Goal: Task Accomplishment & Management: Complete application form

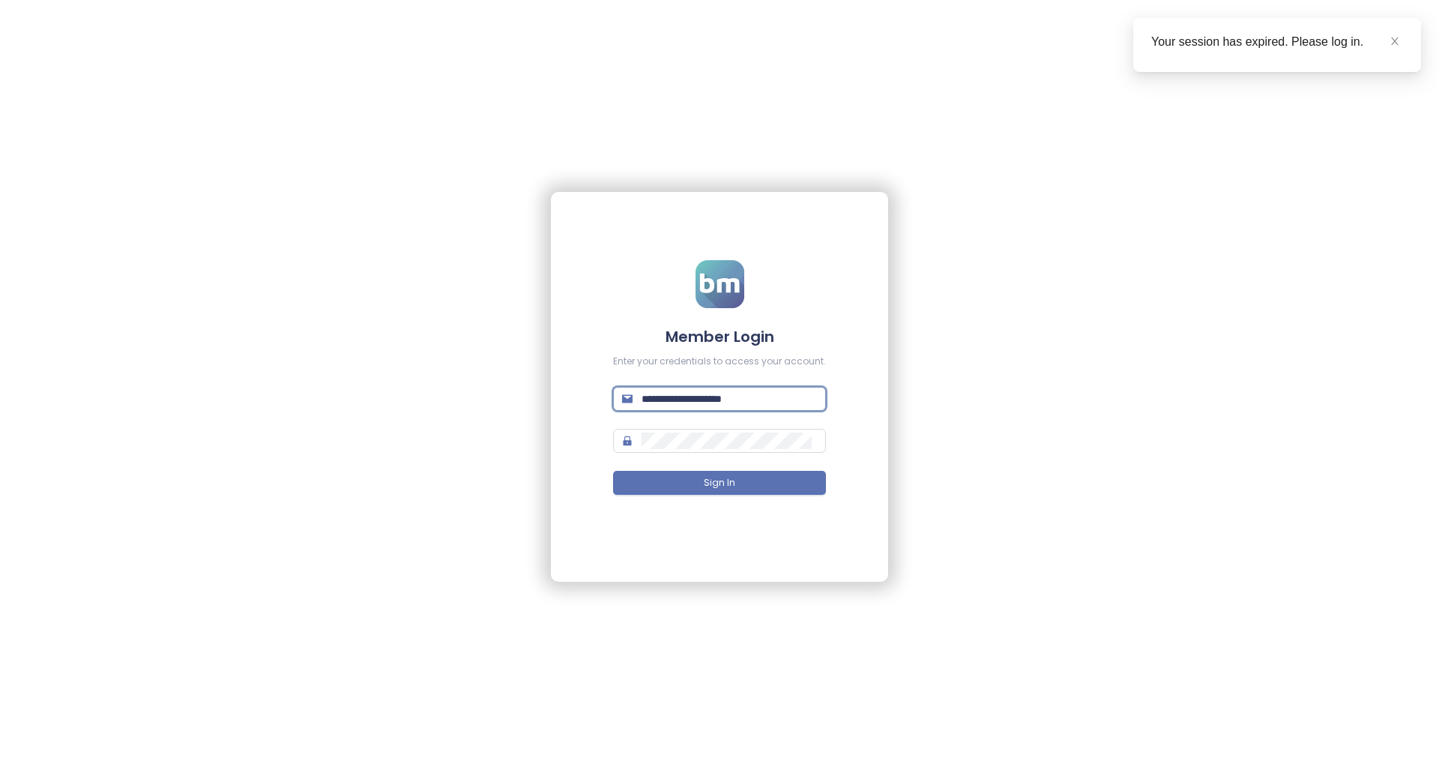
click at [724, 399] on input "**********" at bounding box center [729, 398] width 175 height 16
click at [731, 396] on input "**********" at bounding box center [729, 398] width 175 height 16
paste input "text"
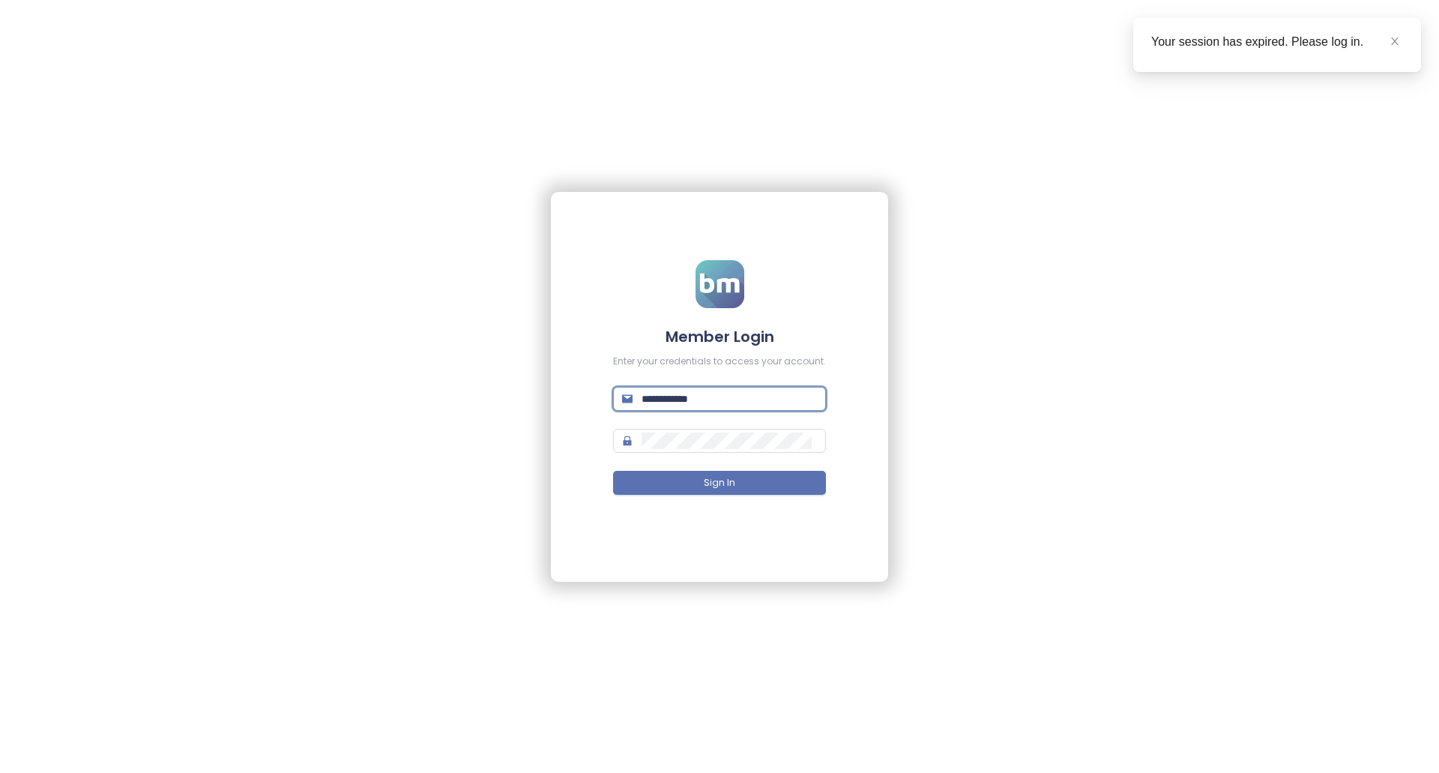
type input "**********"
click at [902, 410] on div "**********" at bounding box center [719, 386] width 1439 height 773
drag, startPoint x: 748, startPoint y: 483, endPoint x: 754, endPoint y: 494, distance: 12.7
click at [748, 483] on button "Sign In" at bounding box center [719, 483] width 213 height 24
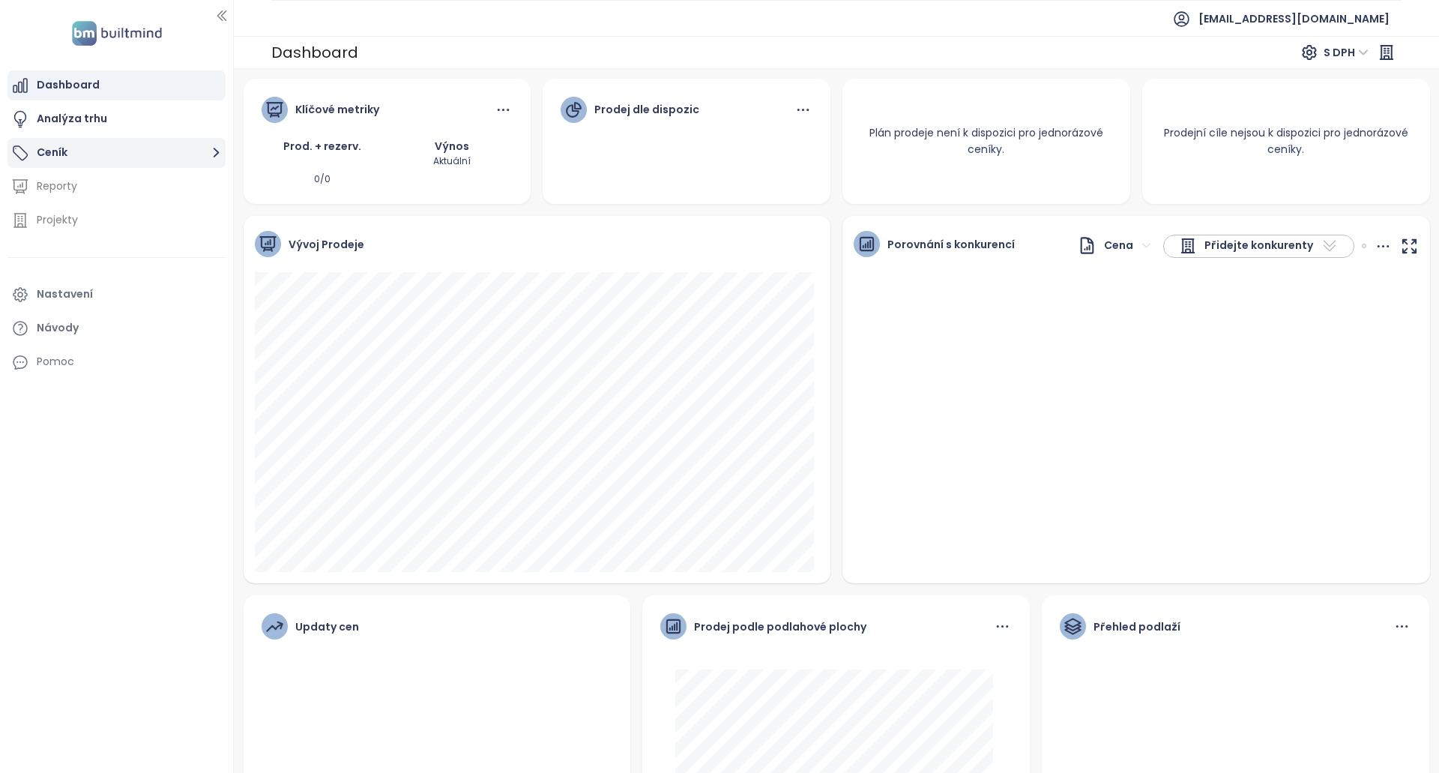
drag, startPoint x: 117, startPoint y: 138, endPoint x: 133, endPoint y: 140, distance: 15.9
click at [117, 140] on button "Ceník" at bounding box center [116, 153] width 218 height 30
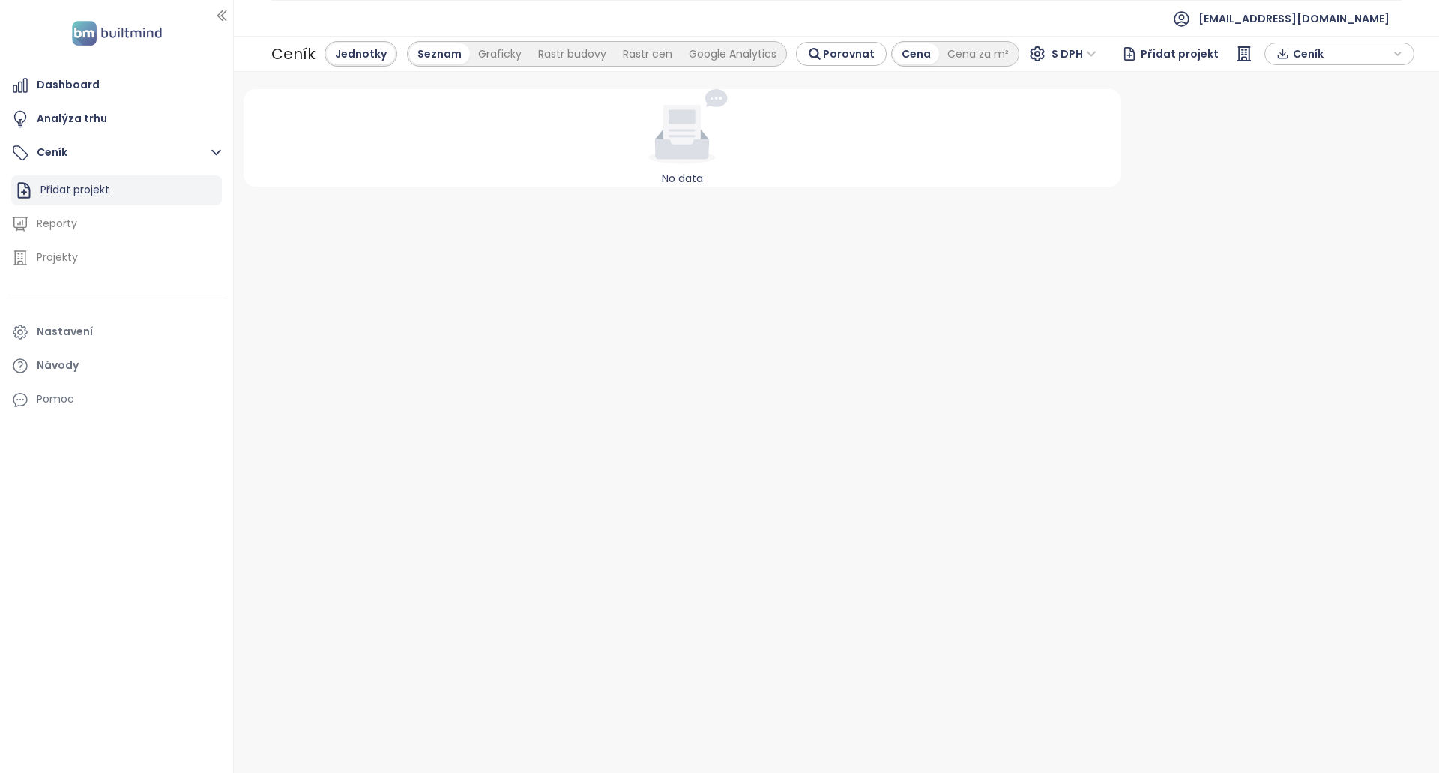
click at [99, 198] on div "Přidat projekt" at bounding box center [74, 190] width 69 height 19
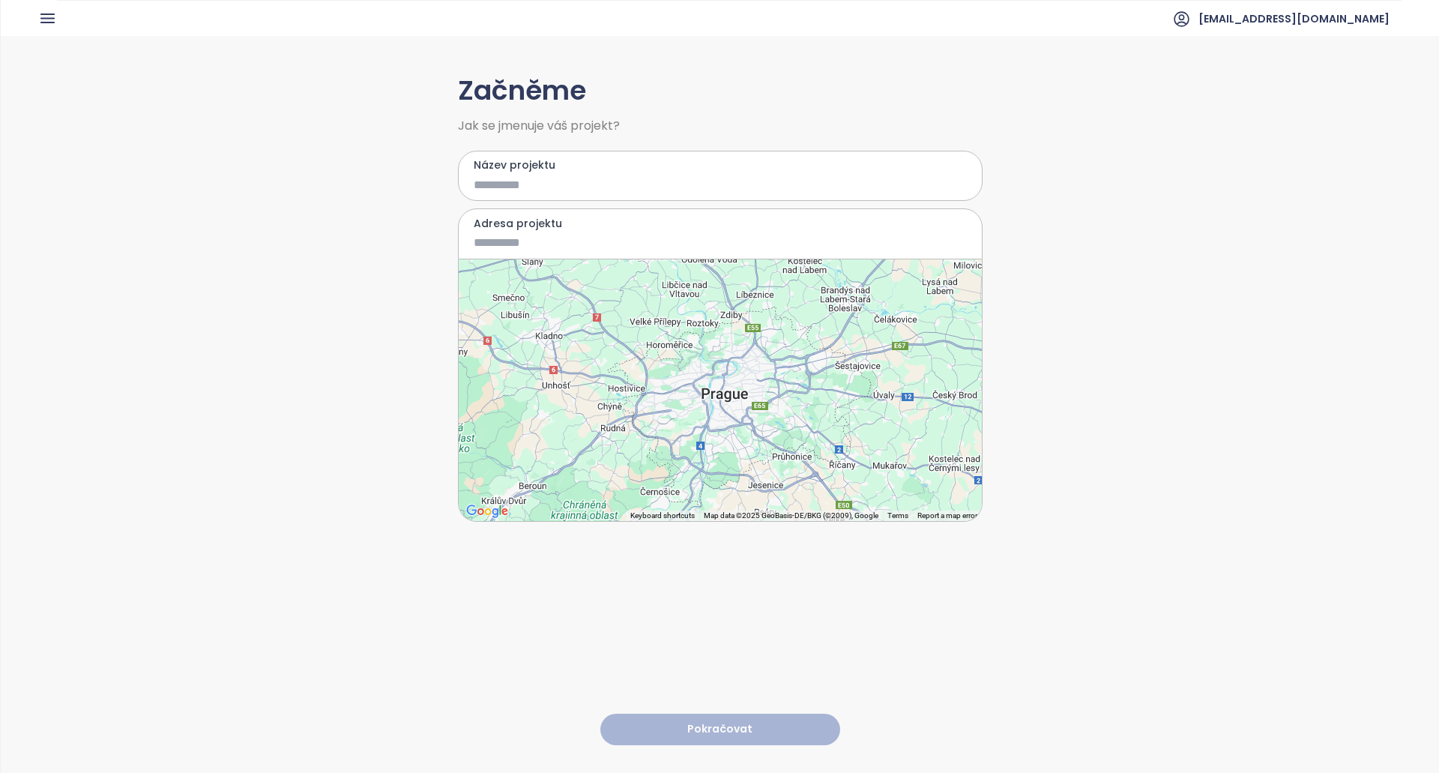
click at [725, 395] on div at bounding box center [720, 390] width 523 height 262
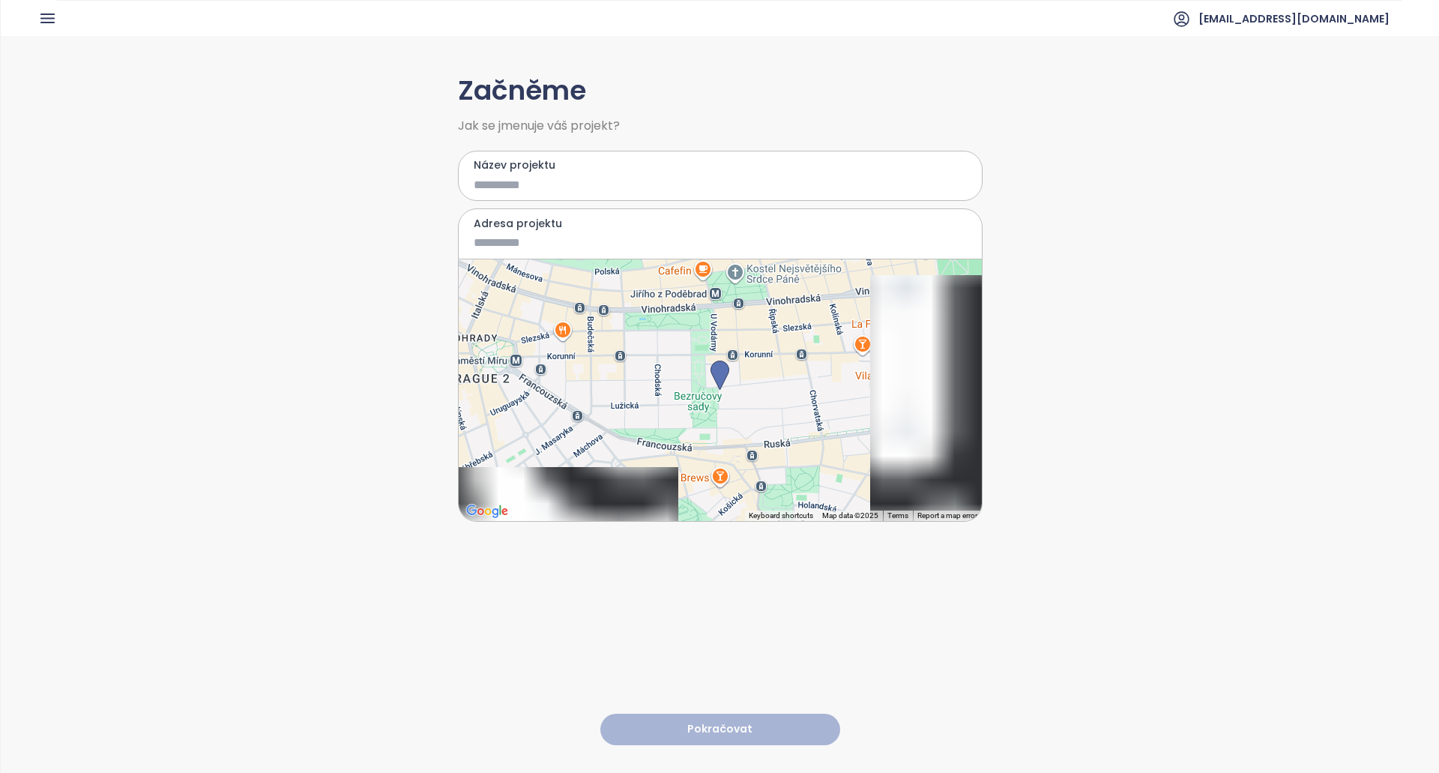
type input "**********"
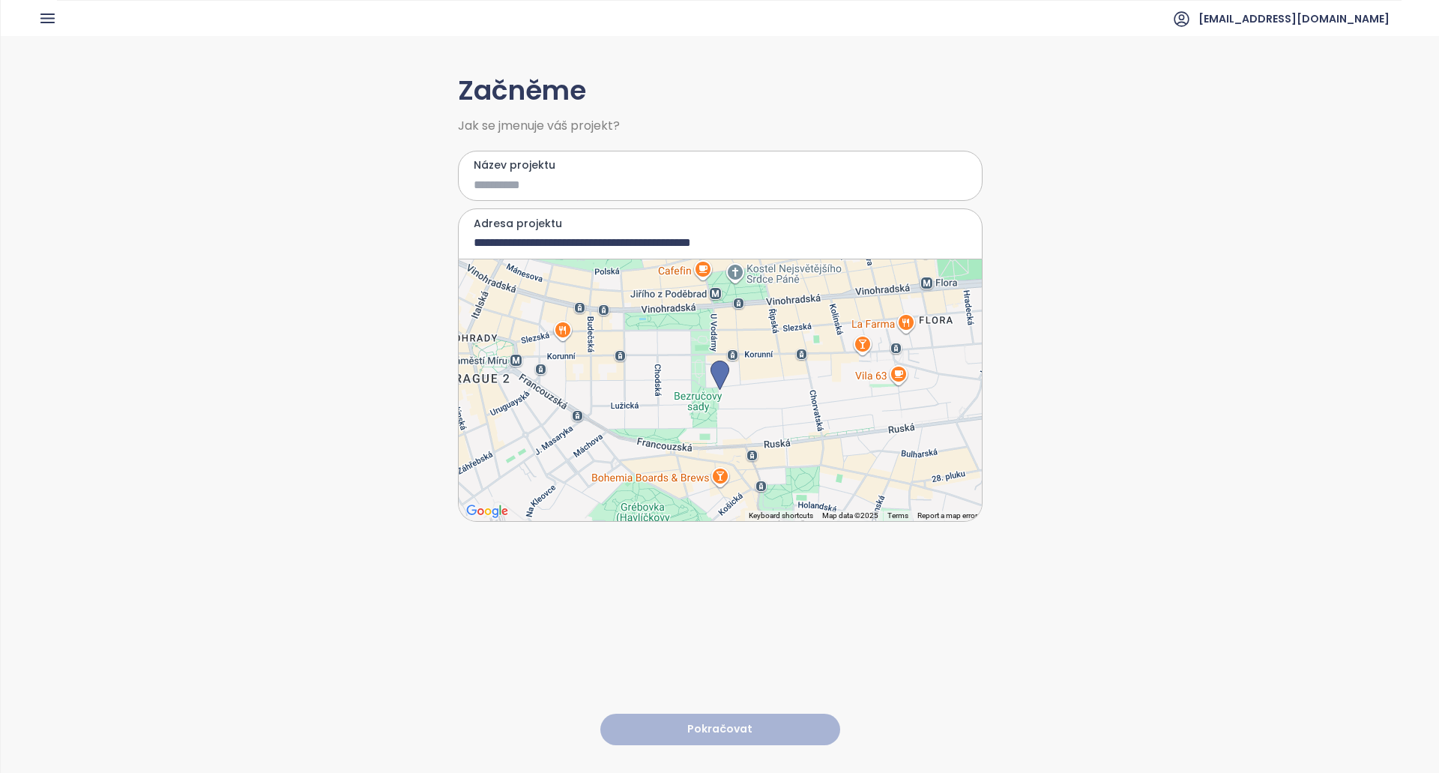
click at [636, 192] on input "Název projektu" at bounding box center [709, 184] width 471 height 19
click at [549, 184] on input "Název projektu" at bounding box center [709, 184] width 471 height 19
type input "****"
drag, startPoint x: 747, startPoint y: 714, endPoint x: 805, endPoint y: 651, distance: 85.9
click at [805, 652] on div "**********" at bounding box center [720, 403] width 525 height 735
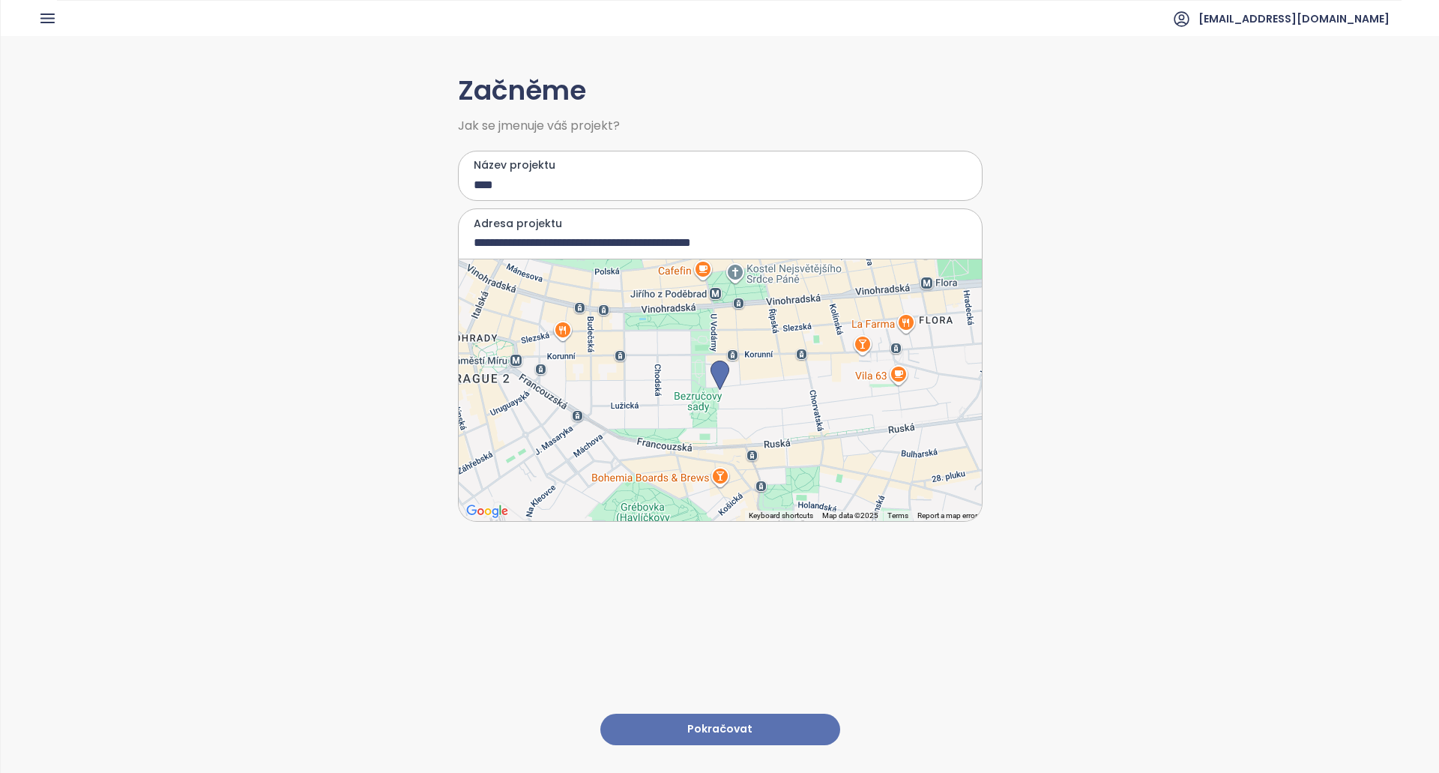
click at [728, 714] on button "Pokračovat" at bounding box center [720, 730] width 240 height 32
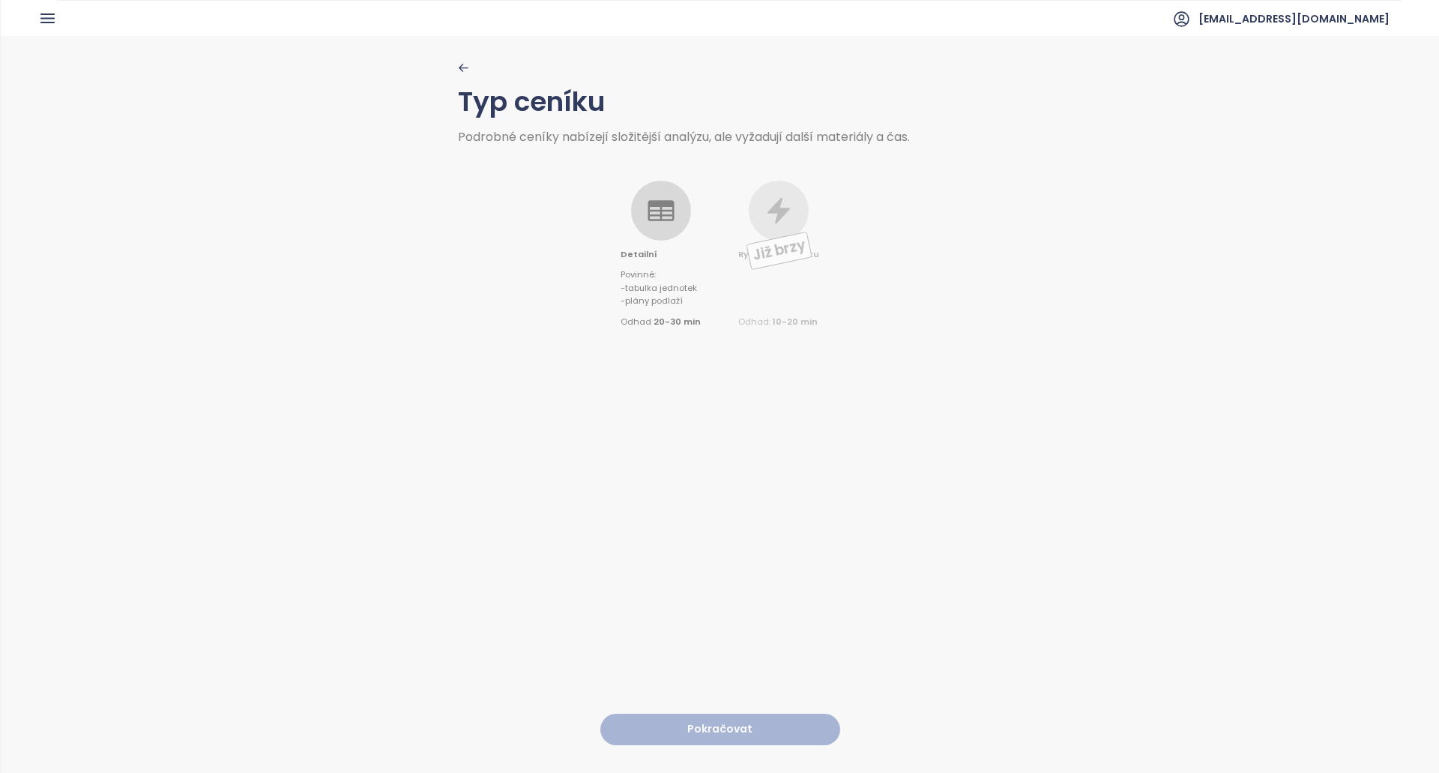
click at [661, 208] on icon at bounding box center [661, 211] width 30 height 30
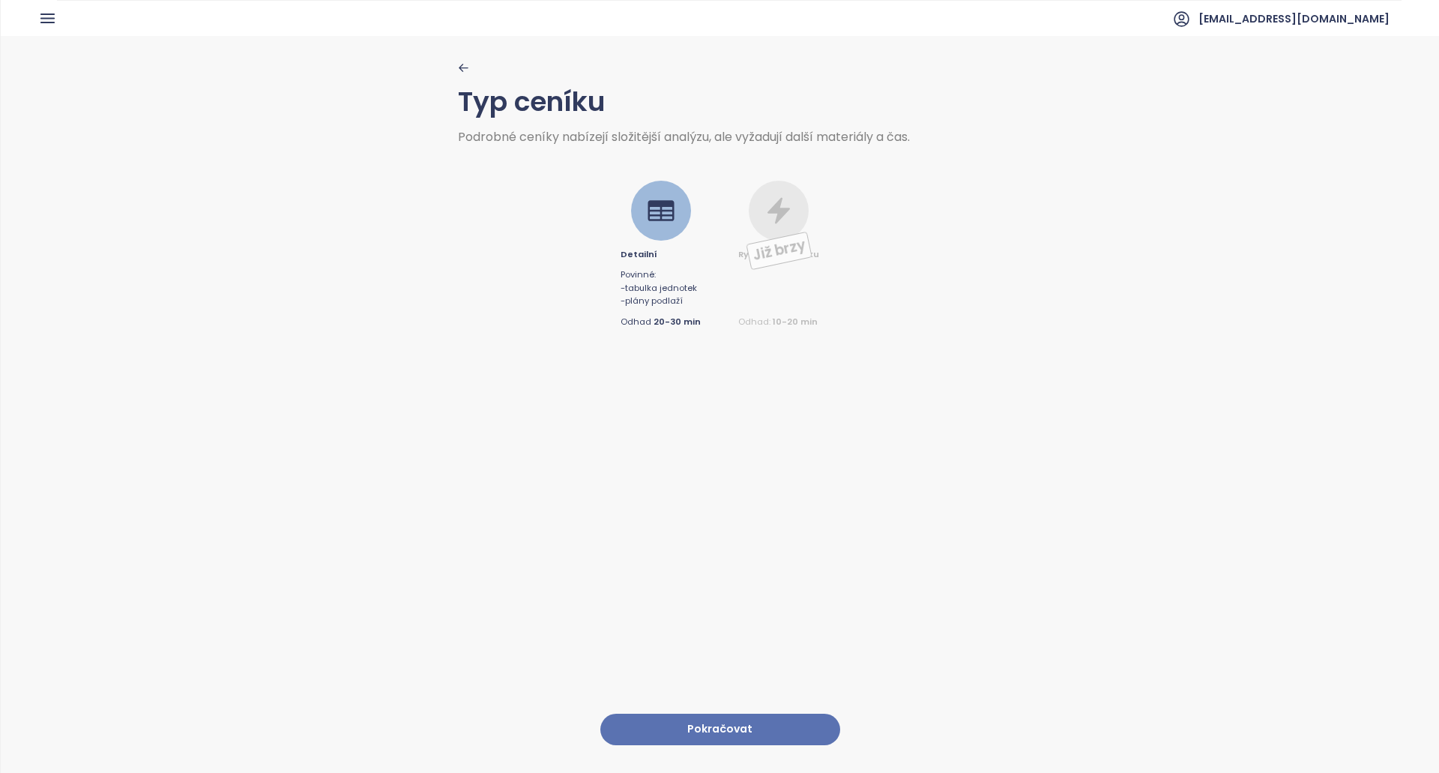
click at [733, 723] on button "Pokračovat" at bounding box center [720, 730] width 240 height 32
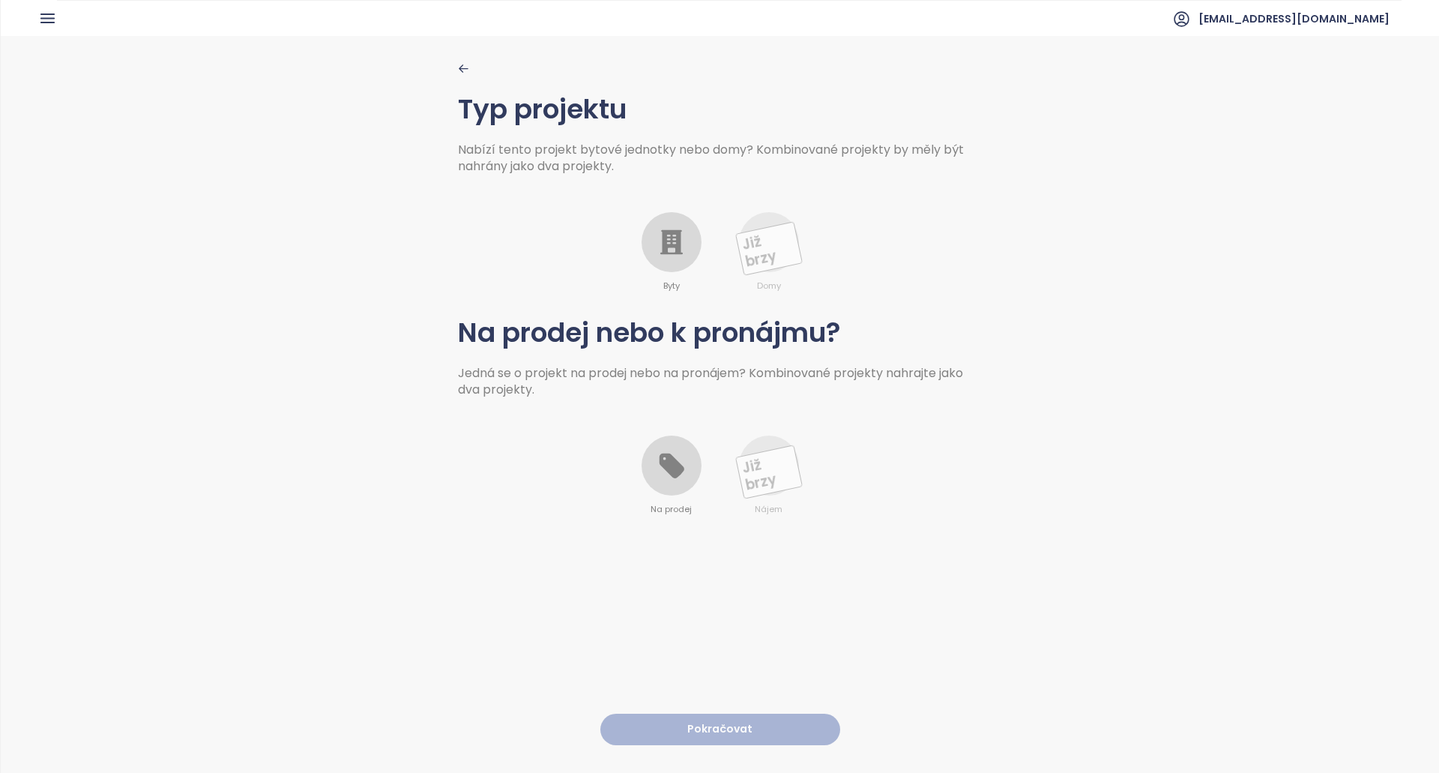
click at [642, 483] on div at bounding box center [672, 465] width 60 height 60
click at [671, 244] on icon at bounding box center [671, 242] width 22 height 25
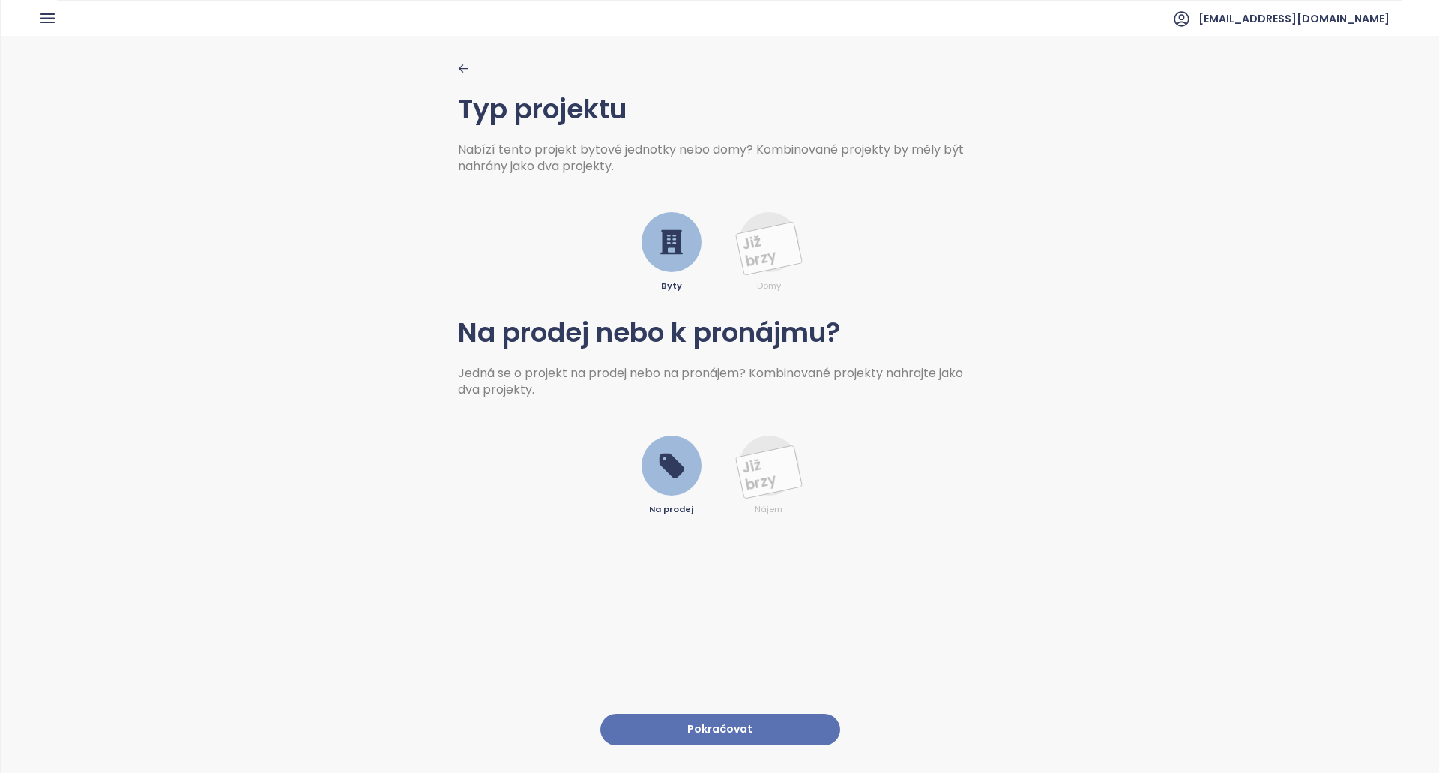
click at [734, 714] on button "Pokračovat" at bounding box center [720, 730] width 240 height 32
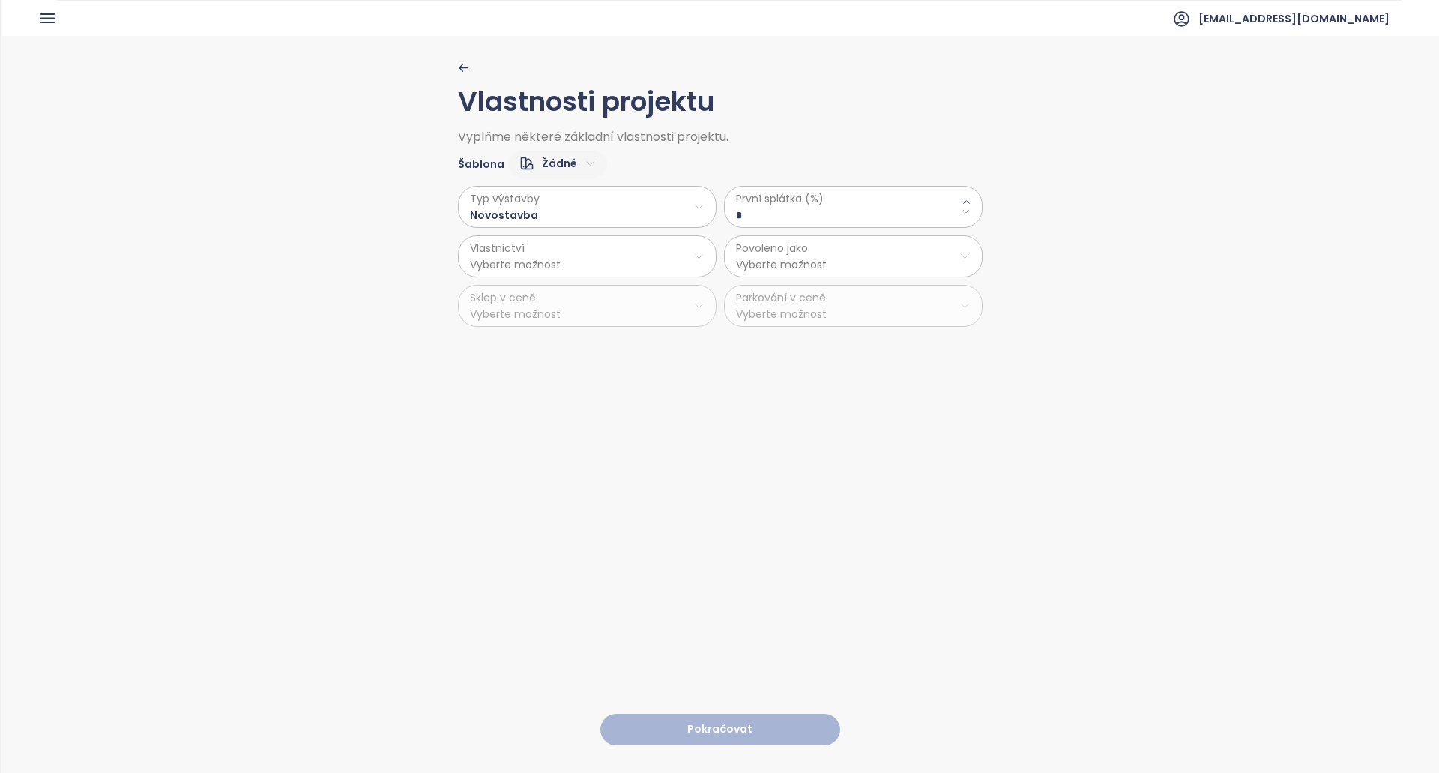
click at [541, 151] on html "Dashboard Analýza trhu Ceník Reporty Projekty Nastavení Návody Pomoc [EMAIL_ADD…" at bounding box center [719, 386] width 1439 height 773
click at [559, 224] on span "Výchozí" at bounding box center [551, 216] width 58 height 21
type \(\%\) "**"
click at [549, 165] on html "Dashboard Analýza trhu Ceník Reporty Projekty Nastavení Návody Pomoc [EMAIL_ADD…" at bounding box center [719, 386] width 1439 height 773
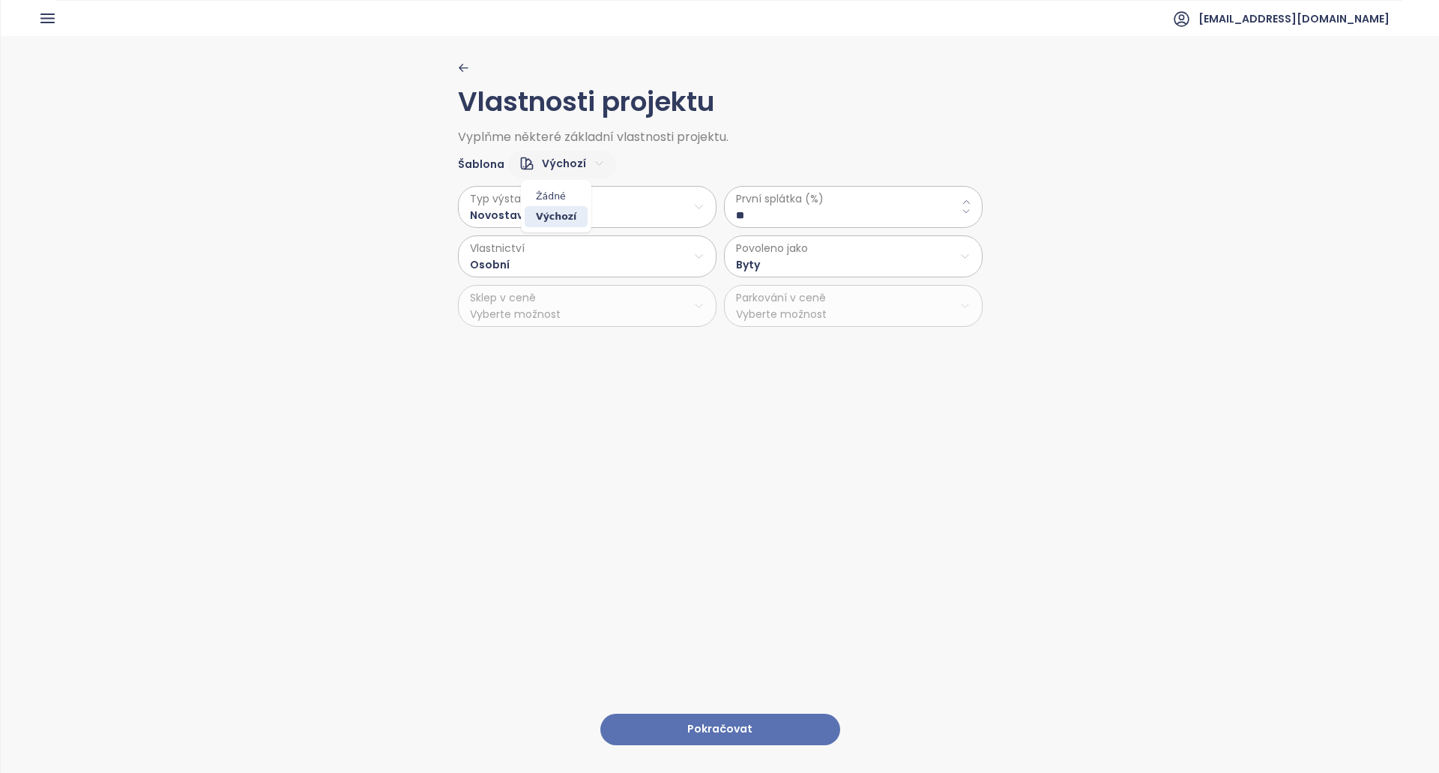
click at [717, 131] on html "Dashboard Analýza trhu Ceník Reporty Projekty Nastavení Návody Pomoc [EMAIL_ADD…" at bounding box center [719, 386] width 1439 height 773
click at [780, 723] on button "Pokračovat" at bounding box center [720, 730] width 240 height 32
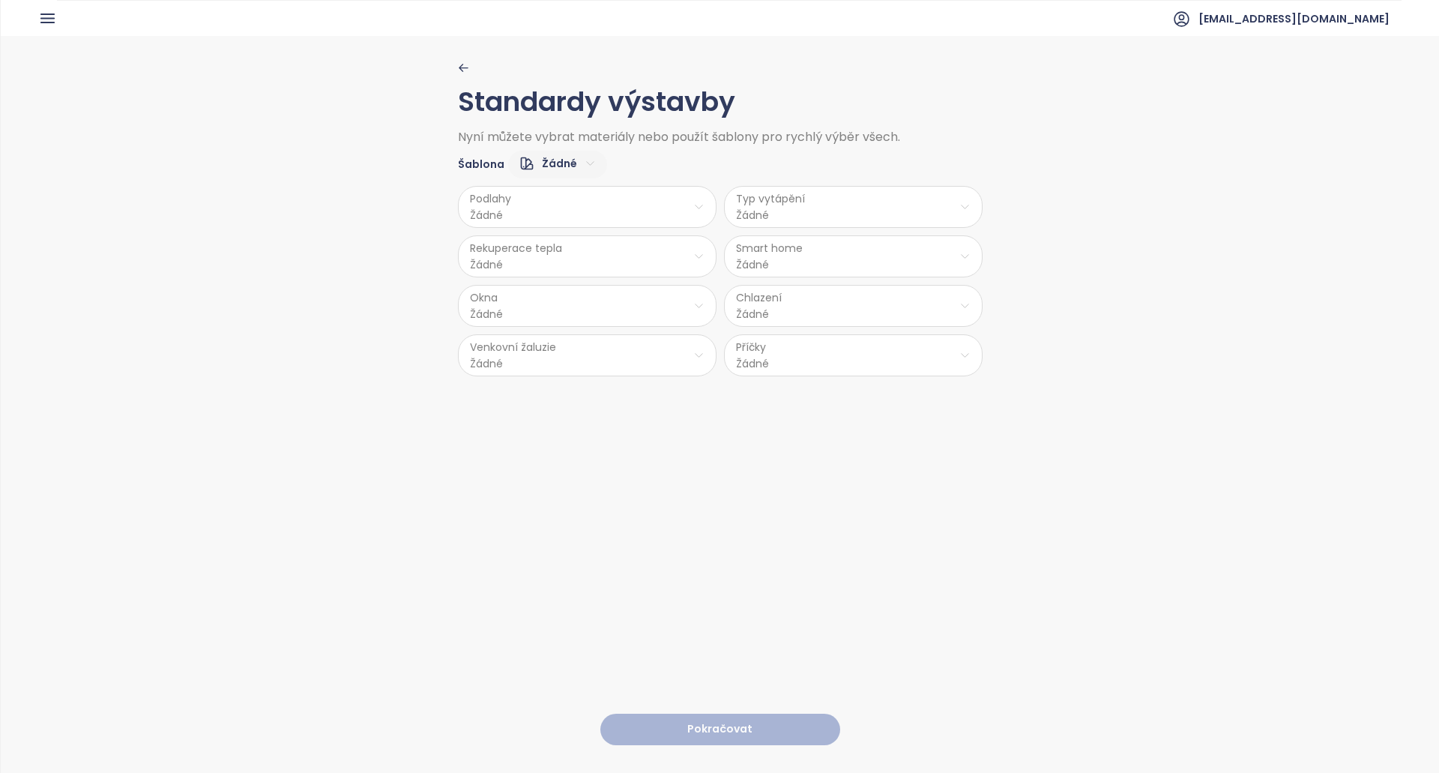
click at [573, 170] on html "Dashboard Analýza trhu Ceník Reporty Projekty Nastavení Návody Pomoc [EMAIL_ADD…" at bounding box center [719, 386] width 1439 height 773
click at [554, 235] on span "Střední" at bounding box center [551, 237] width 56 height 21
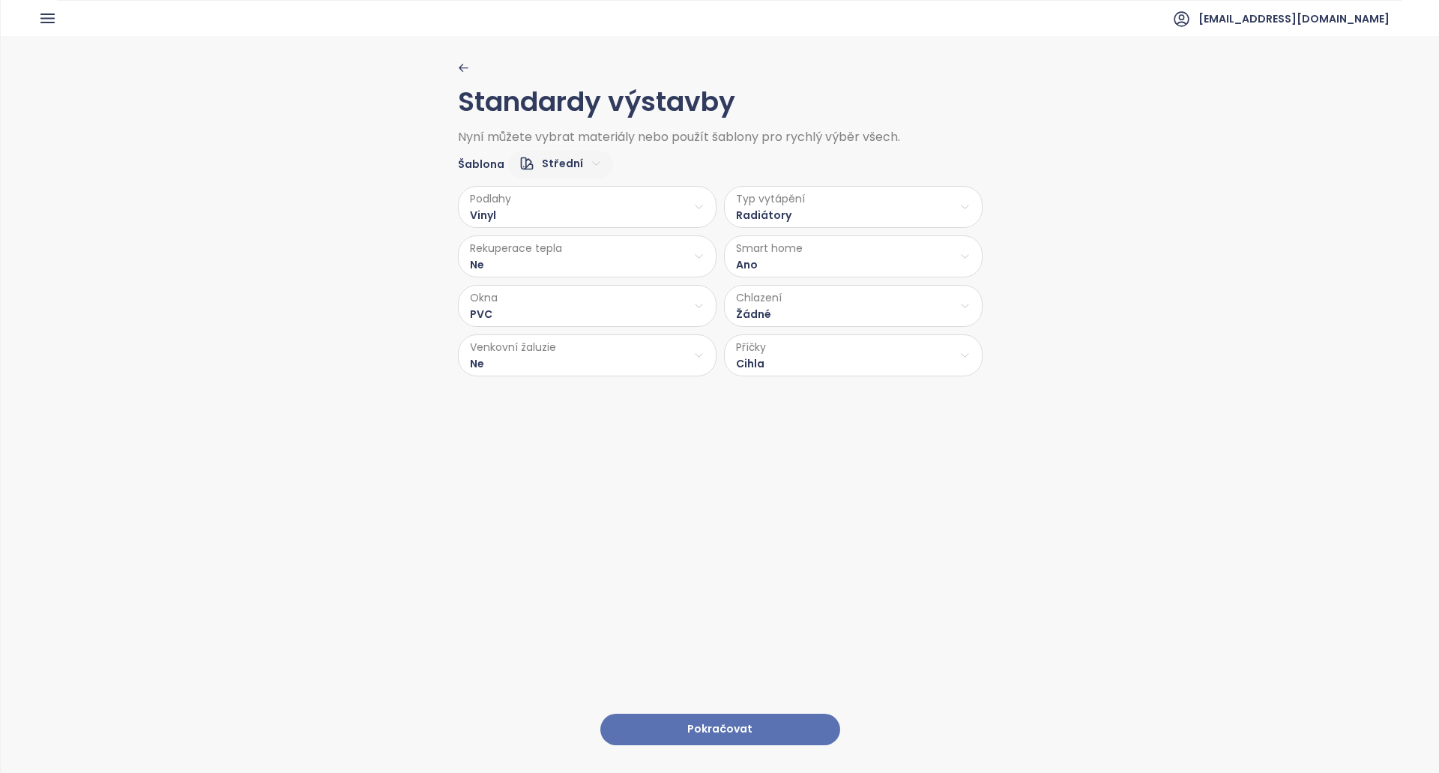
click at [572, 172] on html "Dashboard Analýza trhu Ceník Reporty Projekty Nastavení Návody Pomoc [EMAIL_ADD…" at bounding box center [719, 386] width 1439 height 773
drag, startPoint x: 645, startPoint y: 161, endPoint x: 645, endPoint y: 172, distance: 11.2
click at [645, 166] on html "Dashboard Analýza trhu Ceník Reporty Projekty Nastavení Návody Pomoc [EMAIL_ADD…" at bounding box center [719, 386] width 1439 height 773
click at [696, 714] on button "Pokračovat" at bounding box center [720, 730] width 240 height 32
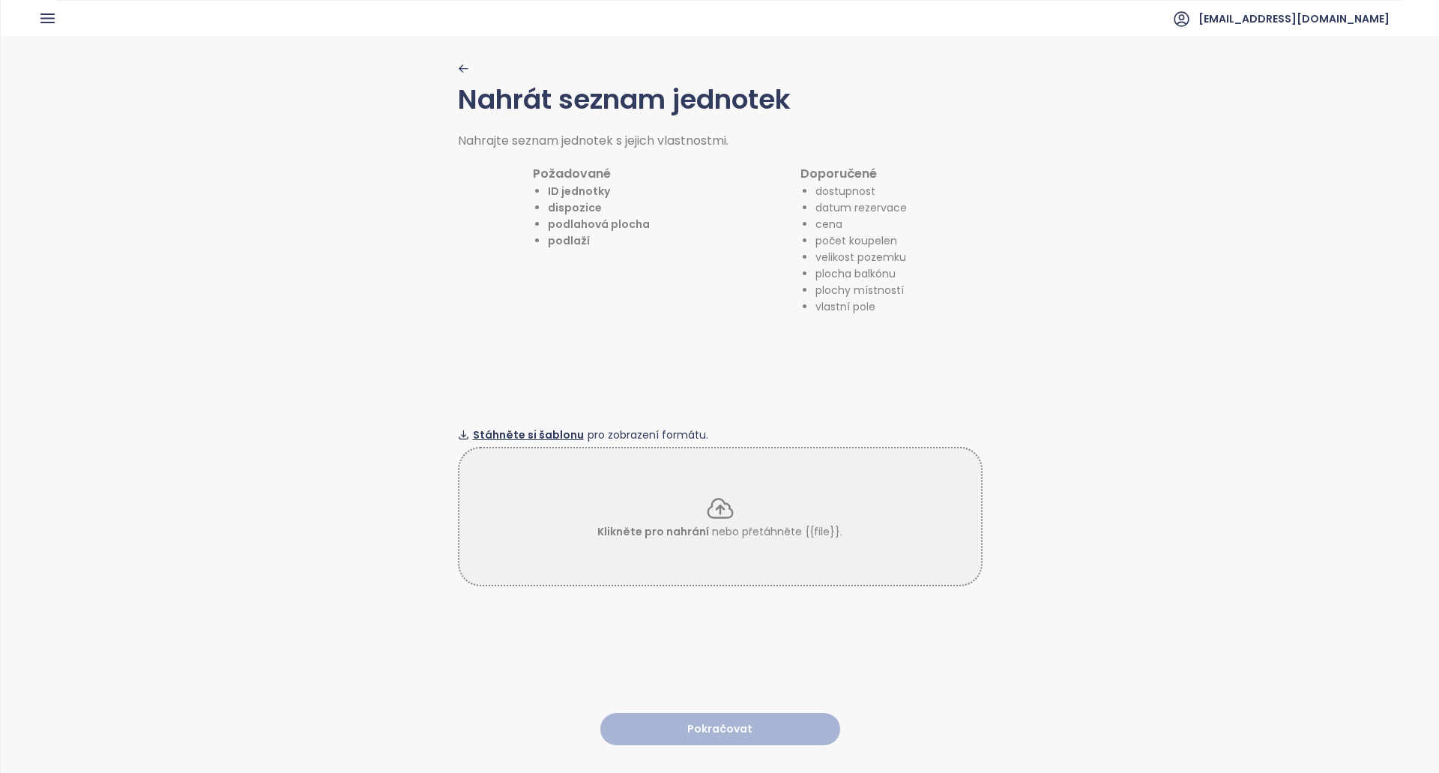
click at [527, 428] on span "Stáhněte si šablonu" at bounding box center [528, 434] width 111 height 16
click at [699, 509] on div "Klikněte pro nahrání nebo přetáhněte {{file}}." at bounding box center [720, 516] width 522 height 46
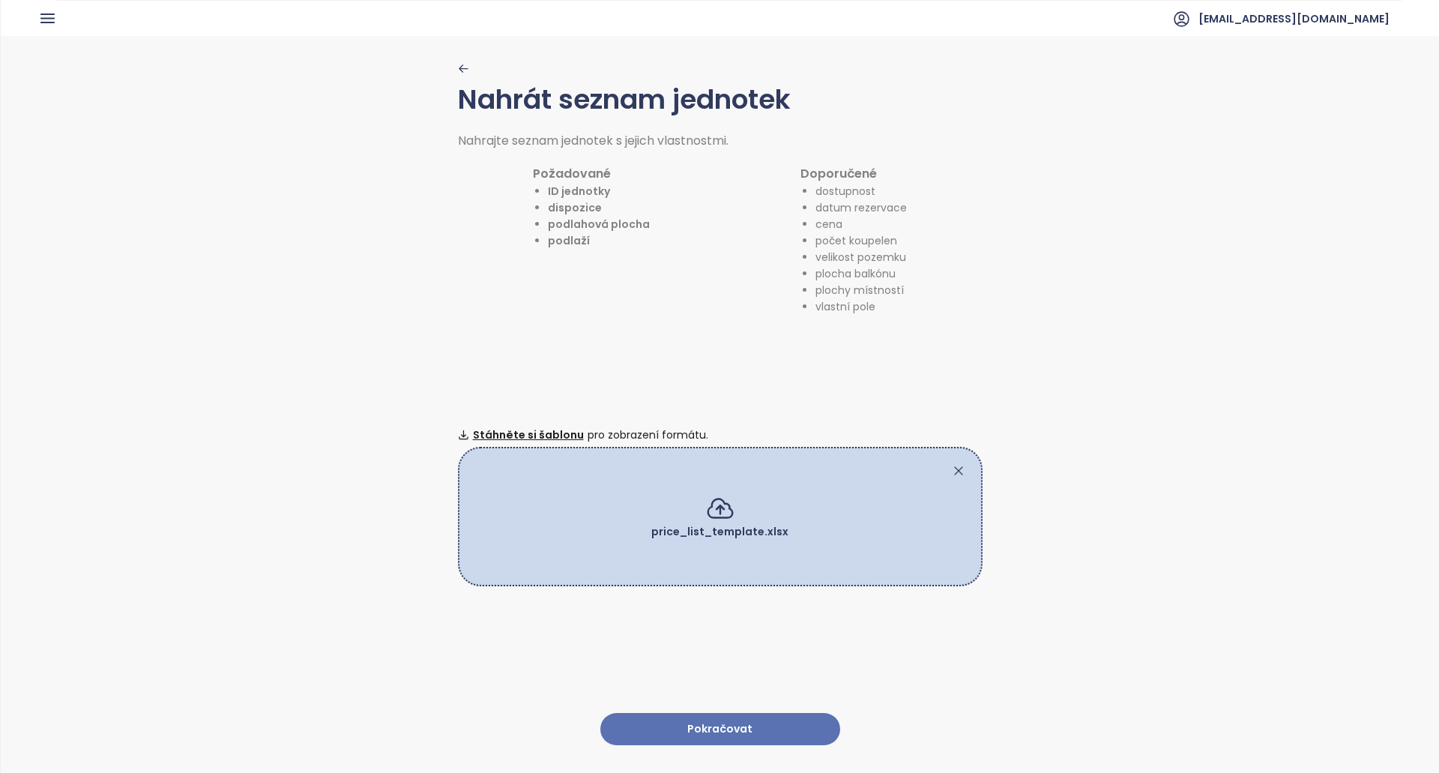
click at [712, 718] on button "Pokračovat" at bounding box center [720, 729] width 240 height 32
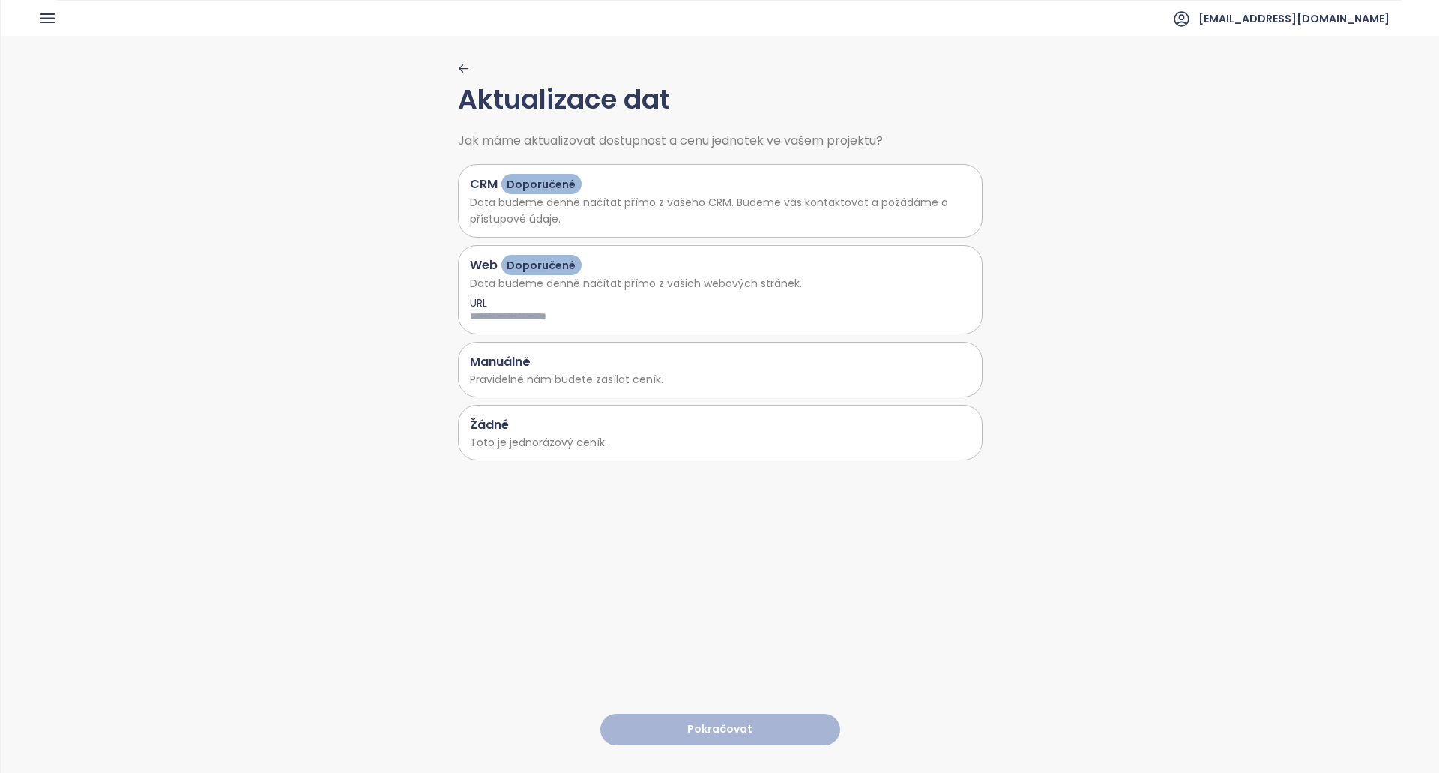
click at [648, 441] on p "Toto je jednorázový ceník." at bounding box center [720, 442] width 501 height 16
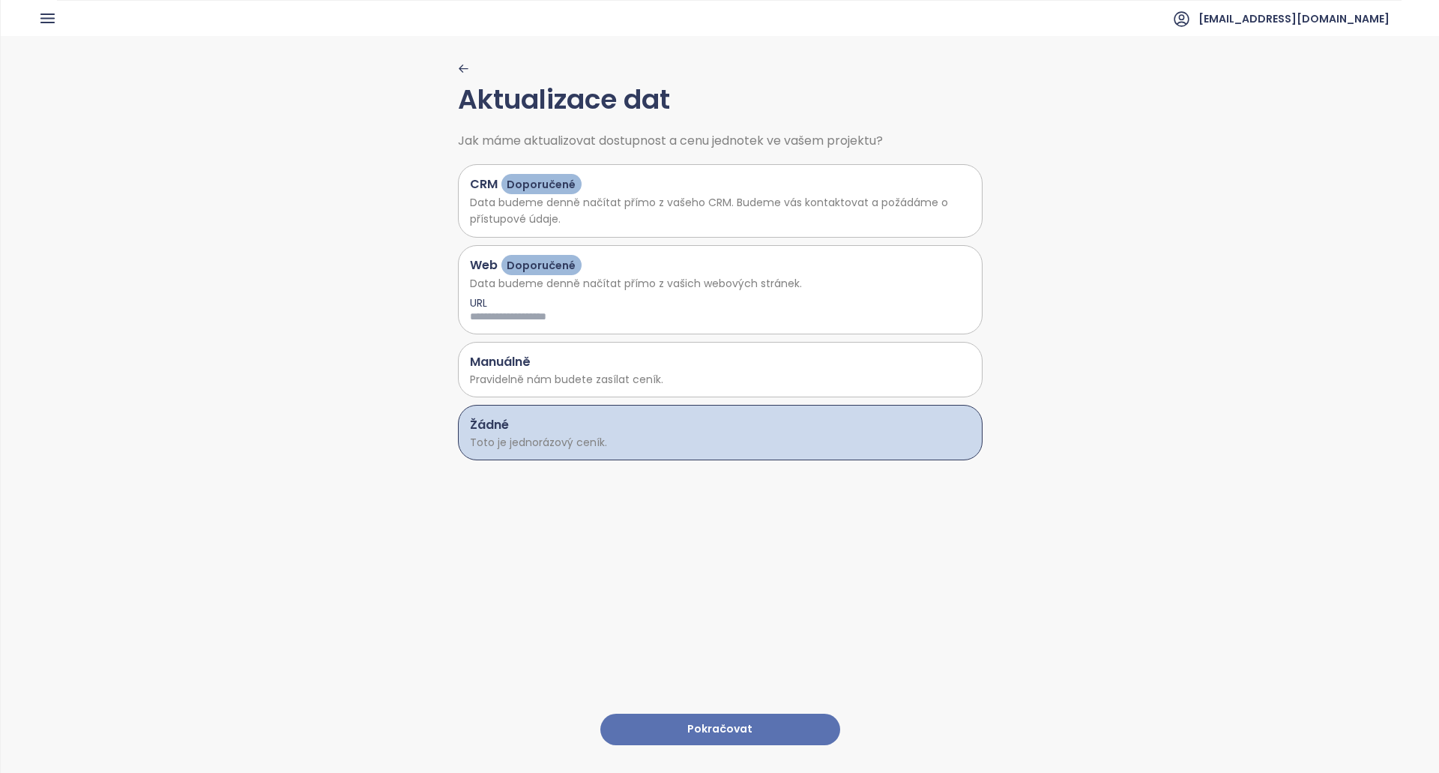
click at [723, 720] on button "Pokračovat" at bounding box center [720, 730] width 240 height 32
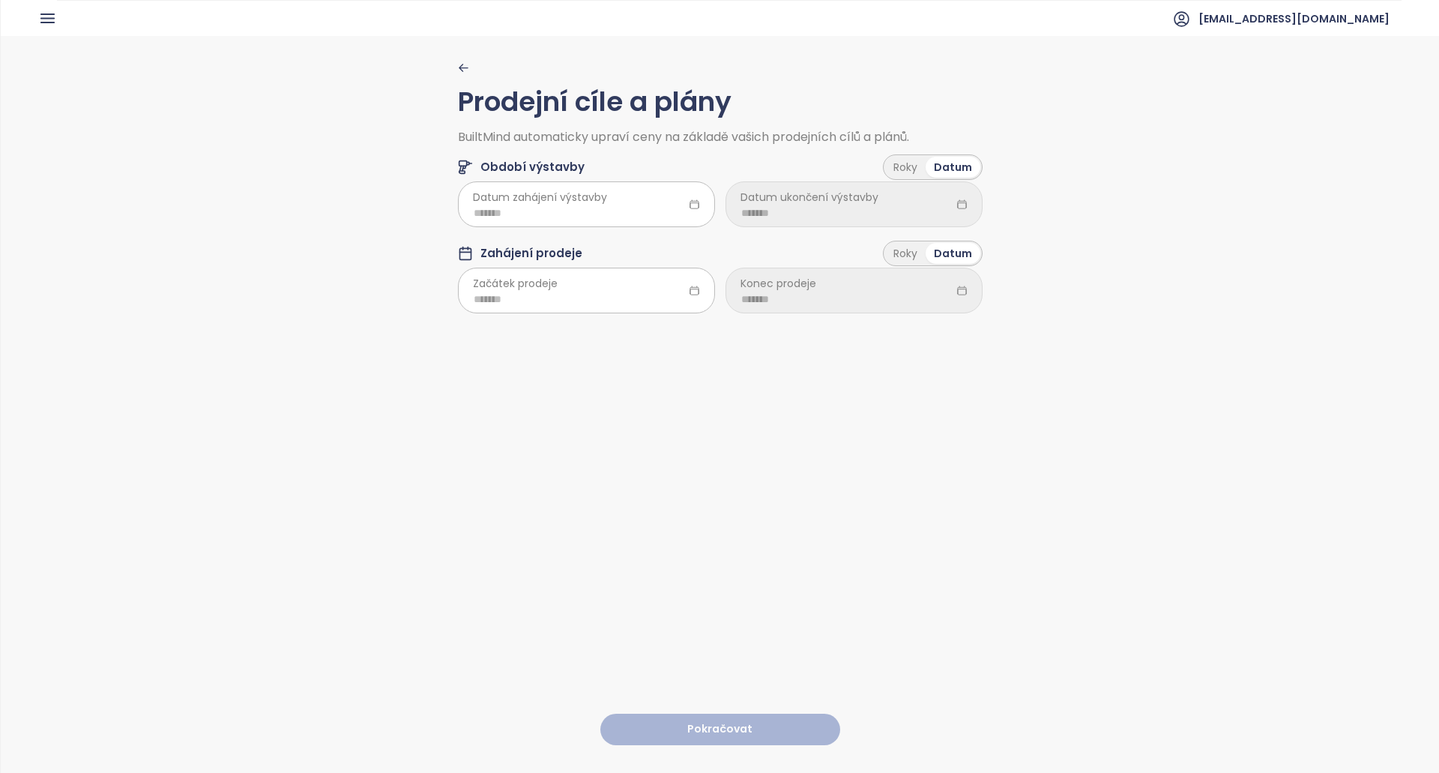
click at [905, 178] on div "Roky Datum" at bounding box center [933, 166] width 100 height 25
click at [915, 169] on div "Roky" at bounding box center [905, 167] width 40 height 21
click at [946, 165] on div "Datum" at bounding box center [953, 167] width 53 height 21
click at [912, 251] on div "Roky" at bounding box center [905, 253] width 40 height 21
click at [842, 294] on div "Number of years 0.5" at bounding box center [854, 291] width 257 height 43
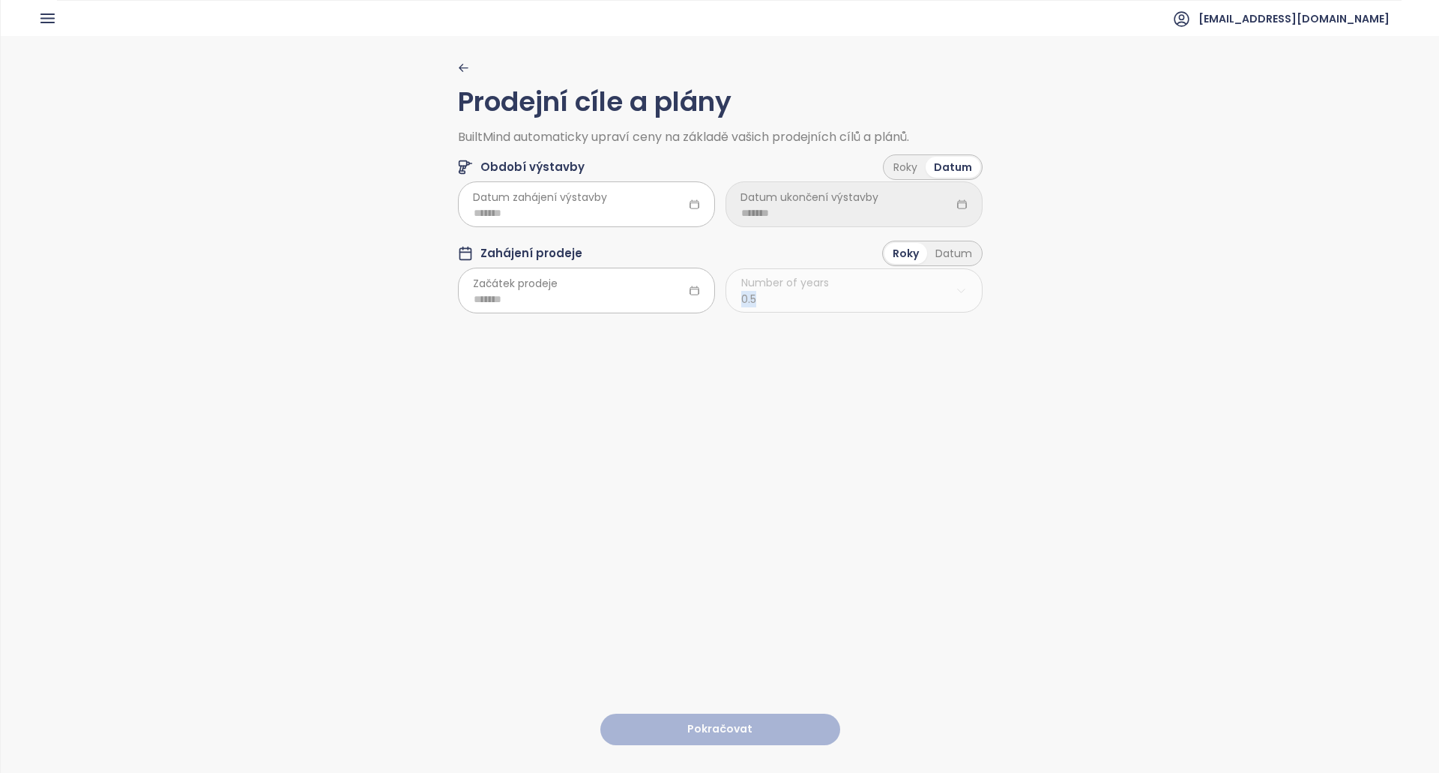
click at [821, 289] on div "Number of years 0.5" at bounding box center [854, 291] width 257 height 43
click at [609, 301] on input at bounding box center [587, 299] width 226 height 16
click at [615, 371] on div "Mar" at bounding box center [628, 371] width 45 height 18
type input "*******"
click at [599, 203] on span "Datum zahájení výstavby" at bounding box center [540, 197] width 134 height 16
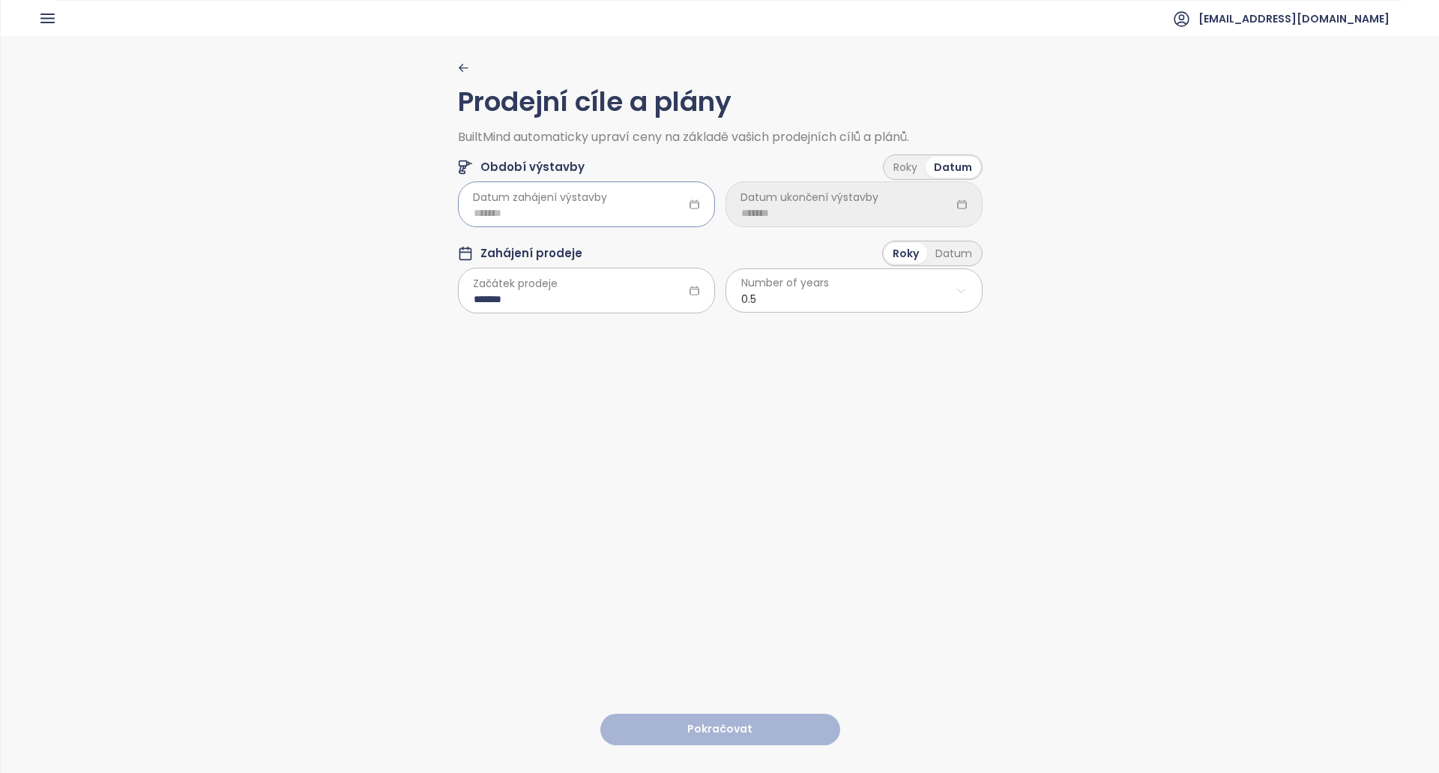
click at [618, 211] on input at bounding box center [587, 213] width 226 height 16
click at [641, 290] on div "Mar" at bounding box center [628, 285] width 45 height 18
type input "*******"
click at [746, 215] on input at bounding box center [854, 213] width 226 height 16
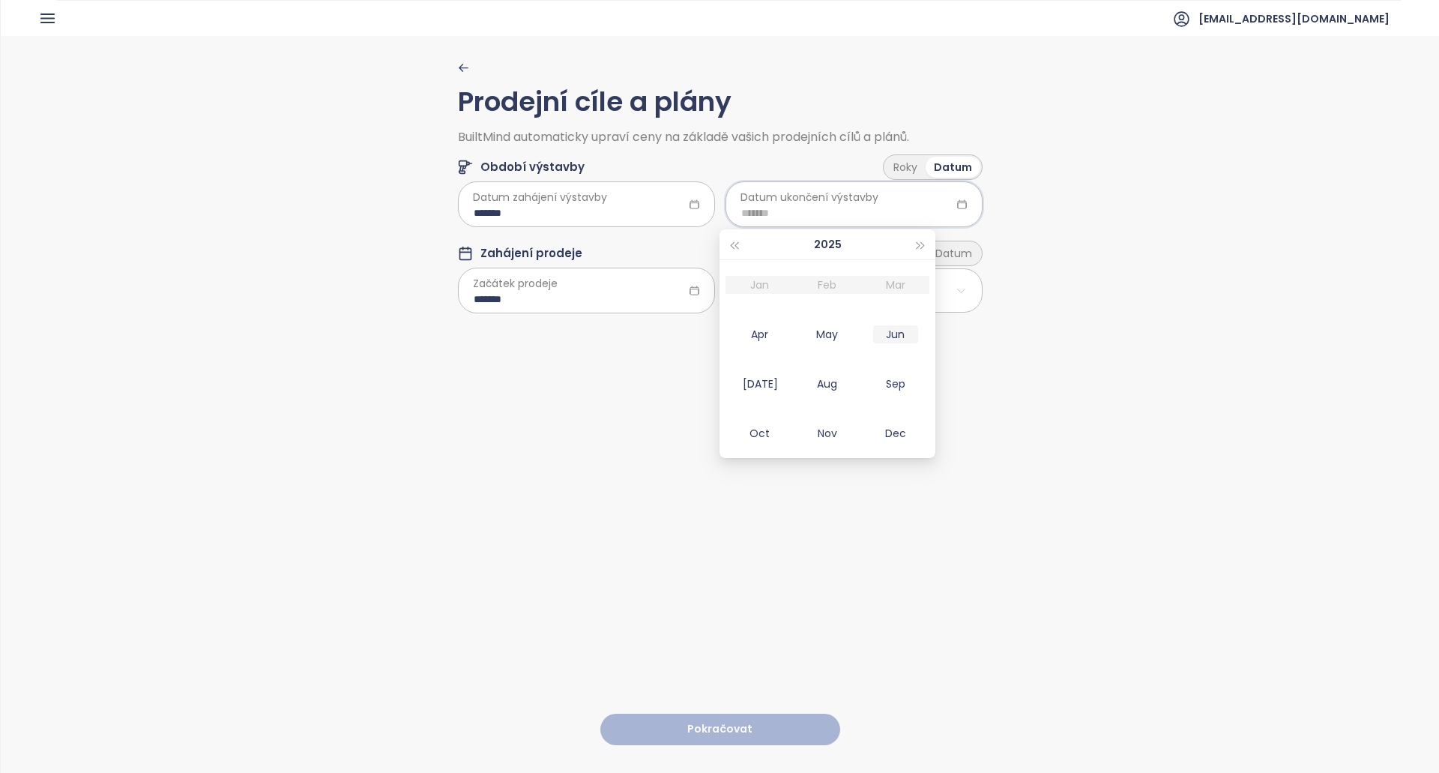
click at [879, 334] on div "Jun" at bounding box center [895, 334] width 45 height 18
type input "*******"
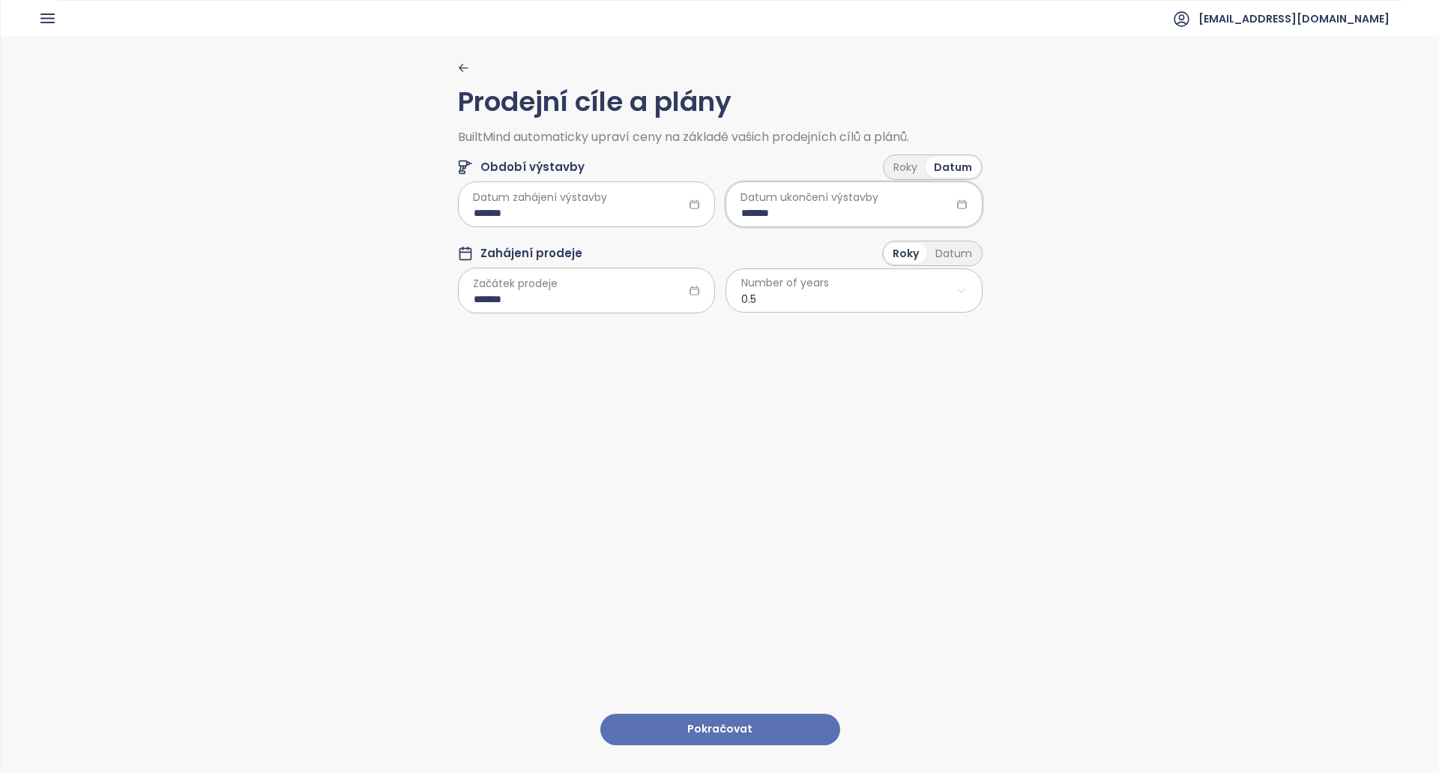
click at [874, 376] on div "Prodejní cíle a plány BuiltMind automaticky upraví ceny na základě vašich prode…" at bounding box center [720, 403] width 525 height 735
click at [752, 280] on html "Dashboard Analýza trhu Ceník Reporty Projekty Nastavení Návody Pomoc [EMAIL_ADD…" at bounding box center [719, 386] width 1439 height 773
click at [746, 282] on html "Dashboard Analýza trhu Ceník Reporty Projekty Nastavení Návody Pomoc [EMAIL_ADD…" at bounding box center [719, 386] width 1439 height 773
click at [768, 283] on html "Dashboard Analýza trhu Ceník Reporty Projekty Nastavení Návody Pomoc [EMAIL_ADD…" at bounding box center [719, 386] width 1439 height 773
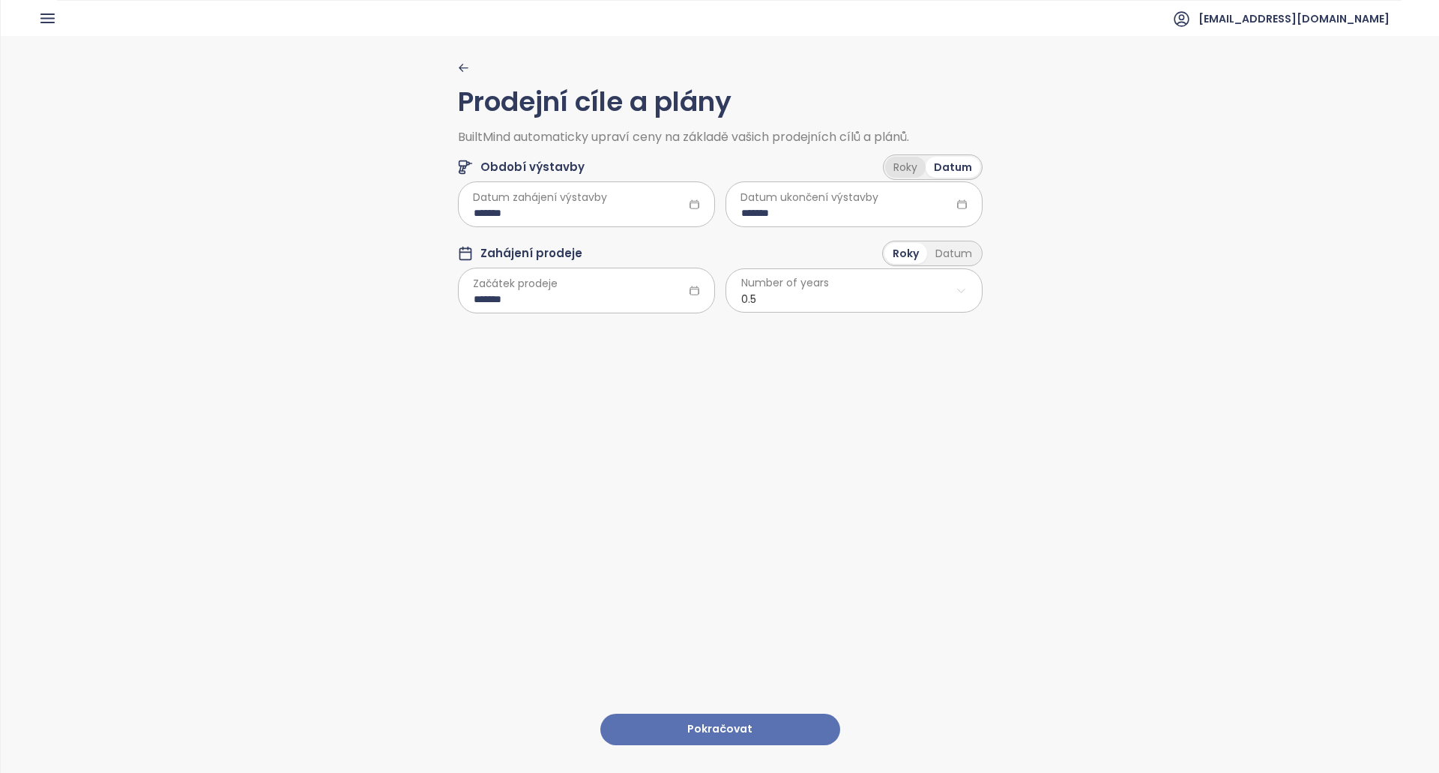
click at [908, 171] on div "Roky" at bounding box center [905, 167] width 40 height 21
click at [939, 252] on div "Datum" at bounding box center [953, 254] width 53 height 21
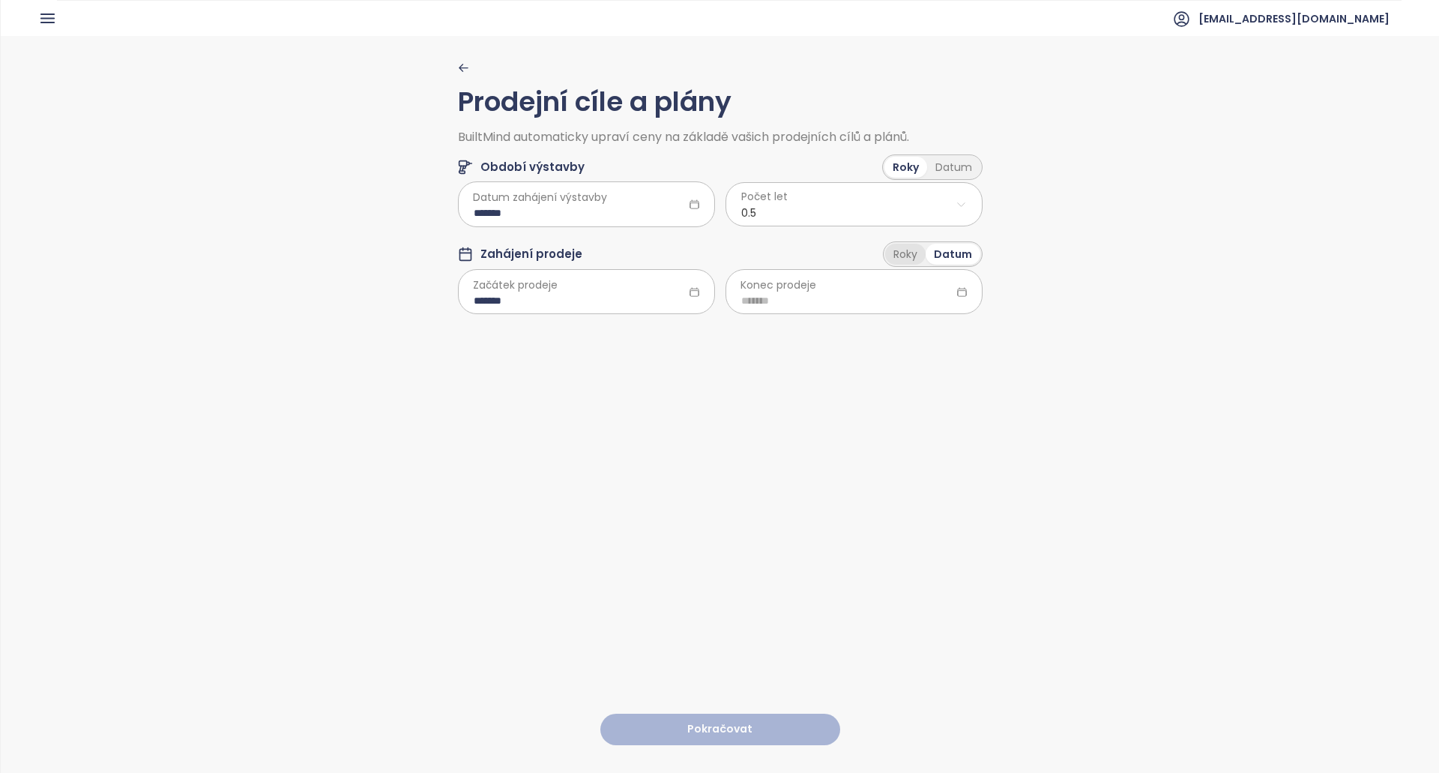
click at [891, 253] on div "Roky" at bounding box center [905, 254] width 40 height 21
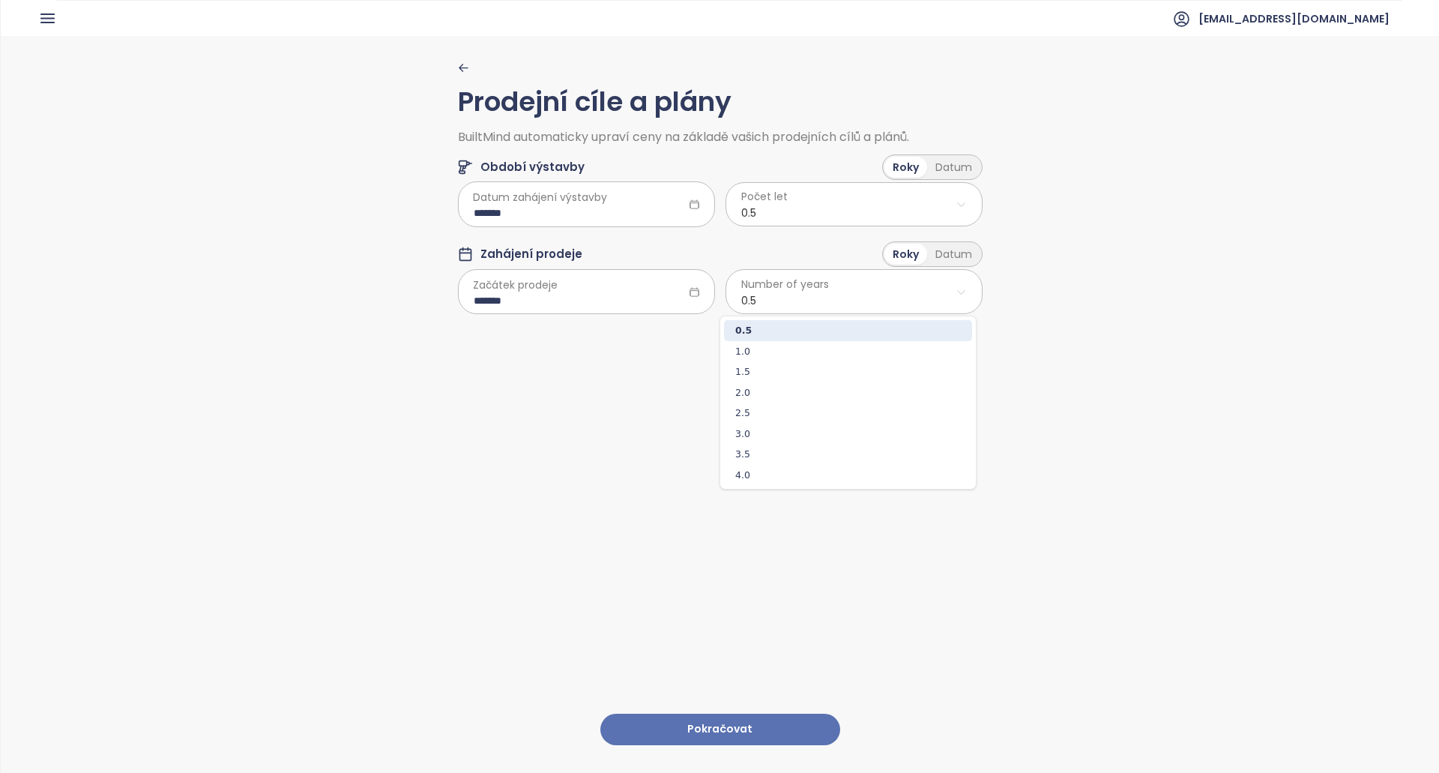
click at [759, 286] on html "Dashboard Analýza trhu Ceník Reporty Projekty Nastavení Návody Pomoc [EMAIL_ADD…" at bounding box center [719, 386] width 1439 height 773
click at [780, 285] on html "Dashboard Analýza trhu Ceník Reporty Projekty Nastavení Návody Pomoc [EMAIL_ADD…" at bounding box center [719, 386] width 1439 height 773
click at [781, 285] on html "Dashboard Analýza trhu Ceník Reporty Projekty Nastavení Návody Pomoc [EMAIL_ADD…" at bounding box center [719, 386] width 1439 height 773
click at [735, 714] on button "Pokračovat" at bounding box center [720, 730] width 240 height 32
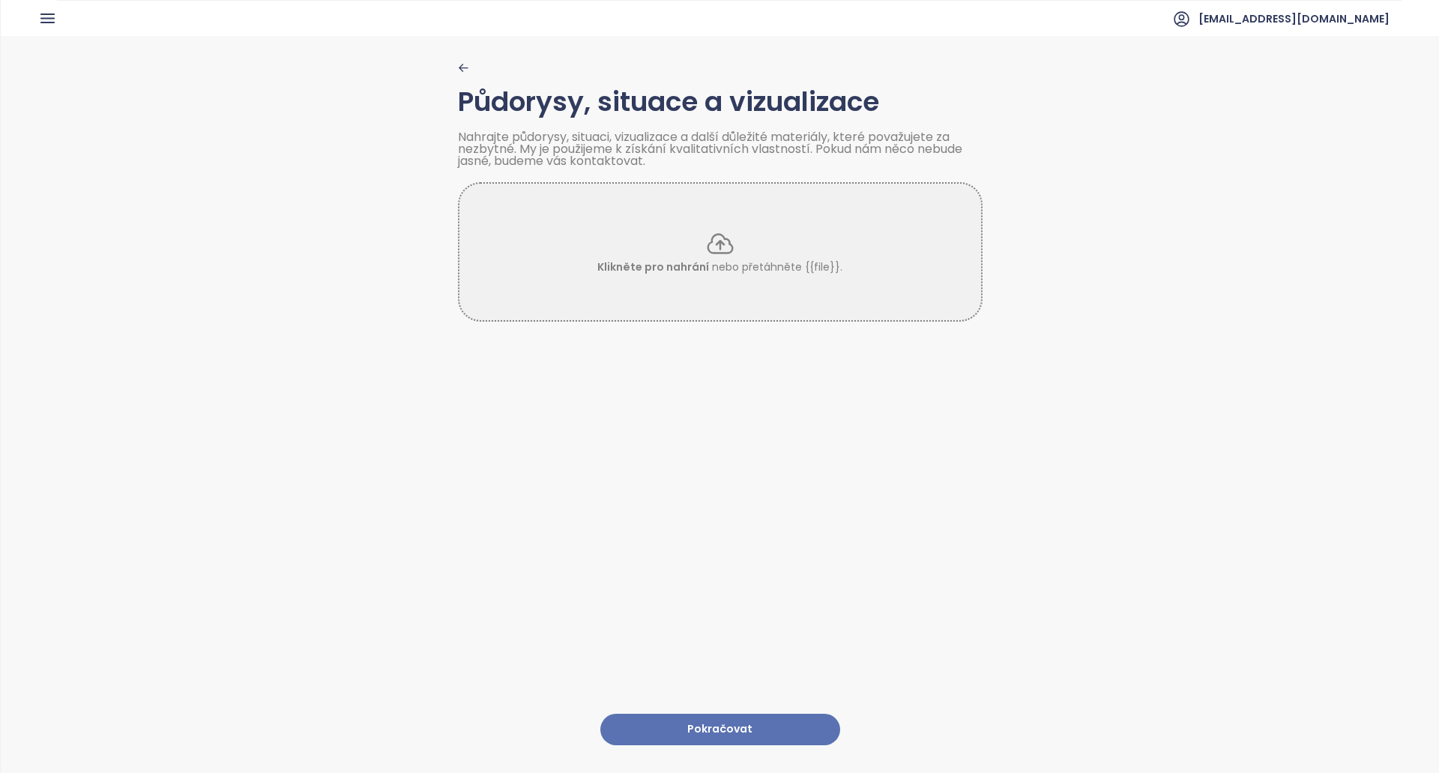
click at [759, 714] on button "Pokračovat" at bounding box center [720, 730] width 240 height 32
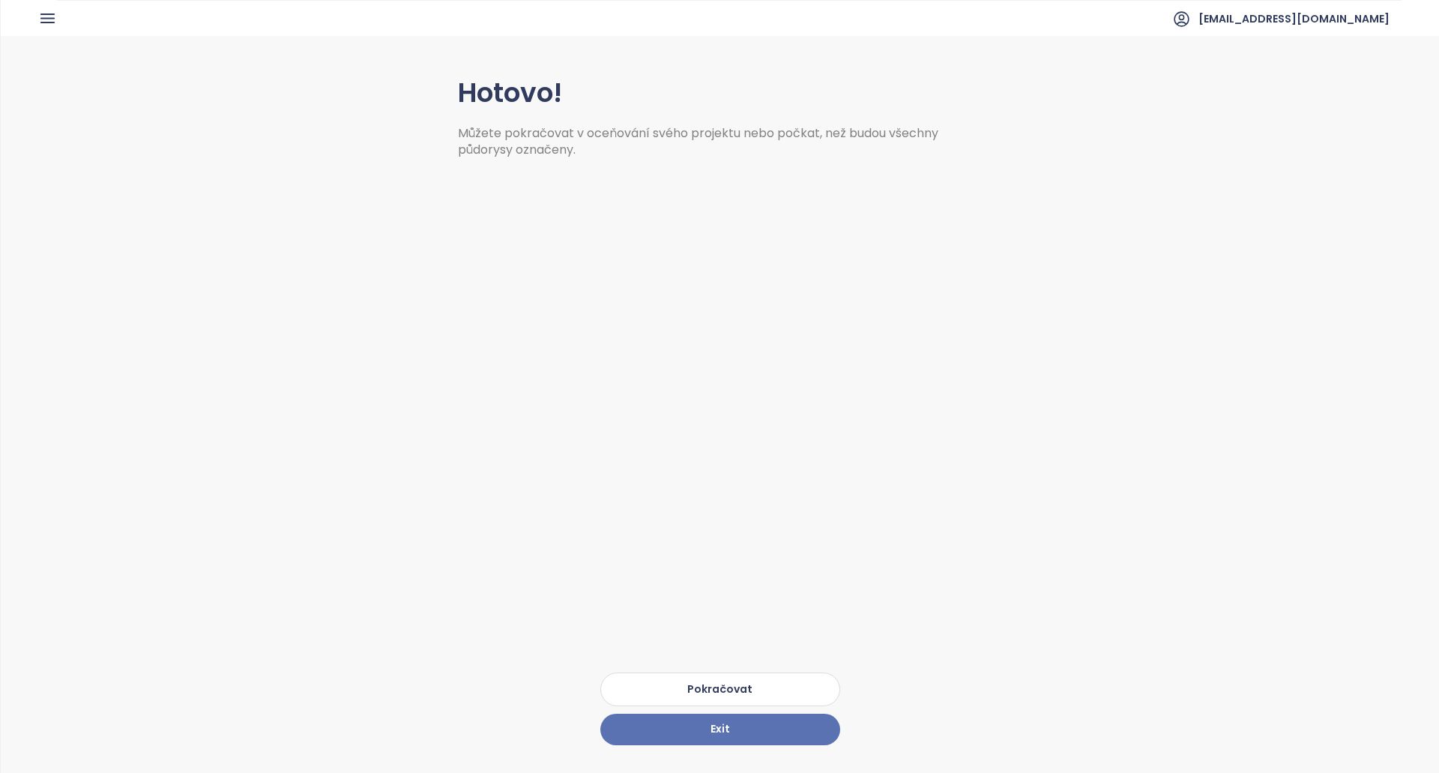
click at [719, 678] on button "Pokračovat" at bounding box center [720, 689] width 240 height 34
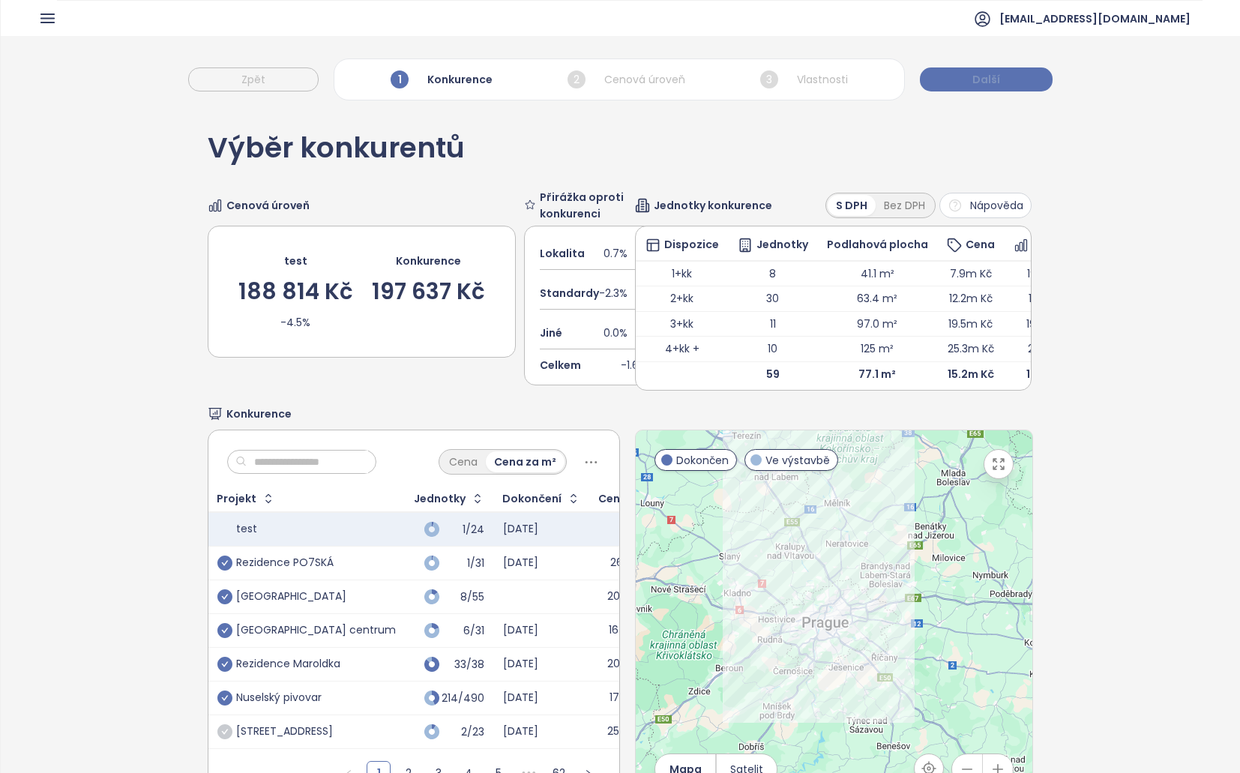
click at [1017, 72] on button "Další" at bounding box center [986, 79] width 133 height 24
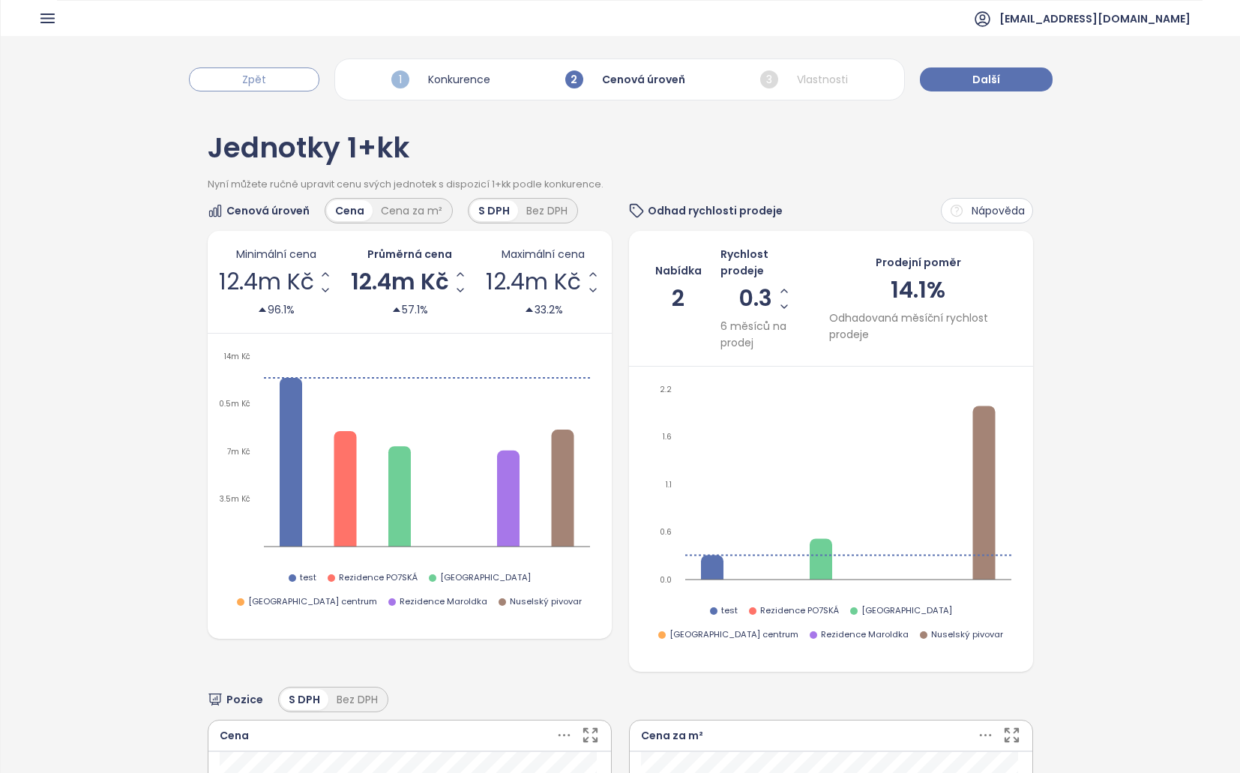
click at [279, 78] on button "Zpět" at bounding box center [254, 79] width 130 height 24
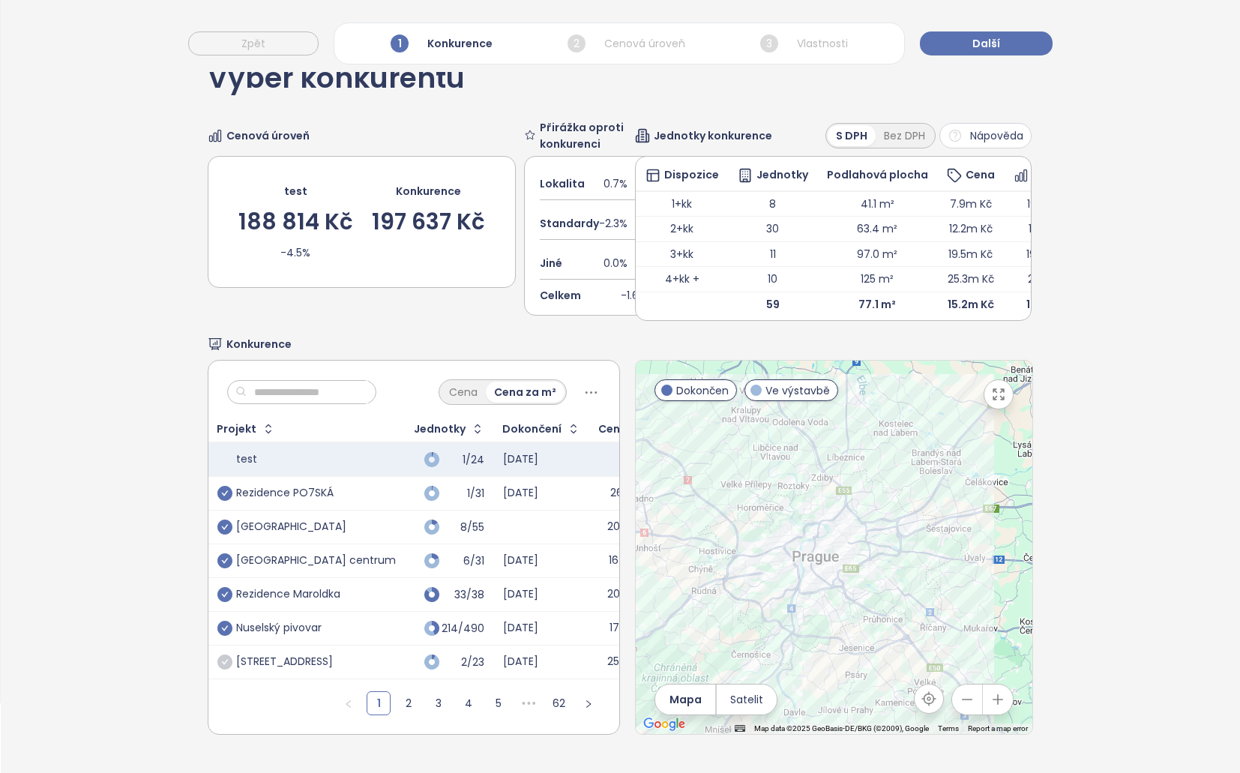
scroll to position [80, 0]
click at [226, 665] on icon "check-circle" at bounding box center [224, 661] width 15 height 15
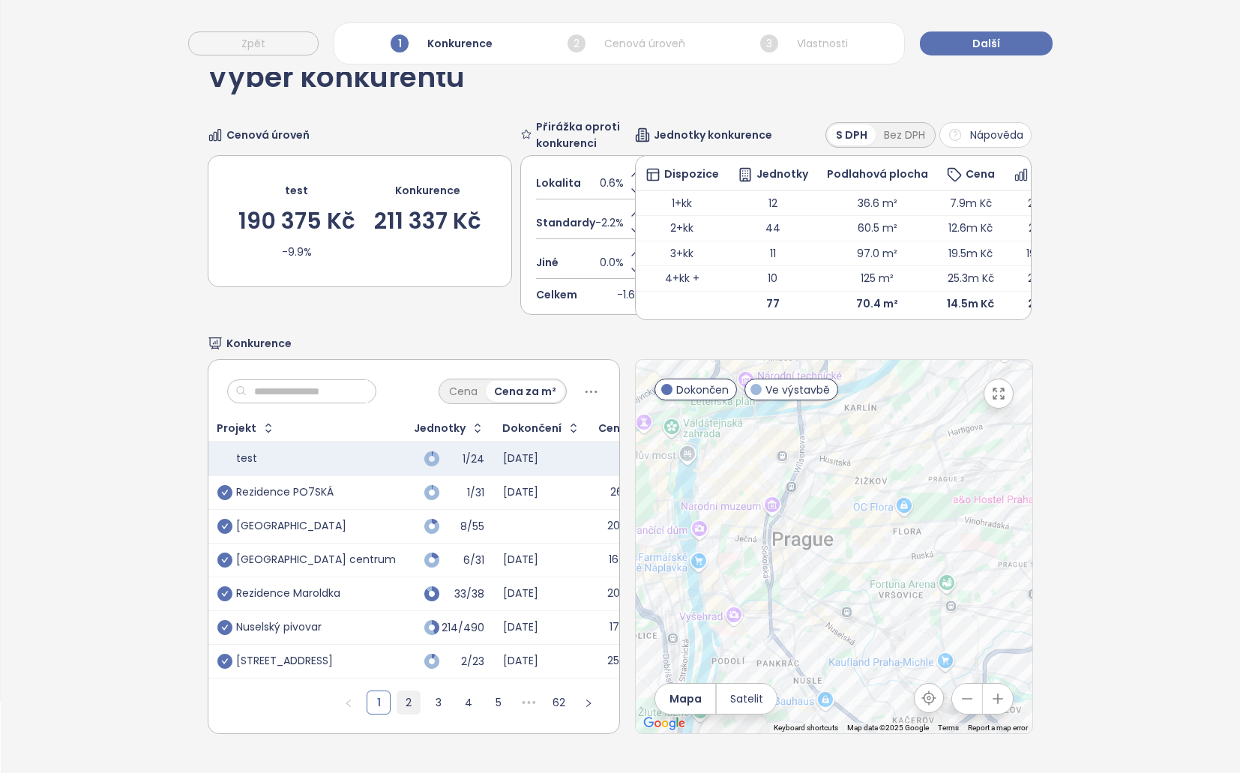
click at [397, 705] on link "2" at bounding box center [408, 702] width 22 height 22
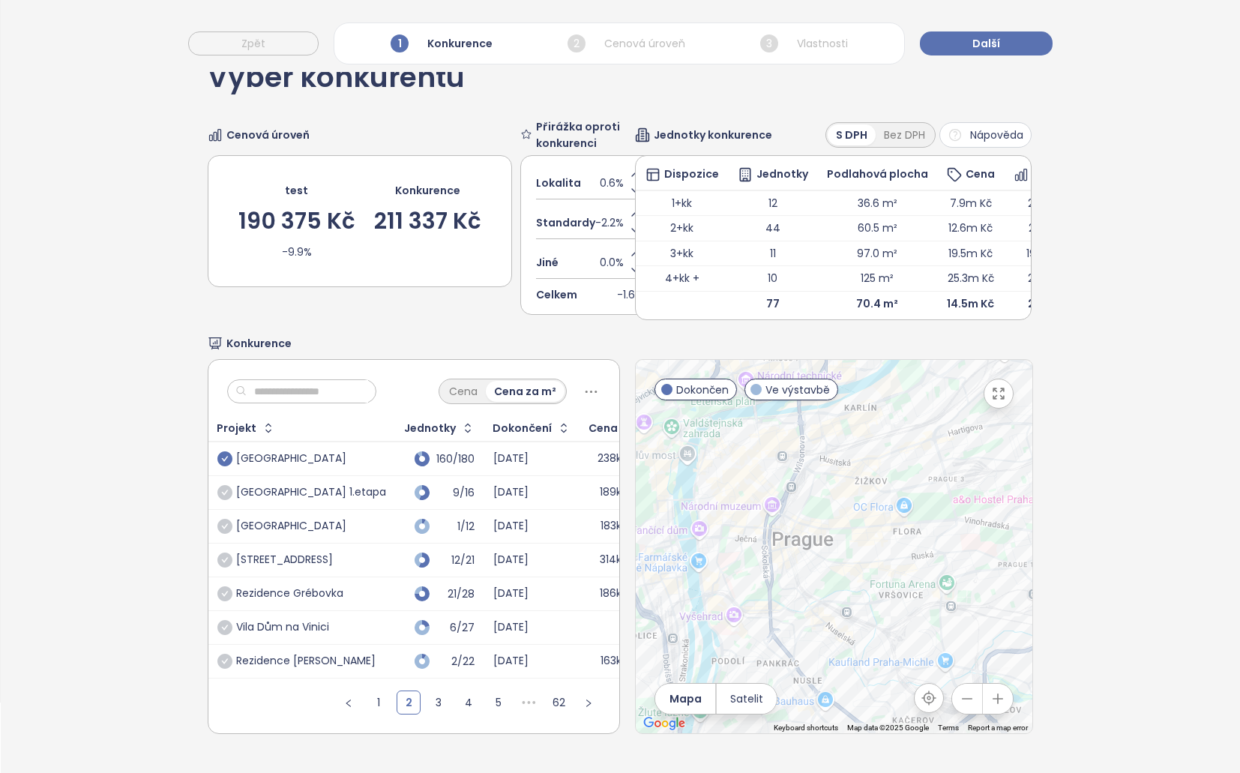
click at [227, 464] on icon "check-circle" at bounding box center [224, 458] width 15 height 15
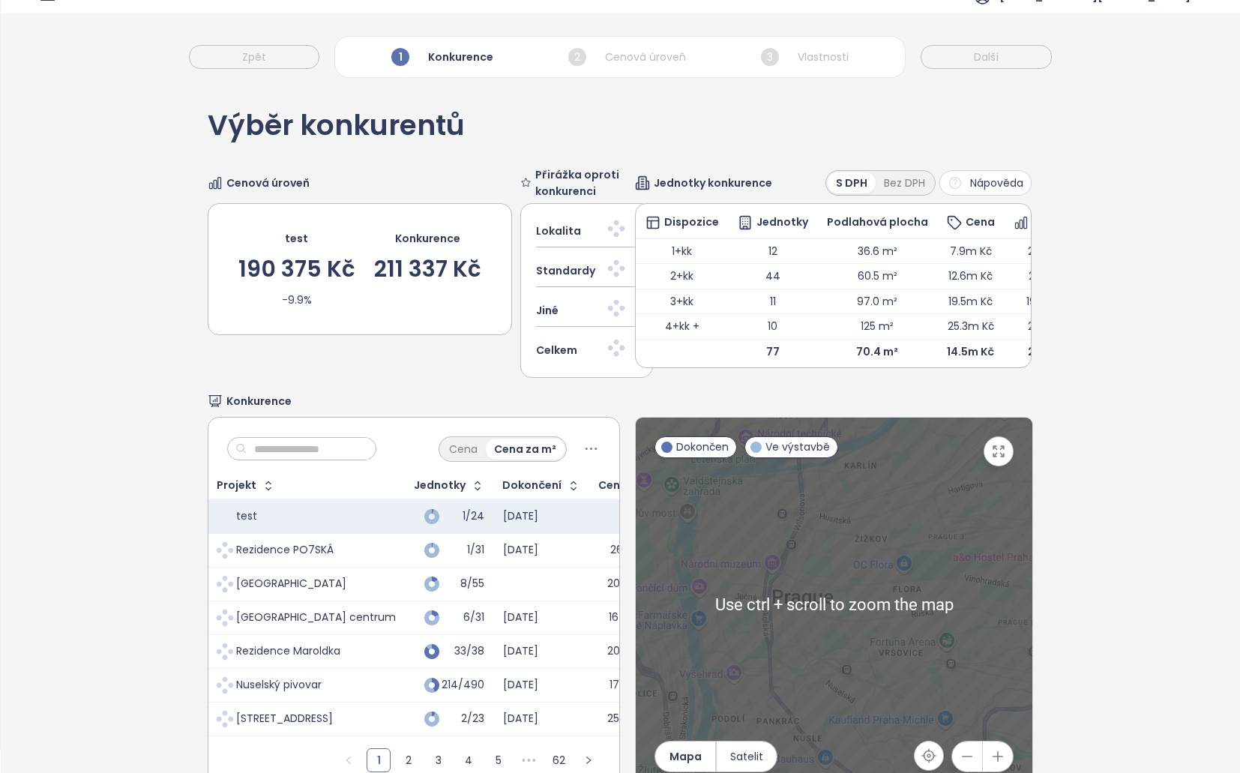
scroll to position [0, 0]
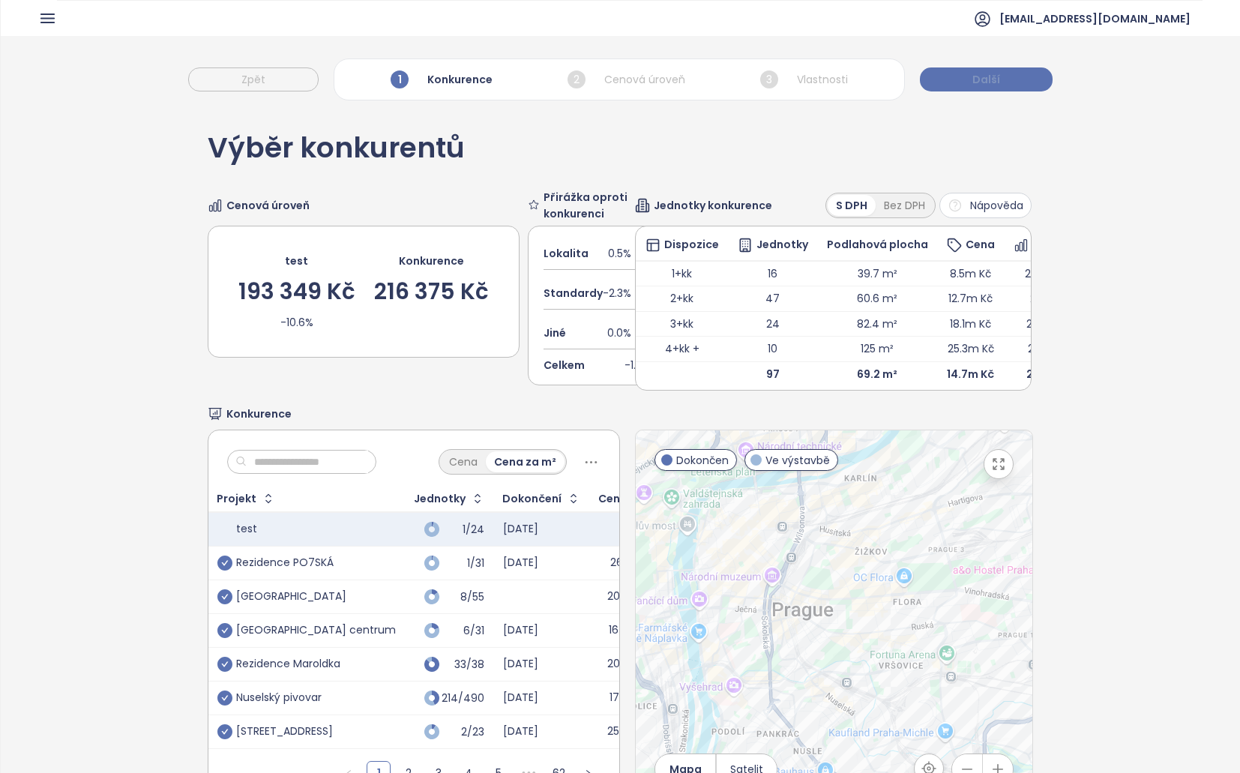
click at [966, 85] on button "Další" at bounding box center [986, 79] width 133 height 24
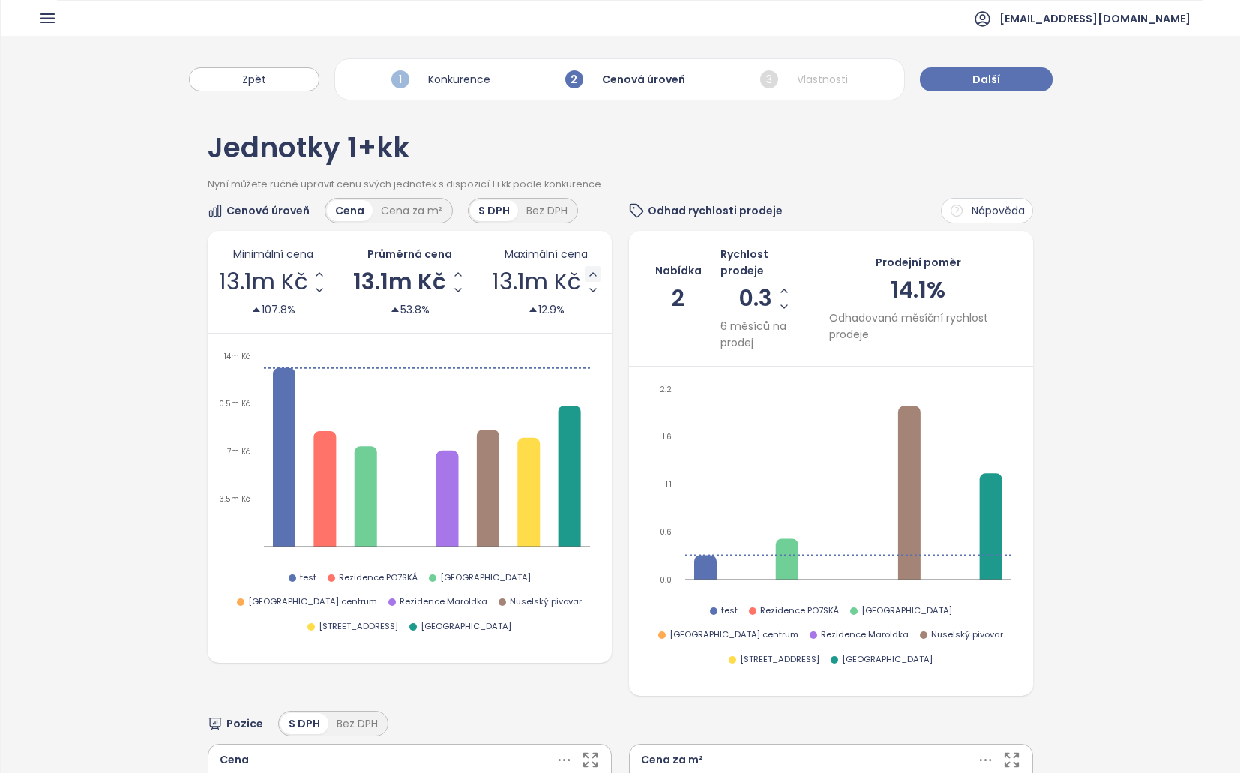
click at [590, 276] on icon "Increase Max Price" at bounding box center [593, 274] width 12 height 12
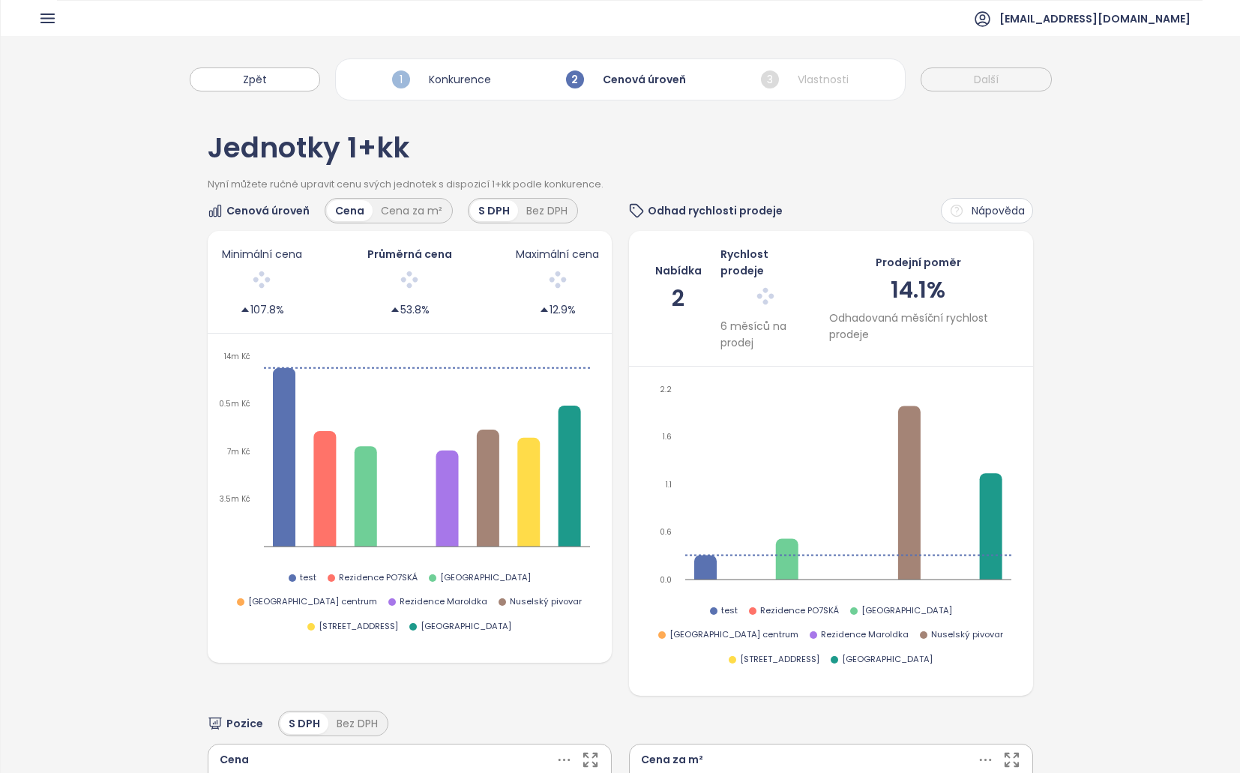
click at [590, 276] on div at bounding box center [557, 281] width 86 height 31
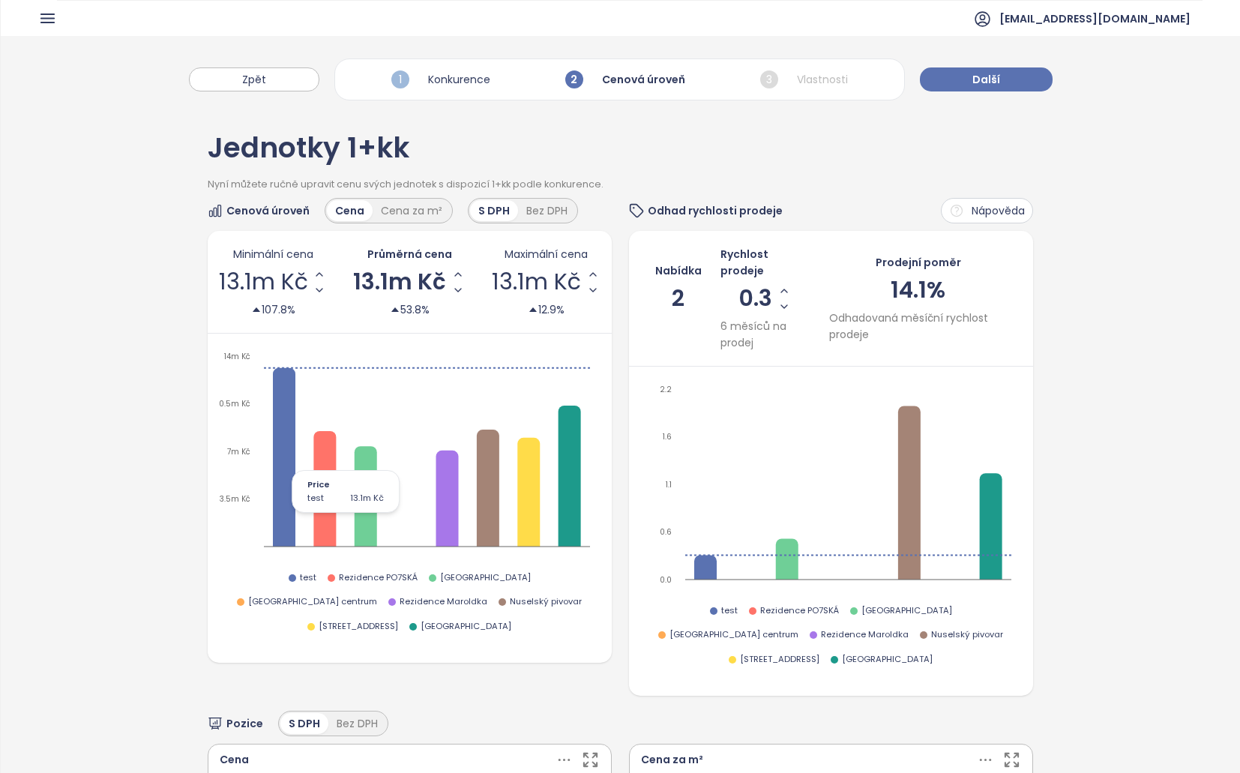
click at [558, 369] on icon "3.5m Kč 7m Kč 10.5m Kč 14m Kč" at bounding box center [408, 455] width 379 height 213
click at [579, 332] on div "Minimální cena 13.1m Kč 107.8% Průměrná cena 13.1m Kč 53.8% Maximální cena 13.1…" at bounding box center [410, 282] width 405 height 103
click at [576, 369] on icon "3.5m Kč 7m Kč 10.5m Kč 14m Kč" at bounding box center [408, 455] width 379 height 213
click at [735, 407] on icon "0.0 0.6 1.1 1.6 2.2" at bounding box center [829, 488] width 379 height 213
click at [1085, 376] on div "Jednotky 1+kk Nyní můžete ručně upravit cenu svých jednotek s dispozicí 1+kk po…" at bounding box center [620, 778] width 1239 height 1340
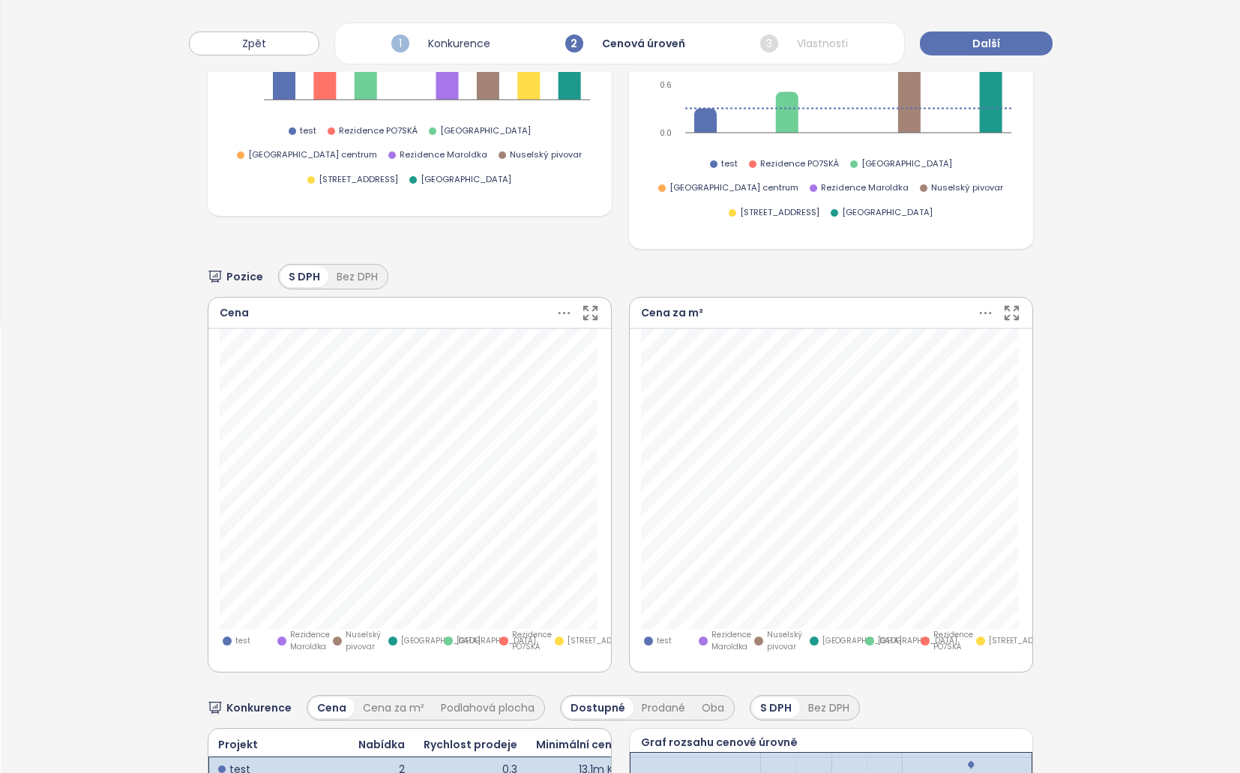
scroll to position [660, 0]
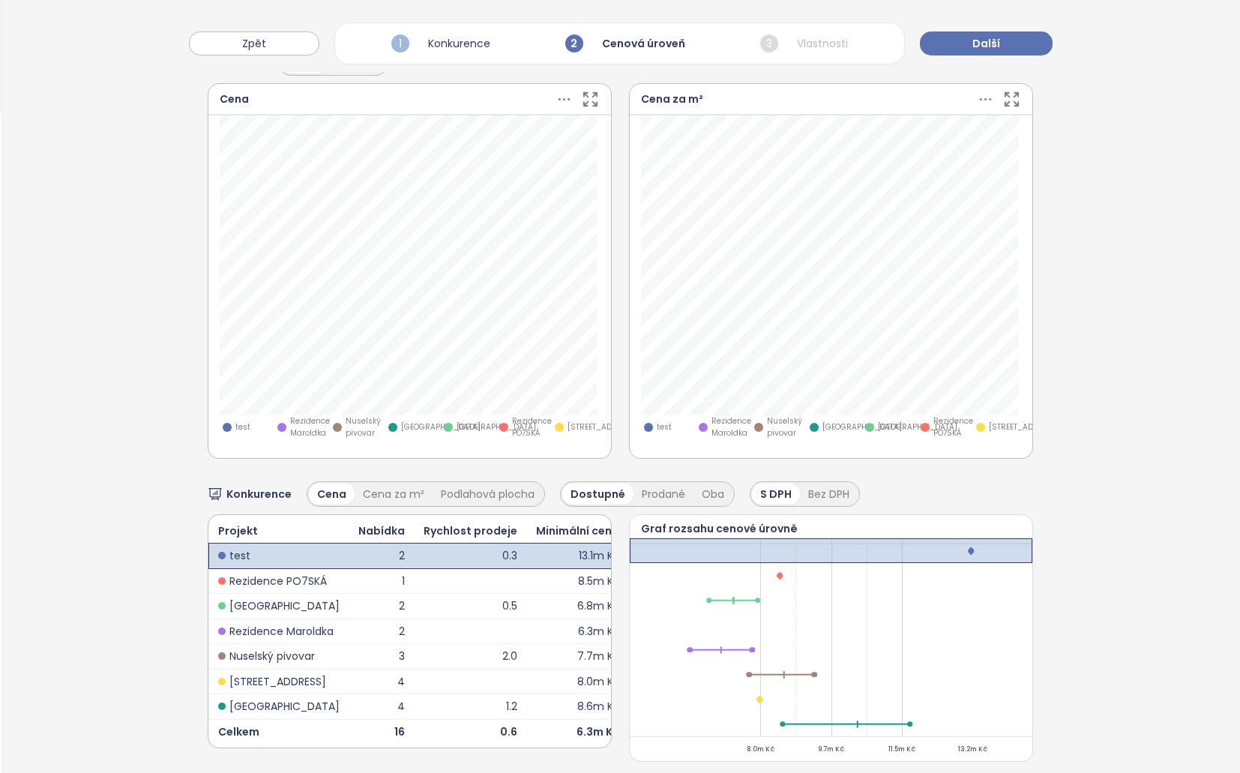
click at [703, 481] on div "Konkurence Cena Cena za m² Podlahová plocha Dostupné Prodané Oba S DPH Bez DPH …" at bounding box center [621, 614] width 826 height 296
click at [681, 483] on div "Prodané" at bounding box center [663, 493] width 60 height 21
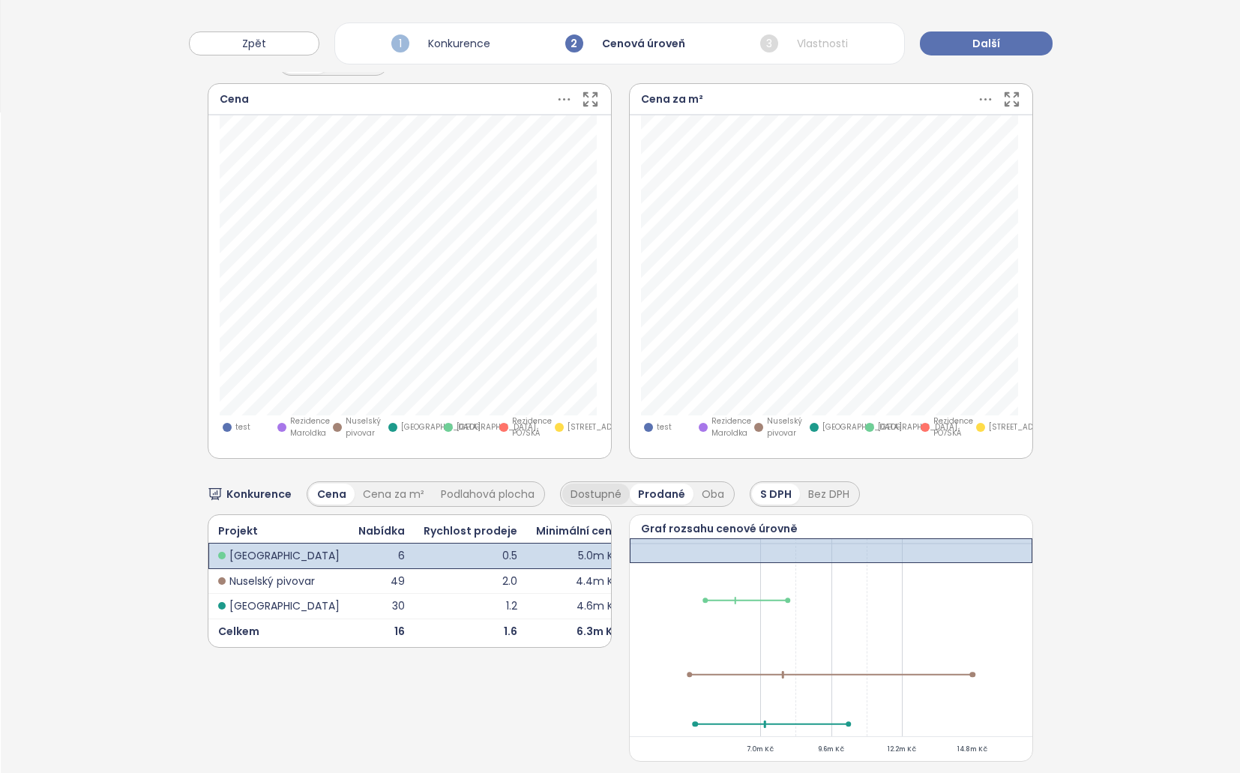
click at [611, 483] on div "Dostupné" at bounding box center [595, 493] width 67 height 21
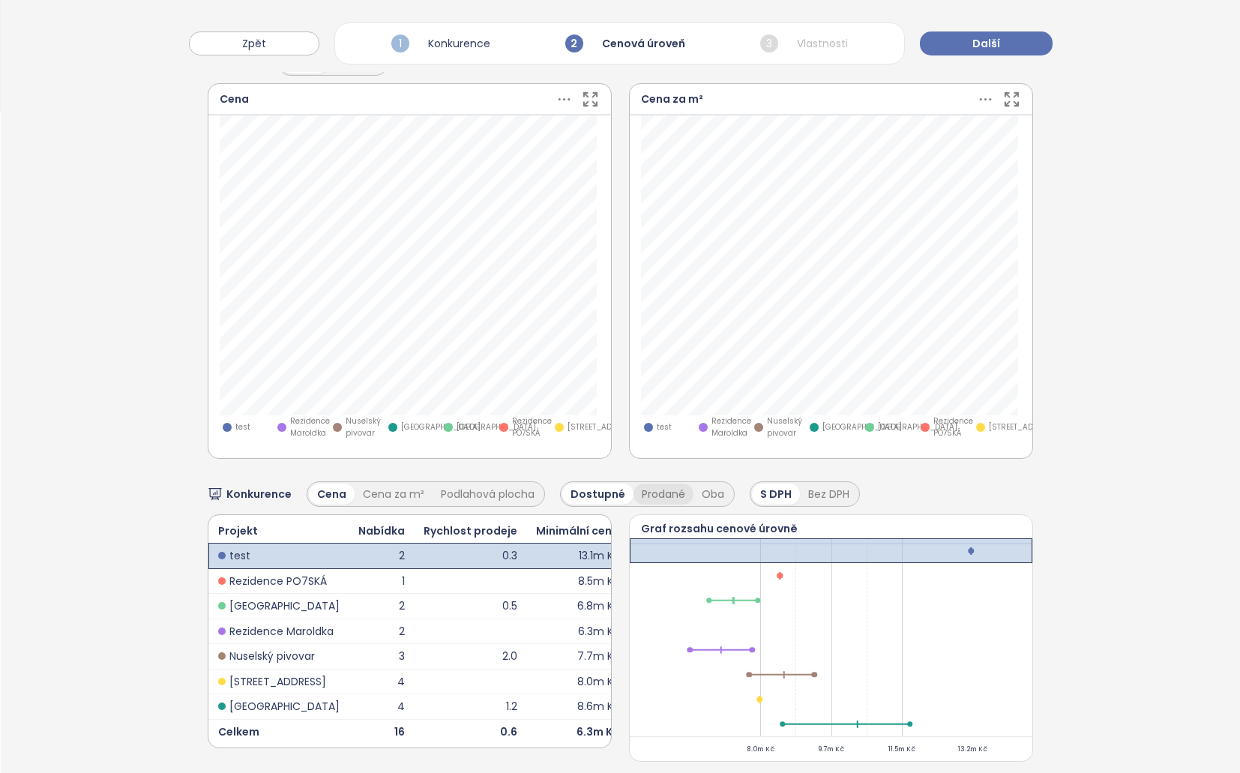
click at [636, 483] on div "Prodané" at bounding box center [663, 493] width 60 height 21
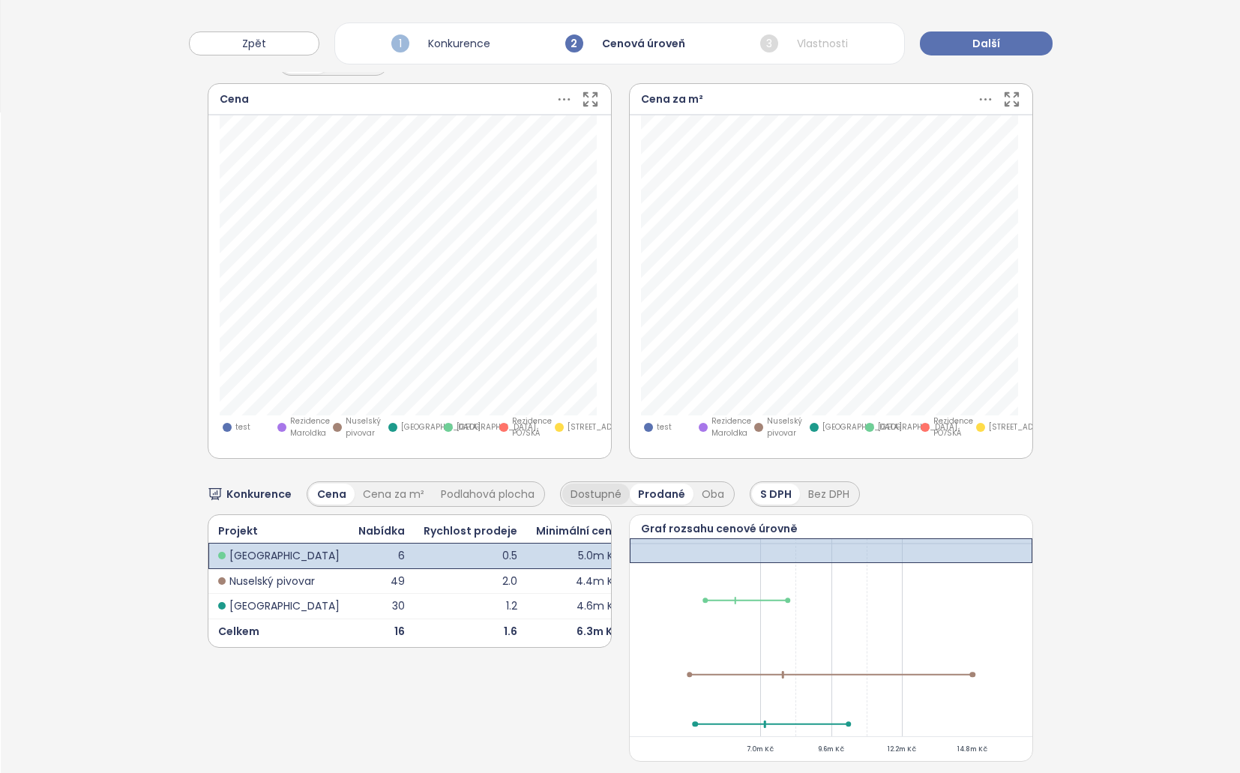
click at [594, 483] on div "Dostupné" at bounding box center [595, 493] width 67 height 21
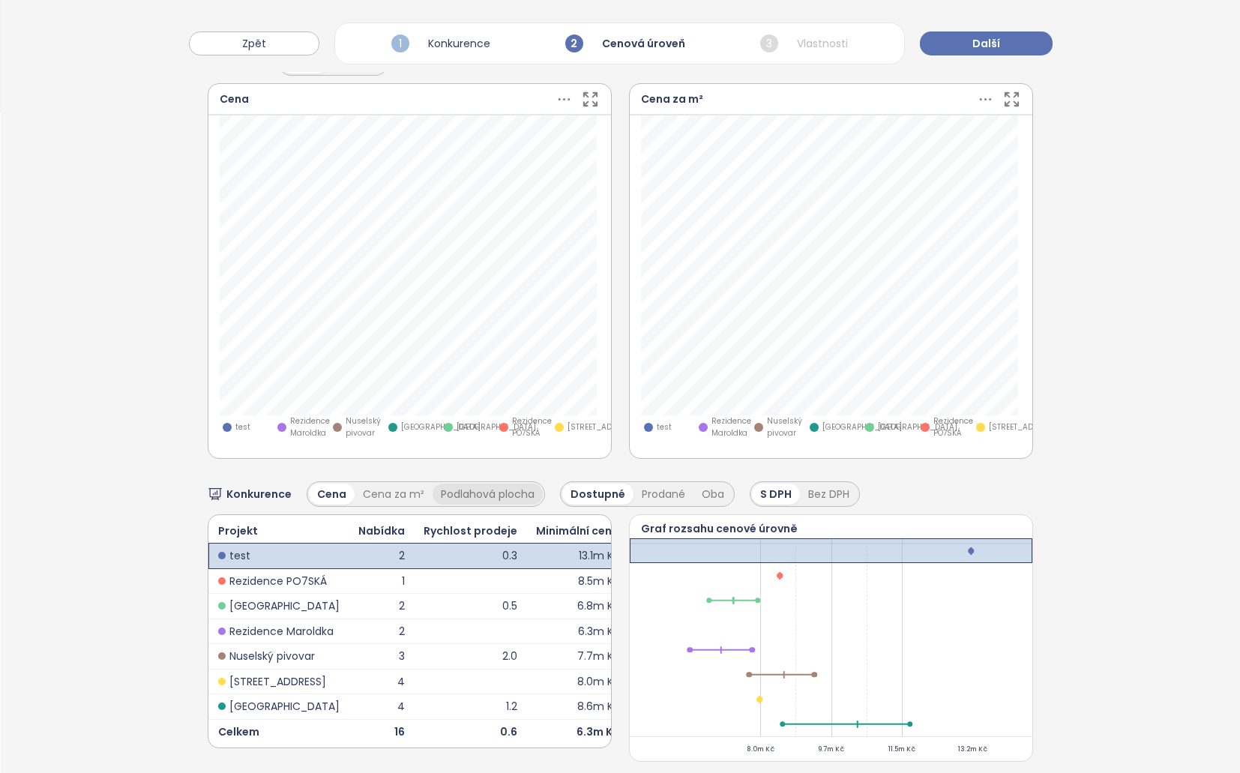
click at [517, 483] on div "Podlahová plocha" at bounding box center [487, 493] width 110 height 21
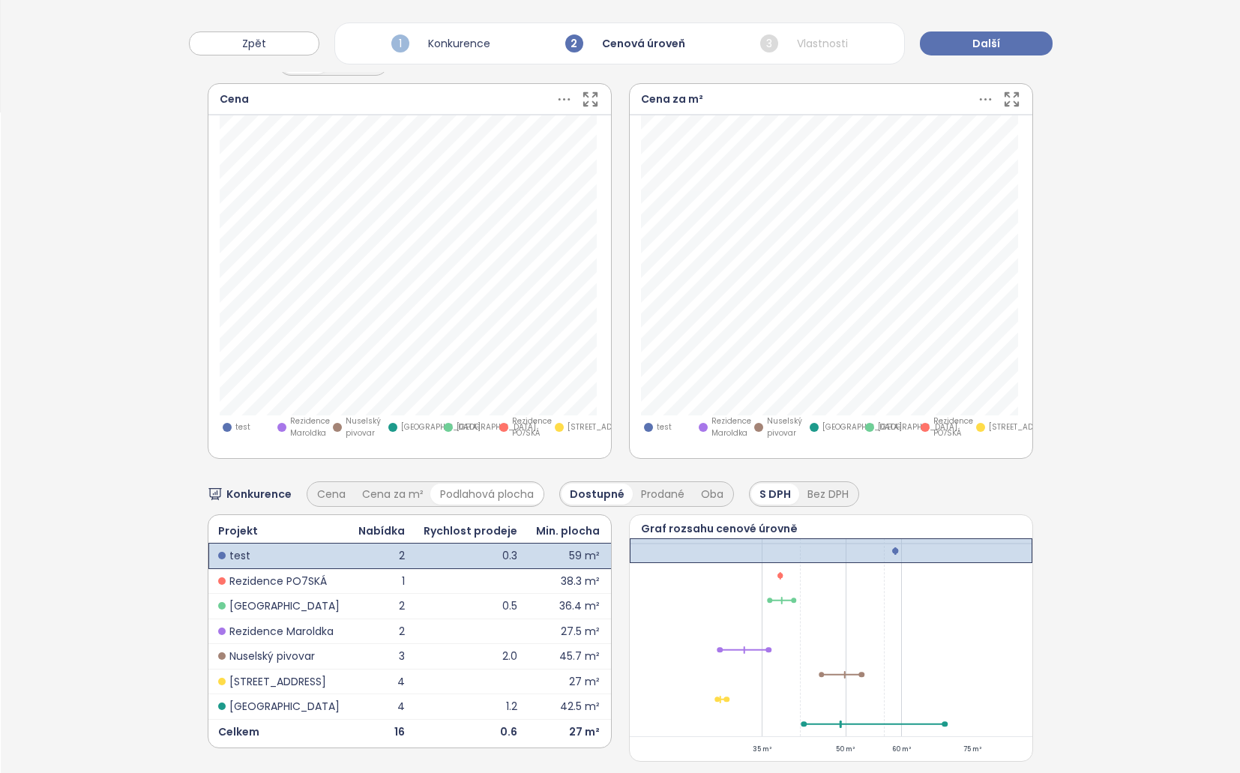
click at [411, 483] on div "Cena za m²" at bounding box center [393, 493] width 78 height 21
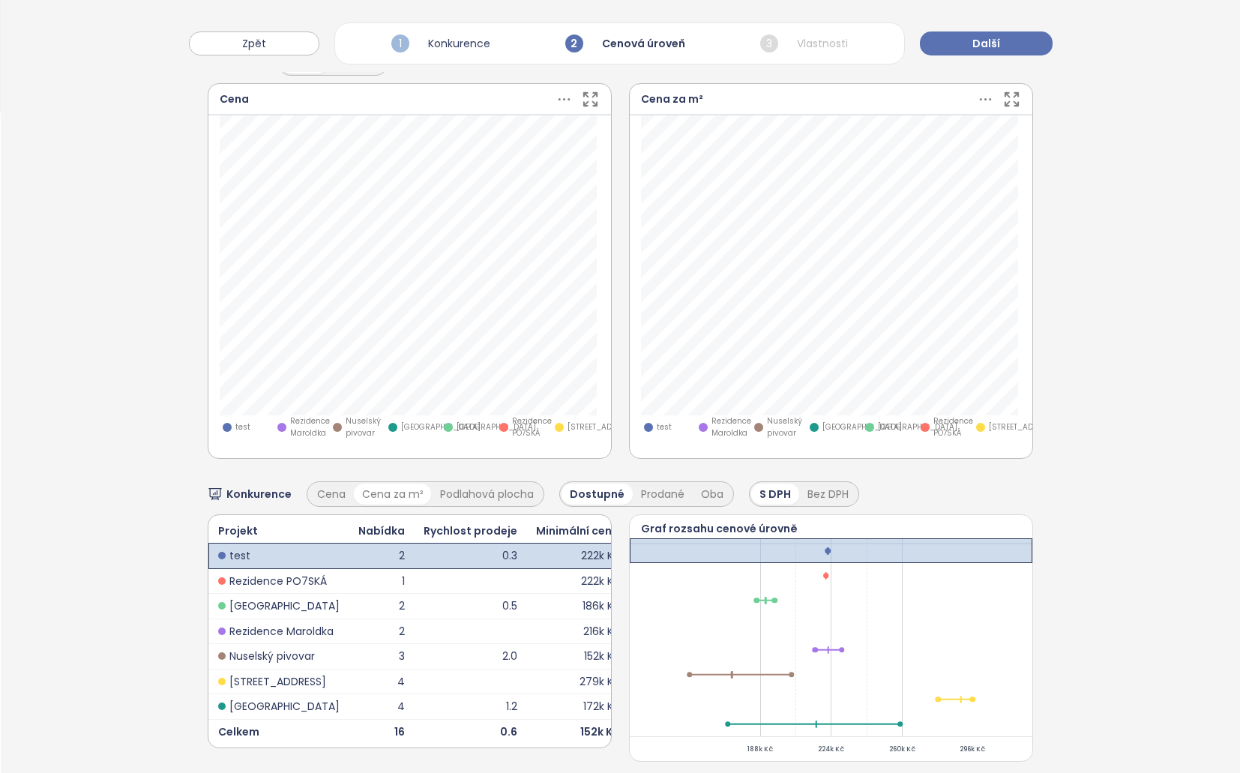
click at [354, 483] on div "Cena za m²" at bounding box center [393, 493] width 78 height 21
drag, startPoint x: 594, startPoint y: 465, endPoint x: 603, endPoint y: 465, distance: 9.0
click at [595, 483] on div "Dostupné" at bounding box center [597, 493] width 71 height 21
click at [657, 483] on div "Prodané" at bounding box center [663, 493] width 60 height 21
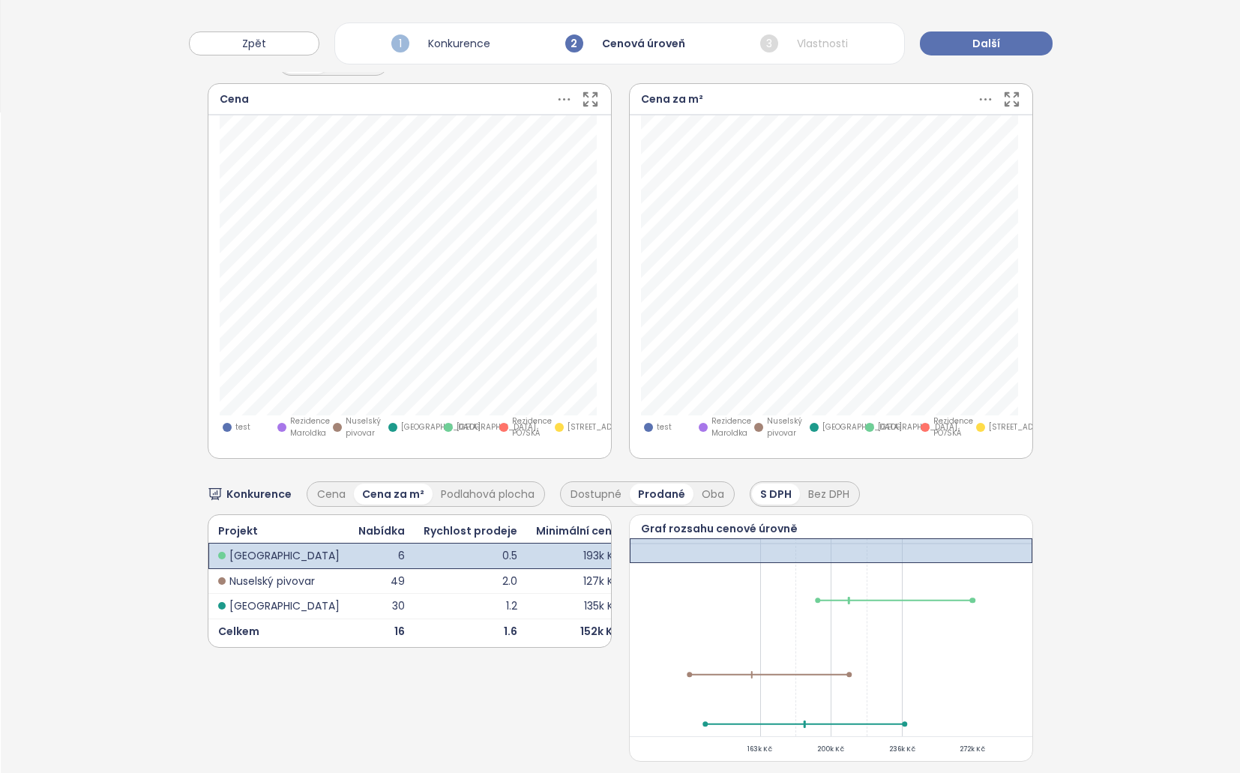
click at [749, 466] on div "Konkurence Cena Cena za m² Podlahová plocha Dostupné Prodané Oba S DPH Bez DPH …" at bounding box center [621, 614] width 826 height 296
click at [712, 483] on div "Oba" at bounding box center [712, 493] width 39 height 21
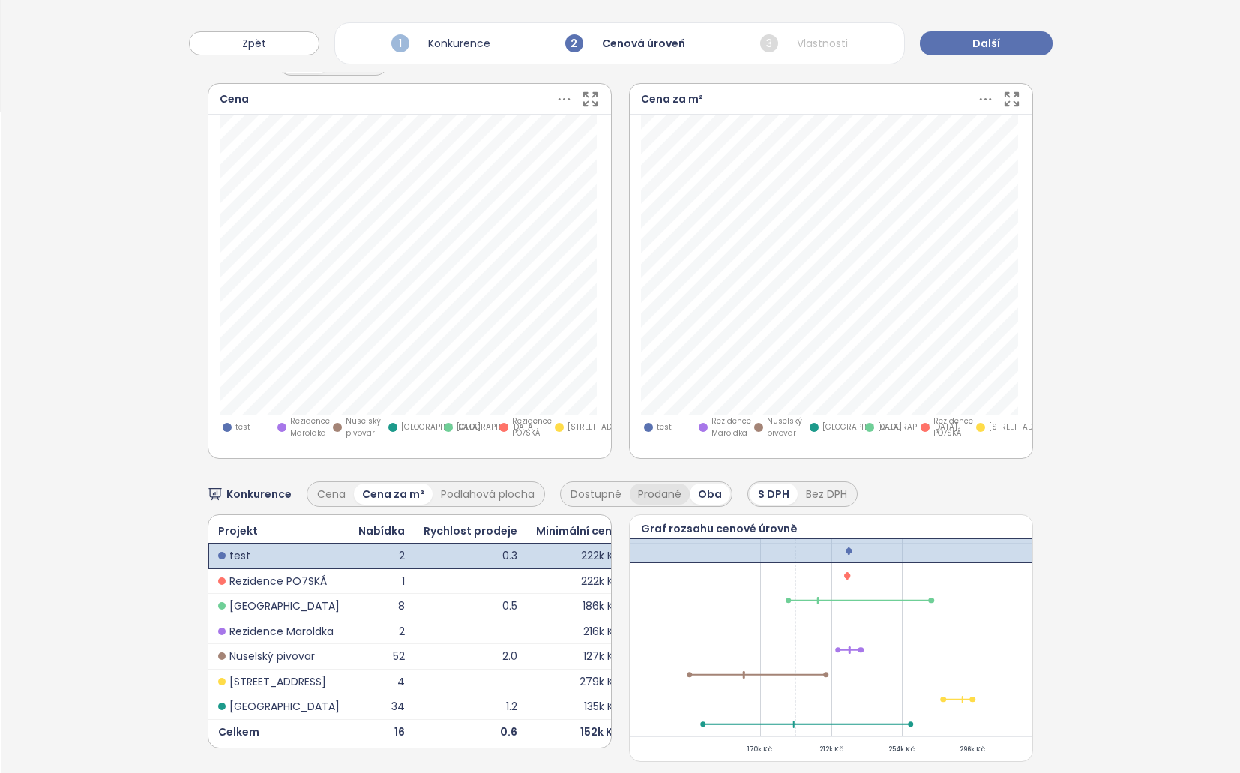
click at [651, 483] on div "Prodané" at bounding box center [660, 493] width 60 height 21
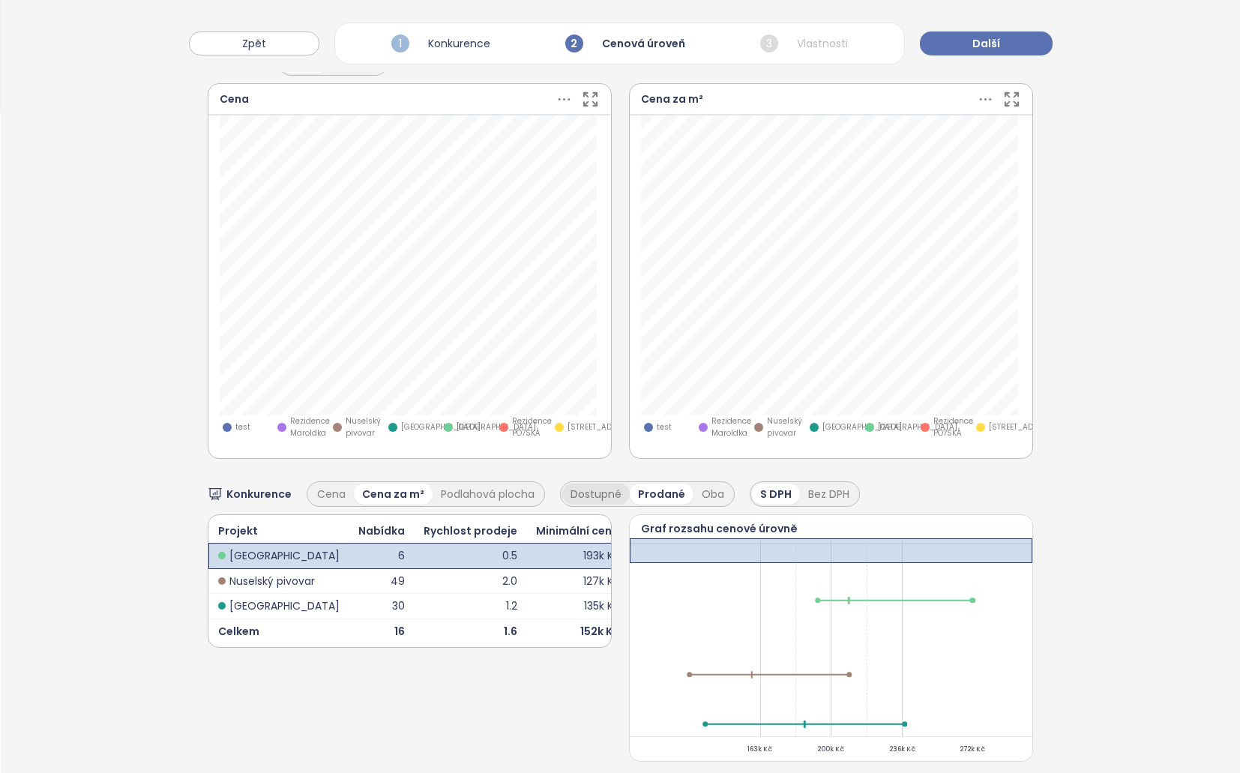
click at [617, 483] on div "Dostupné" at bounding box center [595, 493] width 67 height 21
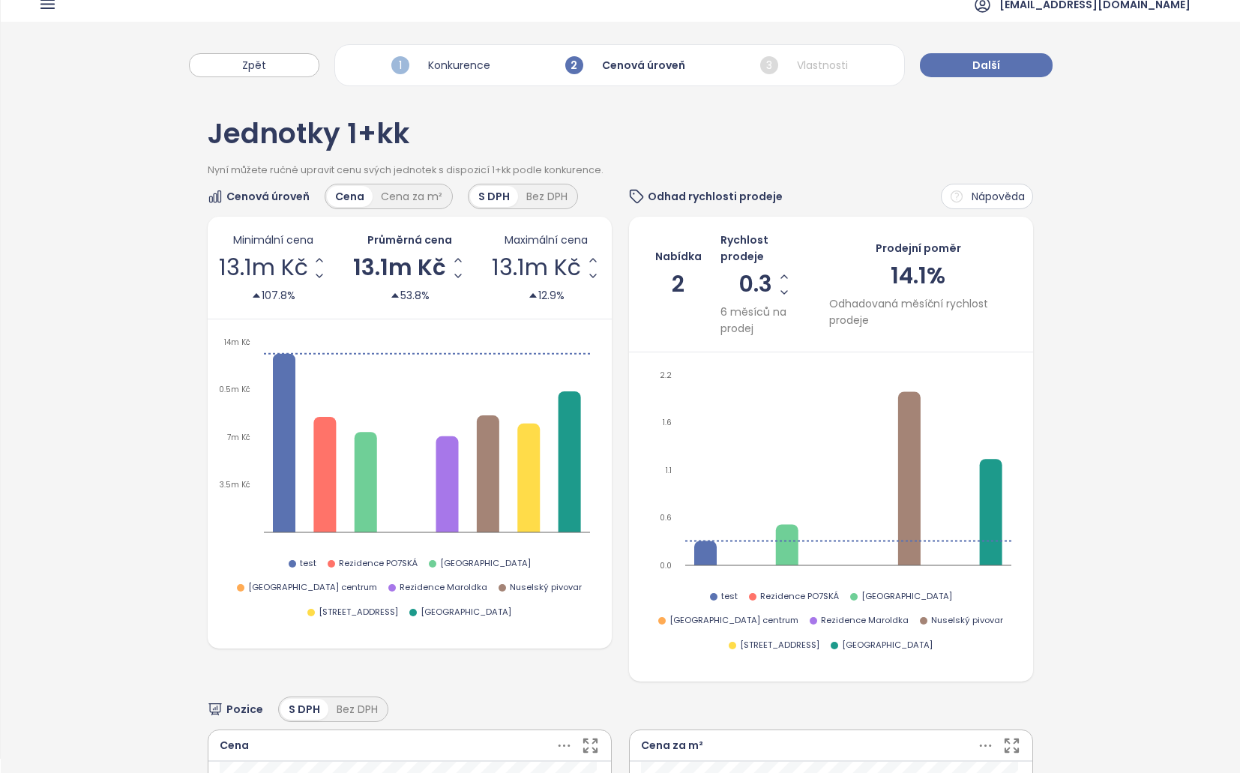
scroll to position [0, 0]
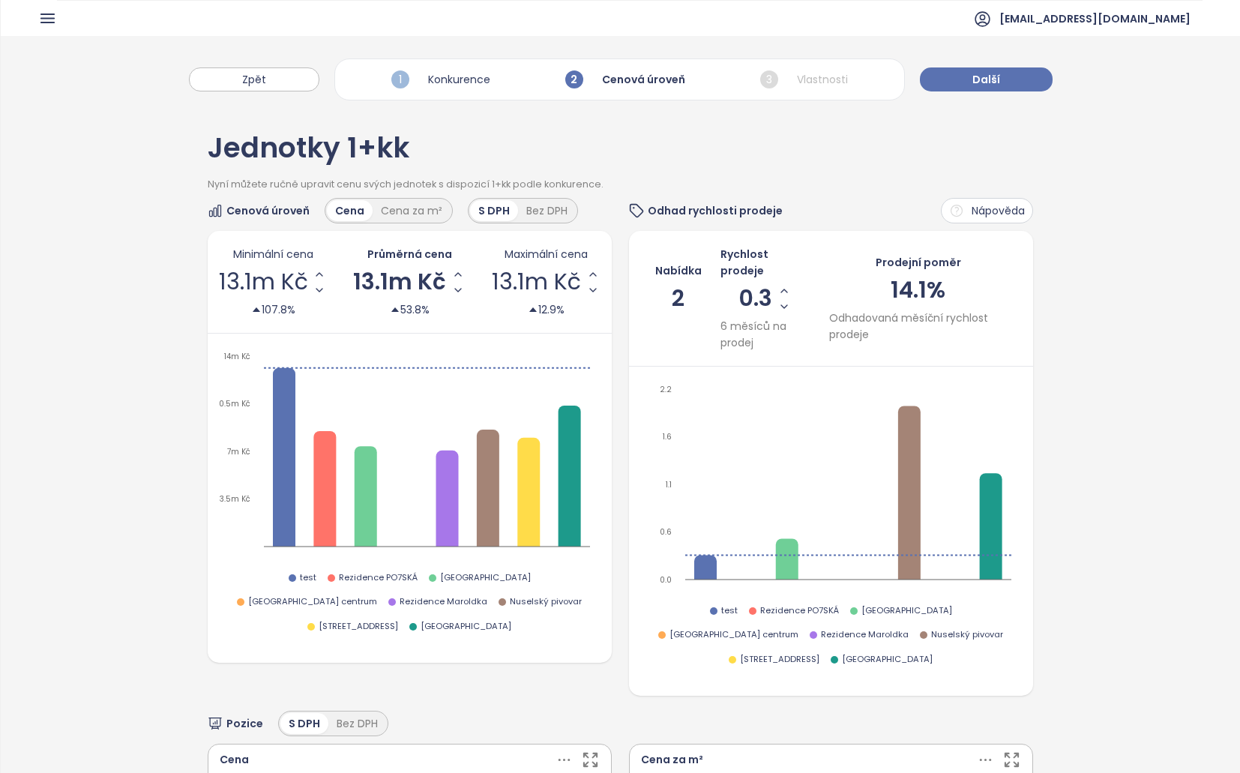
click at [980, 104] on div "Zpět 1 Konkurence 2 Cenová úroveň 3 Vlastnosti Další" at bounding box center [620, 72] width 1239 height 72
click at [980, 87] on span "Další" at bounding box center [986, 79] width 28 height 16
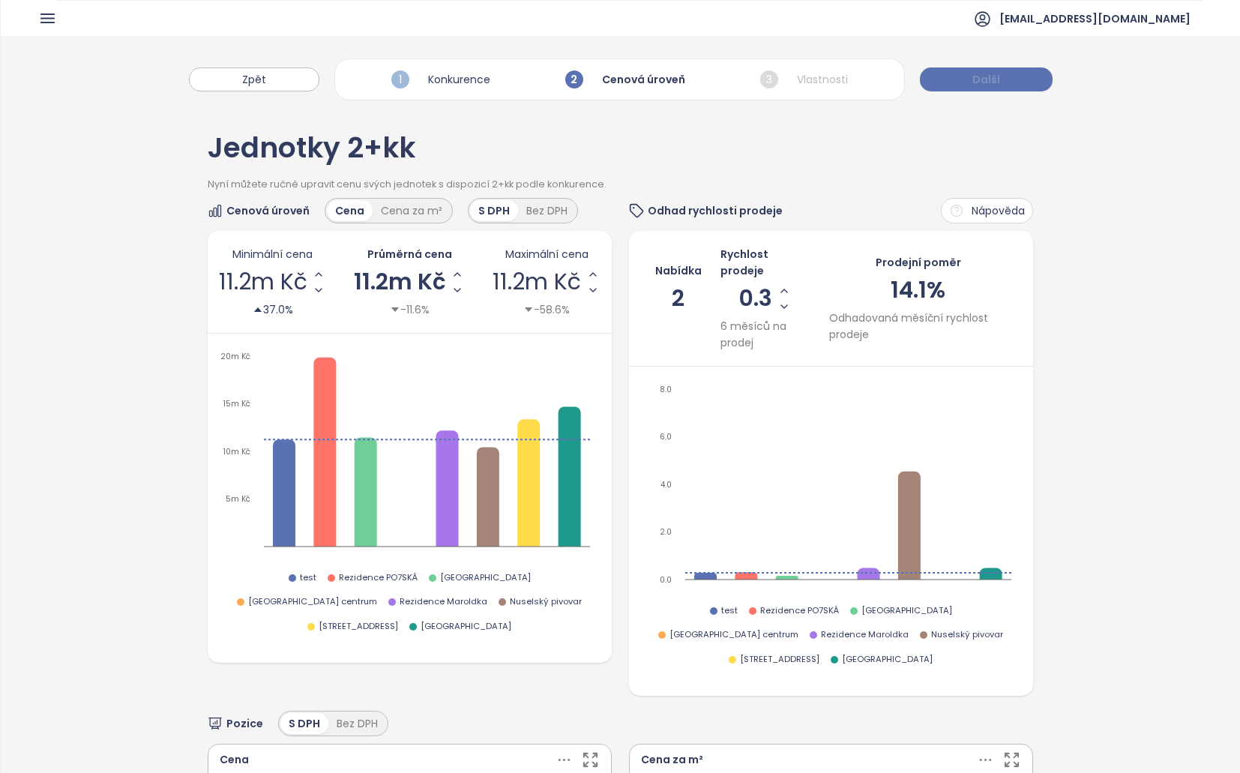
click at [980, 87] on span "Další" at bounding box center [986, 79] width 28 height 16
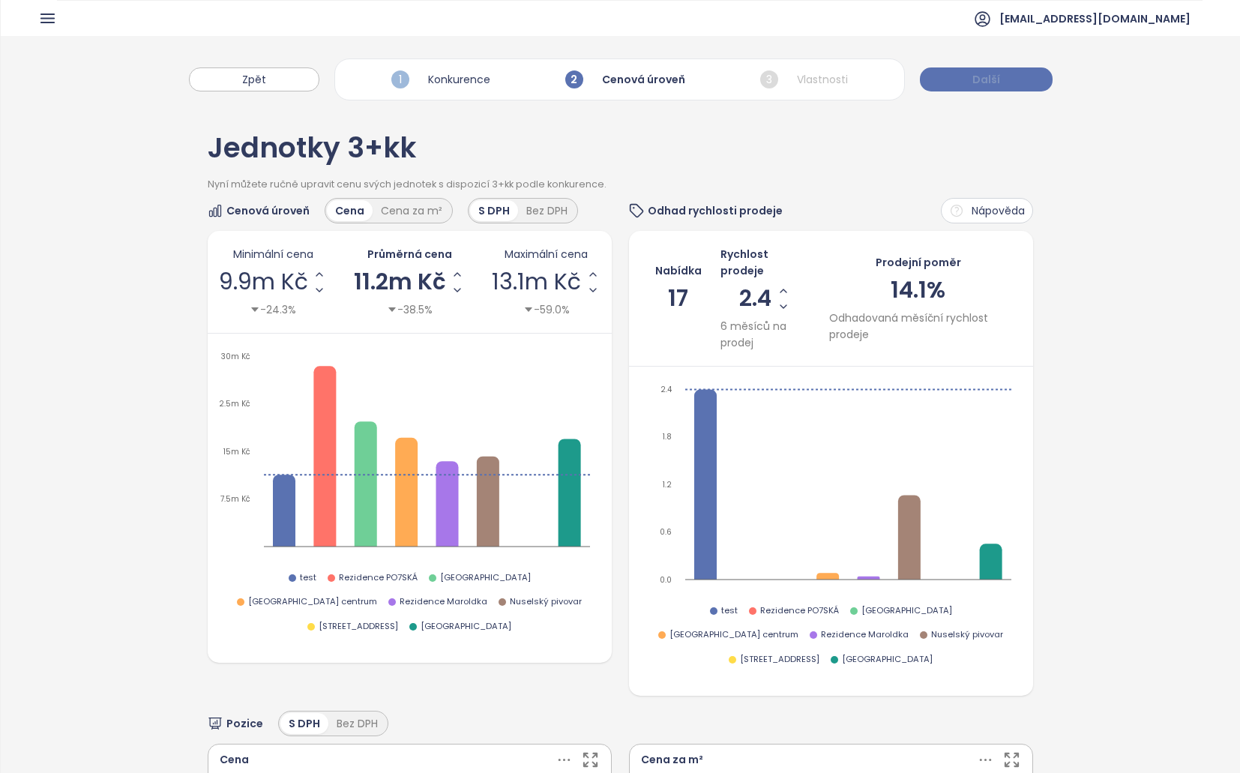
click at [979, 89] on button "Další" at bounding box center [986, 79] width 133 height 24
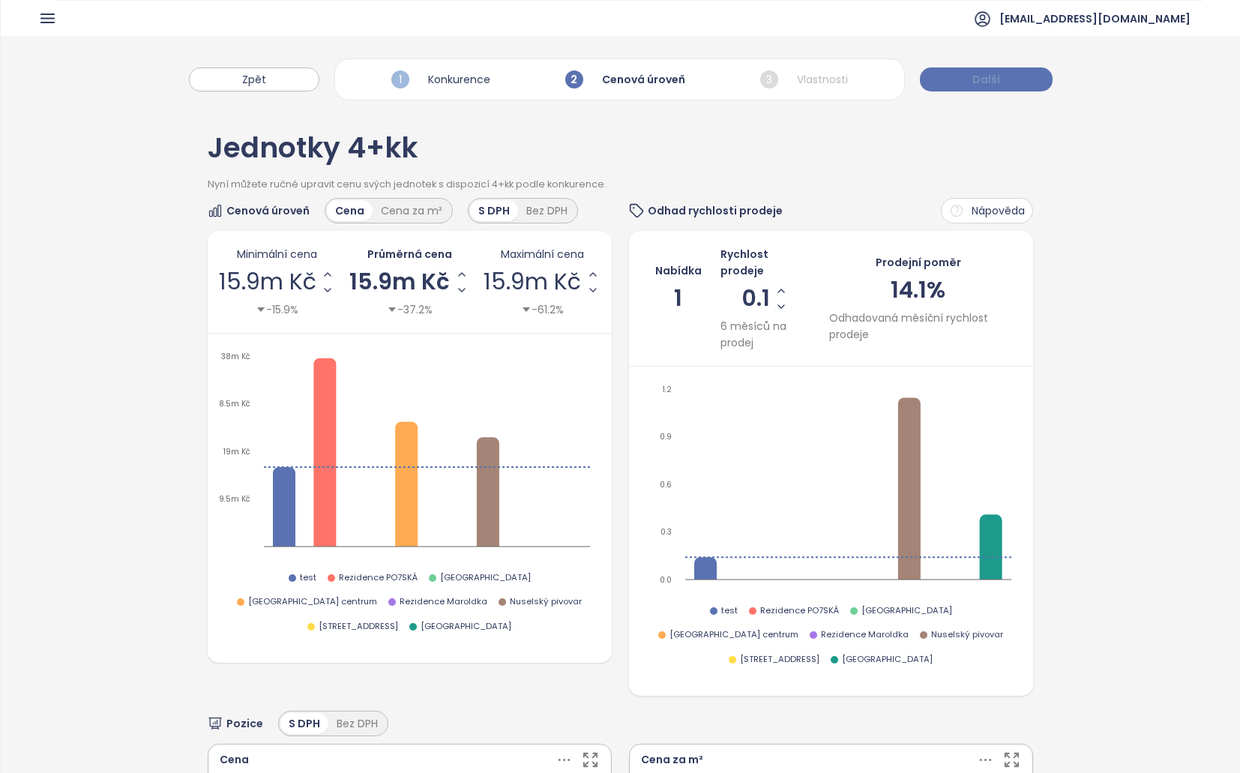
click at [979, 89] on button "Další" at bounding box center [986, 79] width 133 height 24
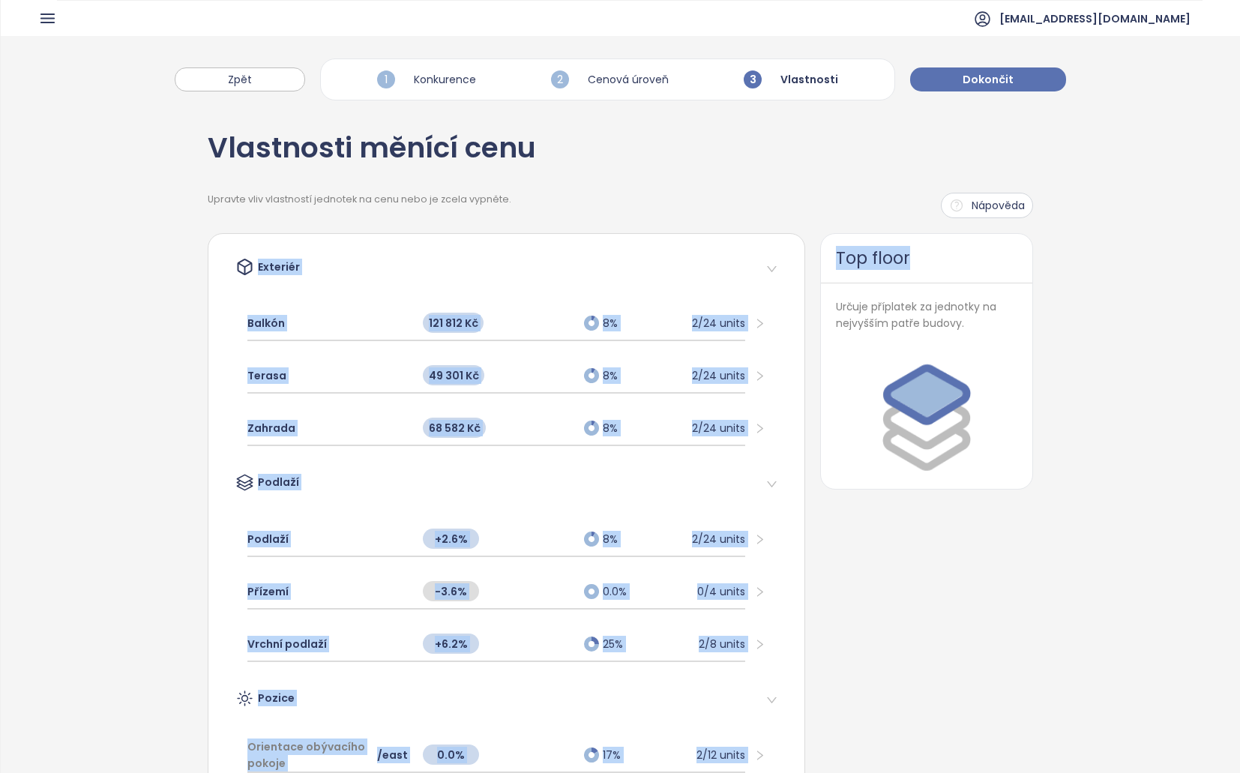
drag, startPoint x: 928, startPoint y: 259, endPoint x: 792, endPoint y: 256, distance: 135.7
click at [825, 252] on div "Top floor" at bounding box center [927, 258] width 212 height 49
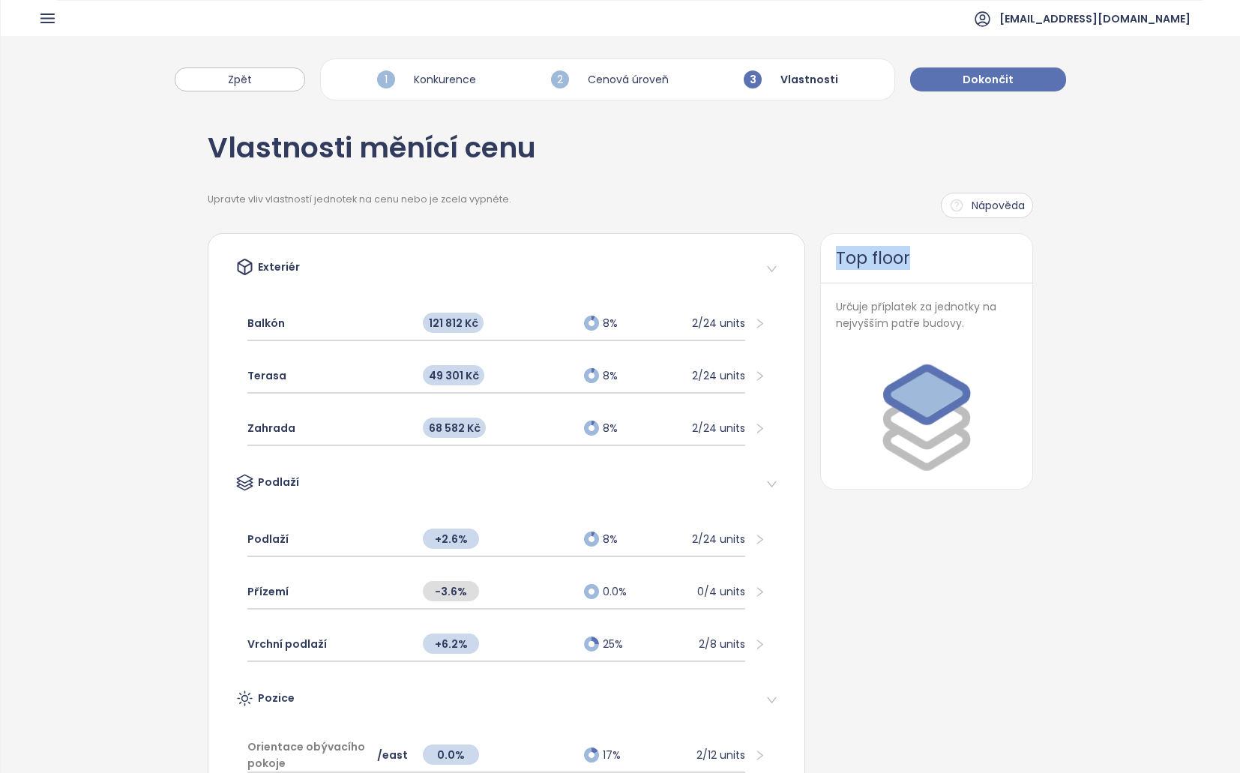
drag, startPoint x: 897, startPoint y: 255, endPoint x: 806, endPoint y: 257, distance: 90.7
click at [827, 258] on div "Top floor" at bounding box center [927, 258] width 212 height 49
drag, startPoint x: 827, startPoint y: 258, endPoint x: 909, endPoint y: 262, distance: 81.8
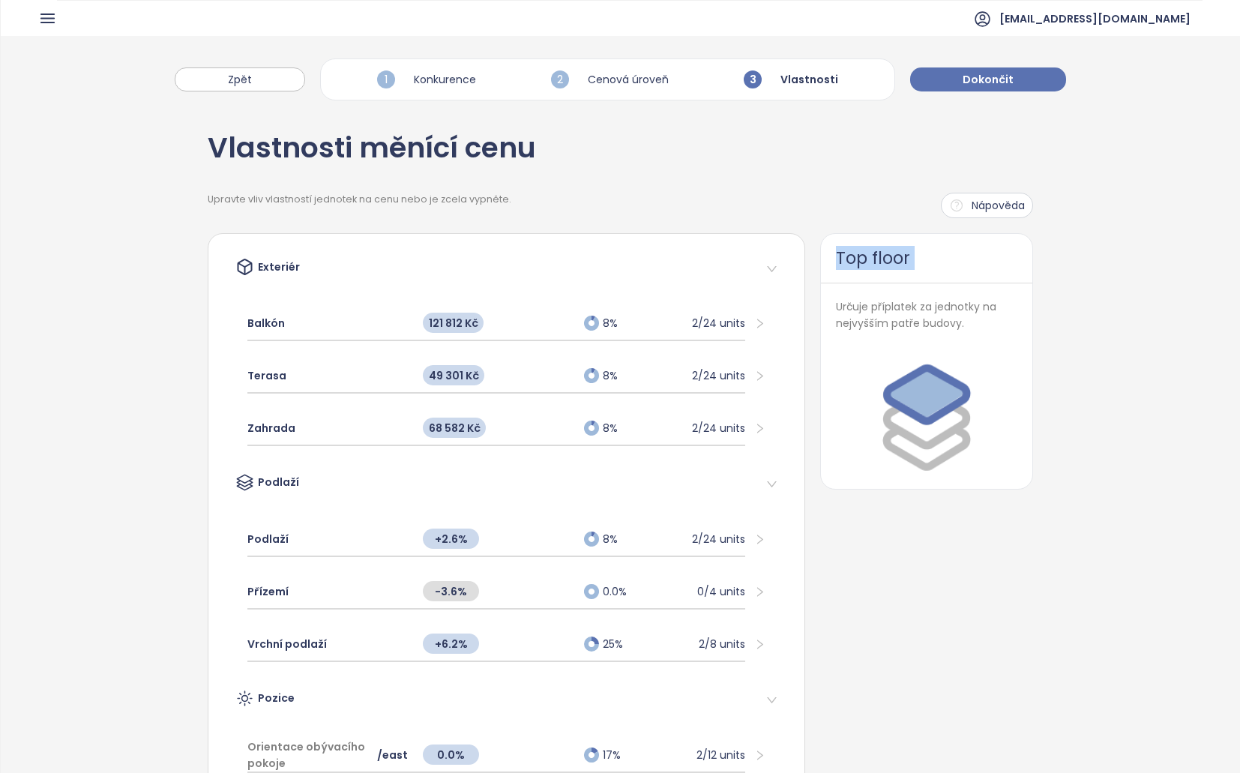
click at [909, 262] on div "Top floor" at bounding box center [927, 258] width 212 height 49
click at [329, 350] on div "Terasa 49 301 Kč 8% 2/24 units" at bounding box center [506, 376] width 542 height 52
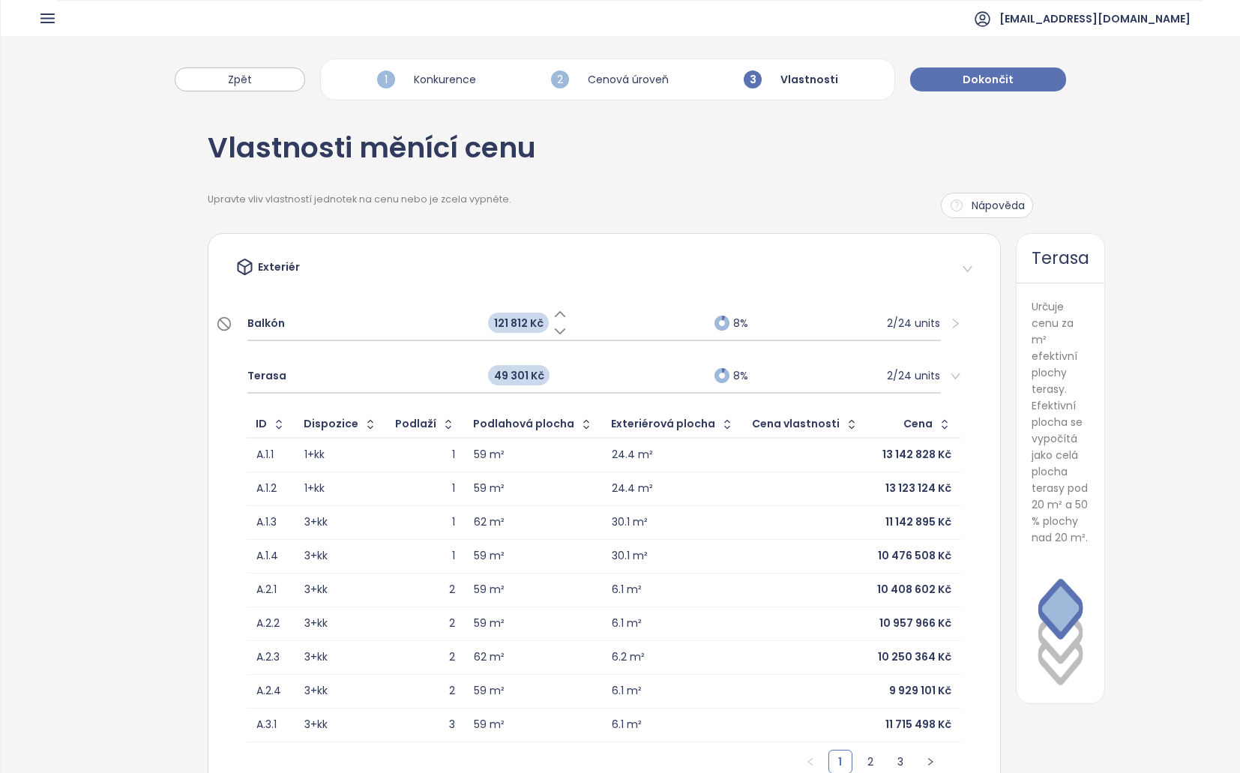
click at [338, 314] on div "Balkón" at bounding box center [360, 323] width 226 height 33
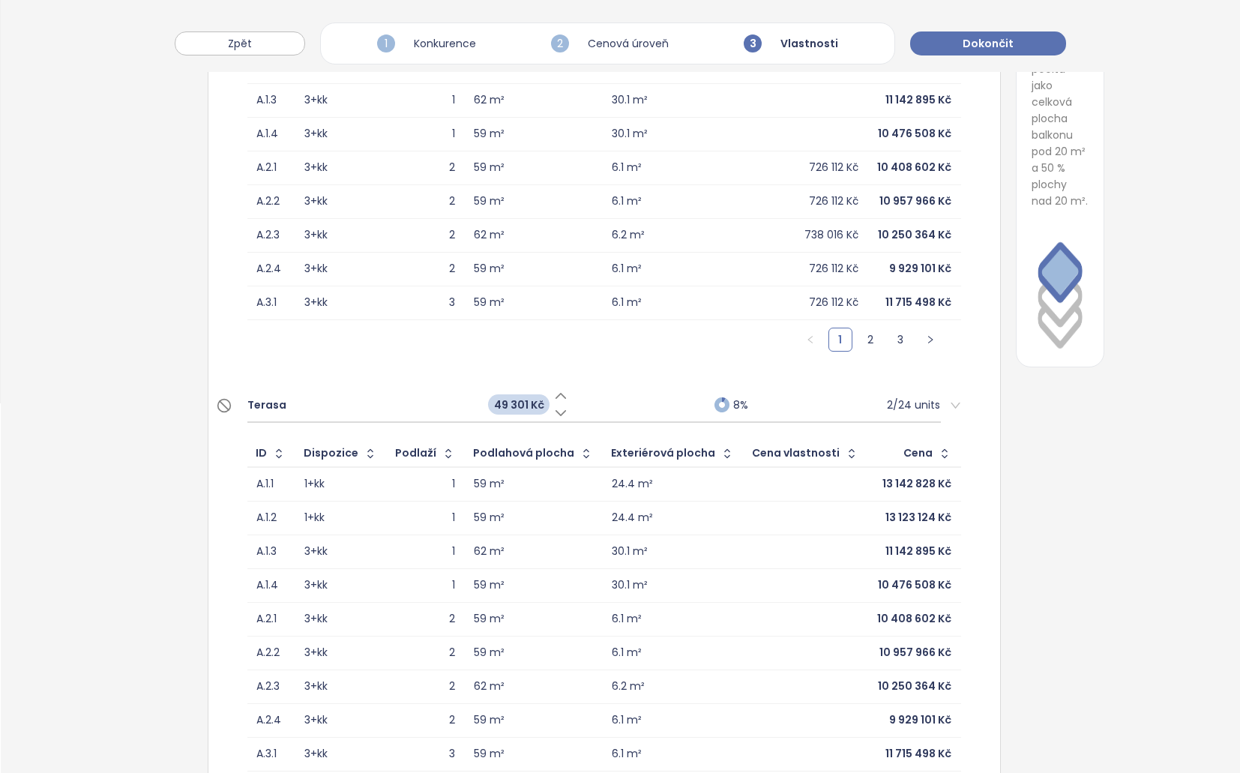
scroll to position [375, 0]
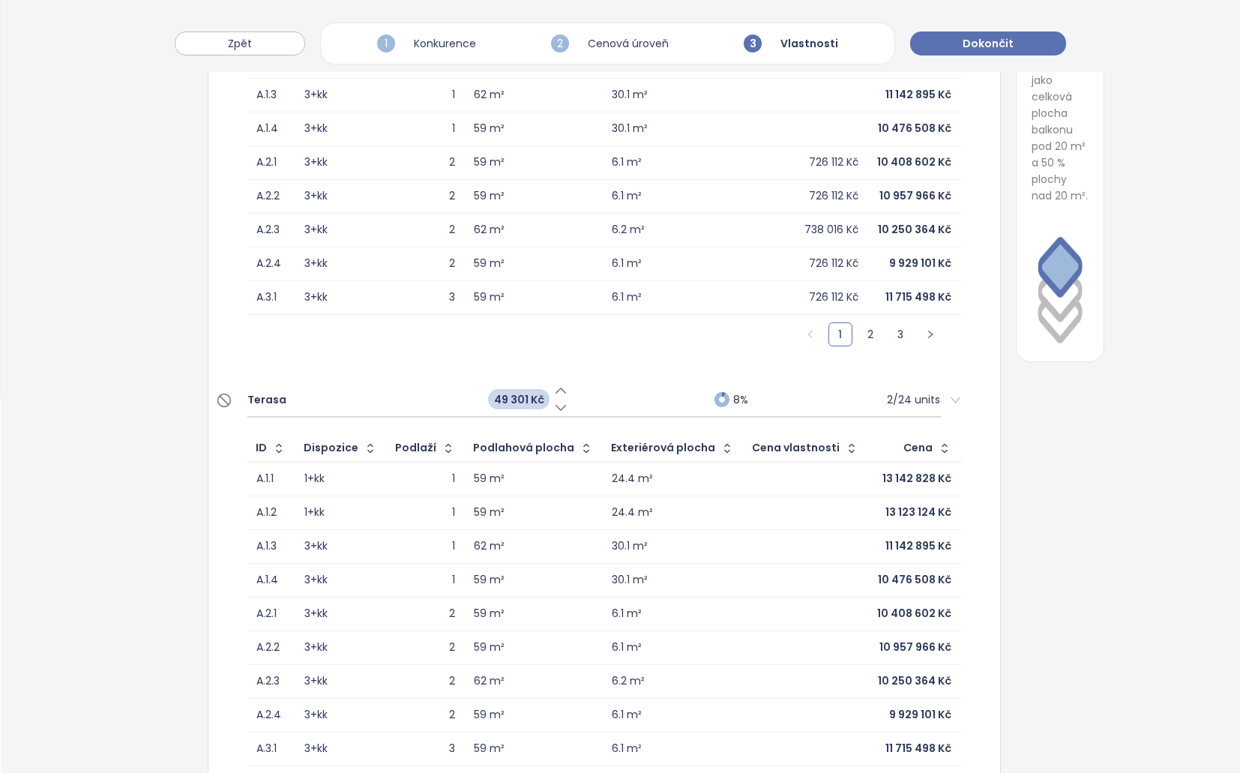
click at [374, 402] on div "Terasa" at bounding box center [360, 399] width 226 height 33
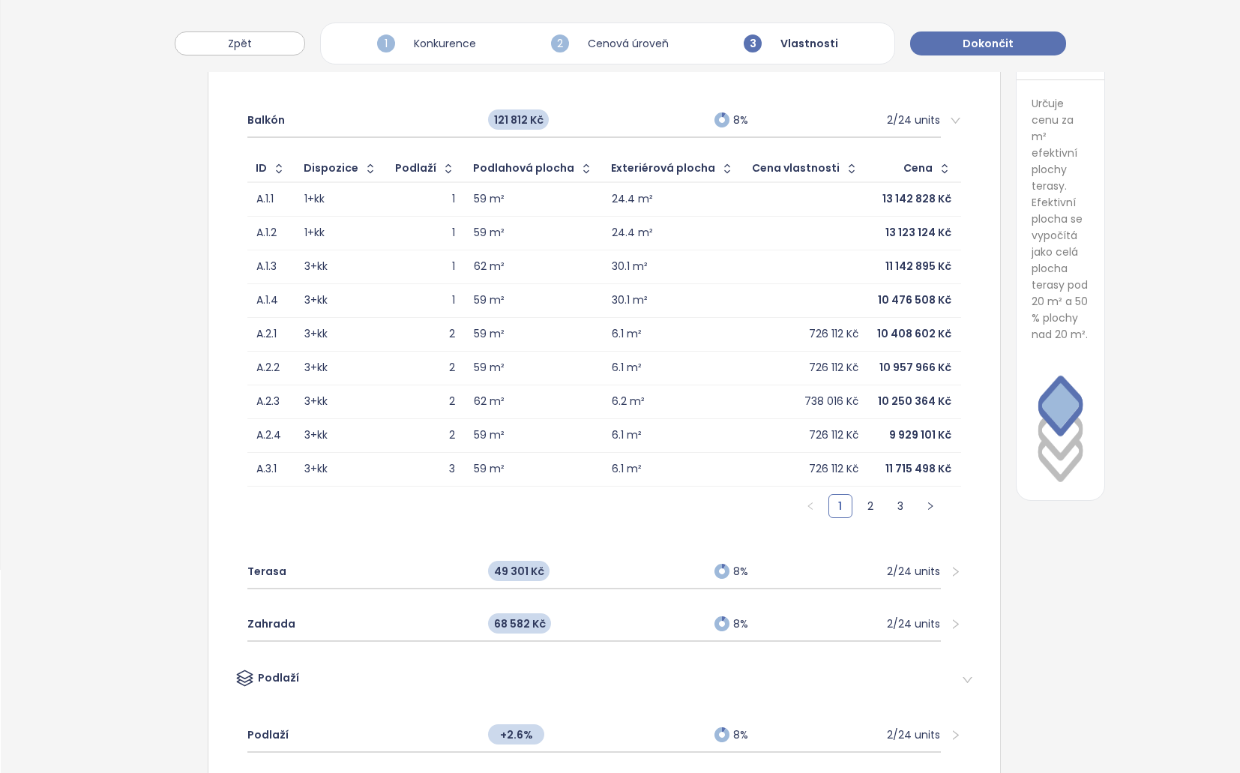
scroll to position [150, 0]
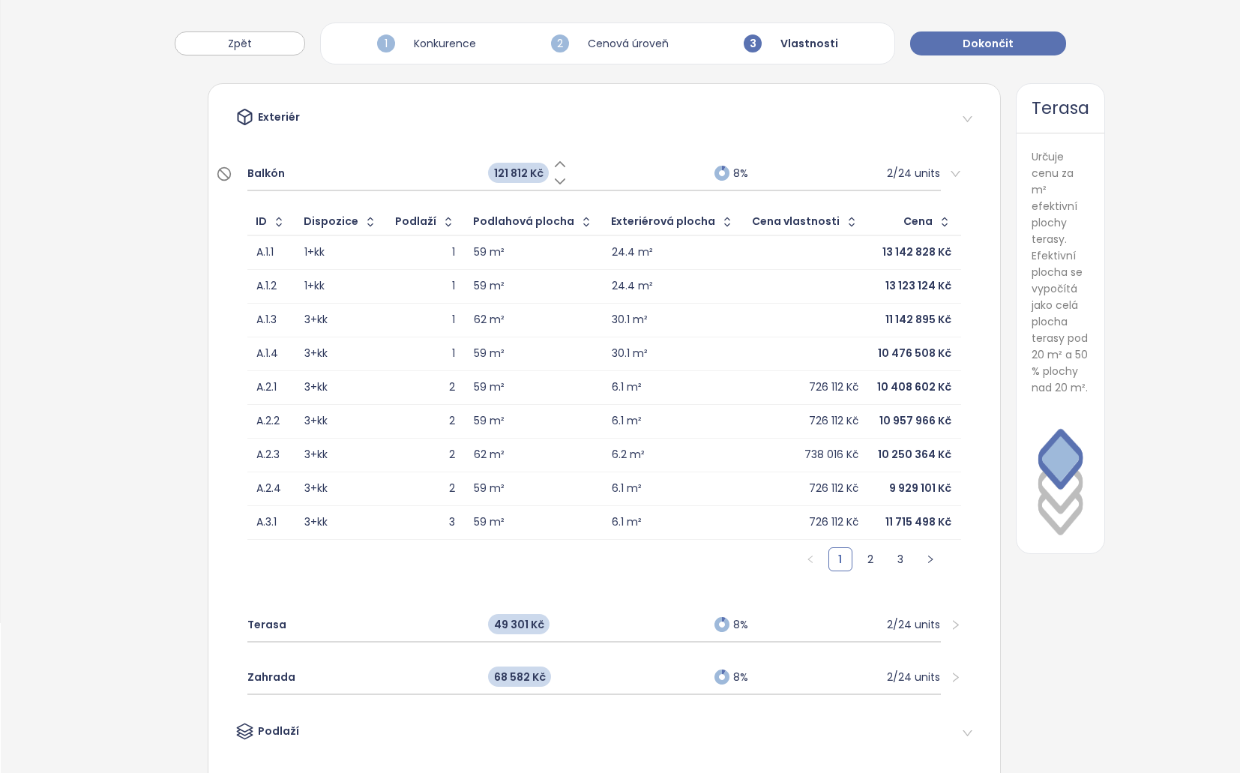
click at [372, 172] on div "Balkón" at bounding box center [360, 173] width 226 height 33
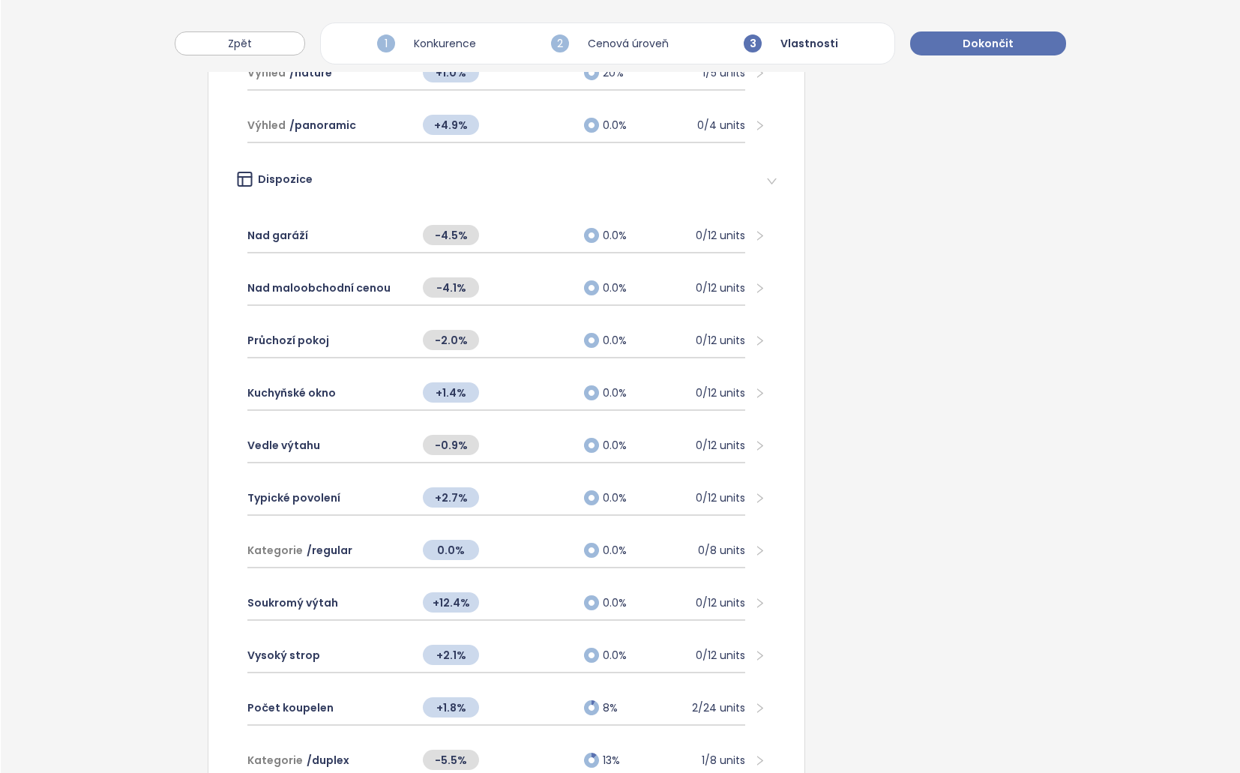
scroll to position [928, 0]
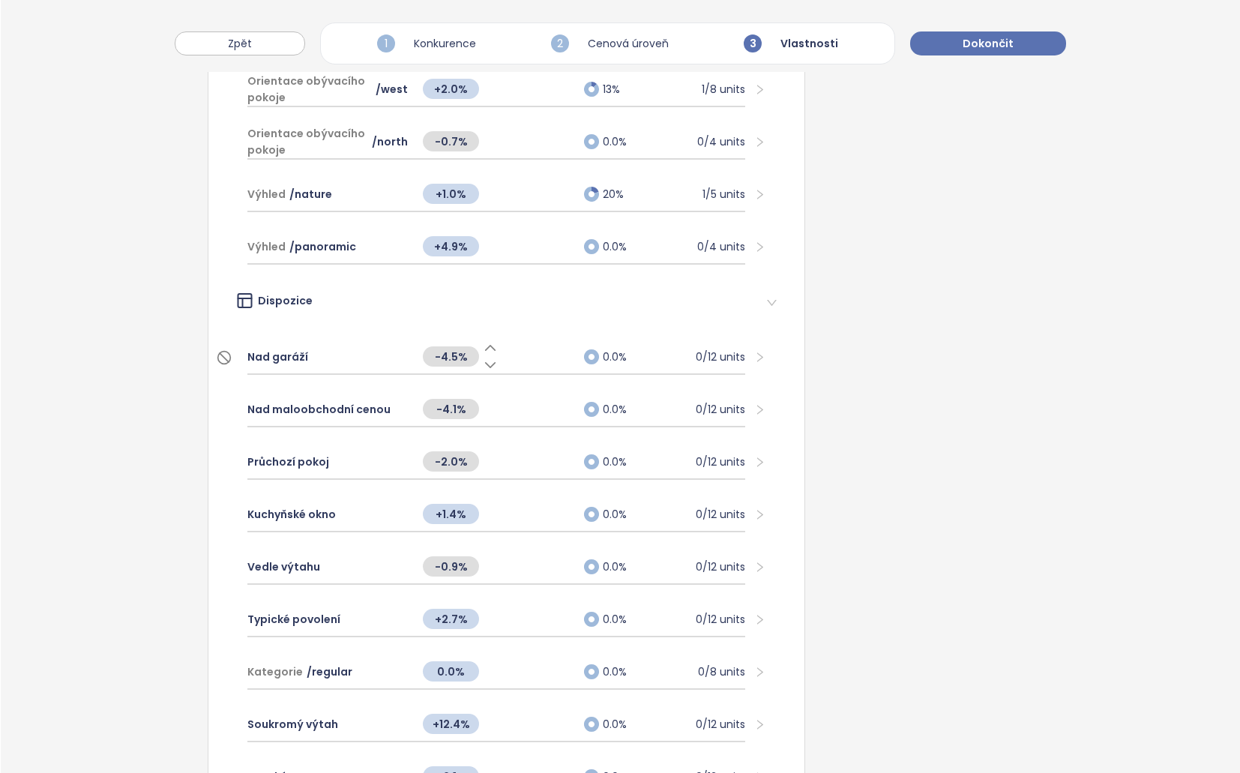
click at [370, 357] on div "Nad garáží" at bounding box center [327, 356] width 161 height 33
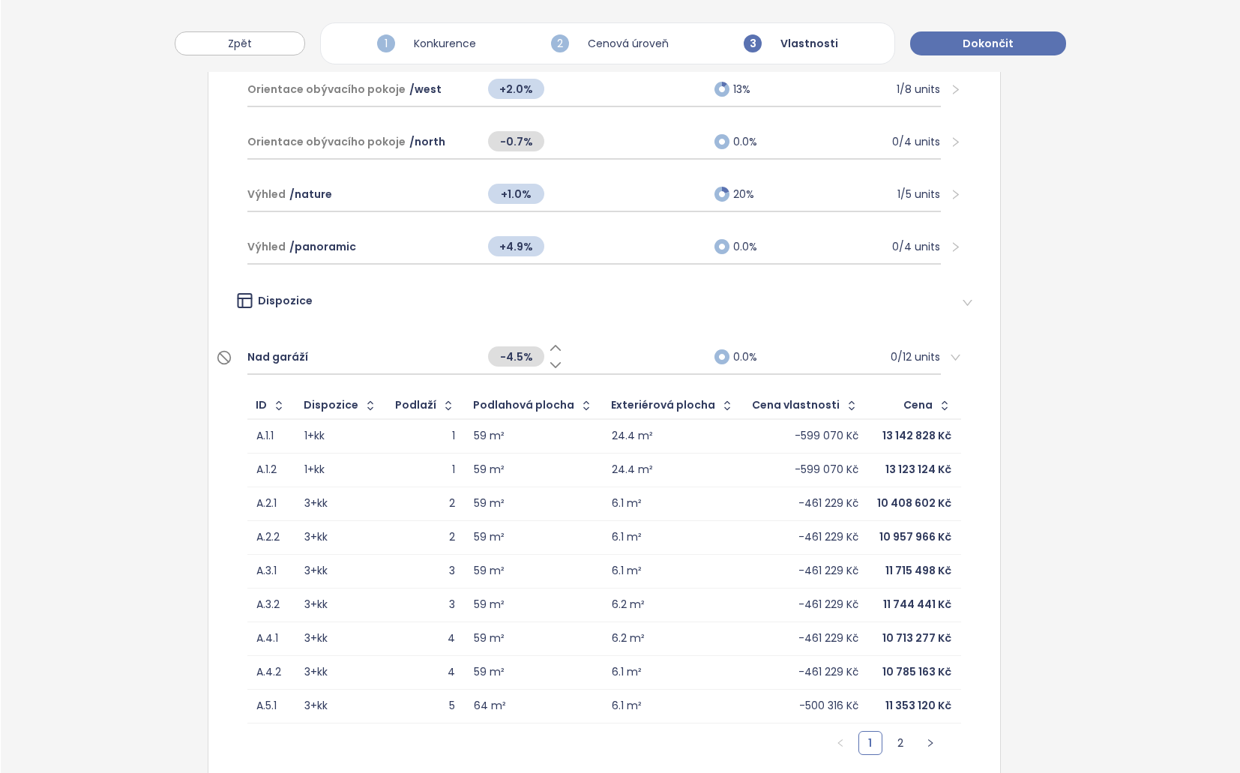
click at [365, 360] on div "Nad garáží" at bounding box center [360, 356] width 226 height 33
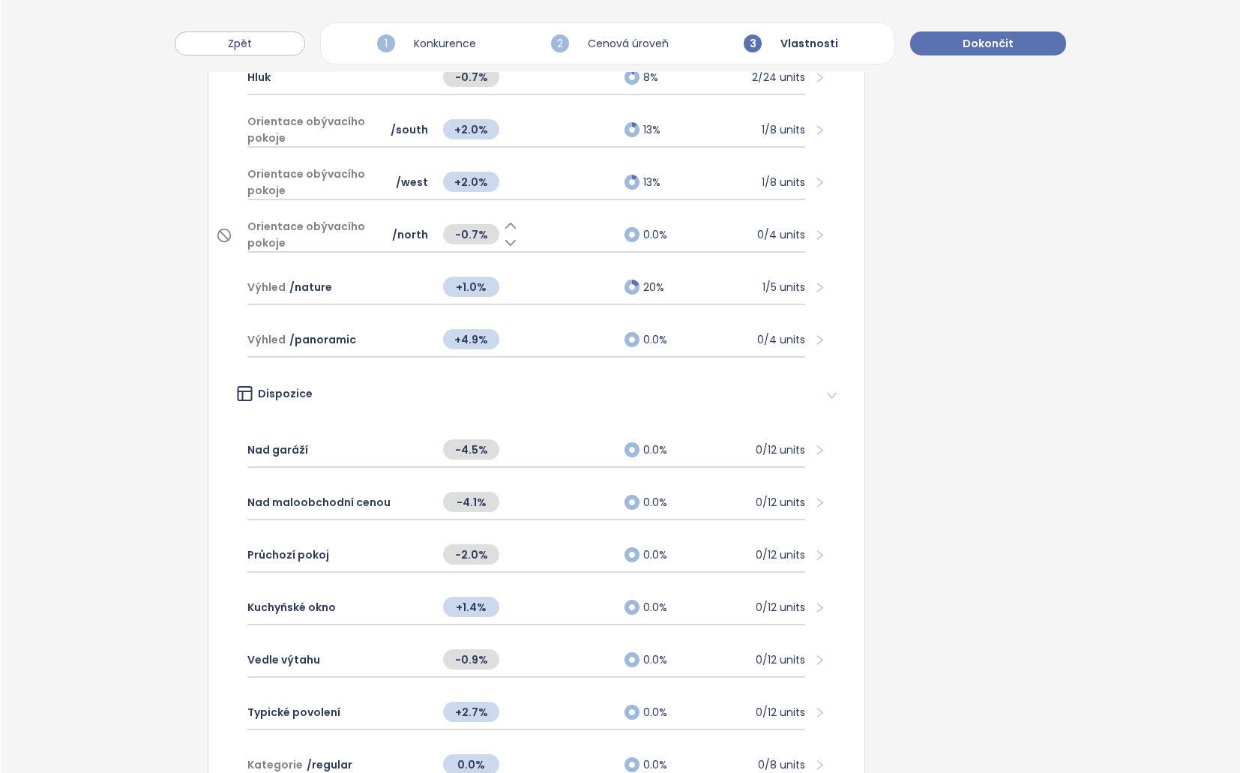
scroll to position [628, 0]
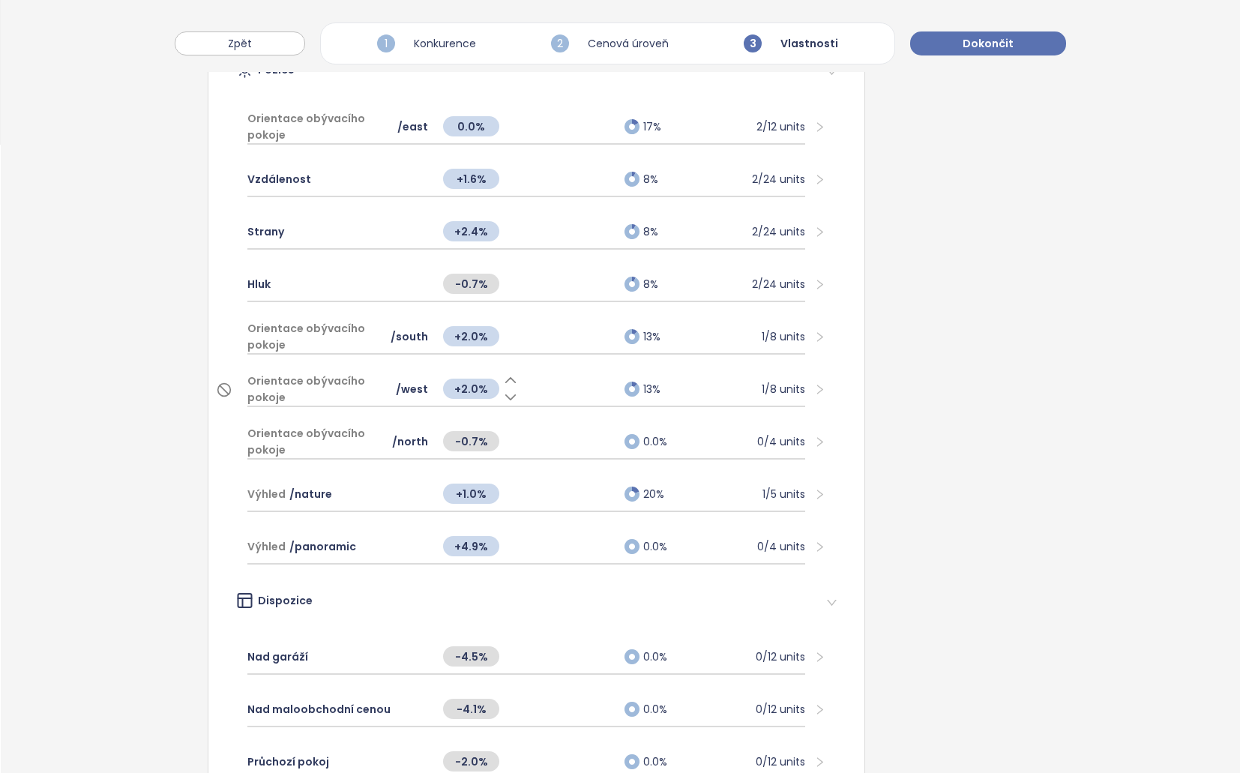
click at [334, 403] on span "Orientace obývacího pokoje" at bounding box center [319, 389] width 145 height 33
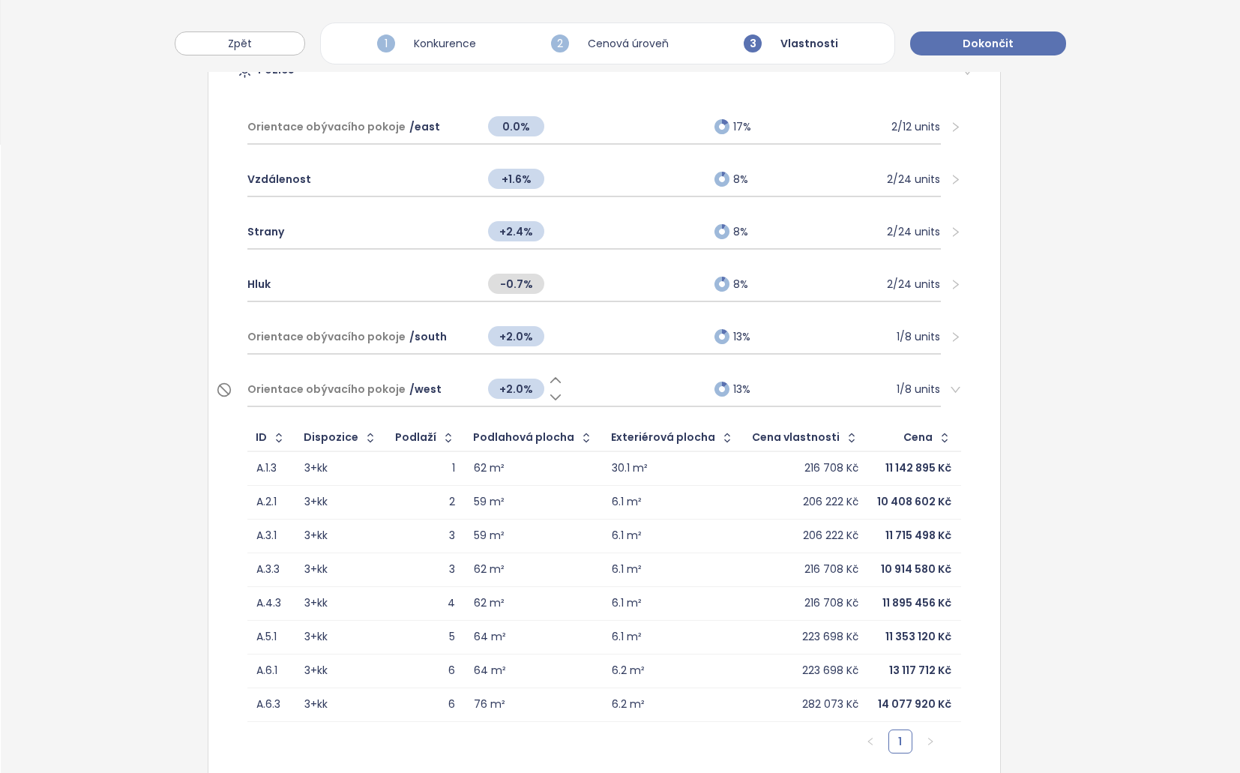
click at [338, 392] on span "Orientace obývacího pokoje" at bounding box center [326, 389] width 158 height 16
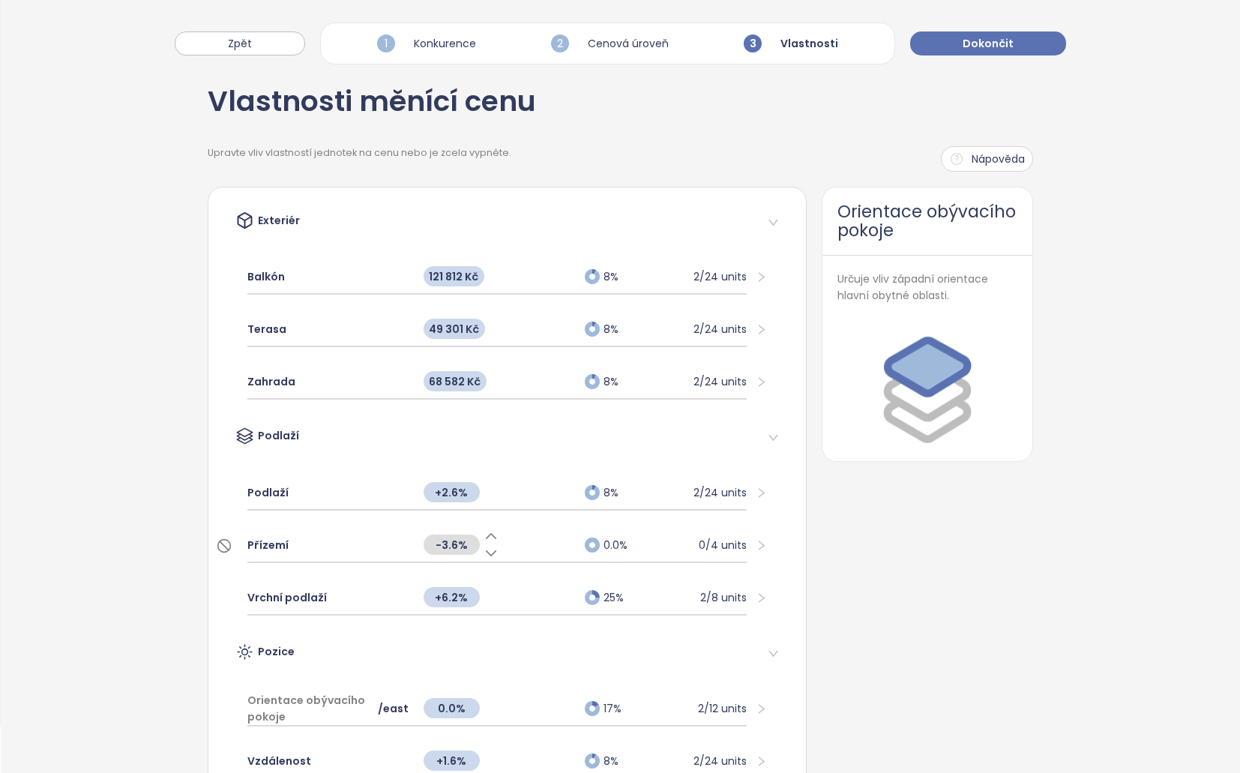
scroll to position [0, 0]
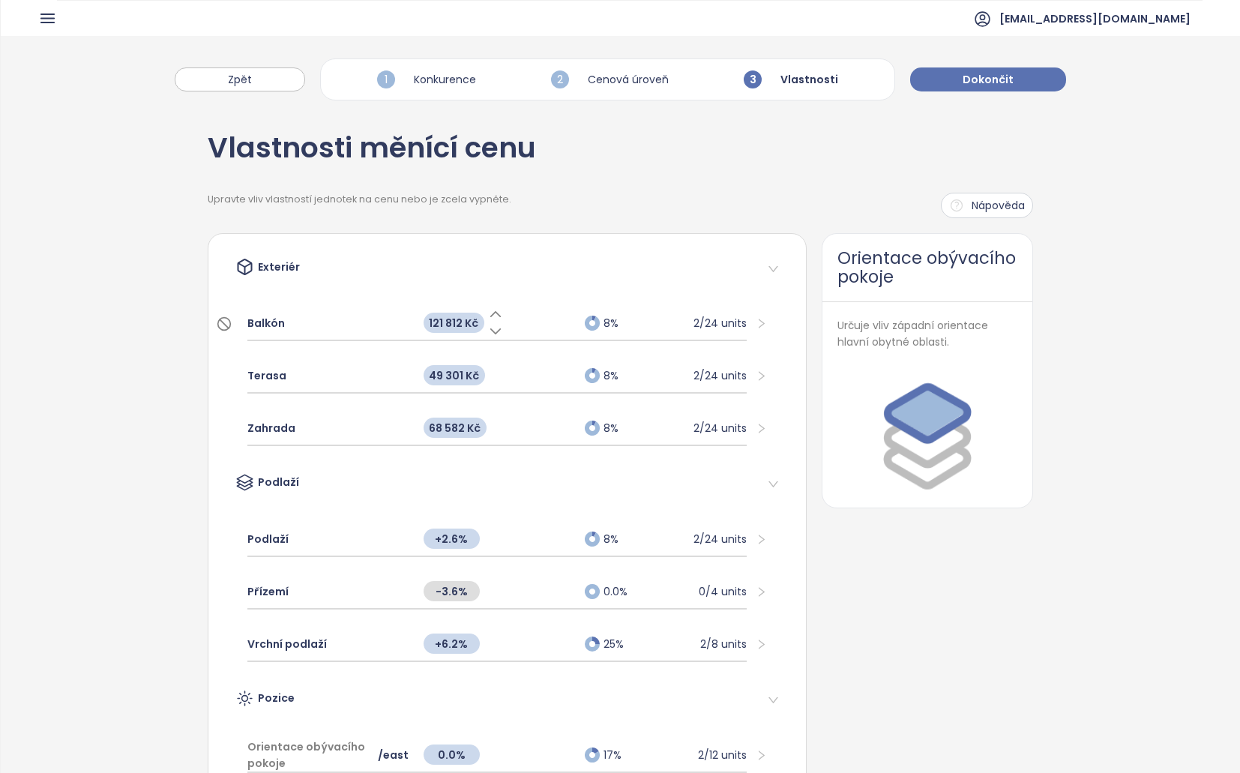
click at [488, 316] on icon at bounding box center [495, 314] width 15 height 15
click at [491, 313] on icon at bounding box center [496, 314] width 10 height 4
click at [492, 313] on icon at bounding box center [497, 314] width 10 height 4
click at [491, 313] on icon at bounding box center [496, 314] width 10 height 4
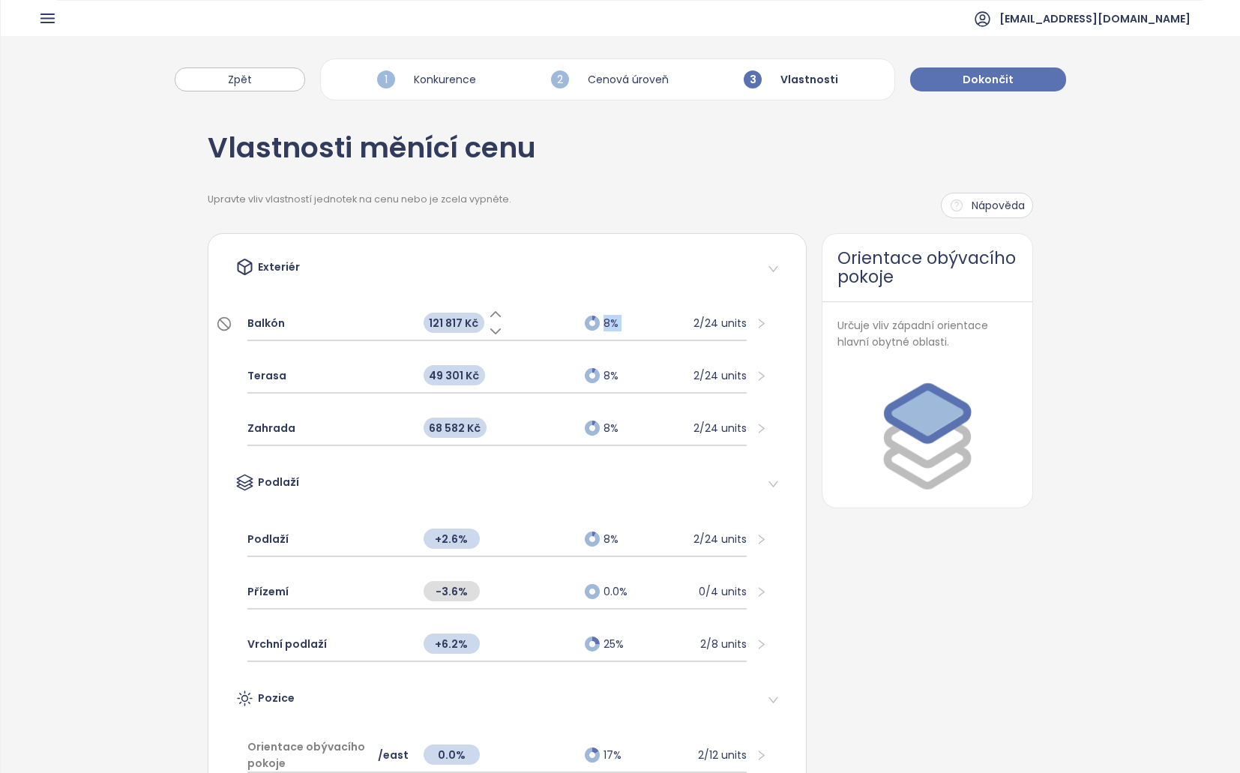
click at [491, 313] on icon at bounding box center [496, 314] width 10 height 4
click at [652, 193] on div "Upravte vliv vlastností jednotek na cenu nebo je zcela vypněte. [GEOGRAPHIC_DAT…" at bounding box center [621, 205] width 826 height 25
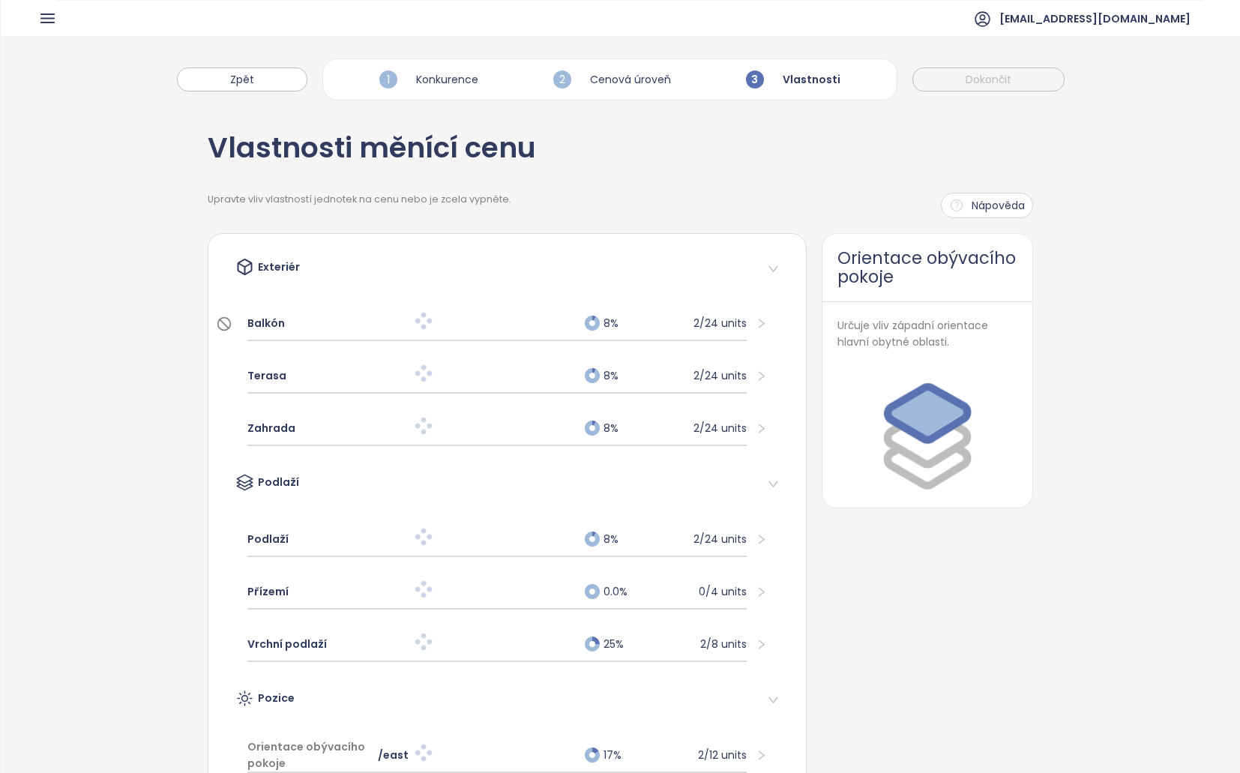
click at [524, 318] on div at bounding box center [496, 322] width 161 height 19
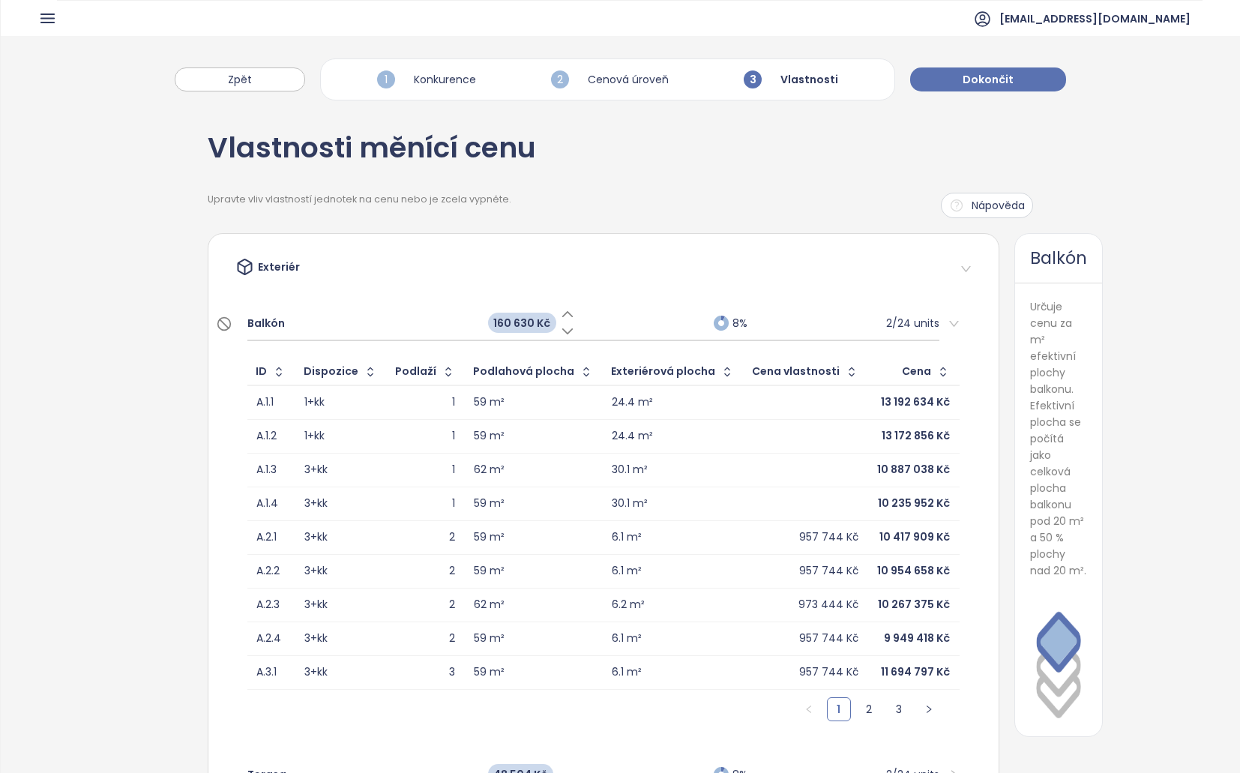
click at [582, 322] on div "160 630 Kč" at bounding box center [593, 323] width 226 height 32
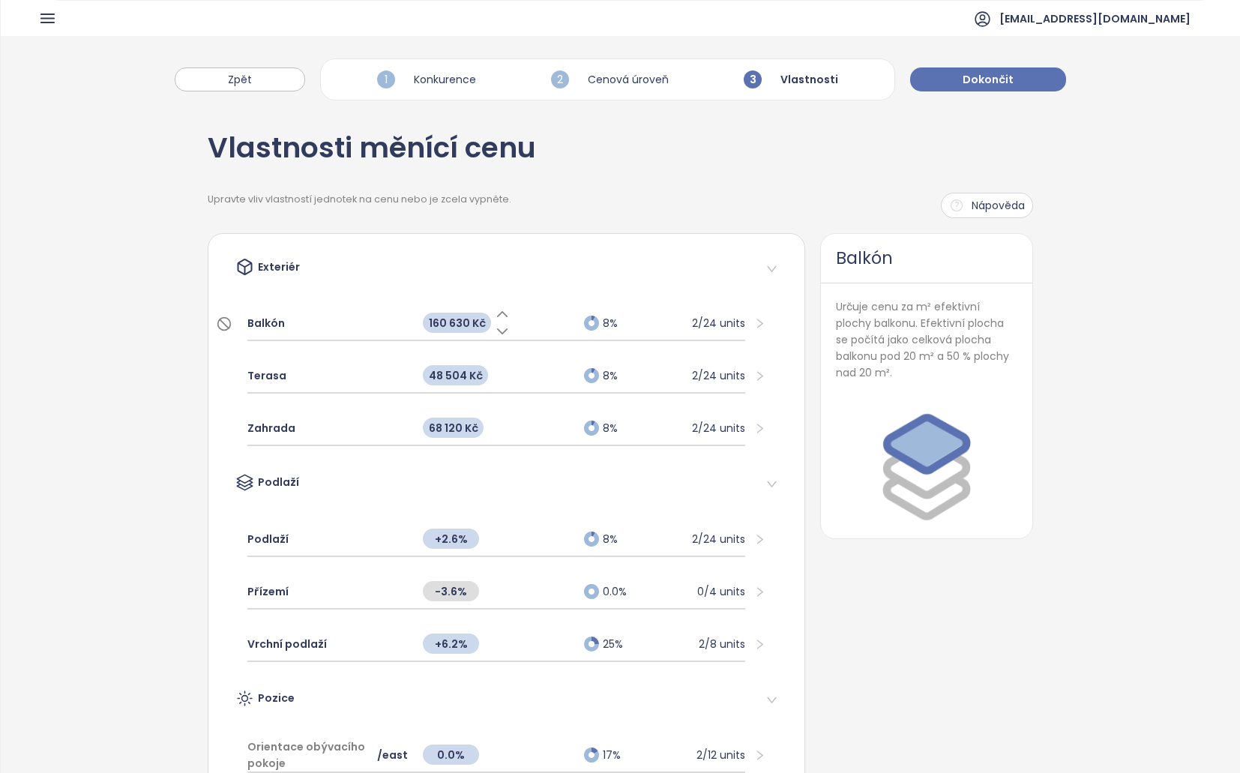
click at [586, 322] on icon at bounding box center [591, 323] width 10 height 10
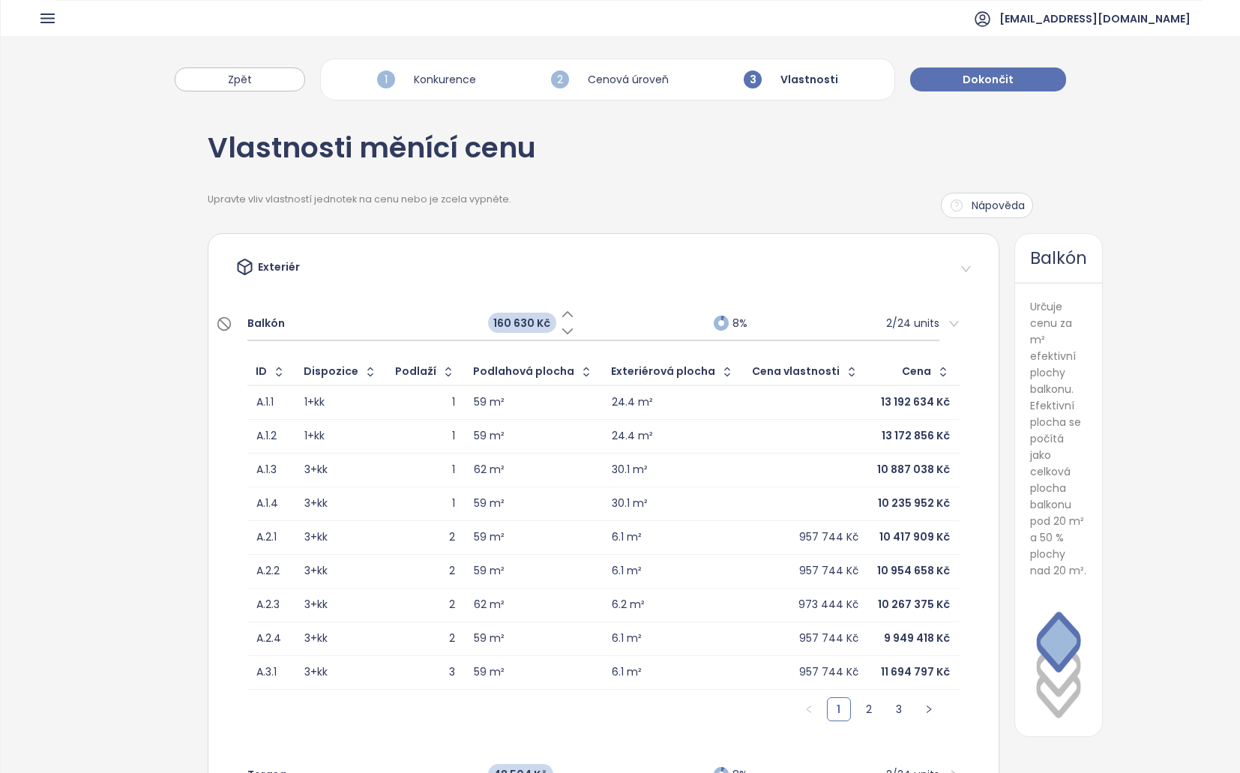
click at [560, 312] on icon at bounding box center [567, 314] width 15 height 15
click at [559, 312] on icon at bounding box center [566, 314] width 15 height 15
click at [698, 205] on div "Upravte vliv vlastností jednotek na cenu nebo je zcela vypněte. [GEOGRAPHIC_DAT…" at bounding box center [621, 205] width 826 height 25
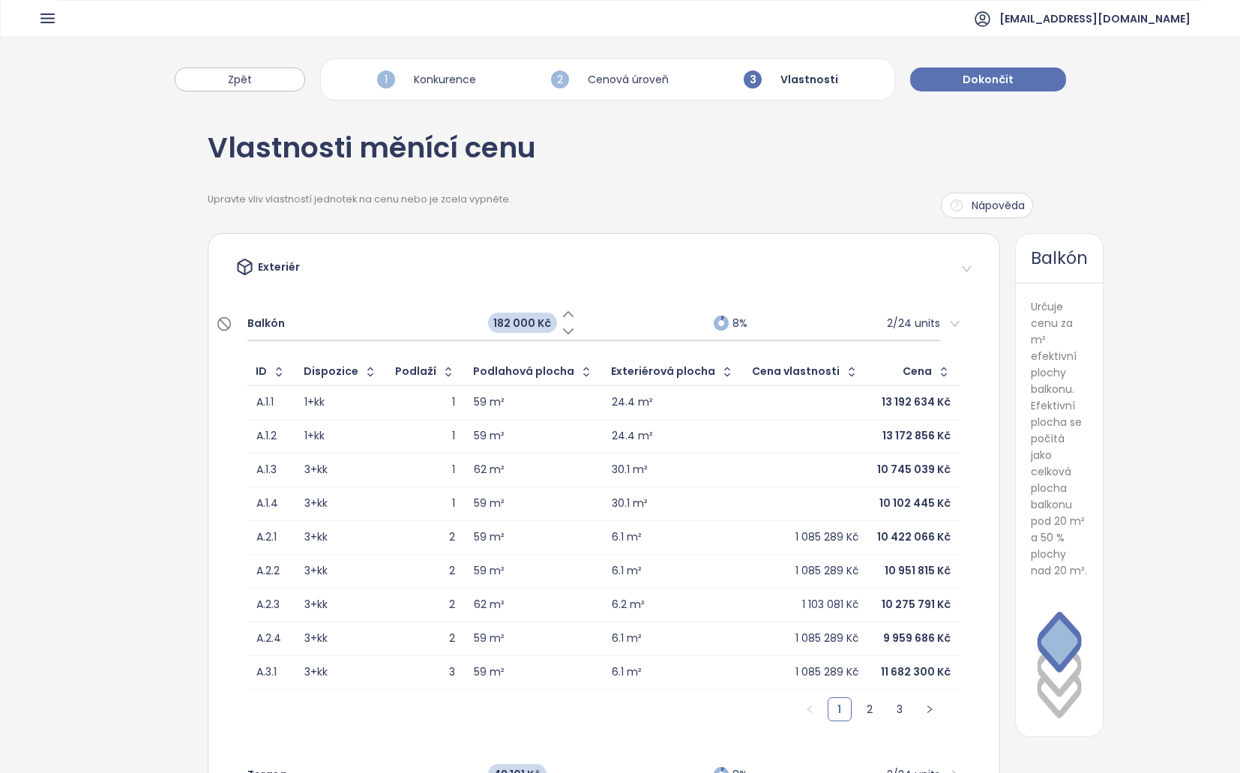
click at [561, 311] on icon at bounding box center [568, 314] width 15 height 15
click at [558, 312] on icon at bounding box center [565, 314] width 15 height 15
click at [556, 331] on icon at bounding box center [563, 331] width 15 height 15
click at [561, 332] on icon at bounding box center [566, 331] width 10 height 4
click at [558, 333] on icon at bounding box center [565, 331] width 15 height 15
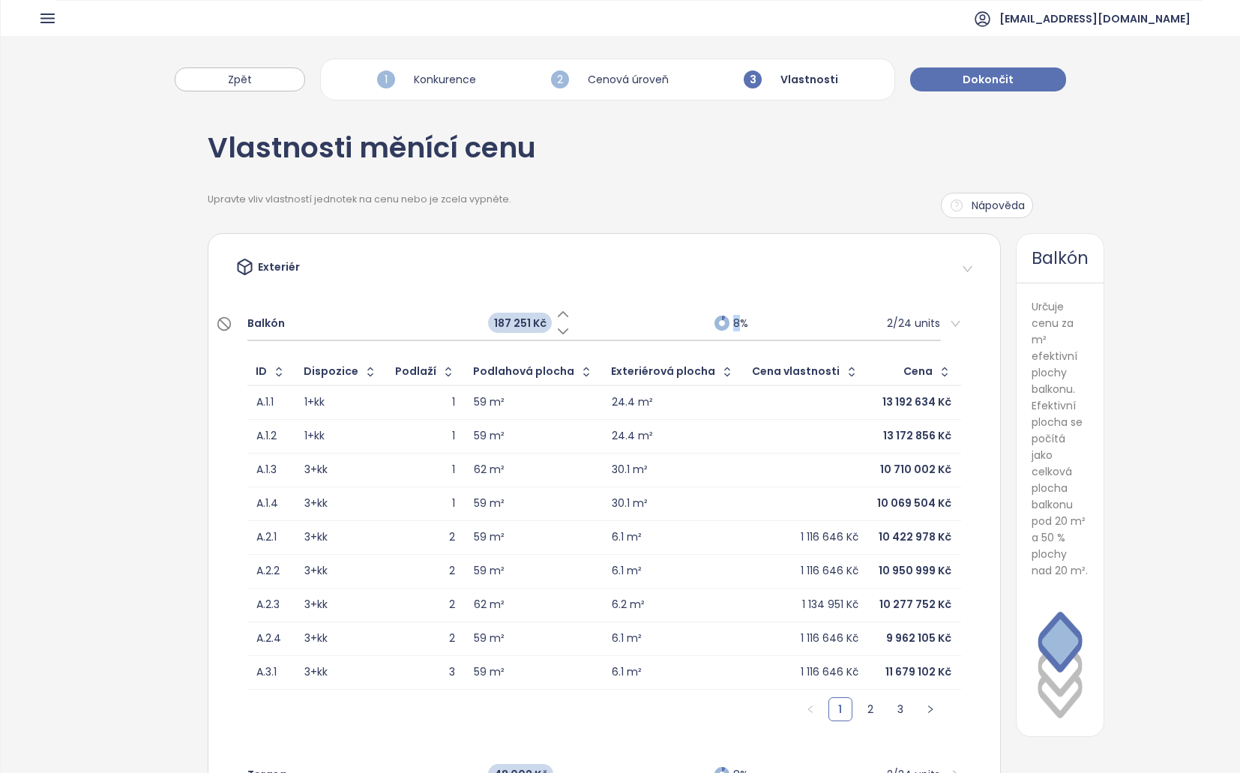
click at [555, 333] on icon at bounding box center [562, 331] width 15 height 15
click at [675, 213] on div "Upravte vliv vlastností jednotek na cenu nebo je zcela vypněte. [GEOGRAPHIC_DAT…" at bounding box center [621, 205] width 826 height 25
click at [556, 315] on icon at bounding box center [563, 314] width 15 height 15
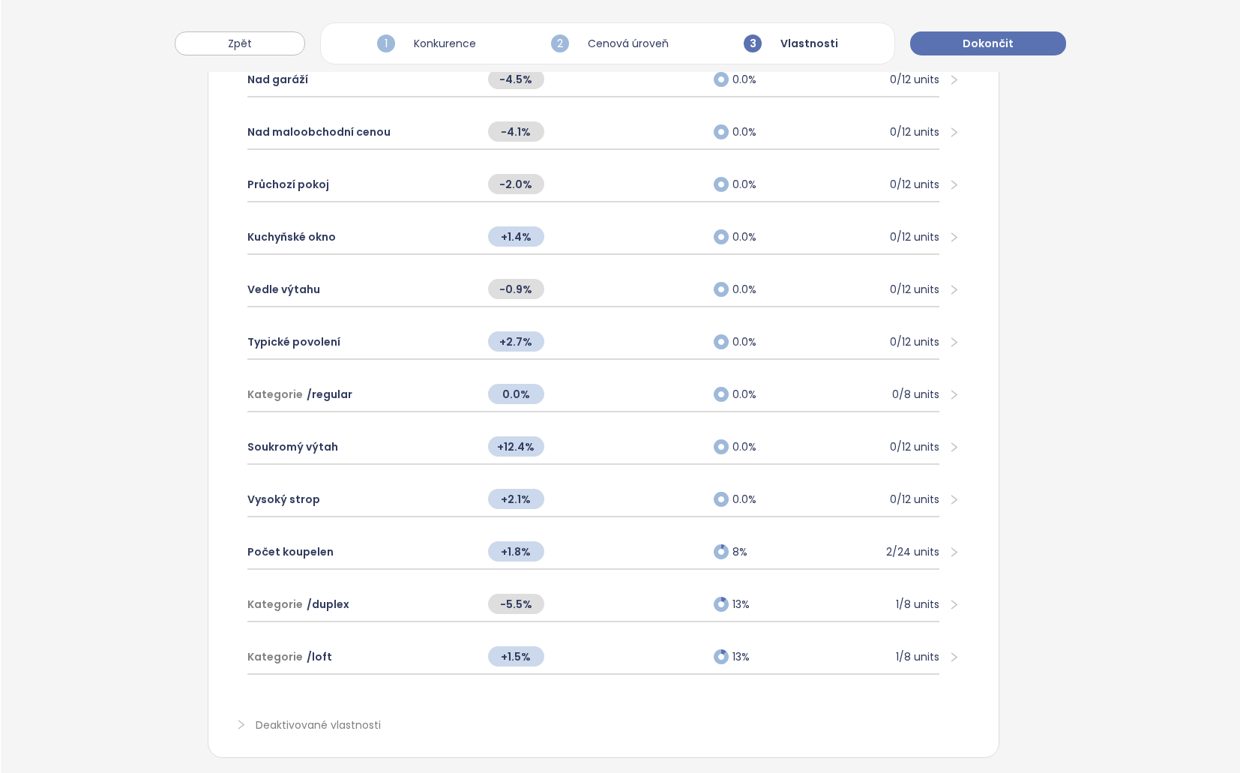
drag, startPoint x: 1031, startPoint y: 453, endPoint x: 977, endPoint y: 585, distance: 141.5
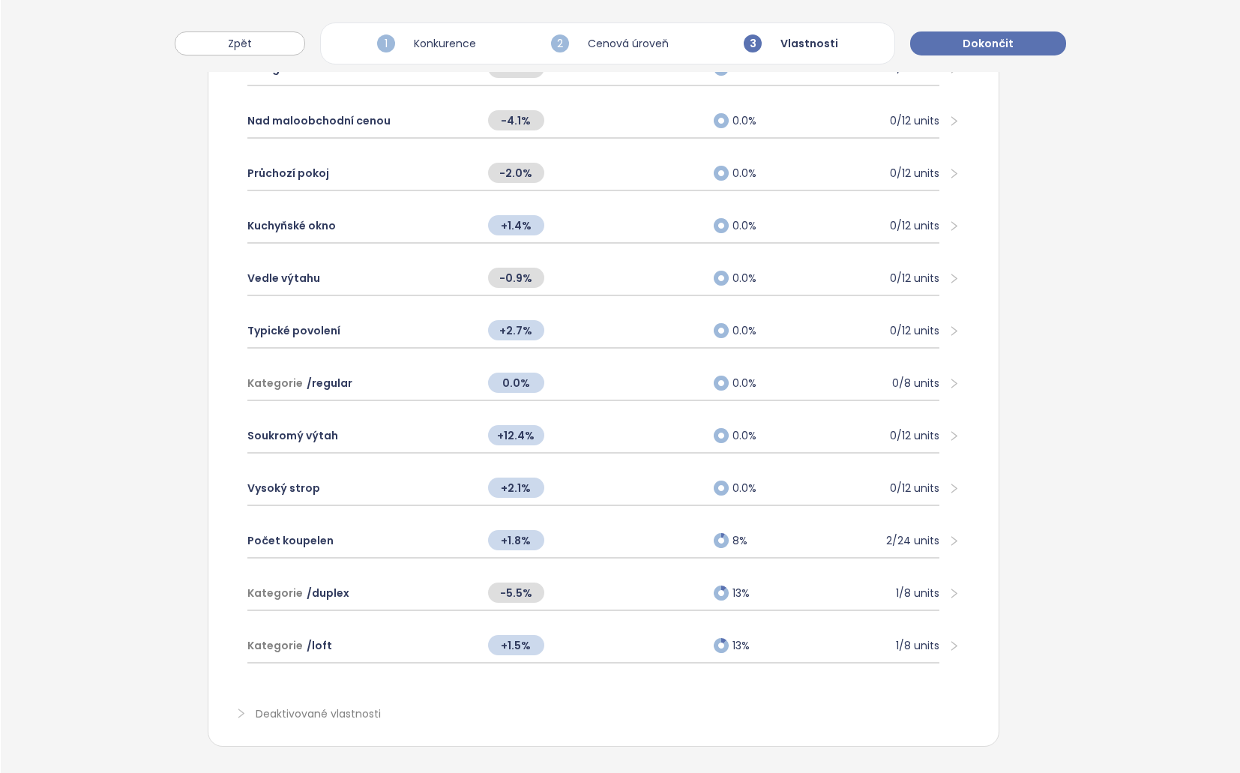
click at [256, 706] on span "Deaktivované vlastnosti" at bounding box center [318, 715] width 125 height 19
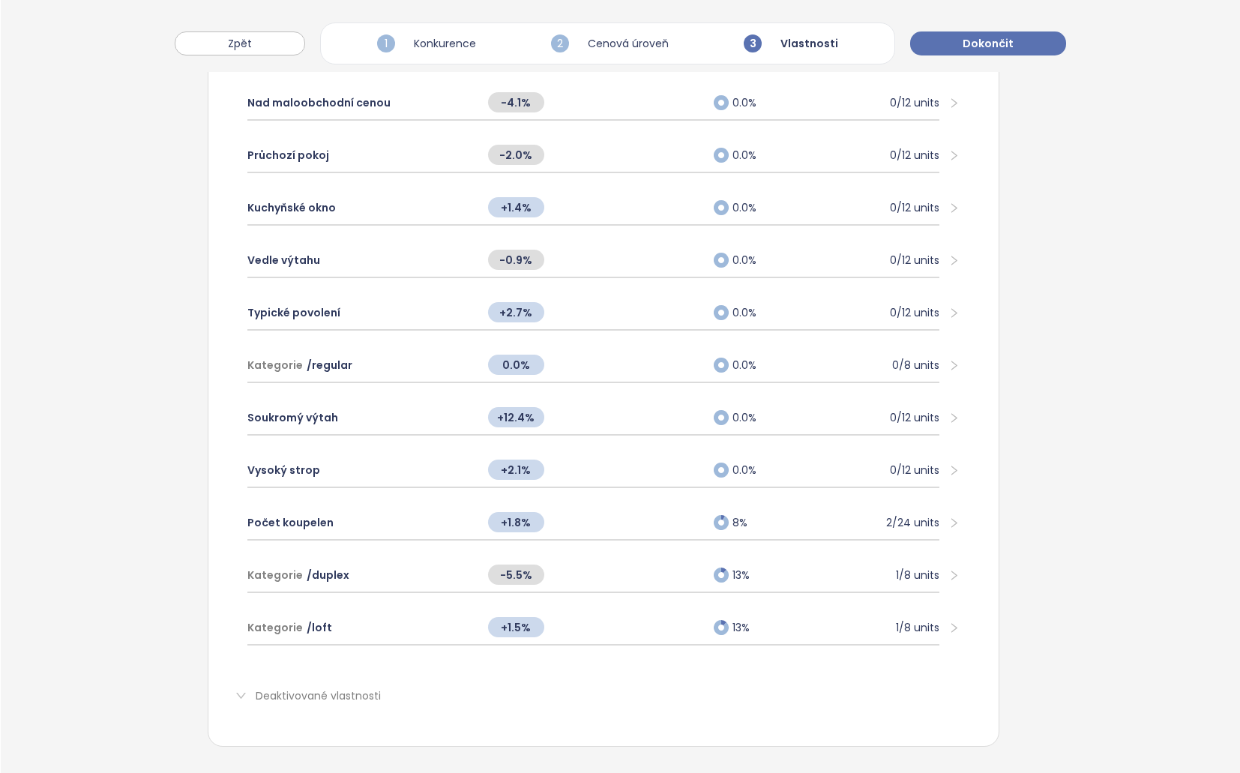
click at [272, 688] on span "Deaktivované vlastnosti" at bounding box center [318, 697] width 125 height 19
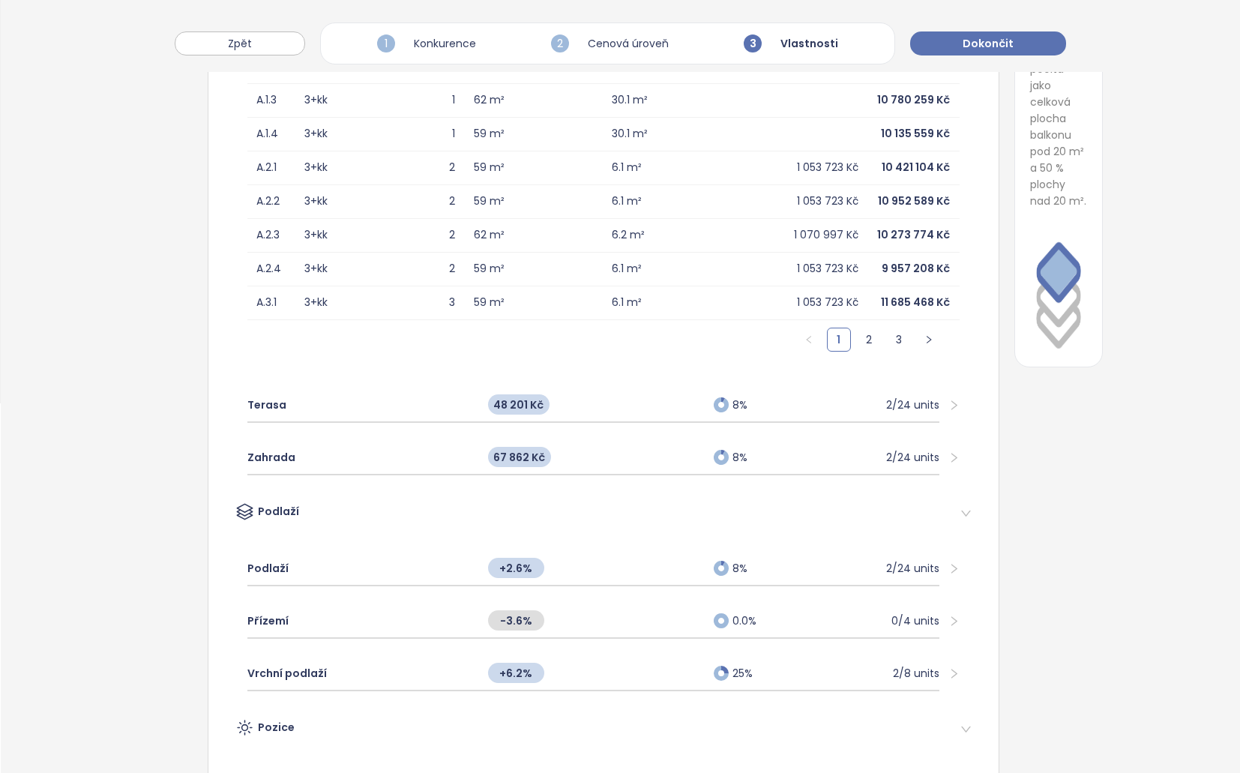
scroll to position [0, 0]
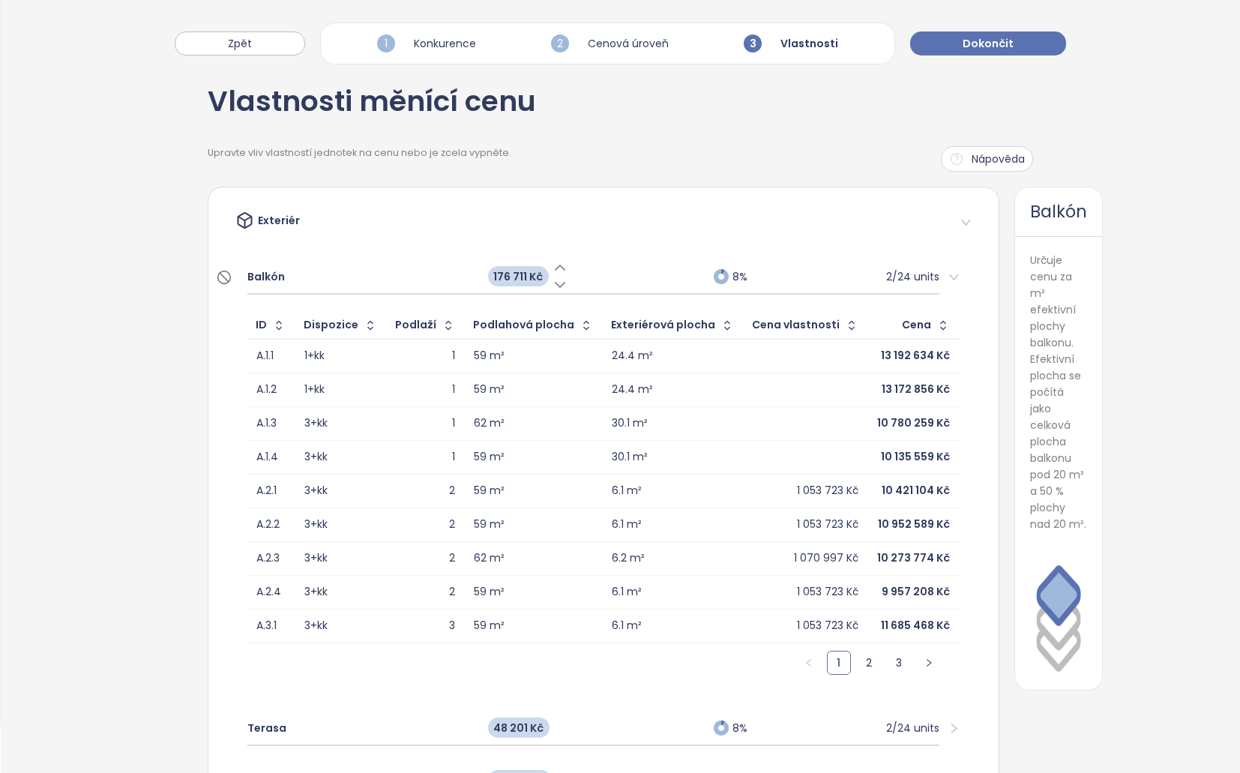
drag, startPoint x: 1072, startPoint y: 568, endPoint x: 1040, endPoint y: 310, distance: 259.7
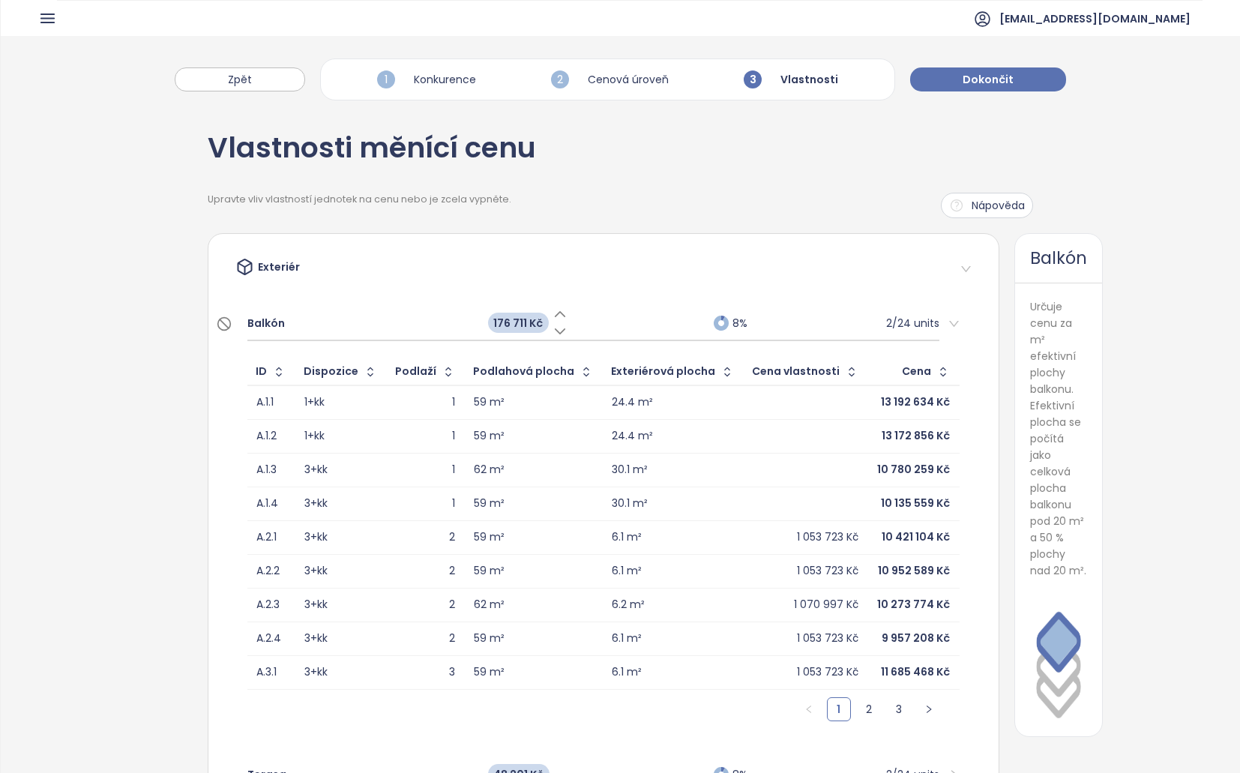
click at [636, 323] on div "176 711 Kč" at bounding box center [593, 323] width 226 height 32
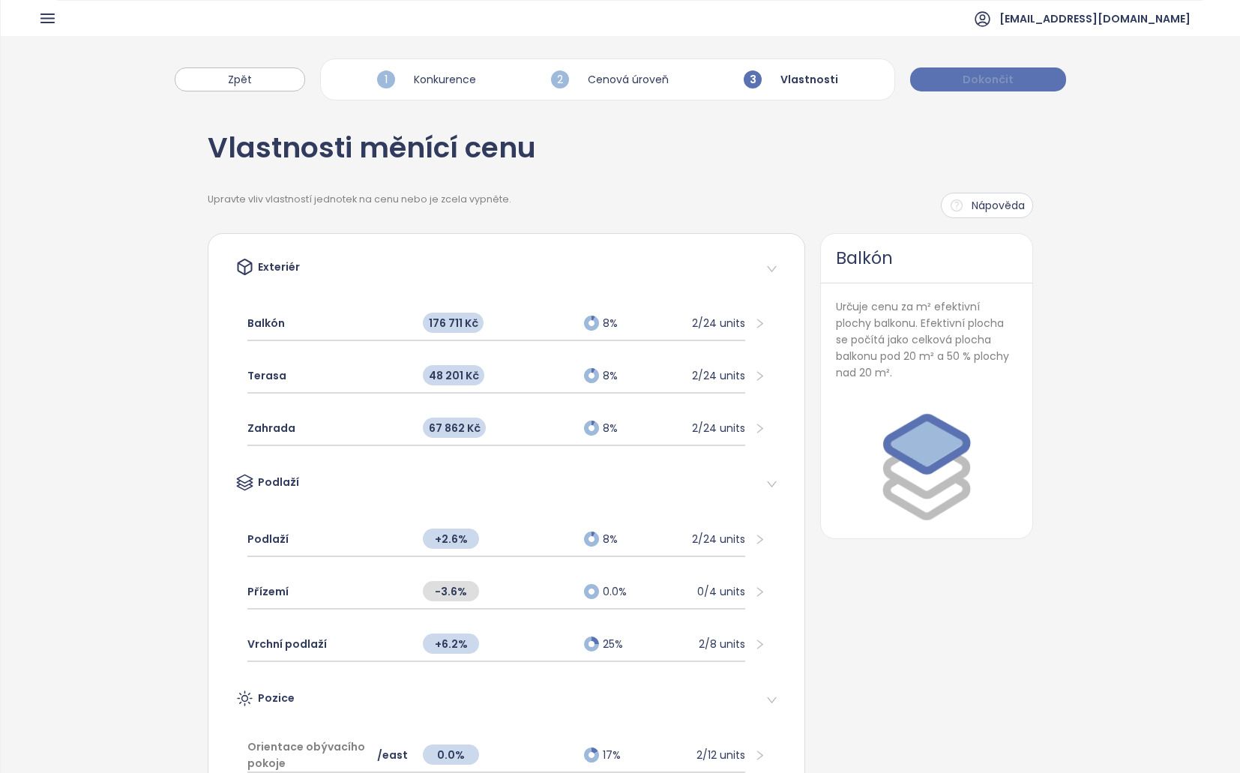
click at [1008, 76] on span "Dokončit" at bounding box center [987, 79] width 51 height 16
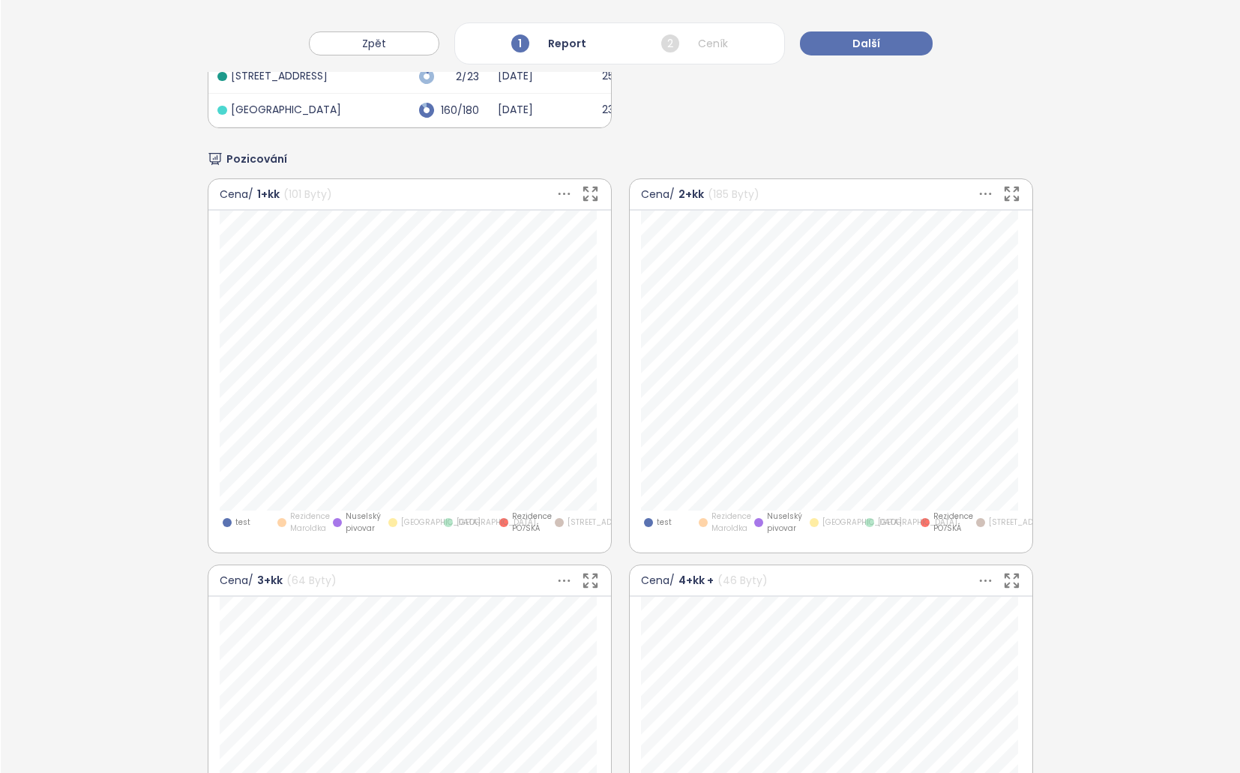
drag, startPoint x: 1102, startPoint y: 368, endPoint x: 1099, endPoint y: 429, distance: 61.5
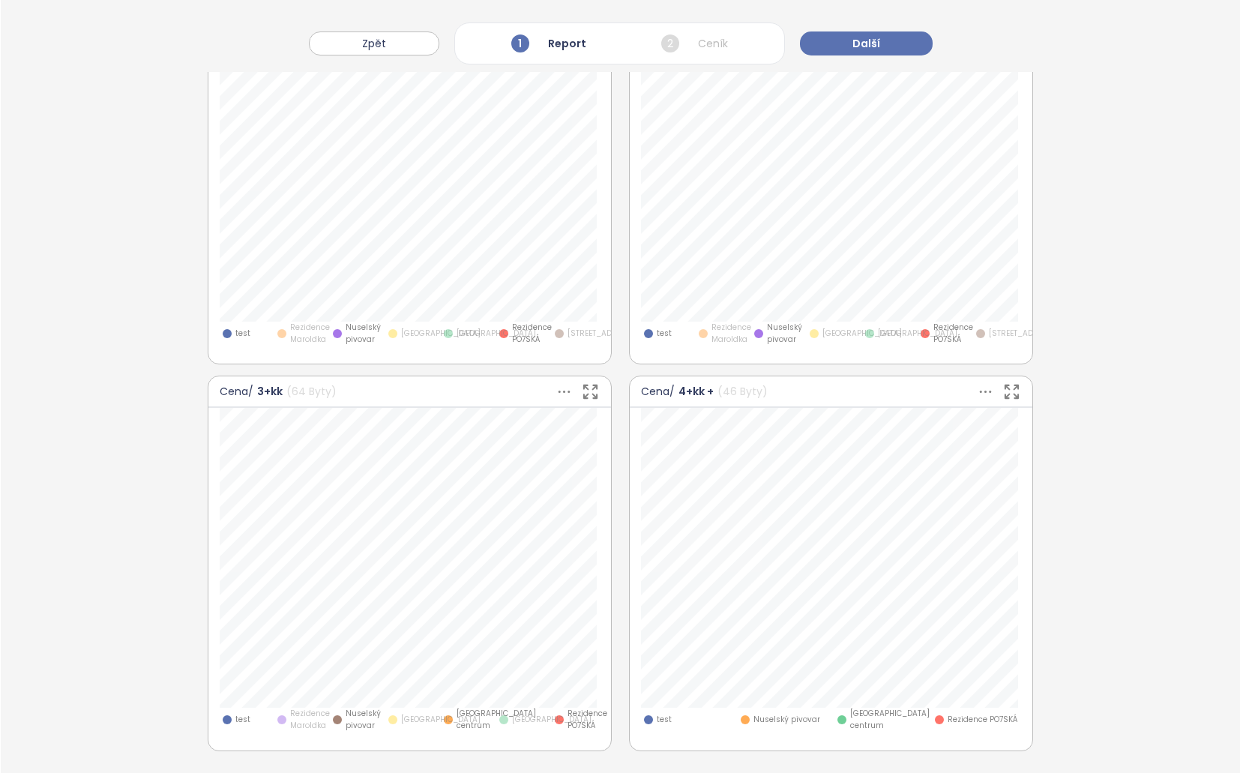
scroll to position [1061, 0]
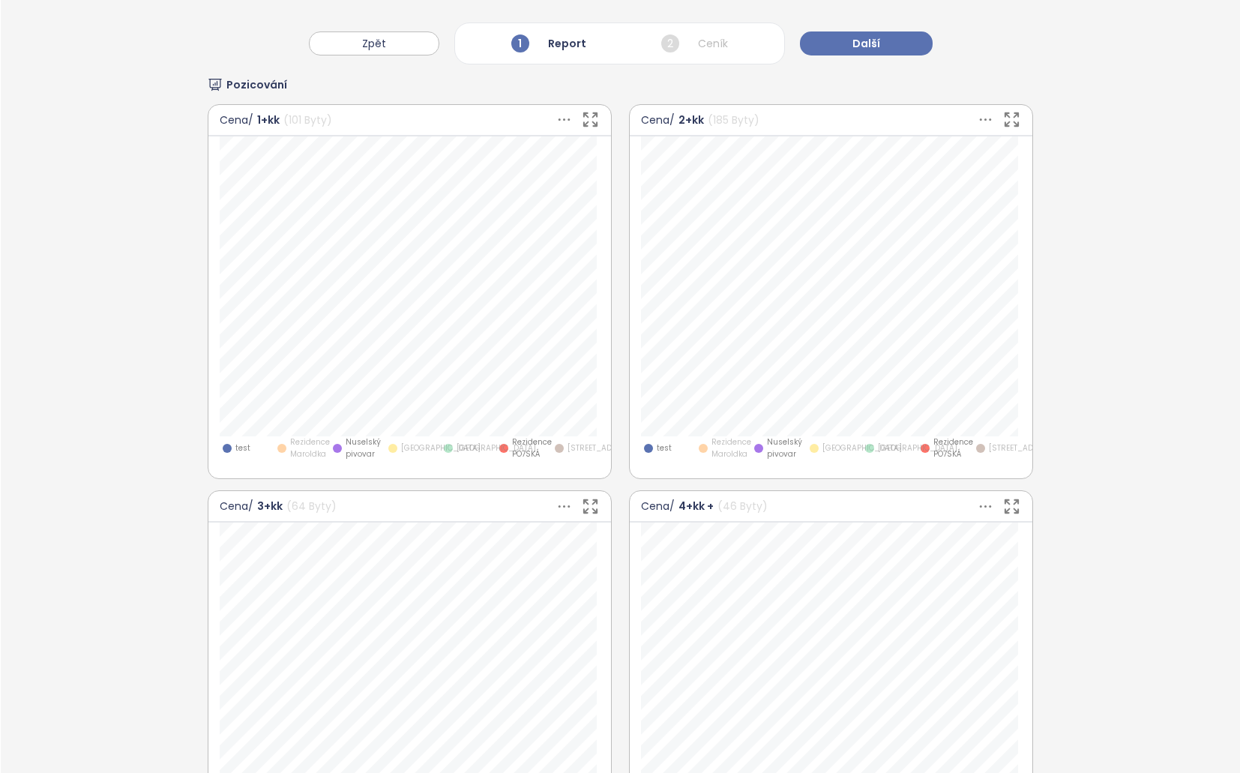
click at [979, 116] on icon at bounding box center [985, 119] width 19 height 19
click at [878, 450] on span "[GEOGRAPHIC_DATA]" at bounding box center [917, 448] width 79 height 12
click at [834, 454] on span "[GEOGRAPHIC_DATA]" at bounding box center [861, 448] width 79 height 12
click at [989, 453] on span "[STREET_ADDRESS]" at bounding box center [1025, 448] width 72 height 12
click at [985, 122] on icon at bounding box center [985, 119] width 19 height 19
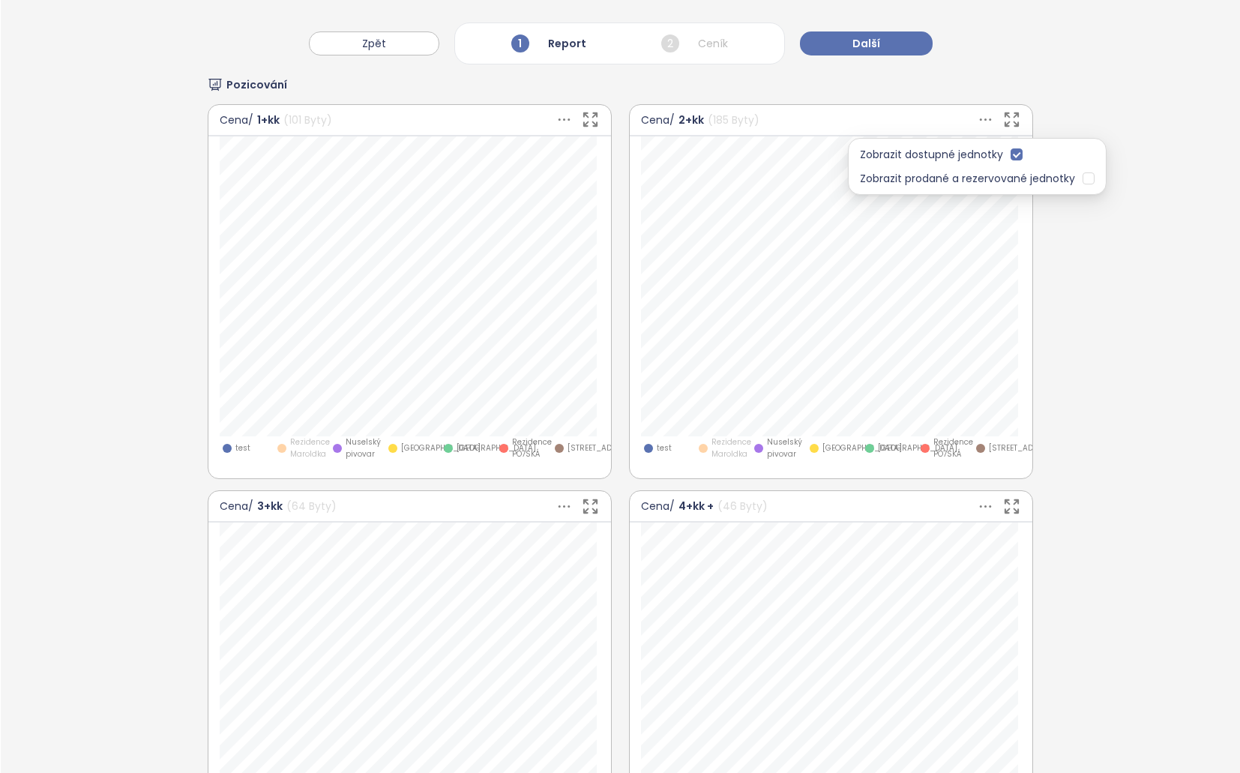
click at [977, 118] on icon at bounding box center [985, 119] width 19 height 19
click at [976, 115] on icon at bounding box center [985, 119] width 19 height 19
click at [879, 454] on span "[GEOGRAPHIC_DATA]" at bounding box center [917, 448] width 79 height 12
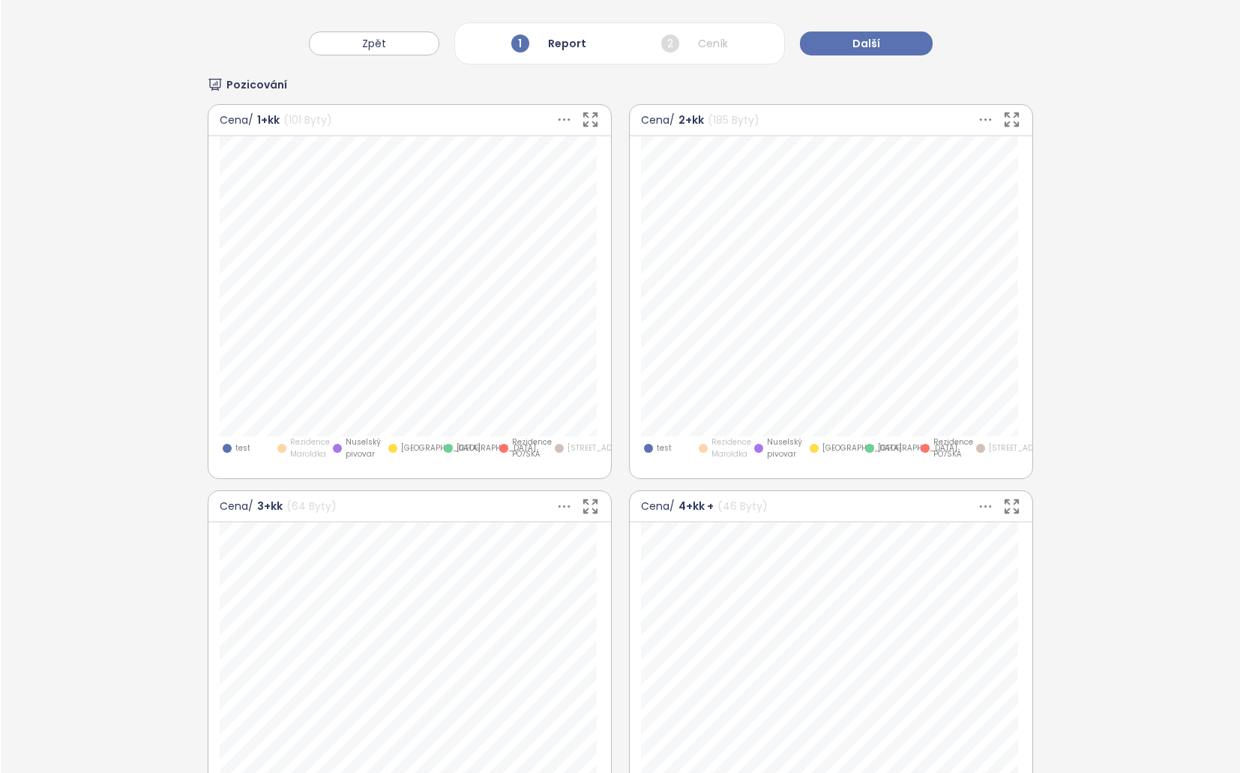
click at [881, 454] on span "[GEOGRAPHIC_DATA]" at bounding box center [917, 448] width 79 height 12
click at [884, 451] on span "[GEOGRAPHIC_DATA]" at bounding box center [917, 448] width 79 height 12
click at [989, 450] on span "[STREET_ADDRESS]" at bounding box center [1025, 448] width 72 height 12
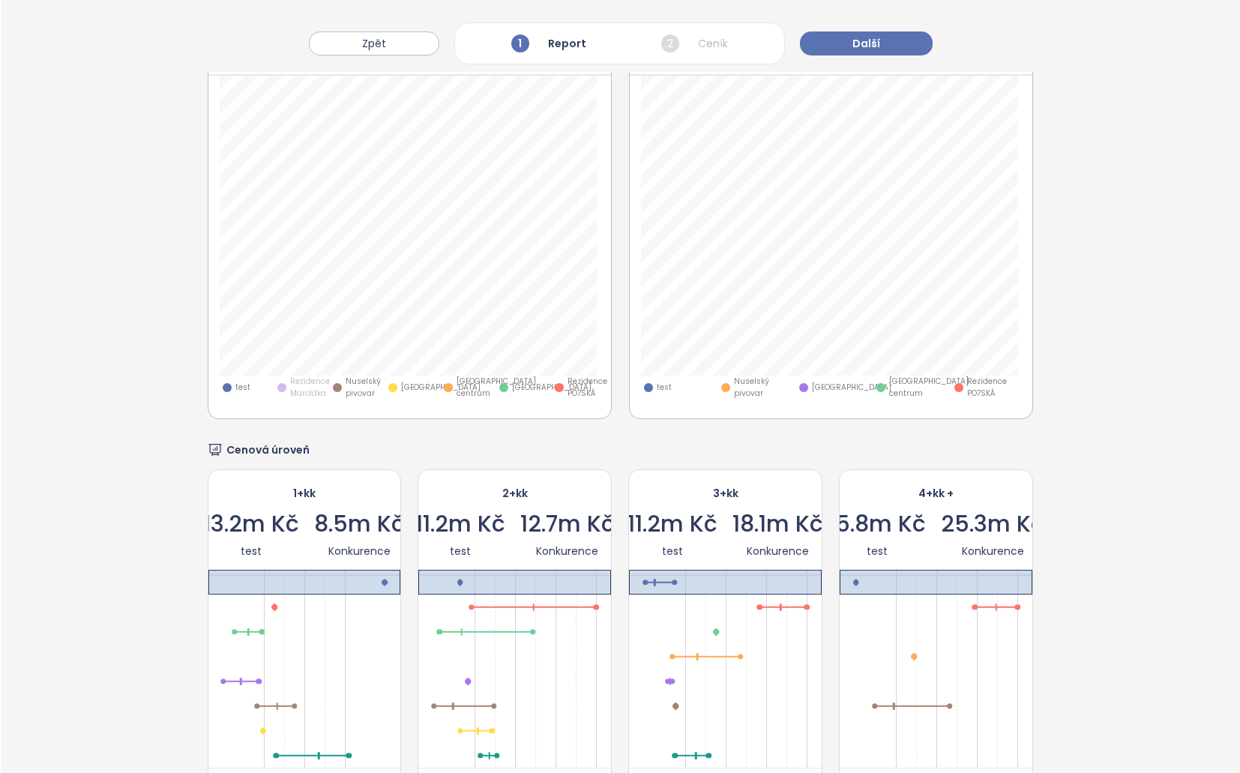
scroll to position [1735, 0]
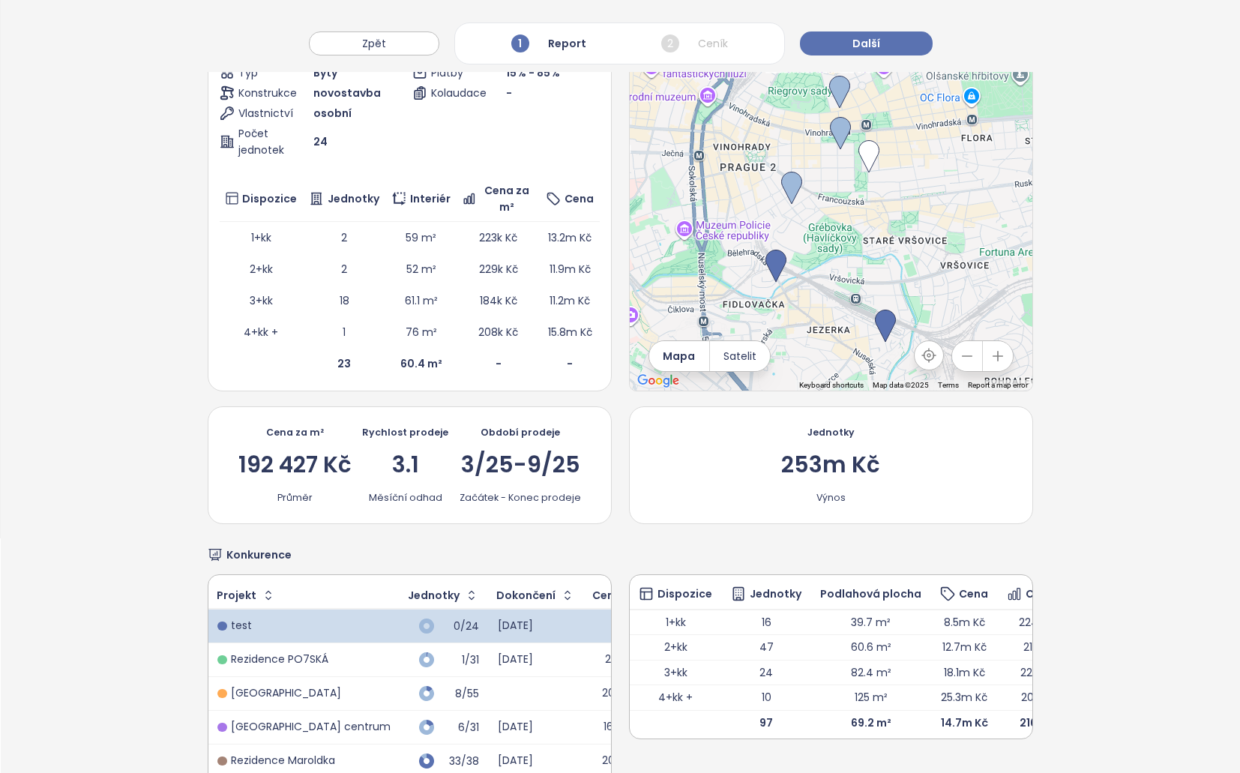
drag, startPoint x: 1038, startPoint y: 667, endPoint x: 1039, endPoint y: 616, distance: 51.0
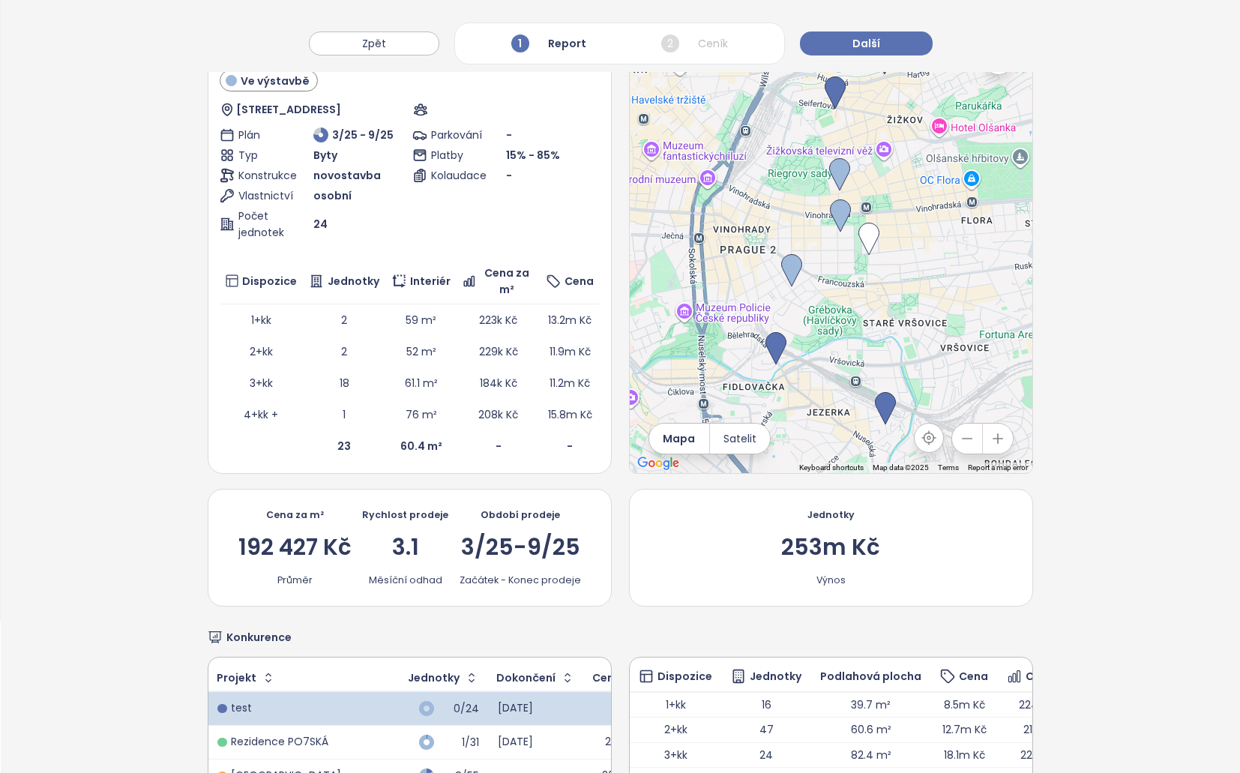
scroll to position [0, 0]
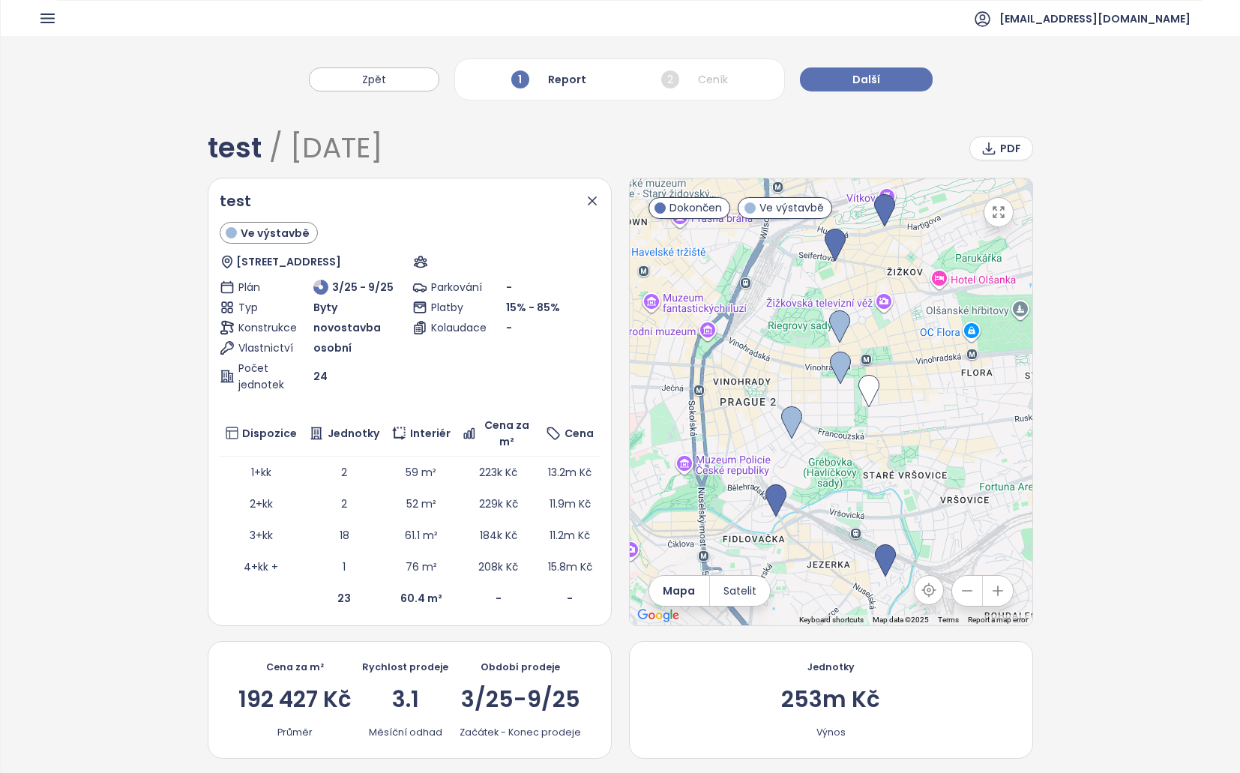
drag, startPoint x: 1048, startPoint y: 591, endPoint x: 1020, endPoint y: 418, distance: 175.3
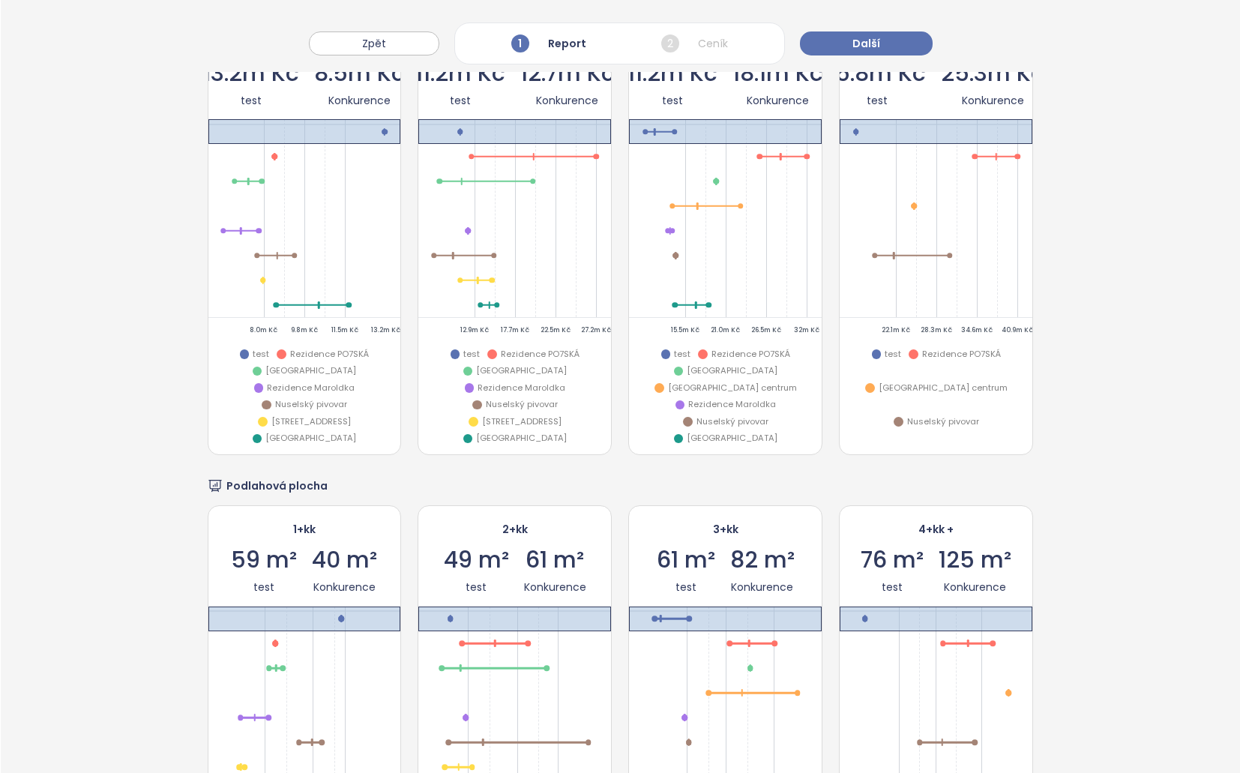
scroll to position [2686, 0]
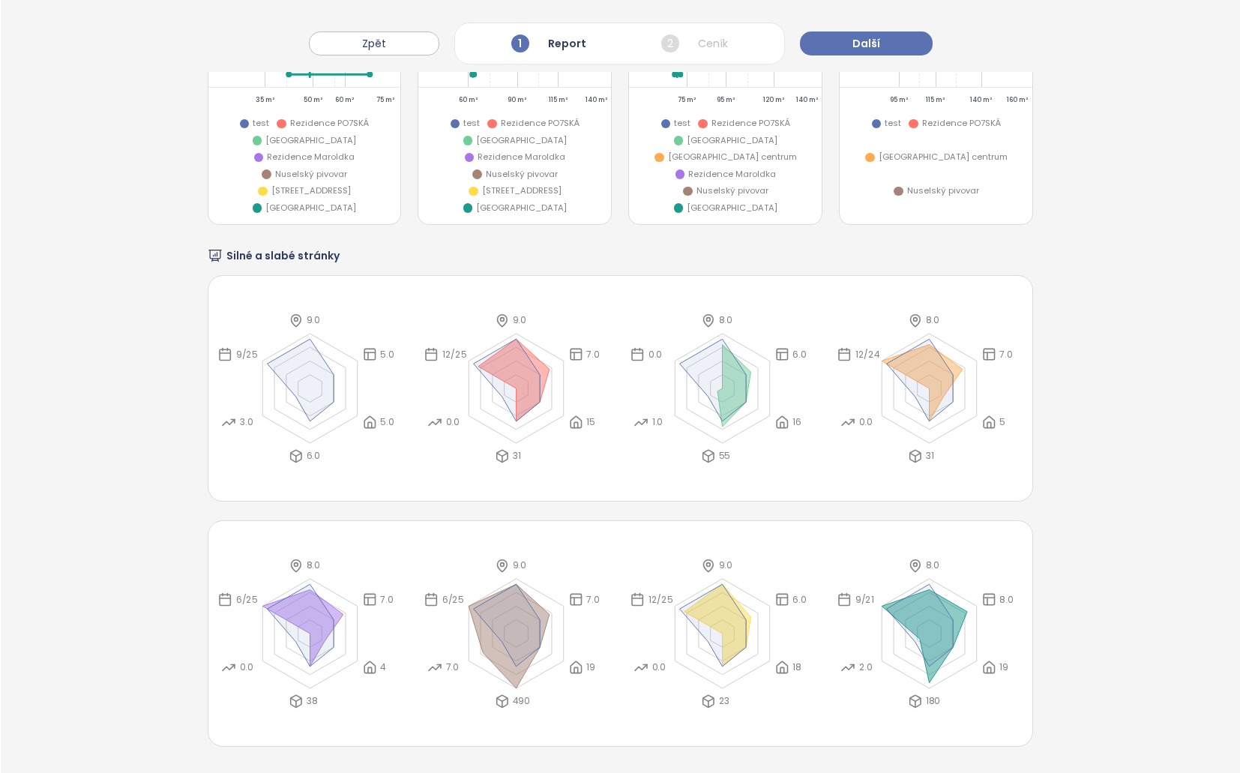
drag, startPoint x: 1100, startPoint y: 310, endPoint x: 1112, endPoint y: 561, distance: 252.1
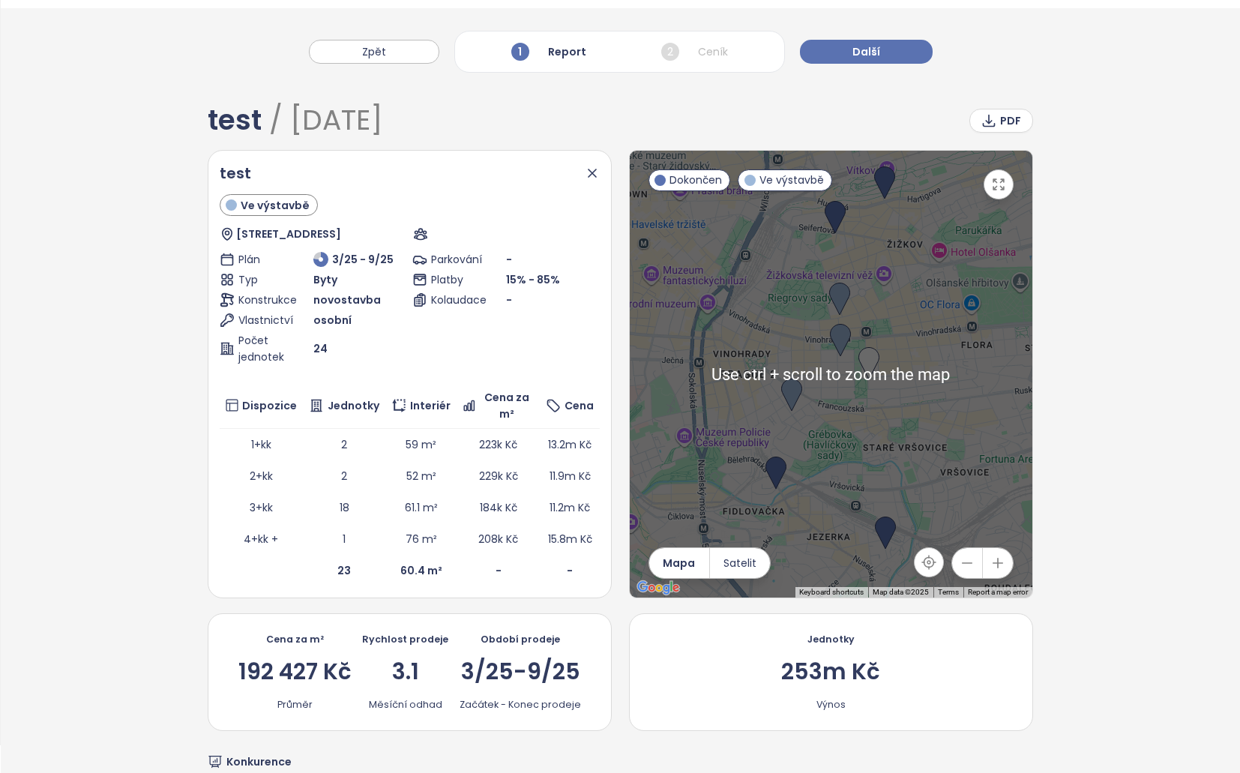
scroll to position [0, 0]
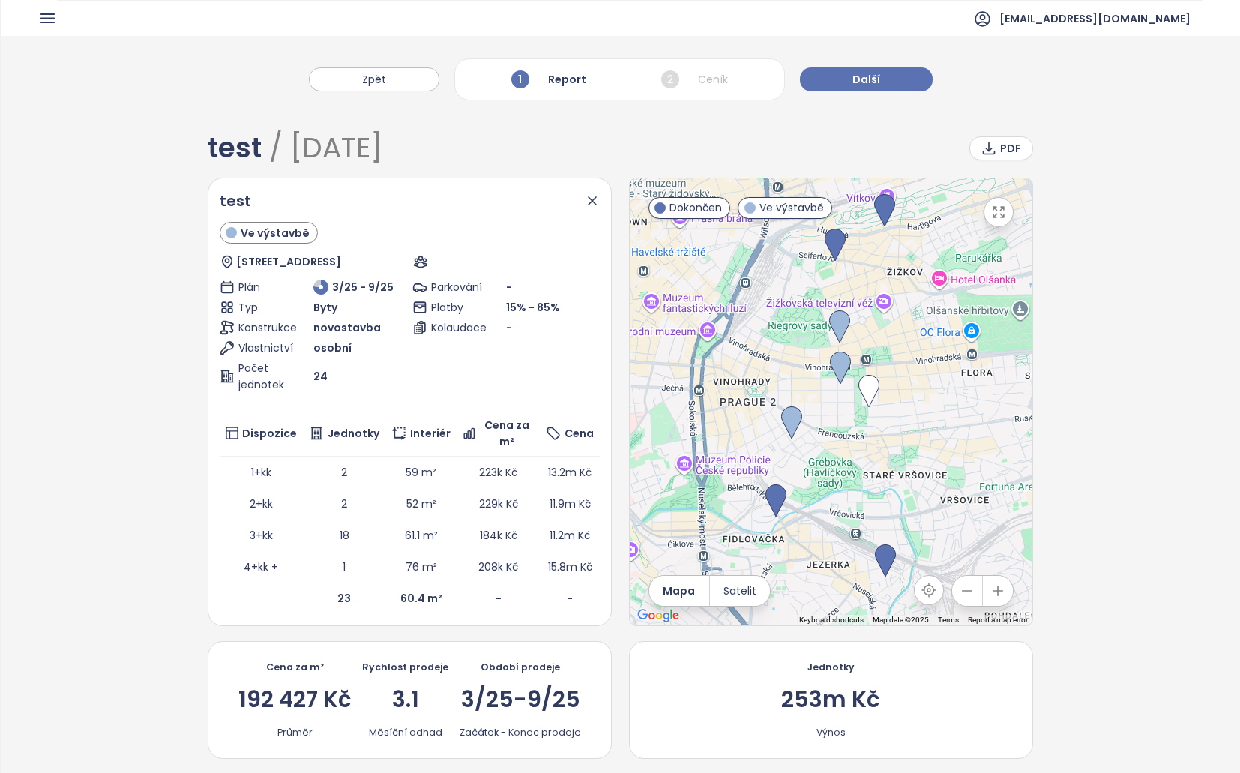
click at [585, 201] on icon at bounding box center [592, 200] width 15 height 15
click at [585, 200] on icon at bounding box center [592, 200] width 15 height 15
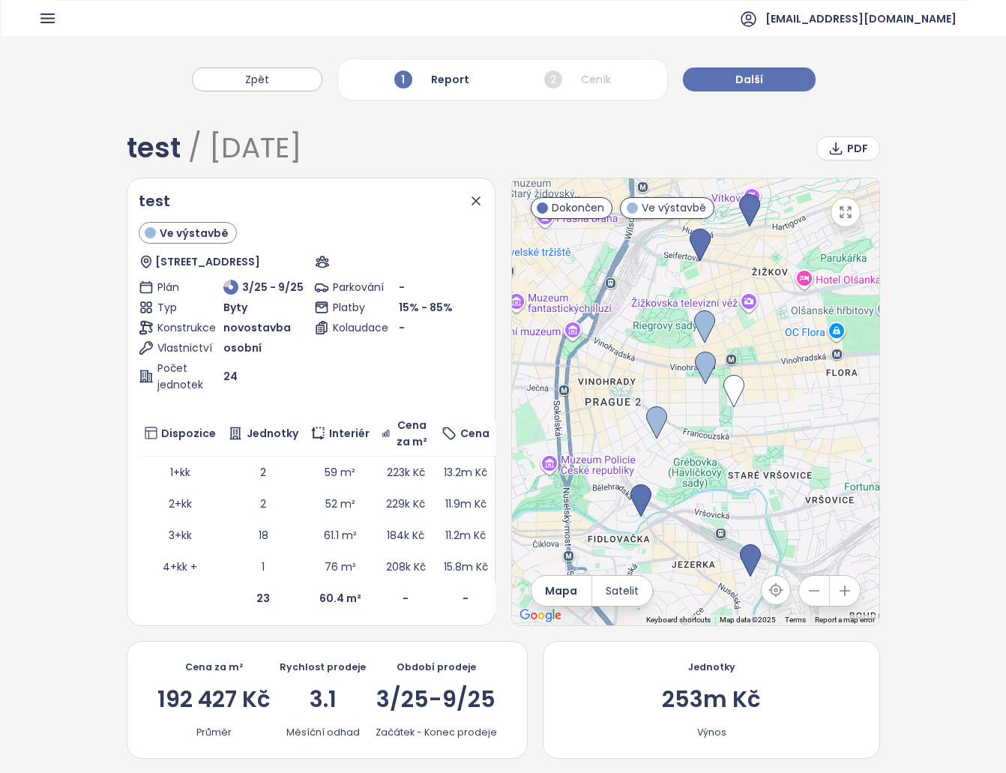
click at [472, 202] on icon at bounding box center [475, 200] width 7 height 7
click at [472, 196] on icon at bounding box center [475, 200] width 15 height 15
click at [762, 82] on button "Další" at bounding box center [749, 79] width 133 height 24
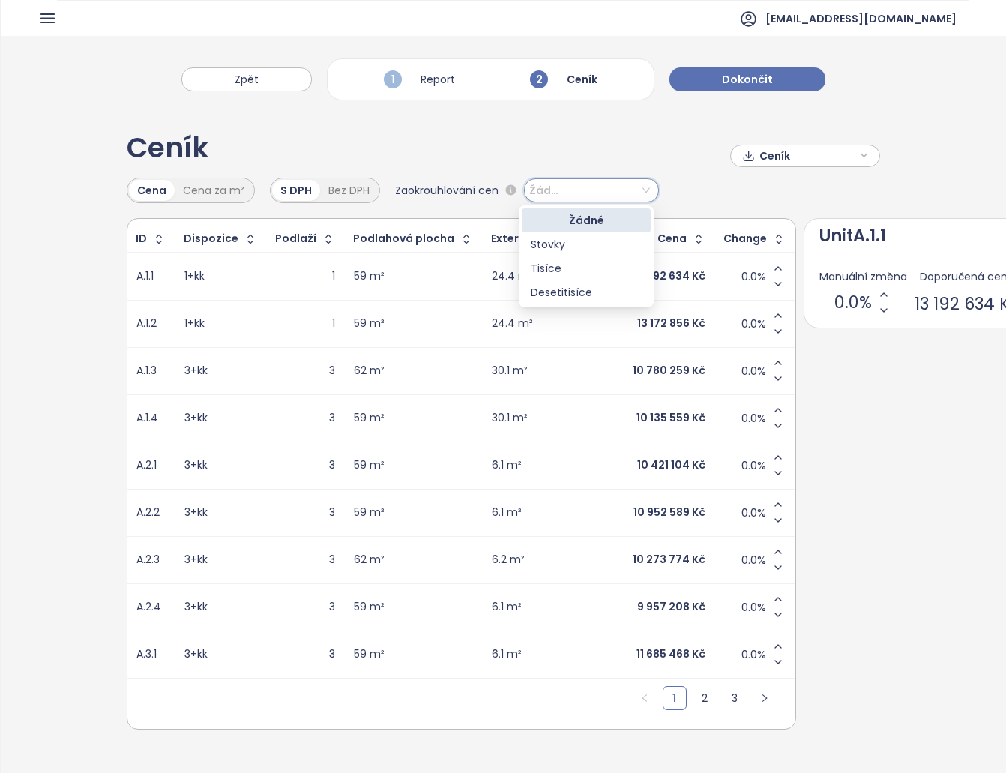
click at [597, 191] on input "search" at bounding box center [591, 190] width 117 height 22
click at [636, 187] on input "search" at bounding box center [591, 190] width 117 height 22
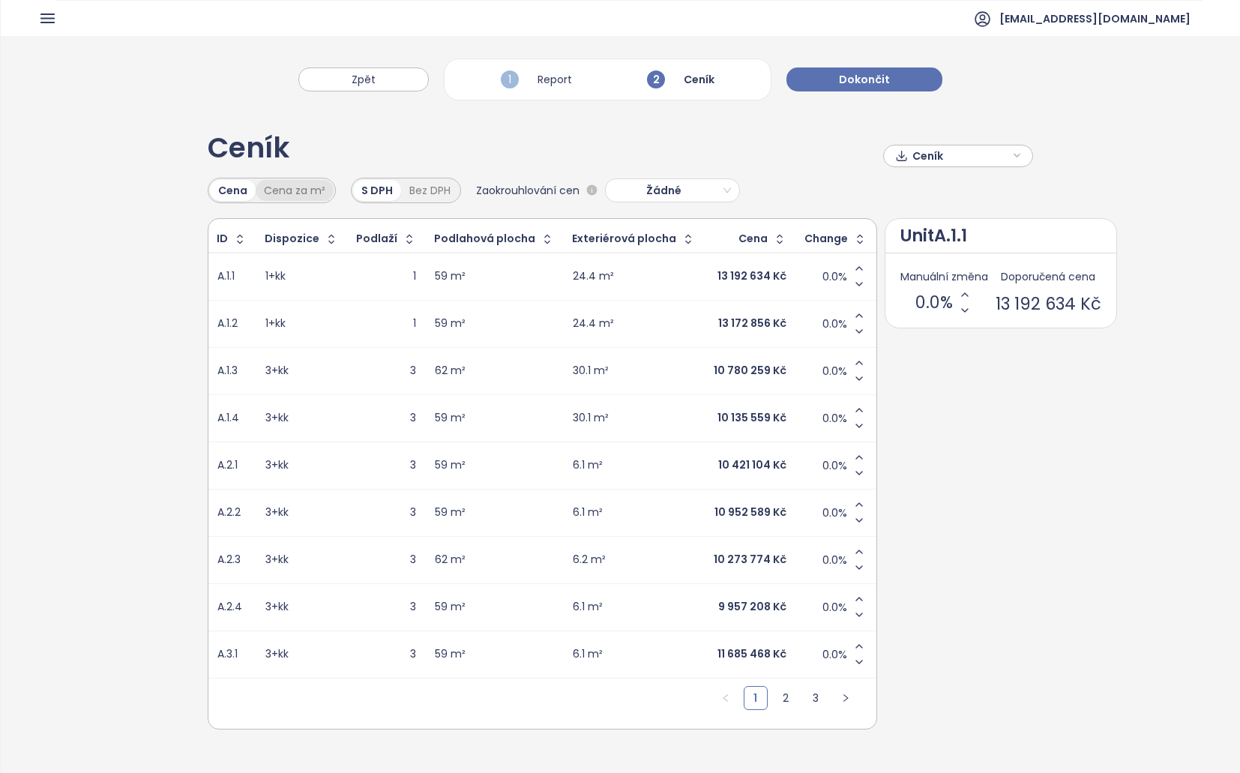
click at [316, 193] on div "Cena za m²" at bounding box center [295, 190] width 78 height 21
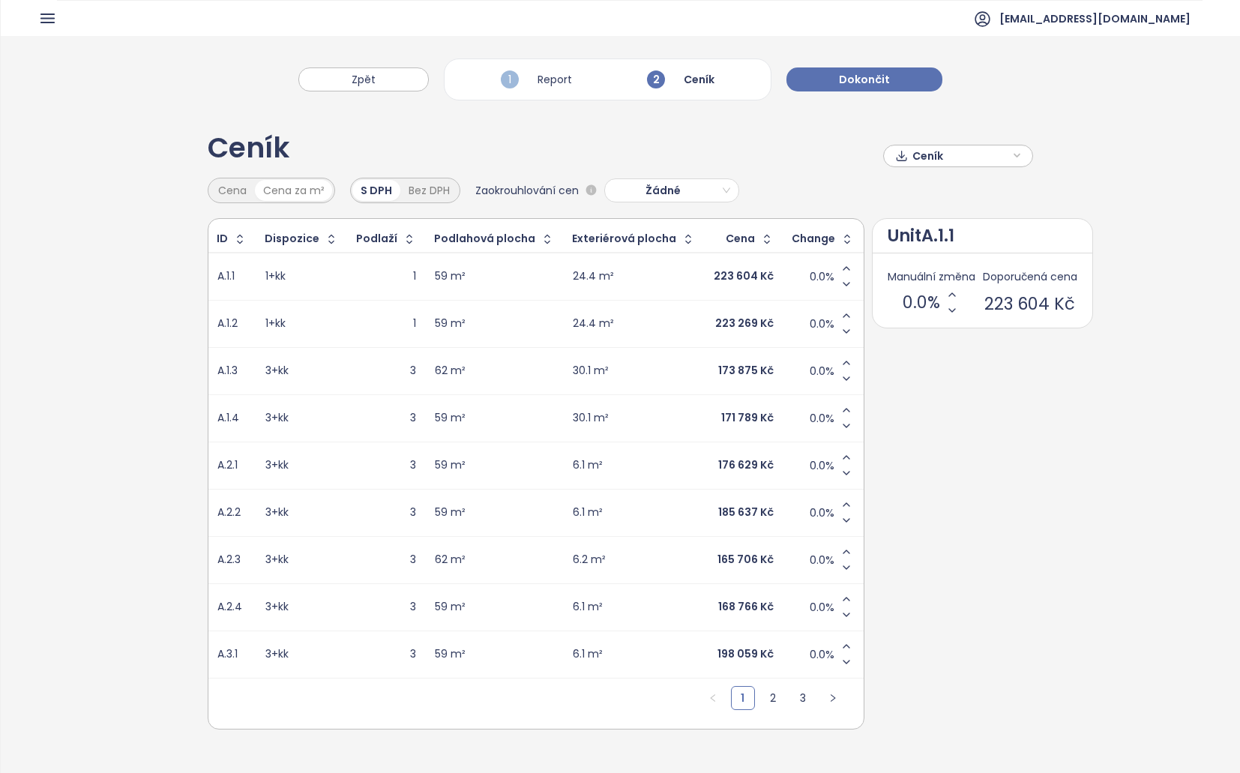
click at [440, 196] on div "Bez DPH" at bounding box center [429, 190] width 58 height 21
click at [216, 187] on div "Cena" at bounding box center [232, 190] width 45 height 21
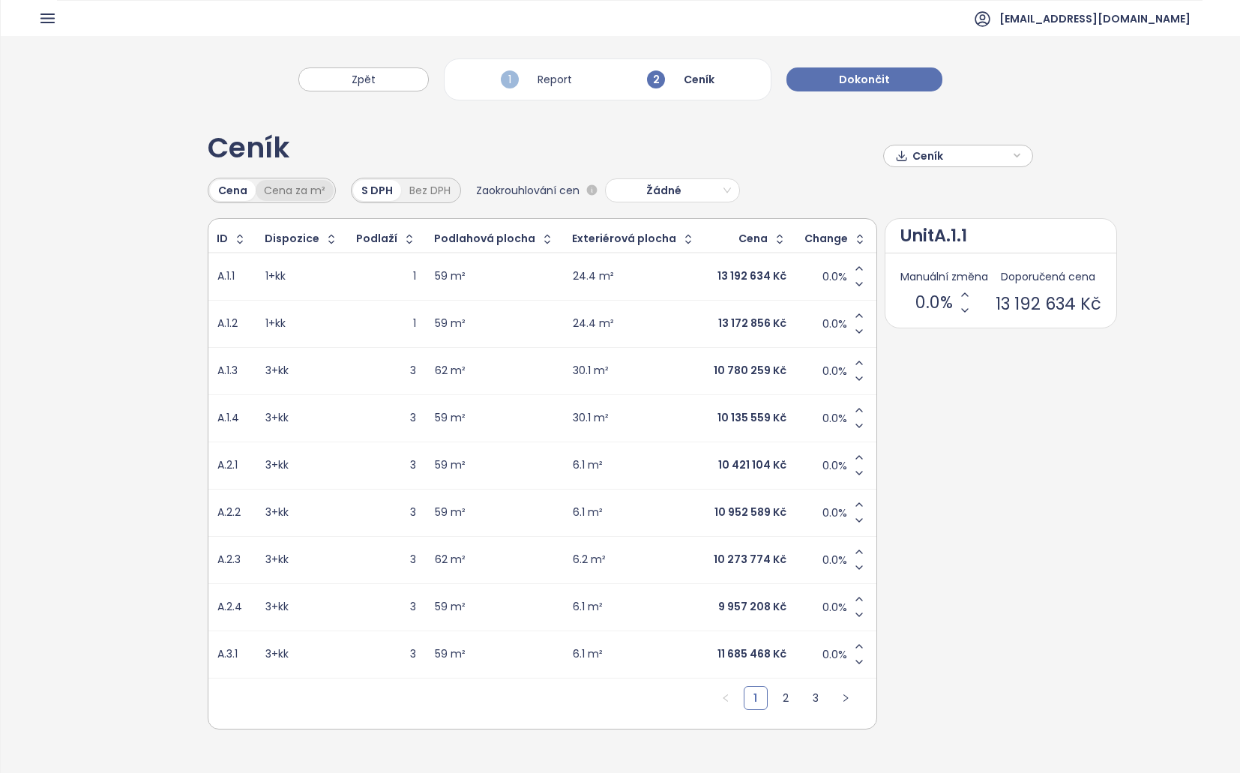
click at [279, 180] on div "Cena za m²" at bounding box center [295, 190] width 78 height 21
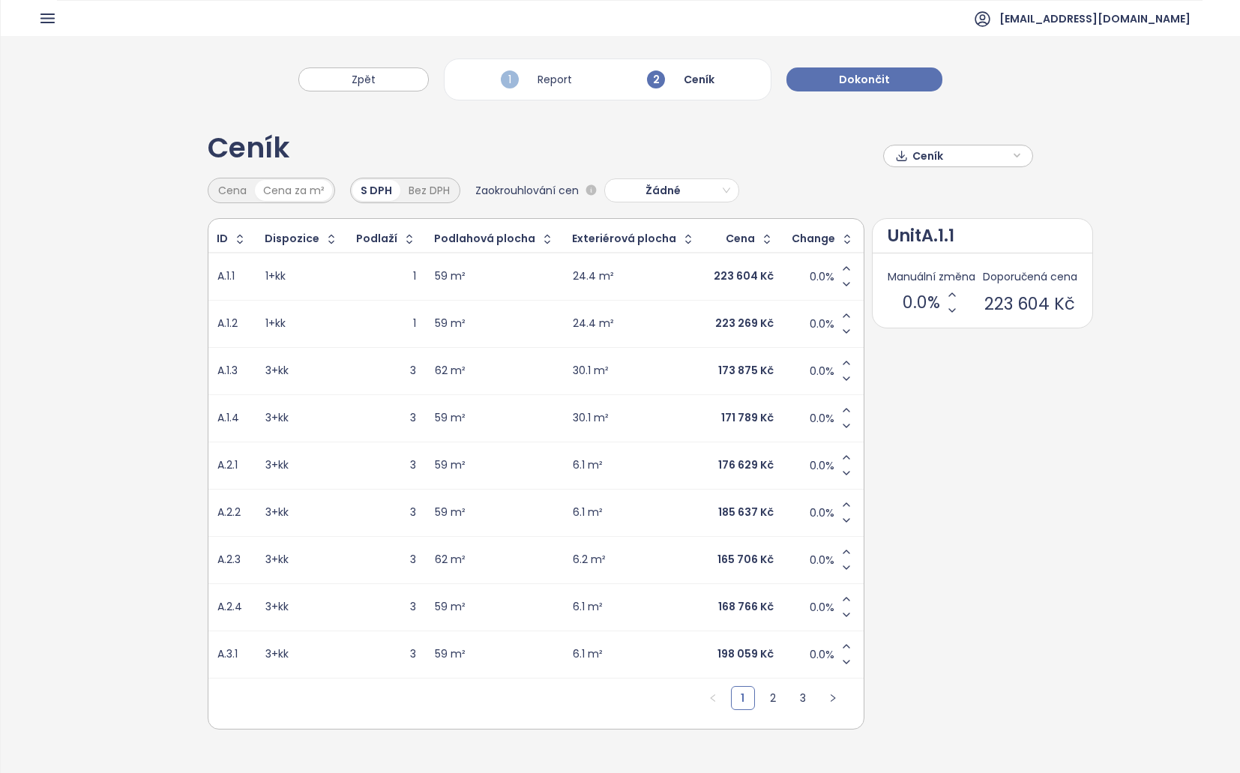
click at [210, 184] on div "Cena" at bounding box center [232, 190] width 45 height 21
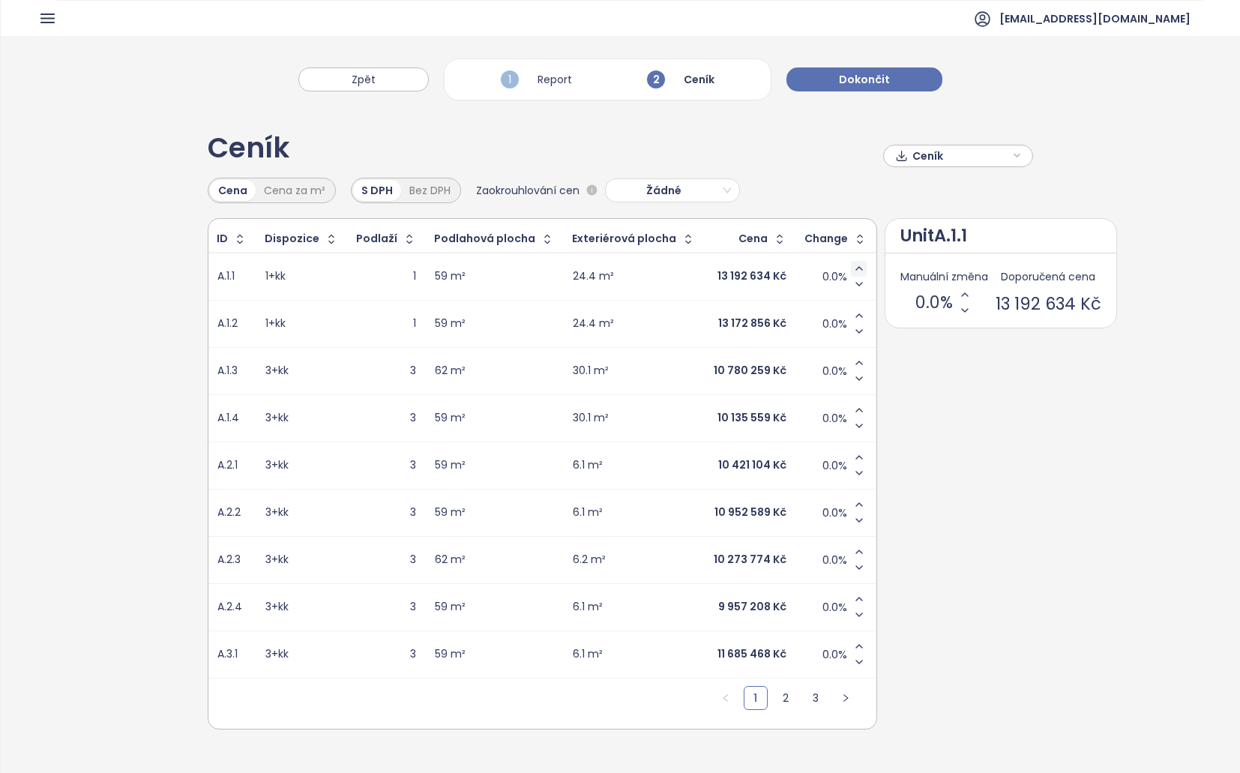
click at [853, 269] on icon "Increase value" at bounding box center [859, 268] width 12 height 12
click at [853, 274] on icon "Increase value" at bounding box center [859, 268] width 12 height 12
click at [939, 169] on div "Ceník Ceník" at bounding box center [621, 155] width 826 height 43
click at [941, 162] on span "Ceník" at bounding box center [960, 156] width 97 height 22
click at [853, 333] on icon "Decrease value" at bounding box center [859, 331] width 12 height 12
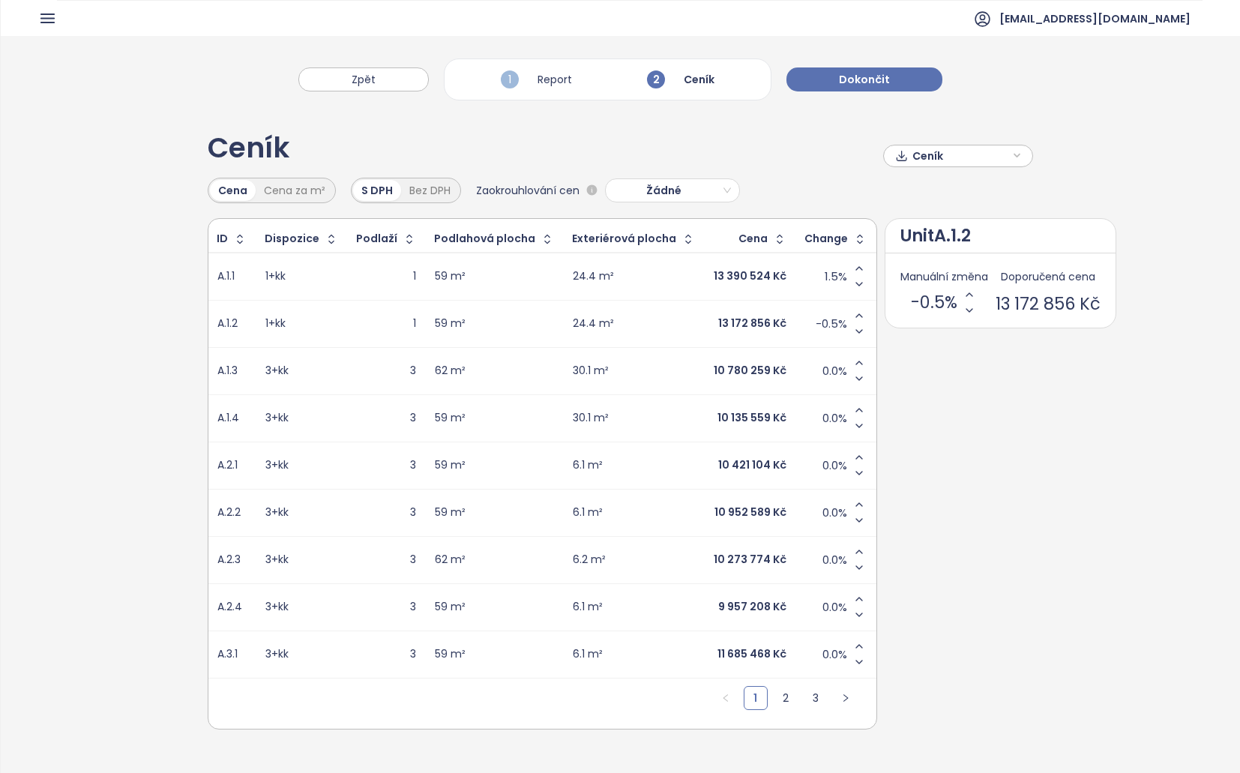
click at [952, 163] on span "Ceník" at bounding box center [960, 156] width 97 height 22
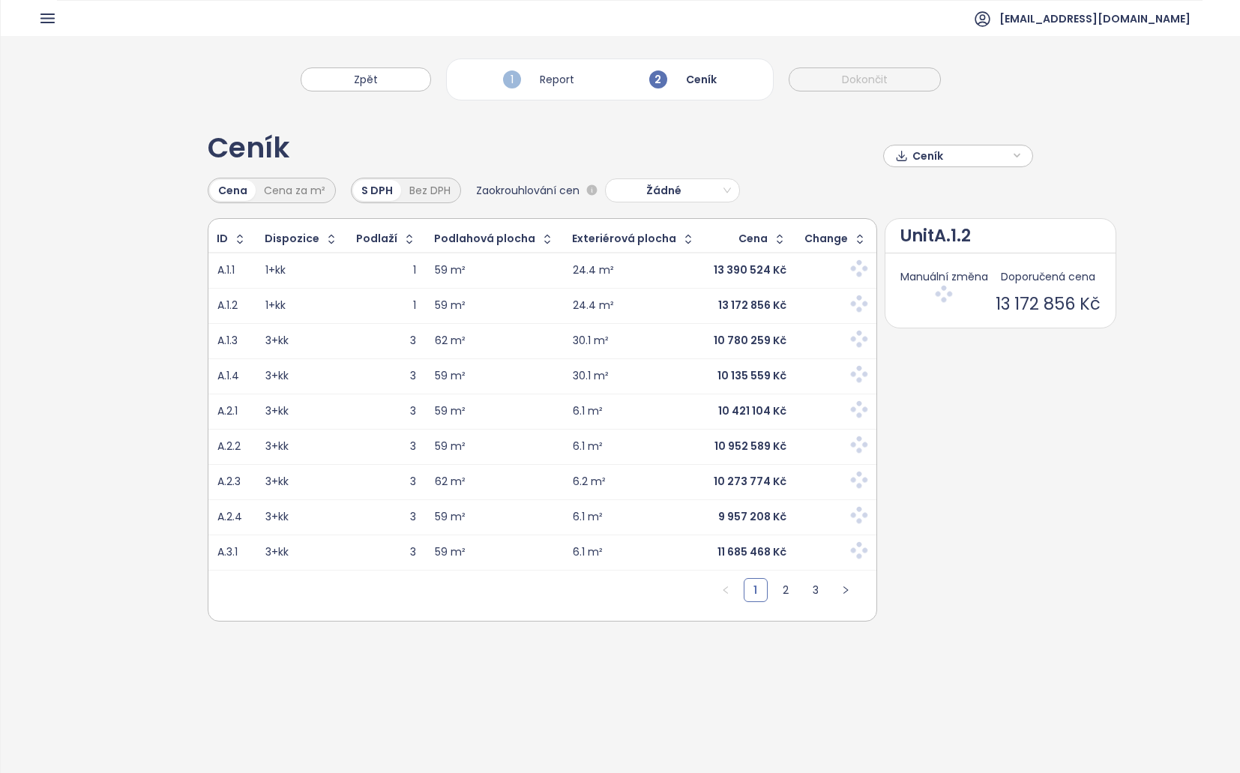
click at [942, 388] on div "ID Dispozice Podlaží Podlahová plocha Exteriérová plocha Cena Change A.1.1 1+kk…" at bounding box center [621, 419] width 826 height 403
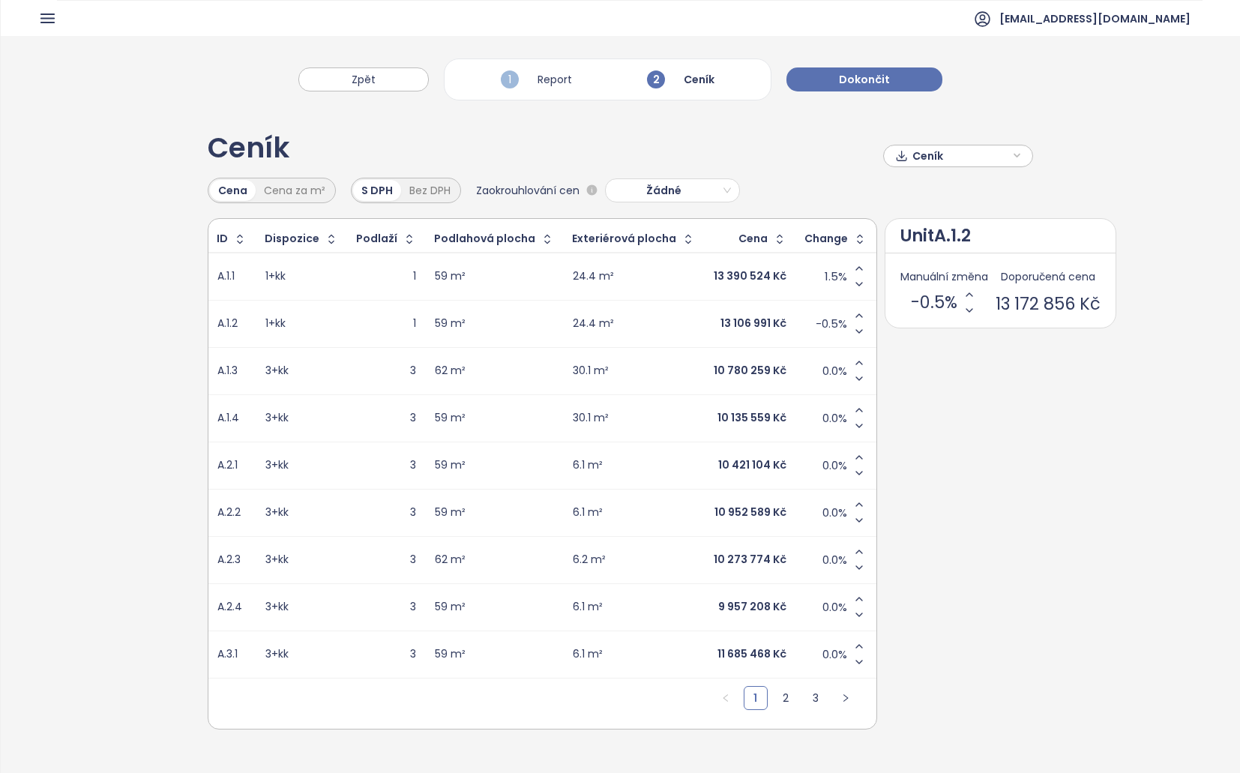
click at [967, 159] on span "Ceník" at bounding box center [960, 156] width 97 height 22
click at [956, 223] on button "Stáhnout" at bounding box center [957, 231] width 133 height 24
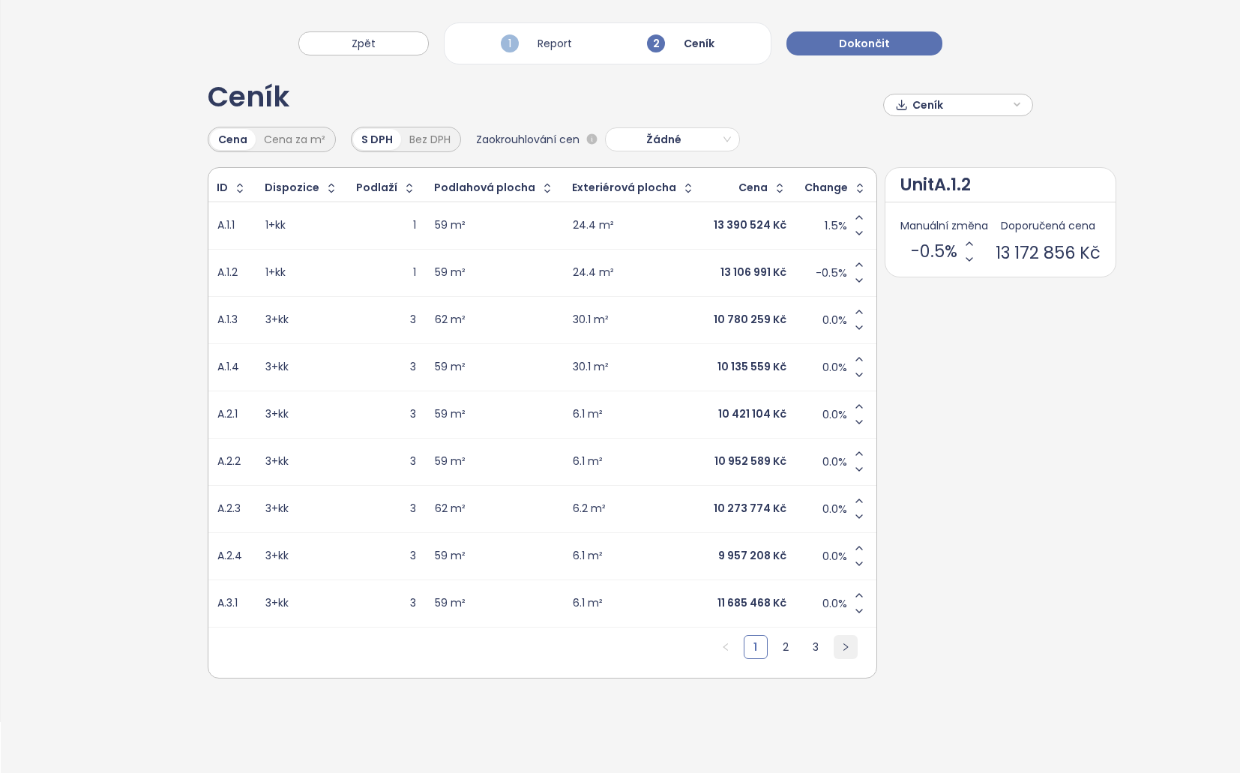
scroll to position [70, 0]
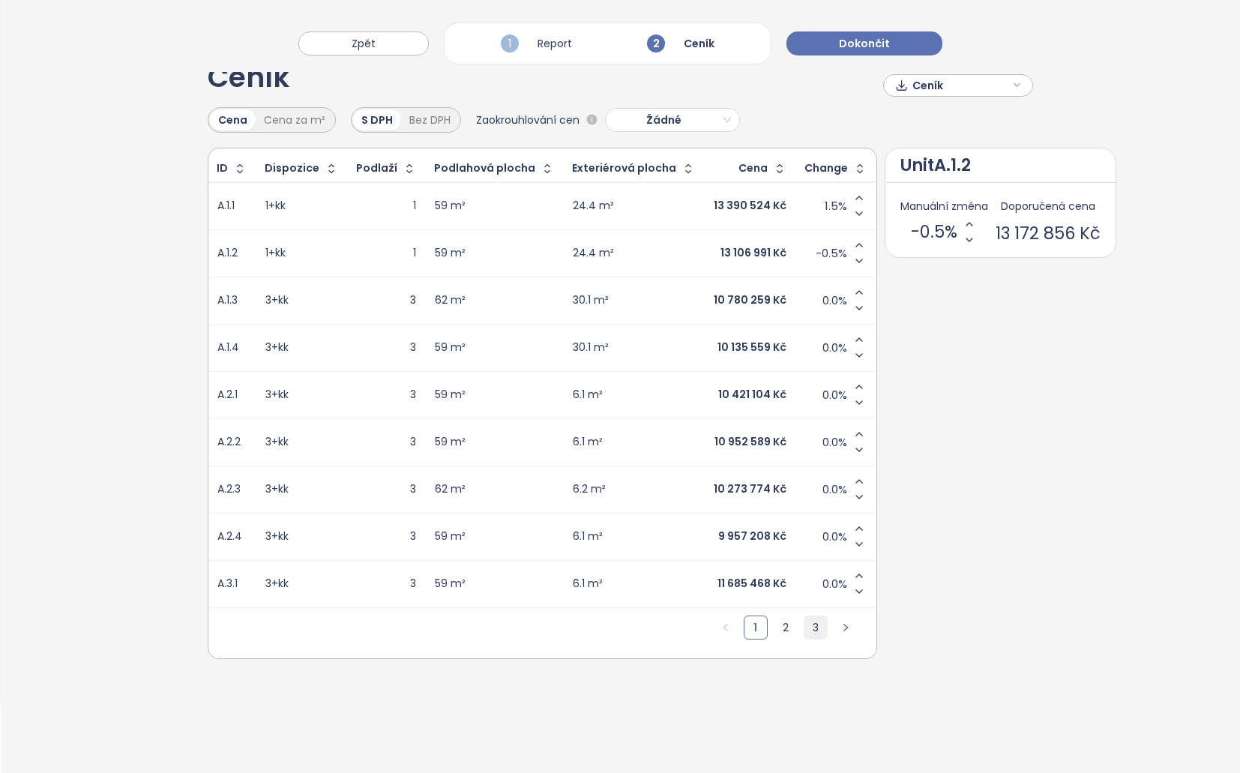
click at [804, 627] on link "3" at bounding box center [815, 627] width 22 height 22
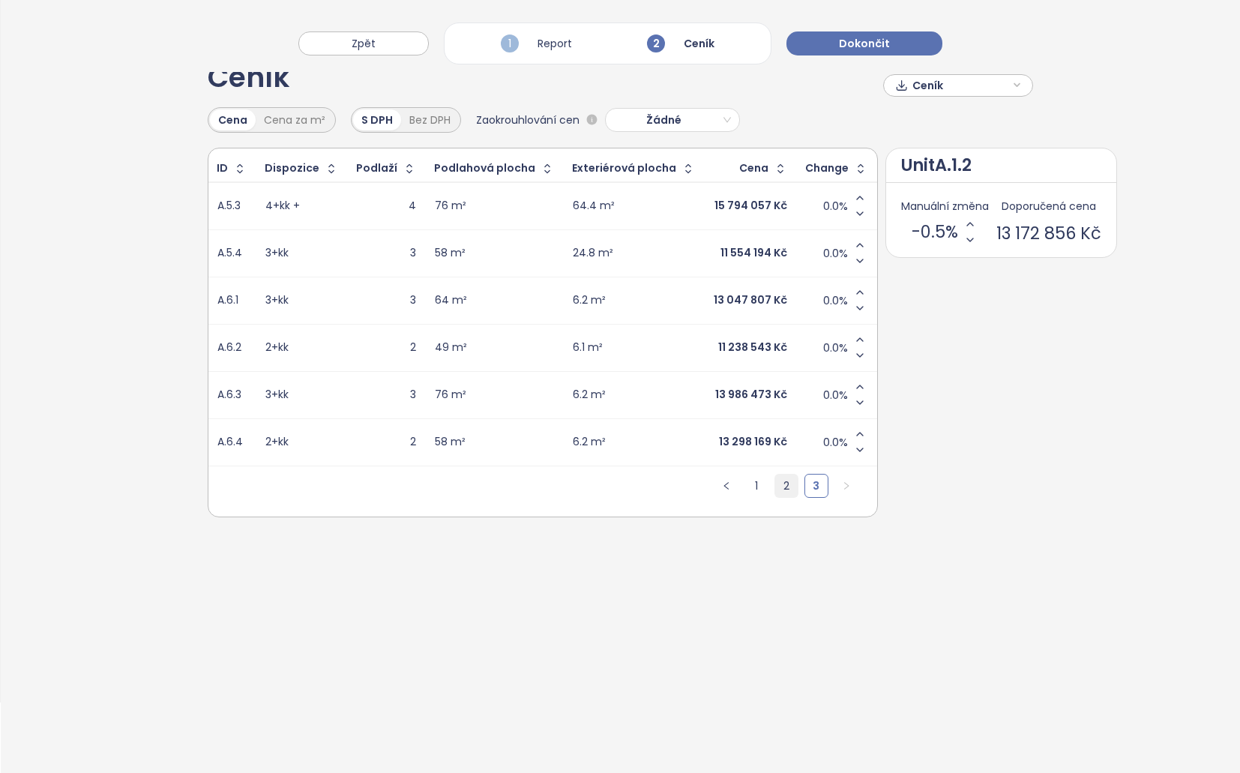
click at [774, 483] on li "2" at bounding box center [786, 486] width 24 height 24
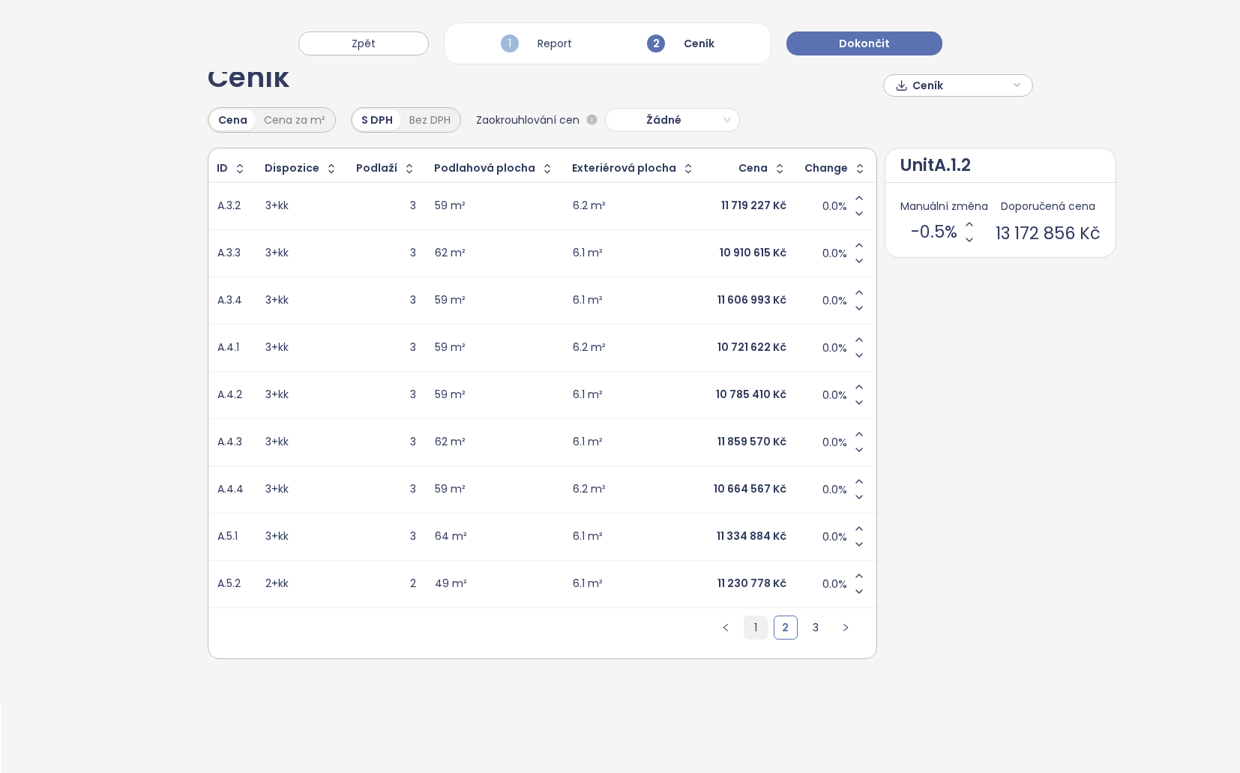
click at [744, 625] on link "1" at bounding box center [755, 627] width 22 height 22
click at [804, 632] on link "3" at bounding box center [815, 627] width 22 height 22
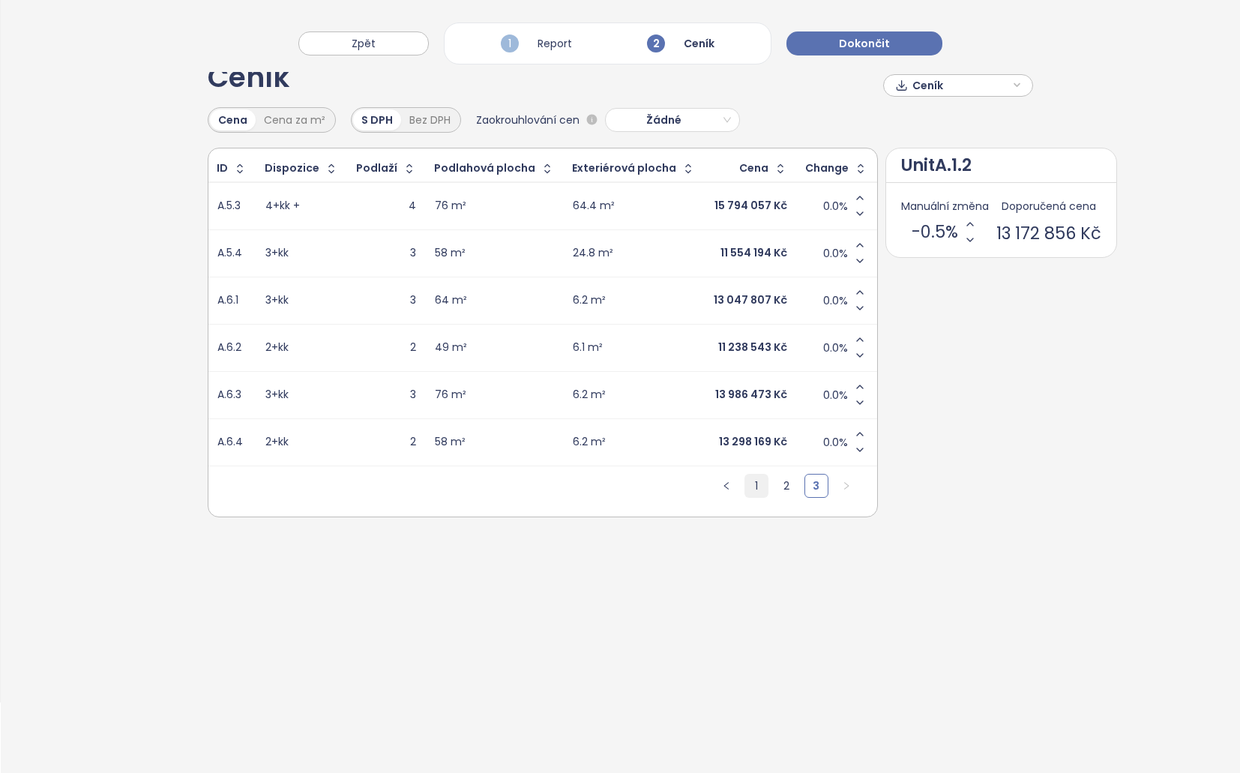
click at [745, 479] on link "1" at bounding box center [756, 485] width 22 height 22
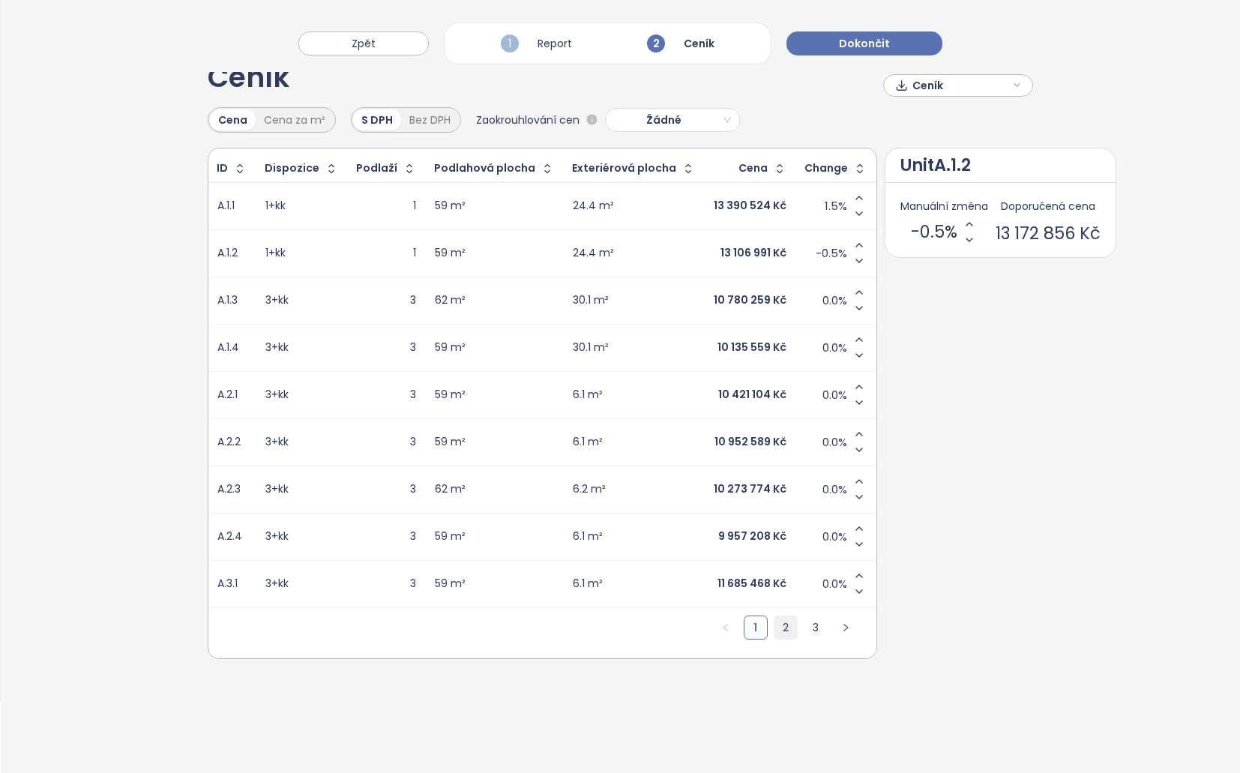
click at [774, 628] on link "2" at bounding box center [785, 627] width 22 height 22
click at [744, 633] on link "1" at bounding box center [755, 627] width 22 height 22
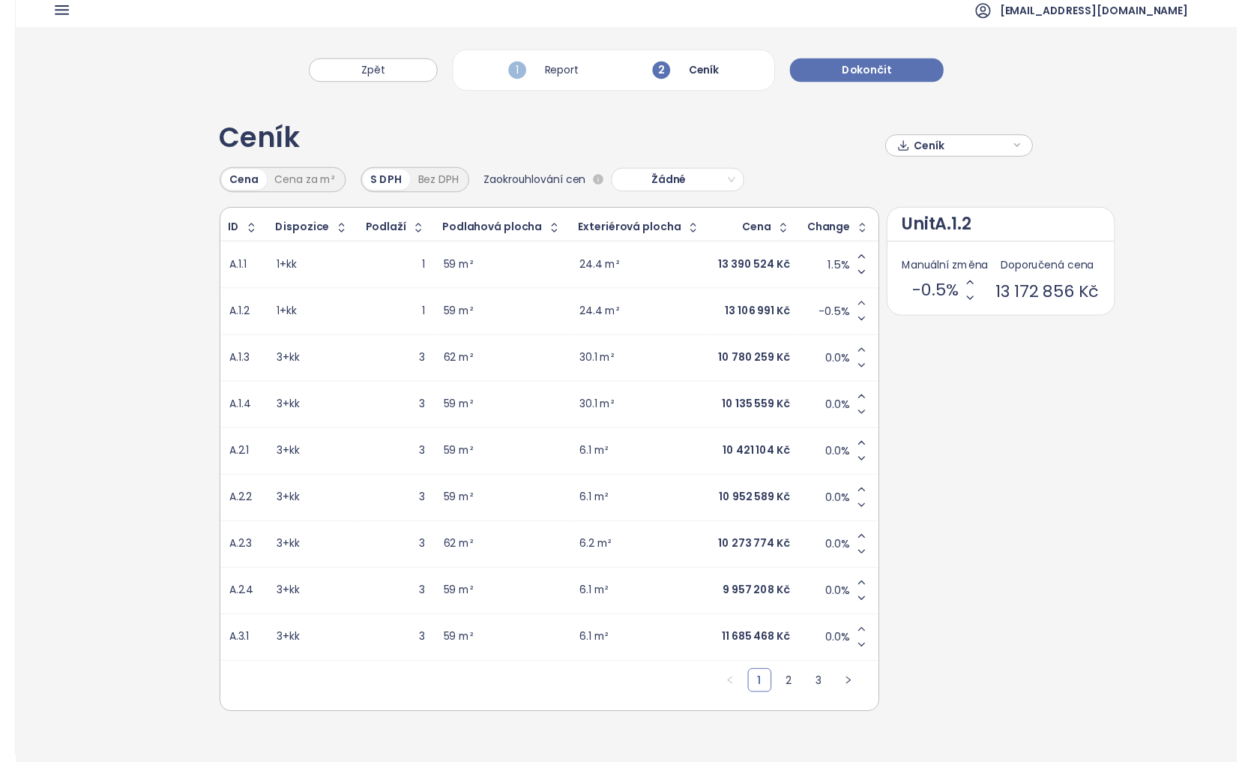
scroll to position [0, 0]
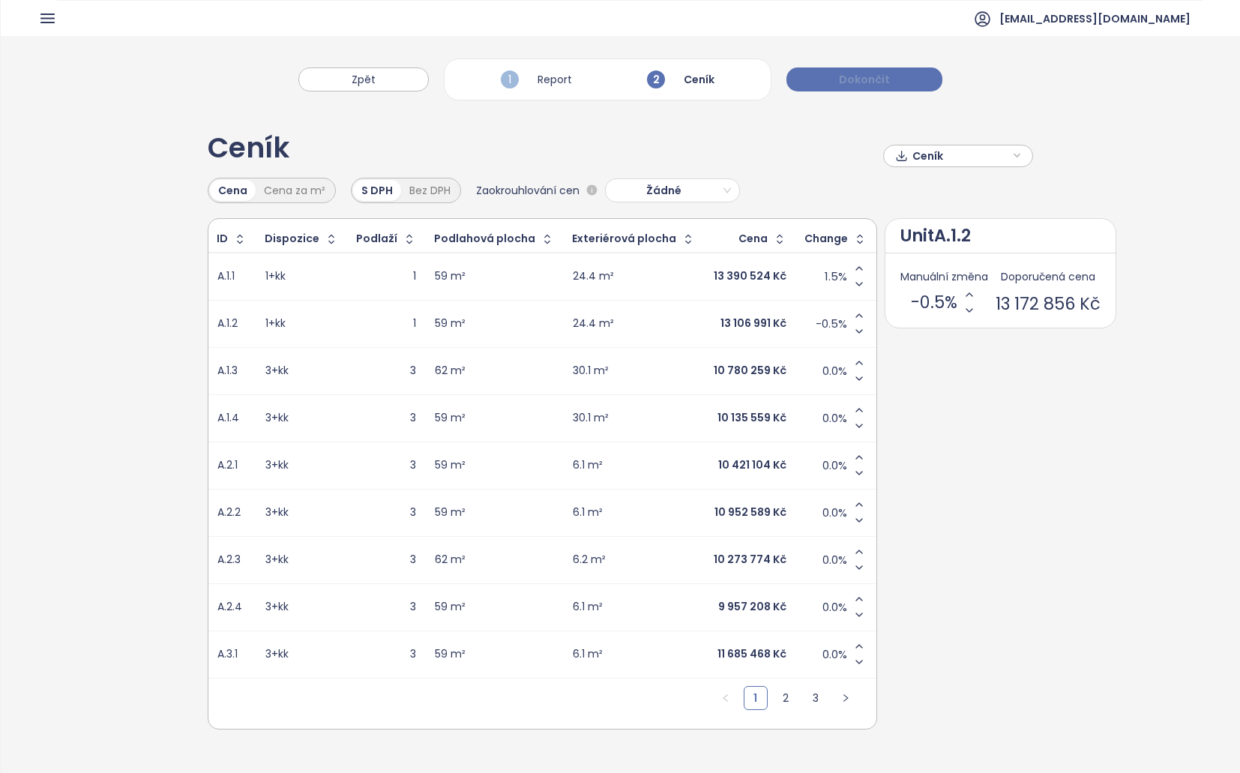
click at [861, 85] on span "Dokončit" at bounding box center [864, 79] width 51 height 16
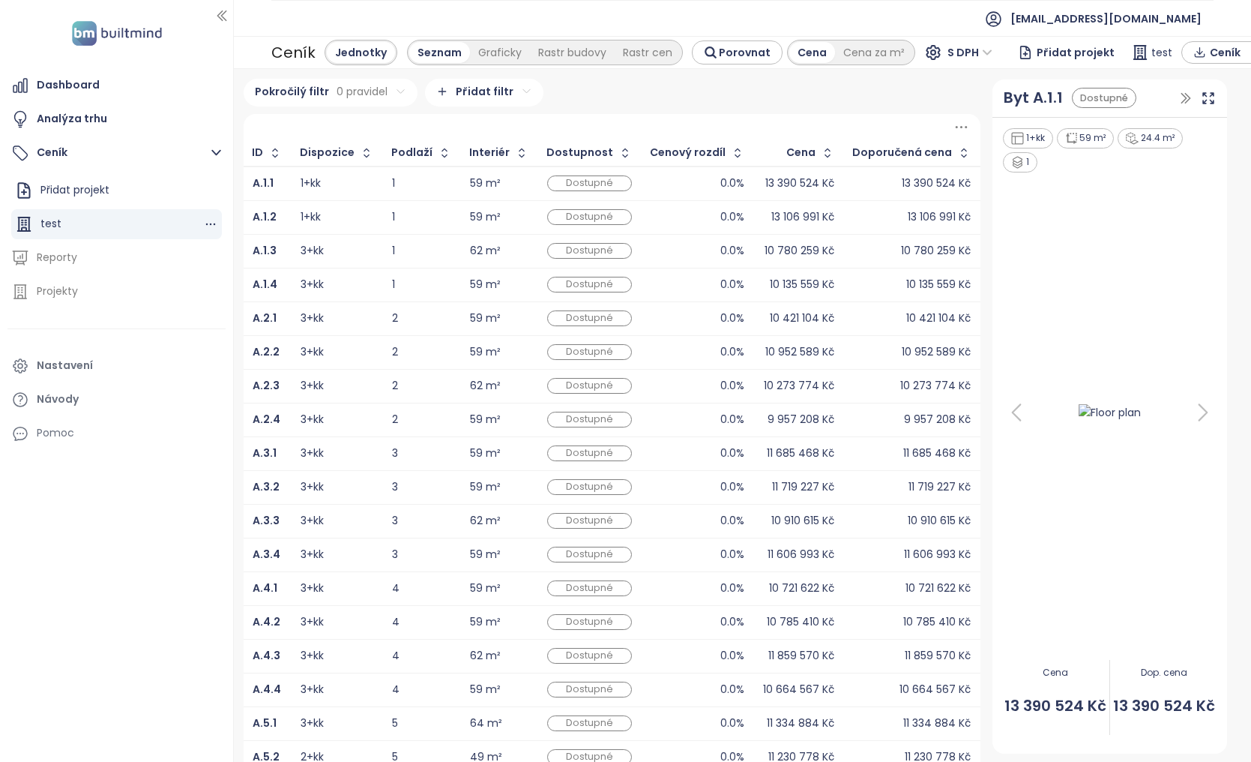
click at [76, 224] on div "test" at bounding box center [116, 224] width 211 height 30
click at [471, 49] on div "Graficky" at bounding box center [500, 52] width 60 height 21
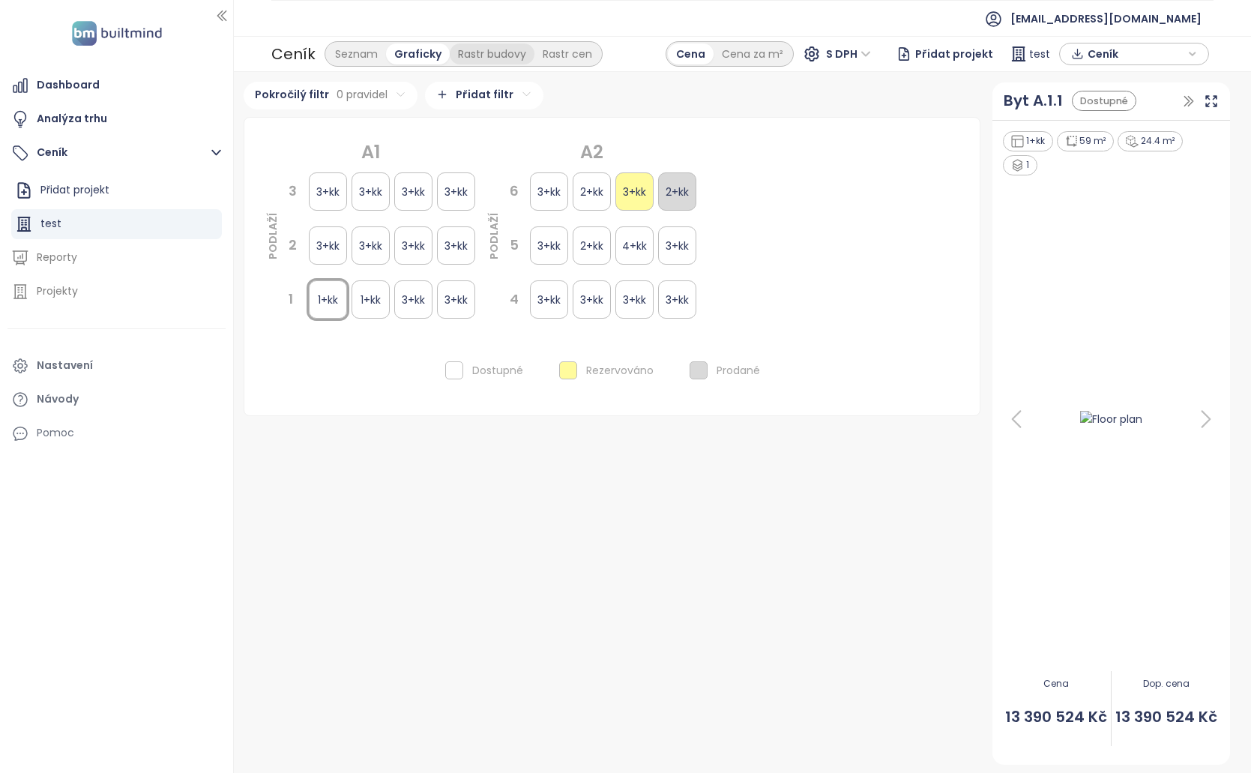
click at [518, 53] on div "Rastr budovy" at bounding box center [492, 53] width 85 height 21
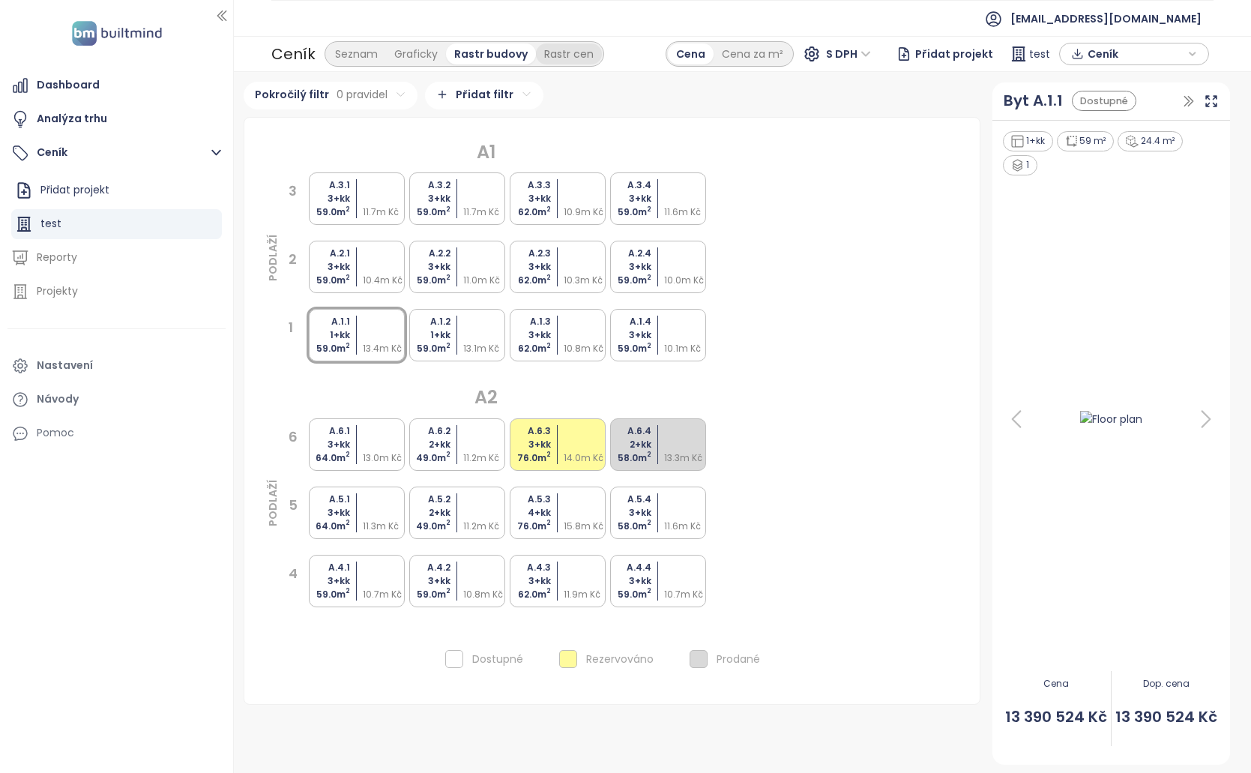
click at [549, 57] on div "Rastr cen" at bounding box center [569, 53] width 66 height 21
click at [375, 31] on ul "[EMAIL_ADDRESS][DOMAIN_NAME]" at bounding box center [742, 18] width 942 height 37
drag, startPoint x: 360, startPoint y: 49, endPoint x: 343, endPoint y: 78, distance: 33.6
click at [359, 52] on div "Seznam" at bounding box center [356, 53] width 59 height 21
click at [346, 62] on div "Seznam" at bounding box center [356, 53] width 59 height 21
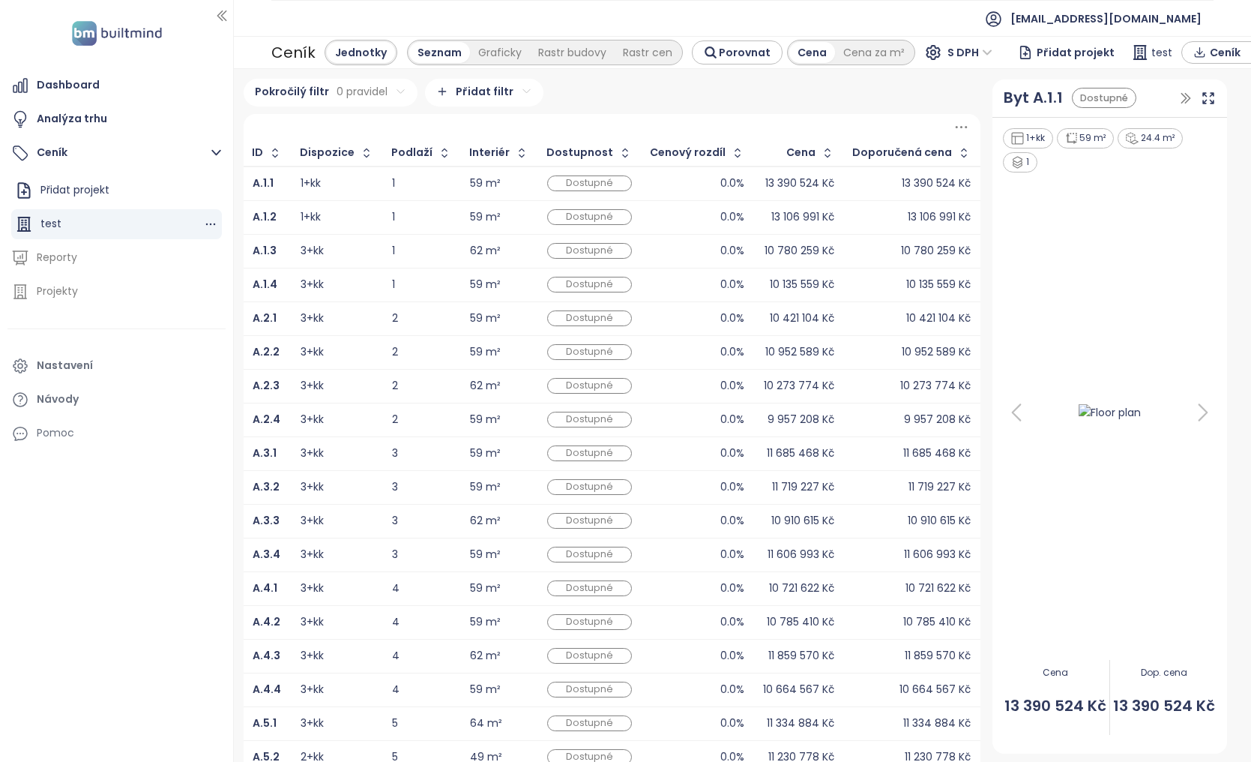
click at [219, 223] on div "test" at bounding box center [116, 224] width 211 height 30
click at [211, 223] on icon "button" at bounding box center [210, 224] width 15 height 15
click at [307, 220] on button "Odstranit" at bounding box center [273, 218] width 89 height 19
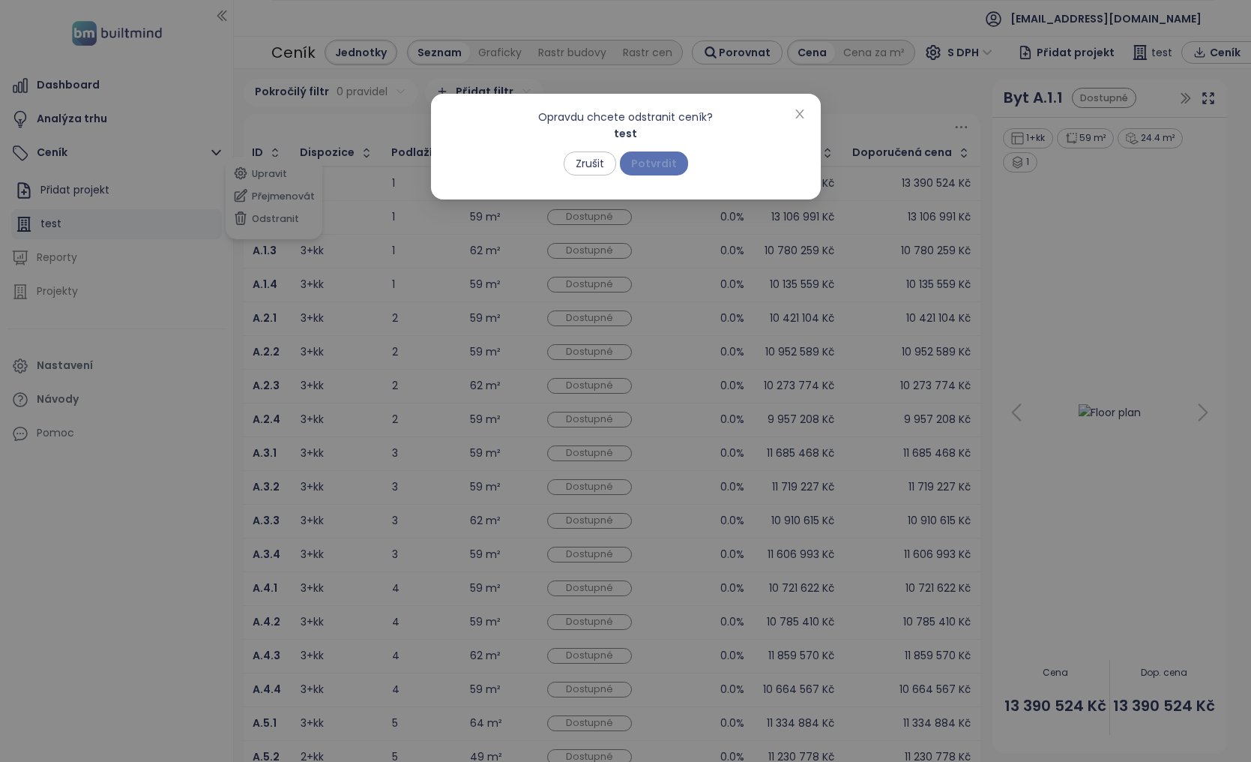
click at [661, 155] on span "Potvrdit" at bounding box center [654, 163] width 46 height 16
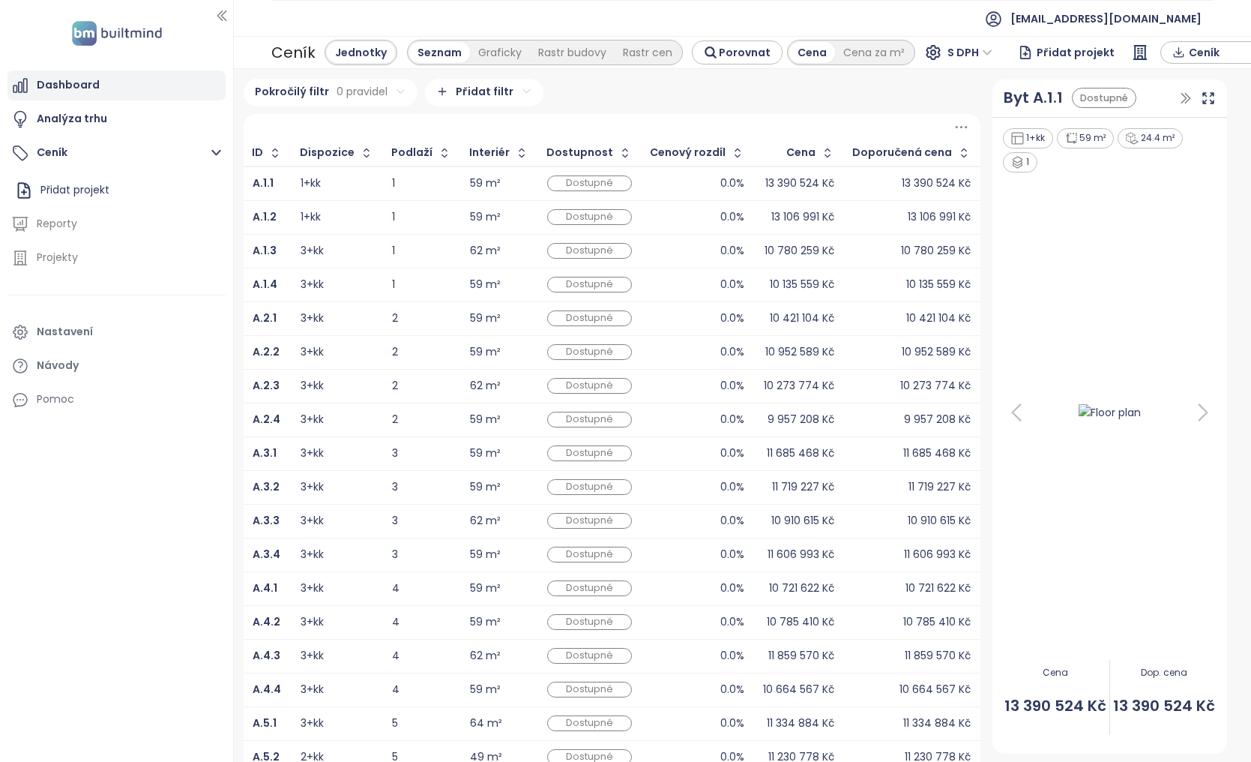
click at [76, 85] on div "Dashboard" at bounding box center [68, 85] width 63 height 19
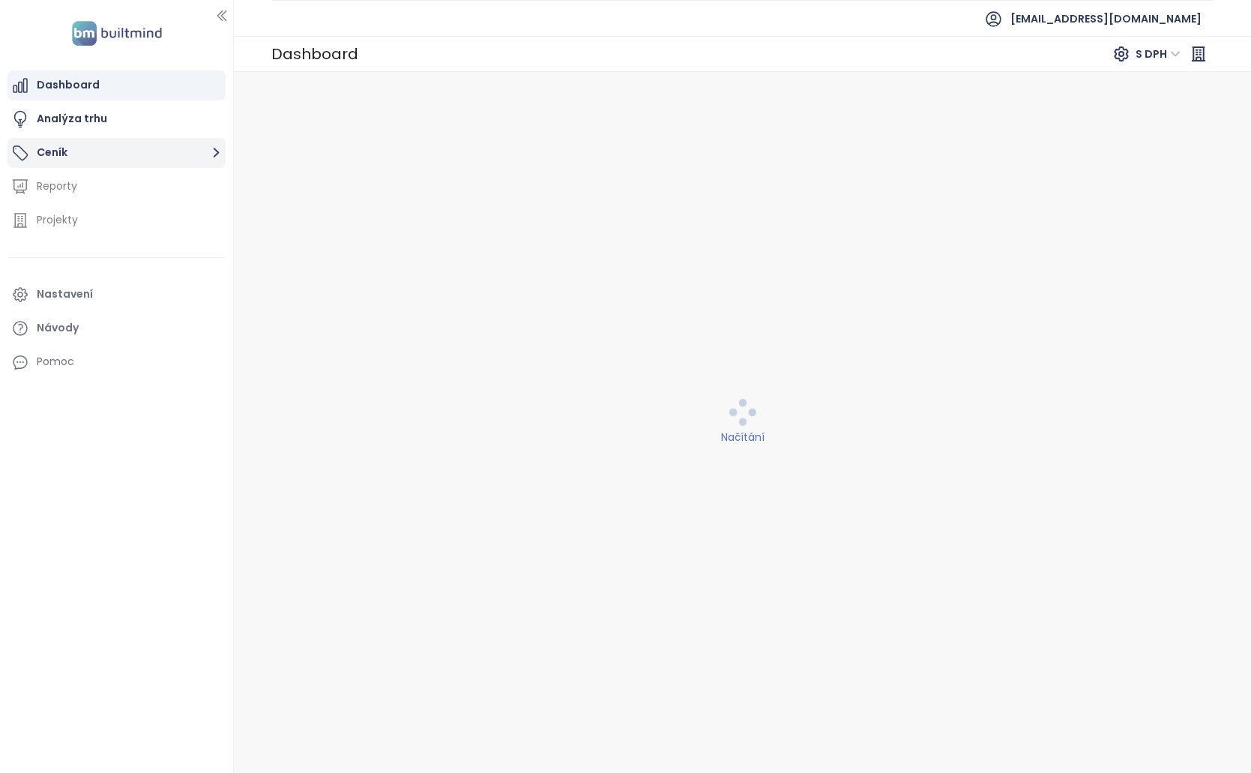
click at [94, 154] on button "Ceník" at bounding box center [116, 153] width 218 height 30
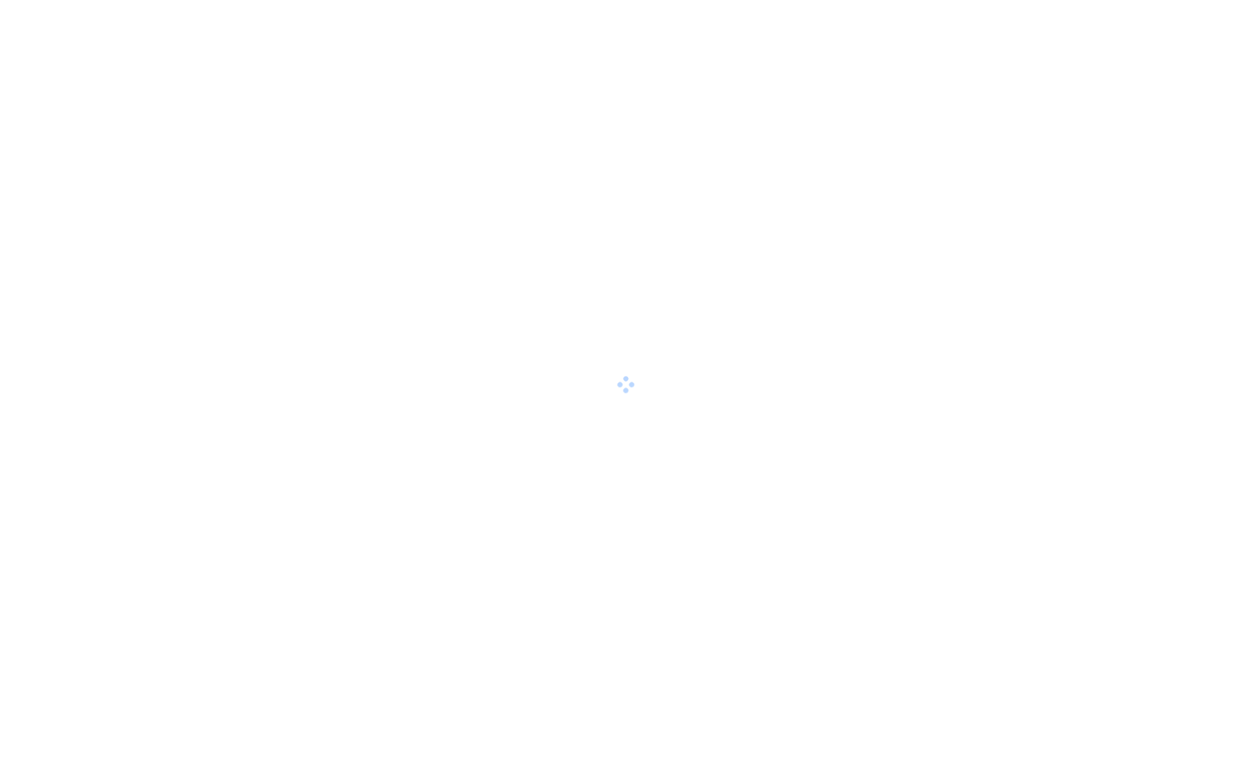
click at [851, 771] on div at bounding box center [625, 386] width 1251 height 773
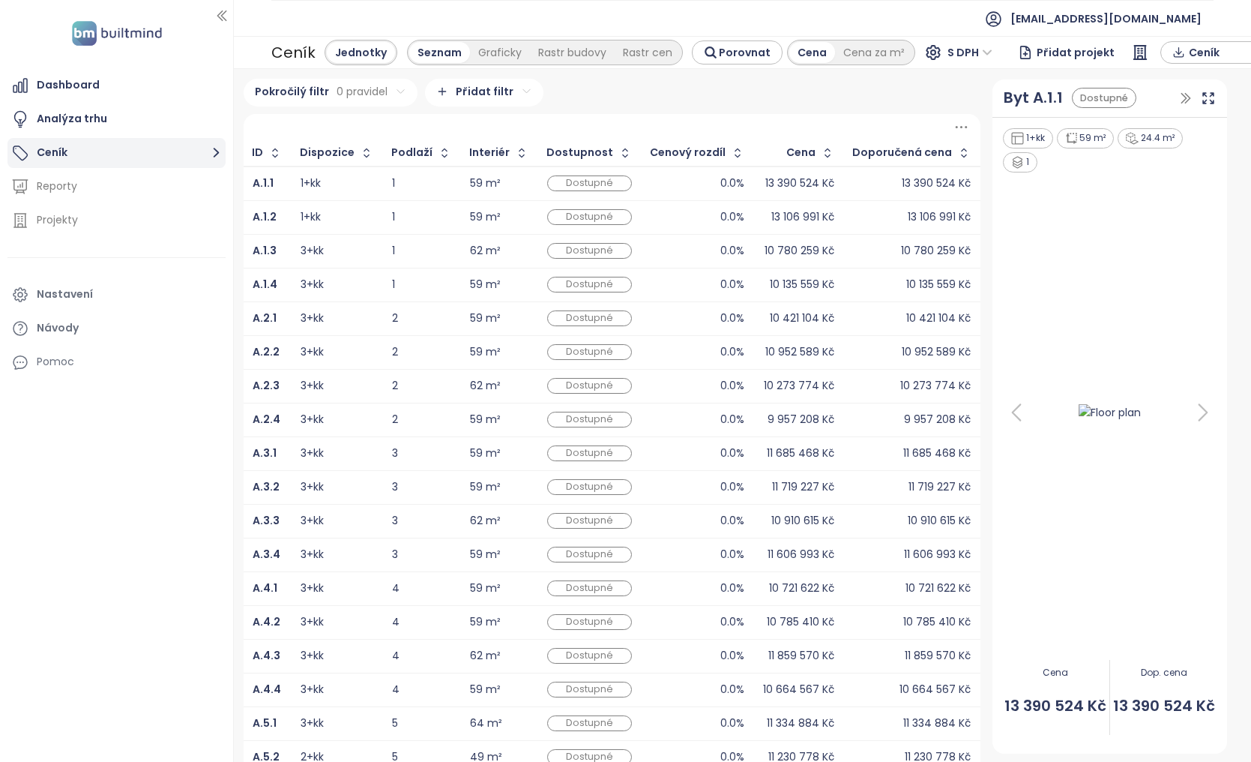
click at [99, 154] on button "Ceník" at bounding box center [116, 153] width 218 height 30
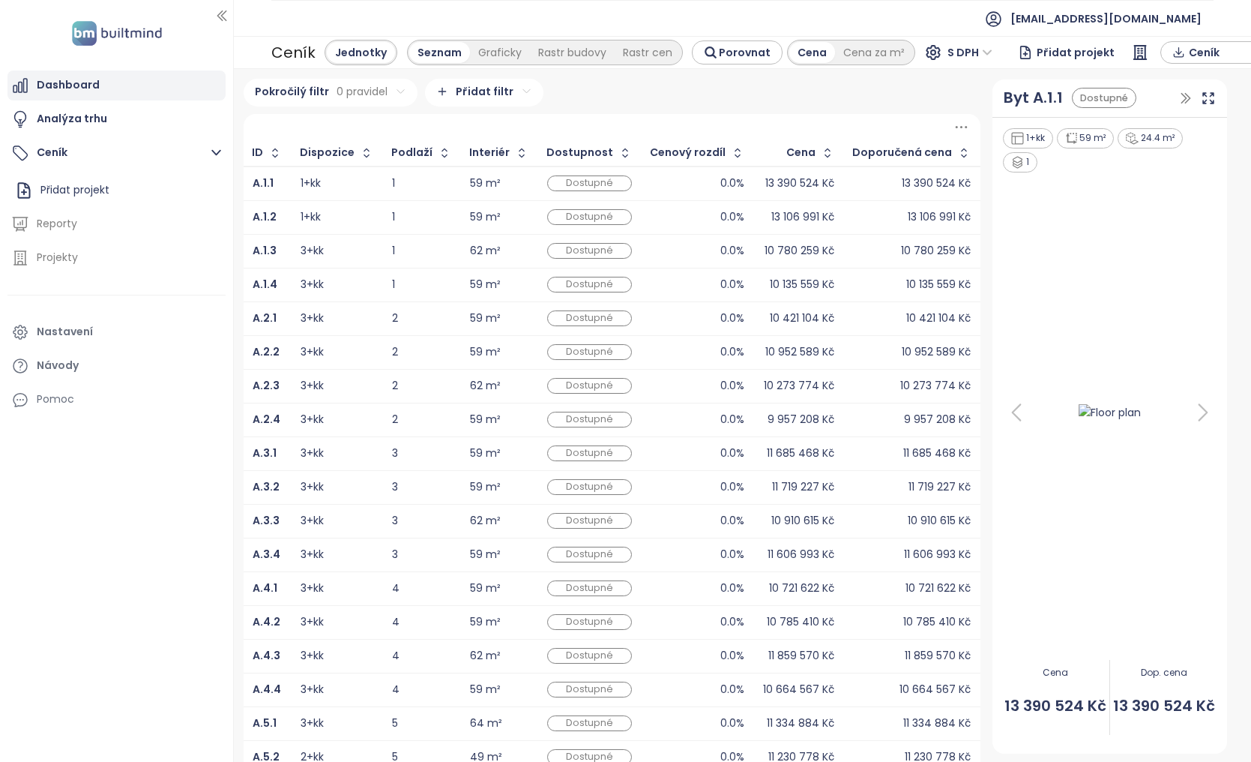
click at [106, 70] on div "Dashboard" at bounding box center [116, 85] width 218 height 30
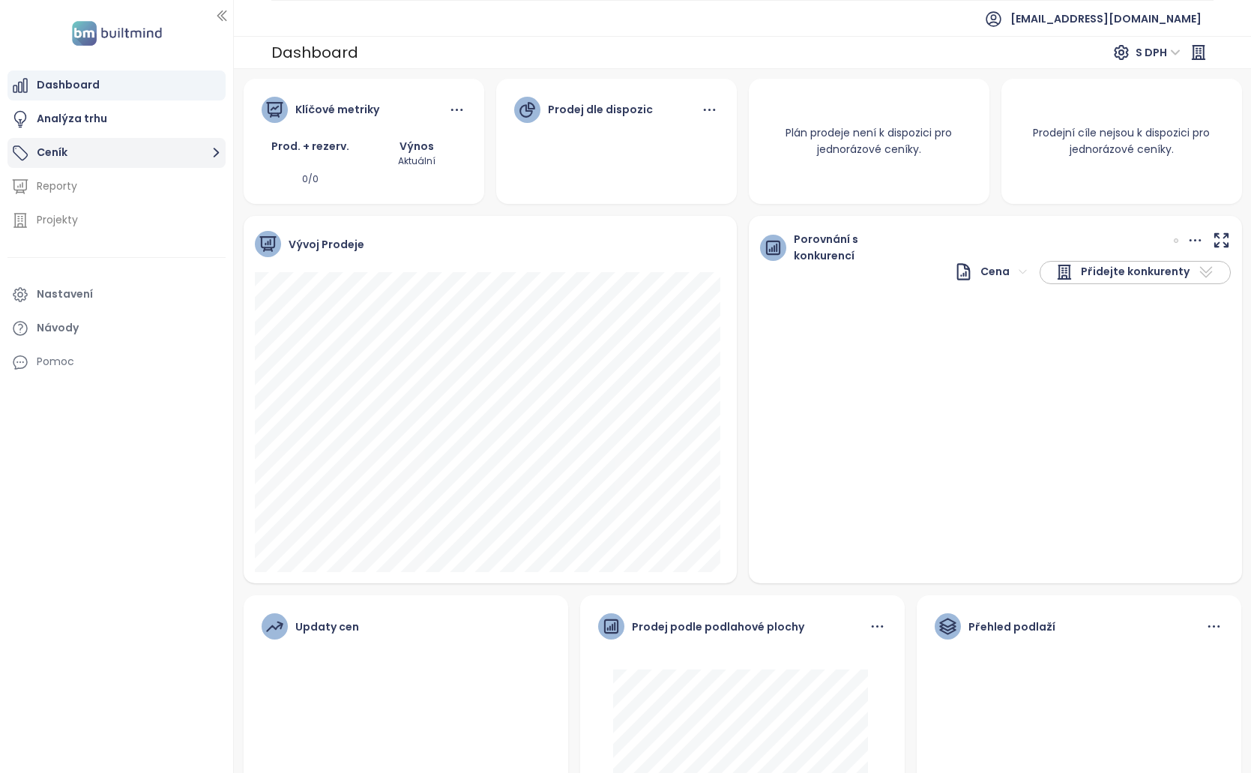
click at [103, 152] on button "Ceník" at bounding box center [116, 153] width 218 height 30
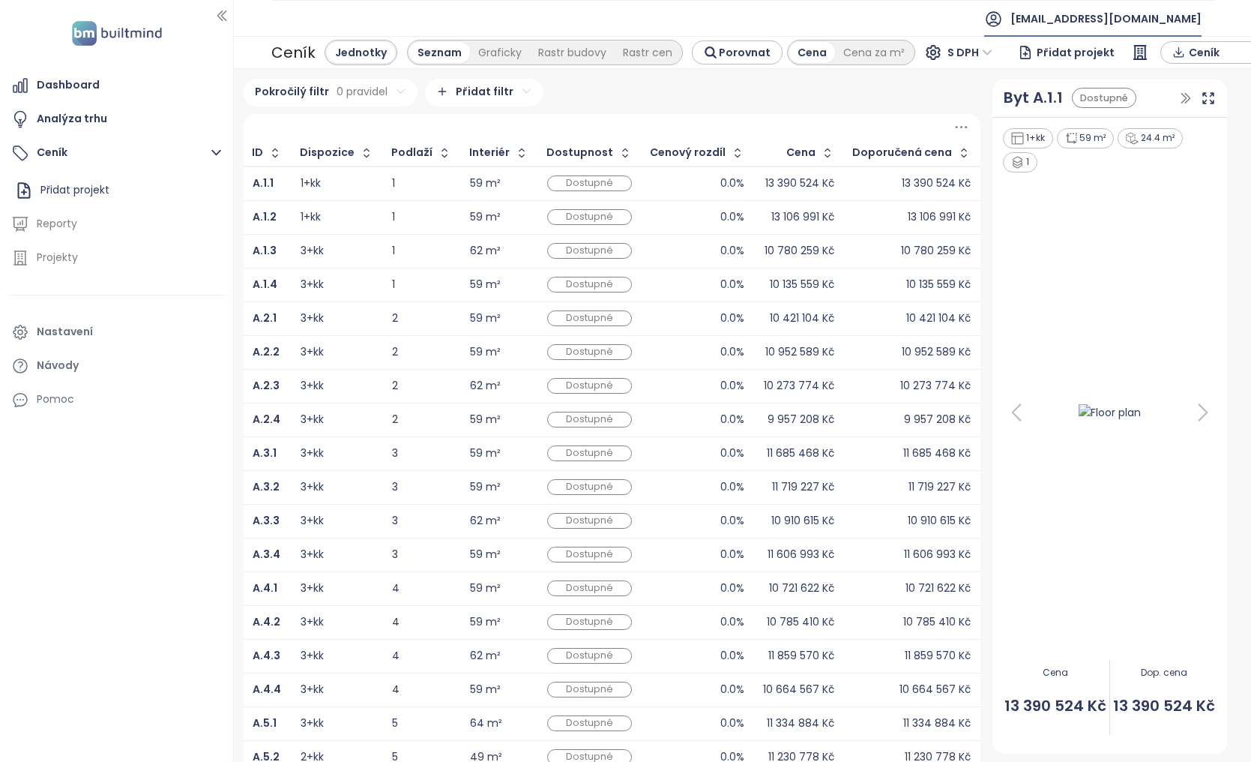
click at [1161, 27] on span "[EMAIL_ADDRESS][DOMAIN_NAME]" at bounding box center [1105, 19] width 191 height 36
click at [1153, 50] on li "Odhlásit se" at bounding box center [1162, 61] width 114 height 30
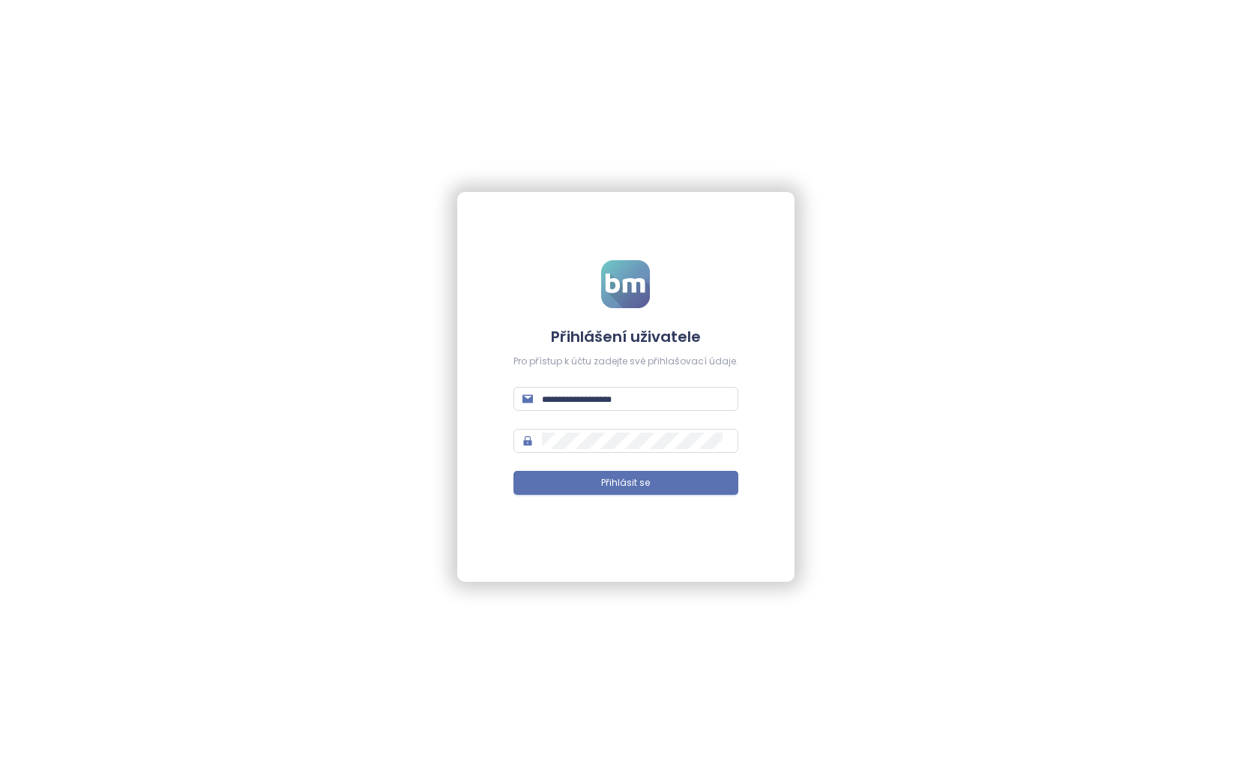
type input "**********"
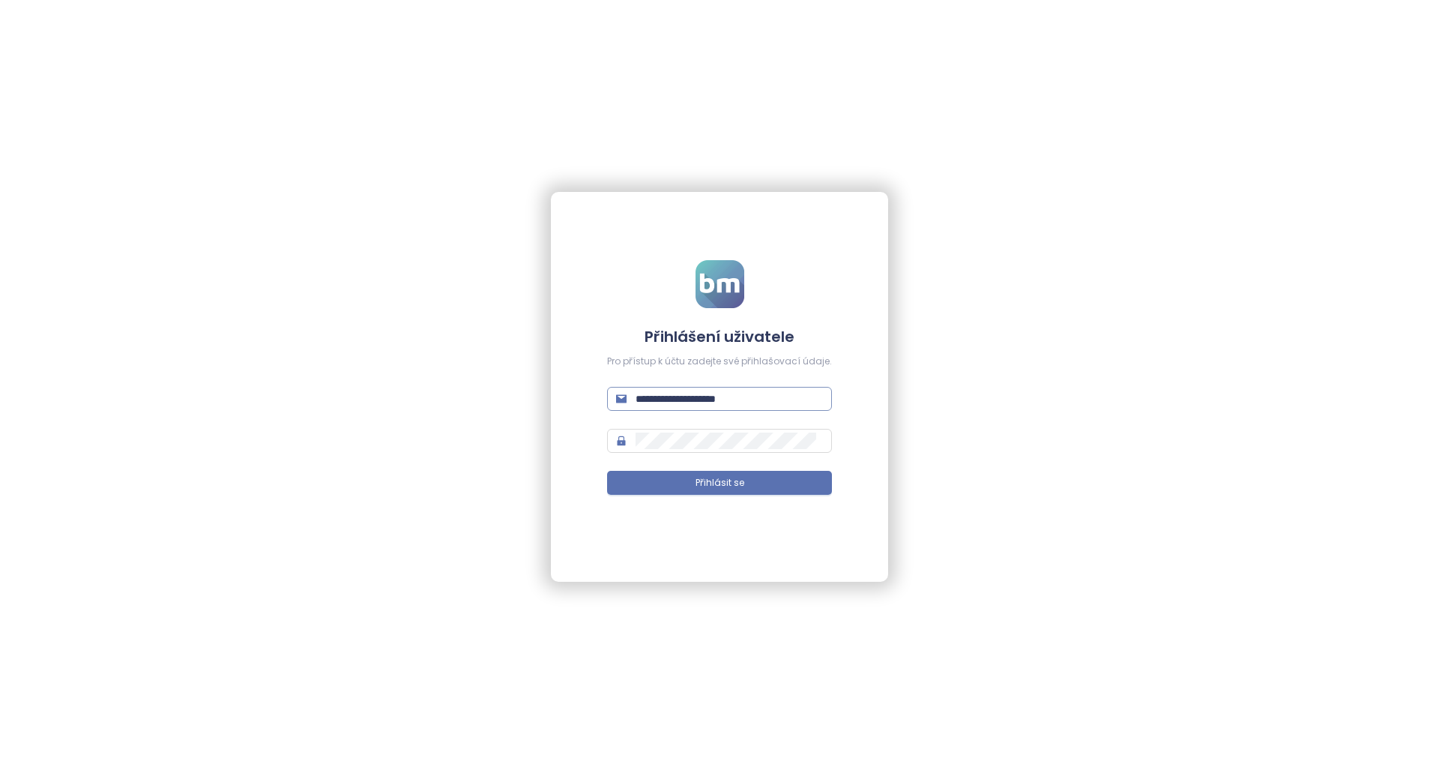
click at [773, 399] on input "**********" at bounding box center [729, 398] width 187 height 16
type input "**********"
click at [808, 493] on button "Přihlásit se" at bounding box center [719, 483] width 225 height 24
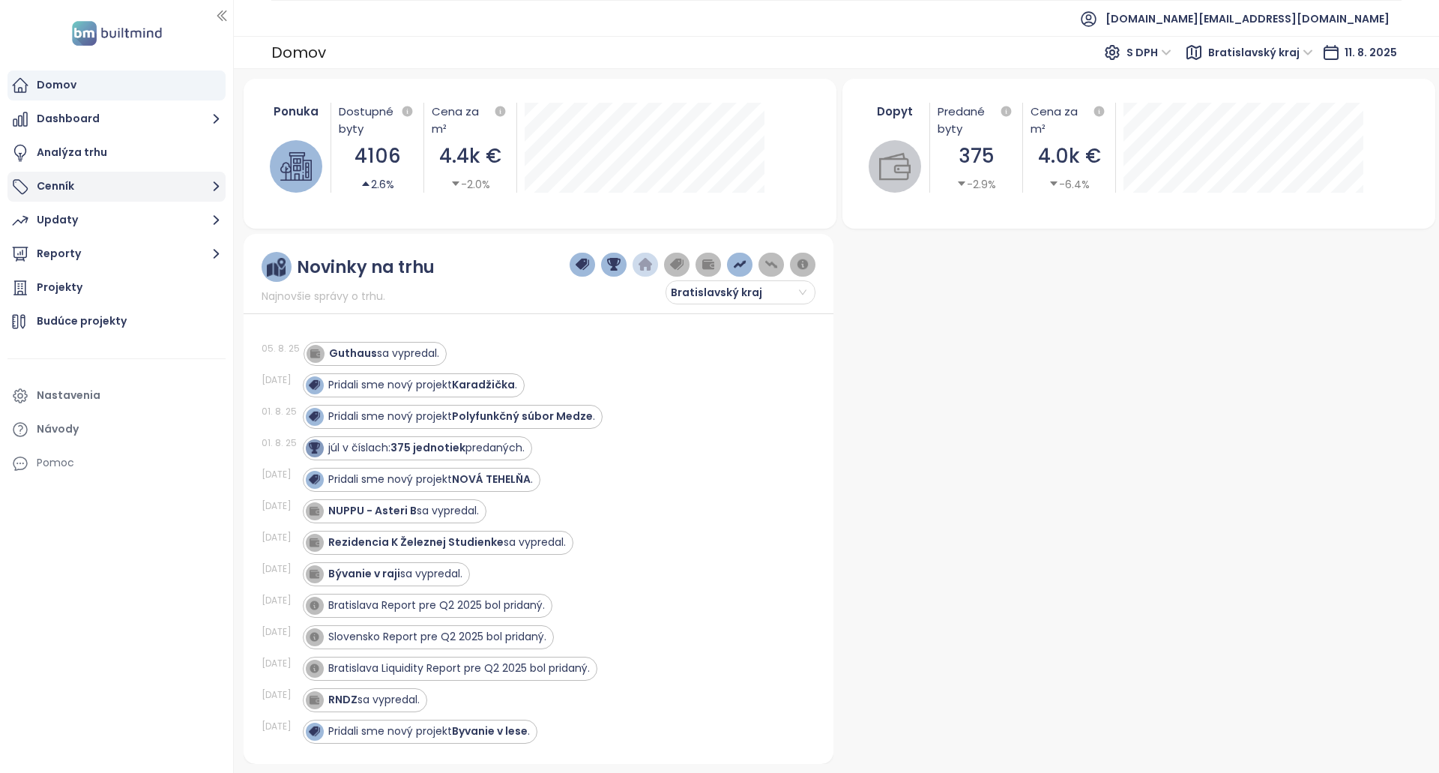
click at [180, 188] on button "Cenník" at bounding box center [116, 187] width 218 height 30
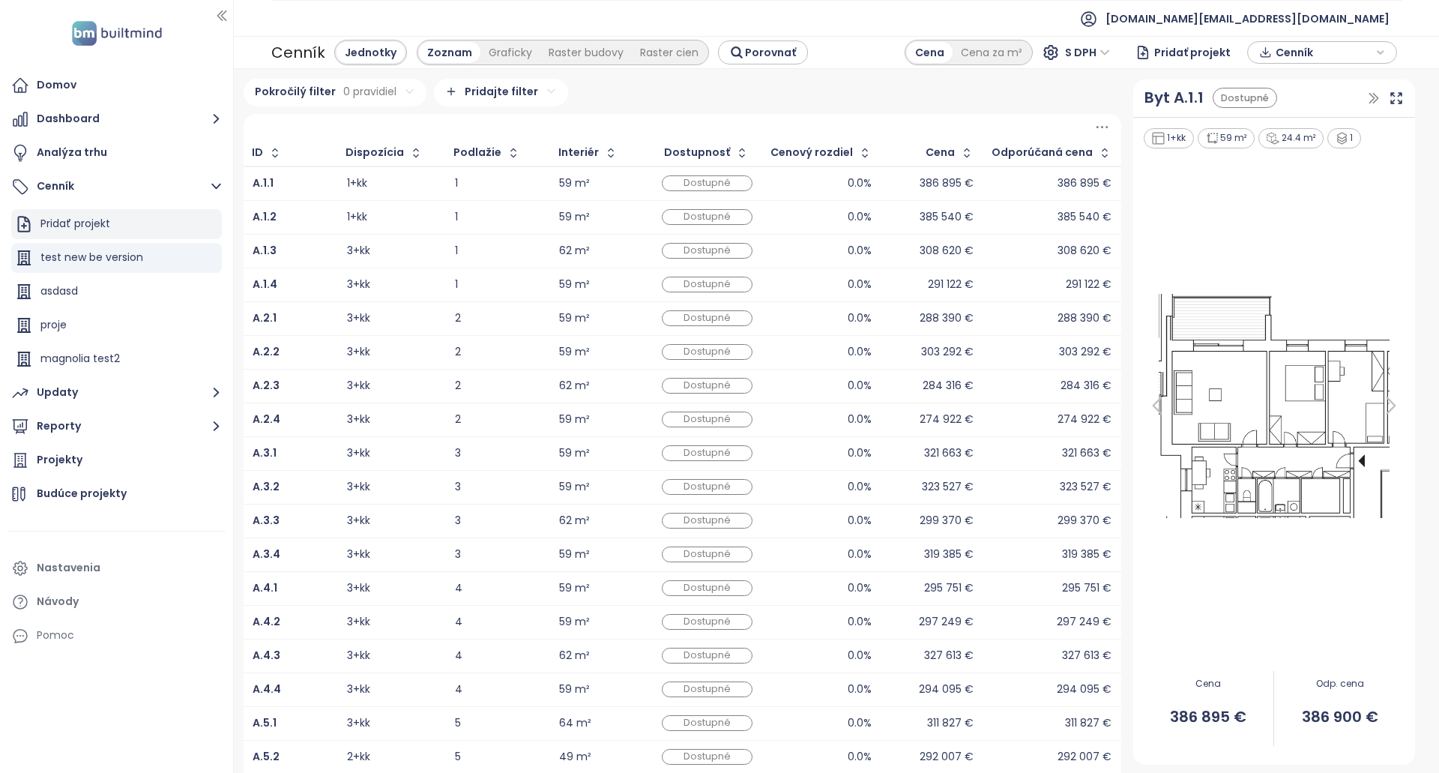
click at [172, 223] on div "Pridať projekt" at bounding box center [116, 224] width 211 height 30
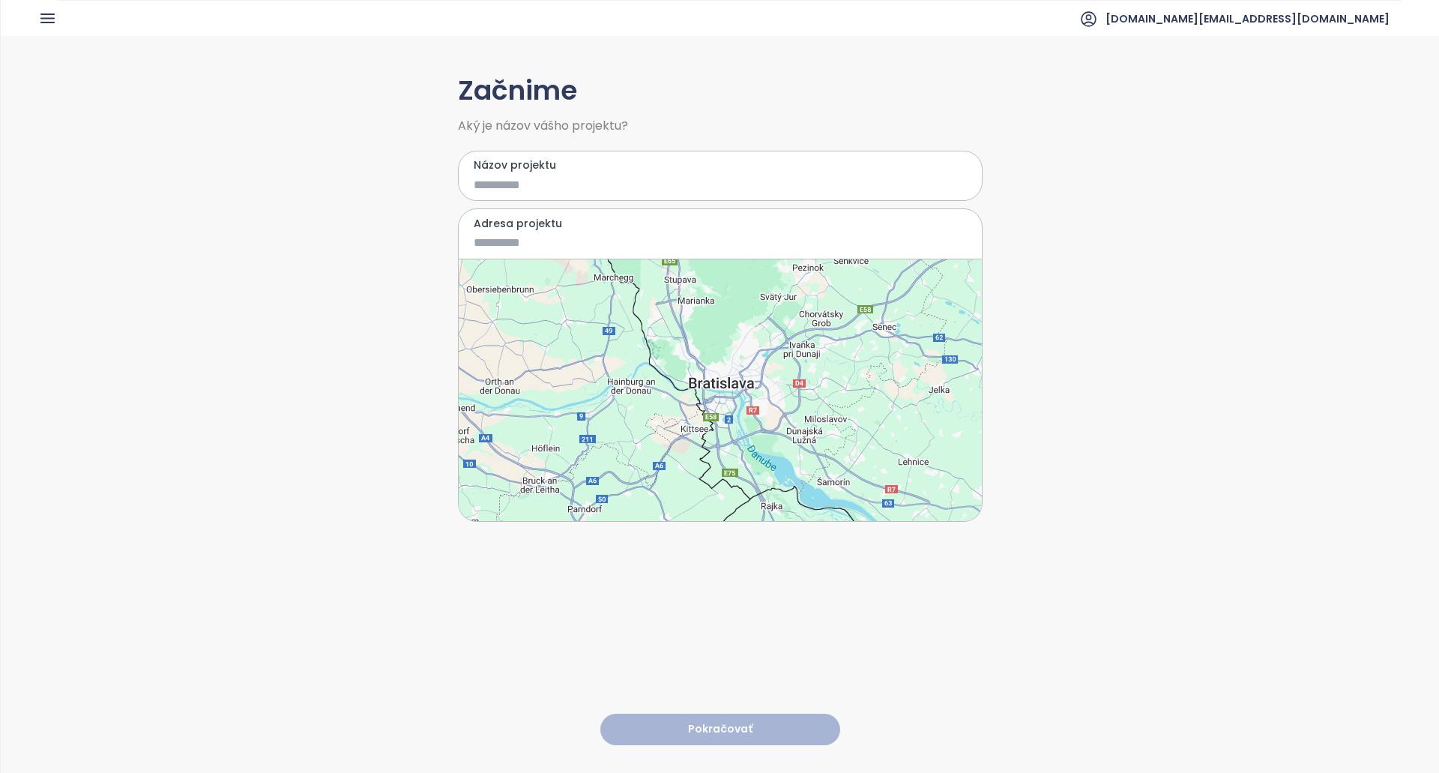
click at [558, 185] on input "Názov projektu" at bounding box center [709, 184] width 471 height 19
type input "******"
drag, startPoint x: 717, startPoint y: 379, endPoint x: 693, endPoint y: 392, distance: 26.5
click at [716, 379] on div at bounding box center [720, 390] width 523 height 262
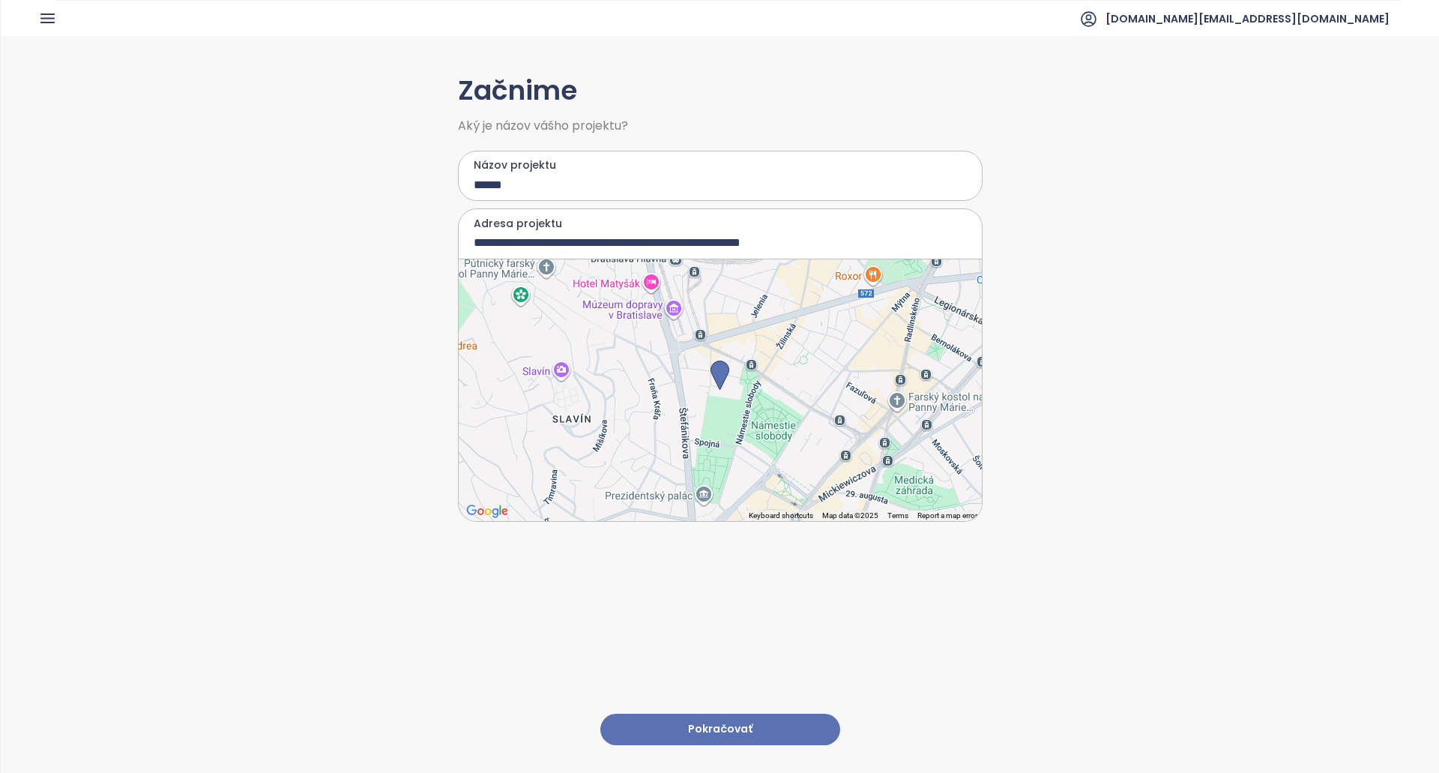
type input "**********"
click at [533, 180] on input "******" at bounding box center [709, 184] width 471 height 19
type input "****"
click at [720, 723] on button "Pokračovať" at bounding box center [720, 730] width 240 height 32
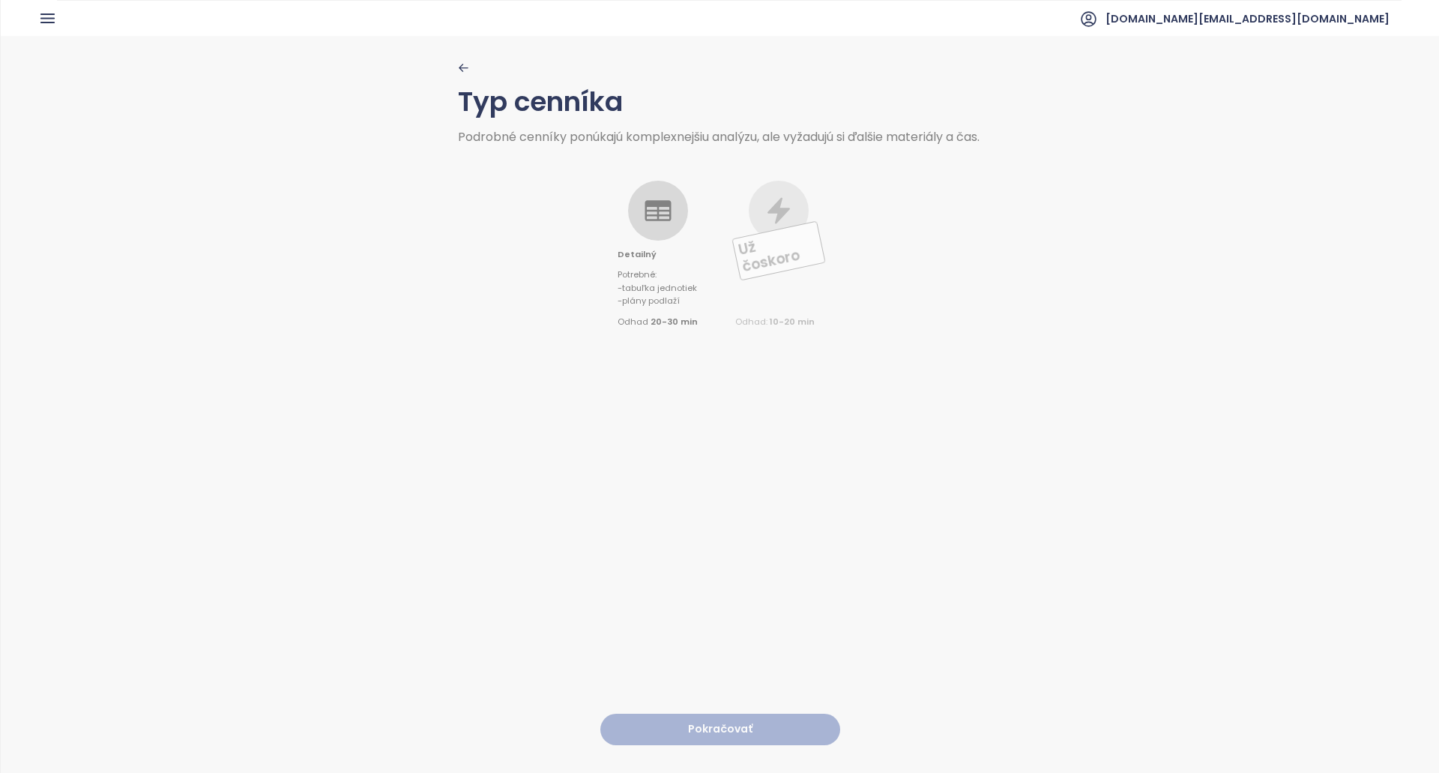
click at [654, 259] on div "Detailný Potrebné : - tabuľka jednotiek - plány podlaží Odhad 20-30 min" at bounding box center [658, 255] width 80 height 148
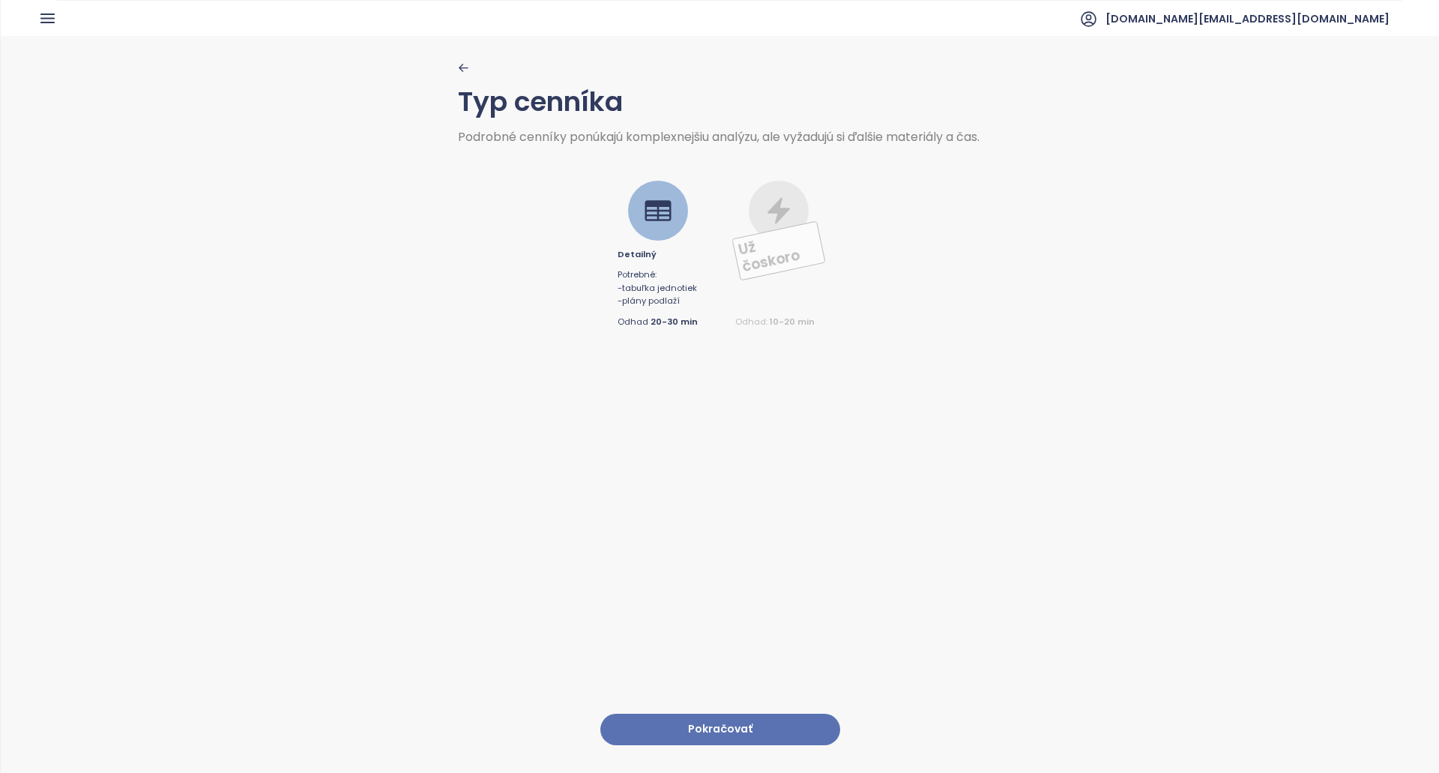
click at [748, 719] on button "Pokračovať" at bounding box center [720, 730] width 240 height 32
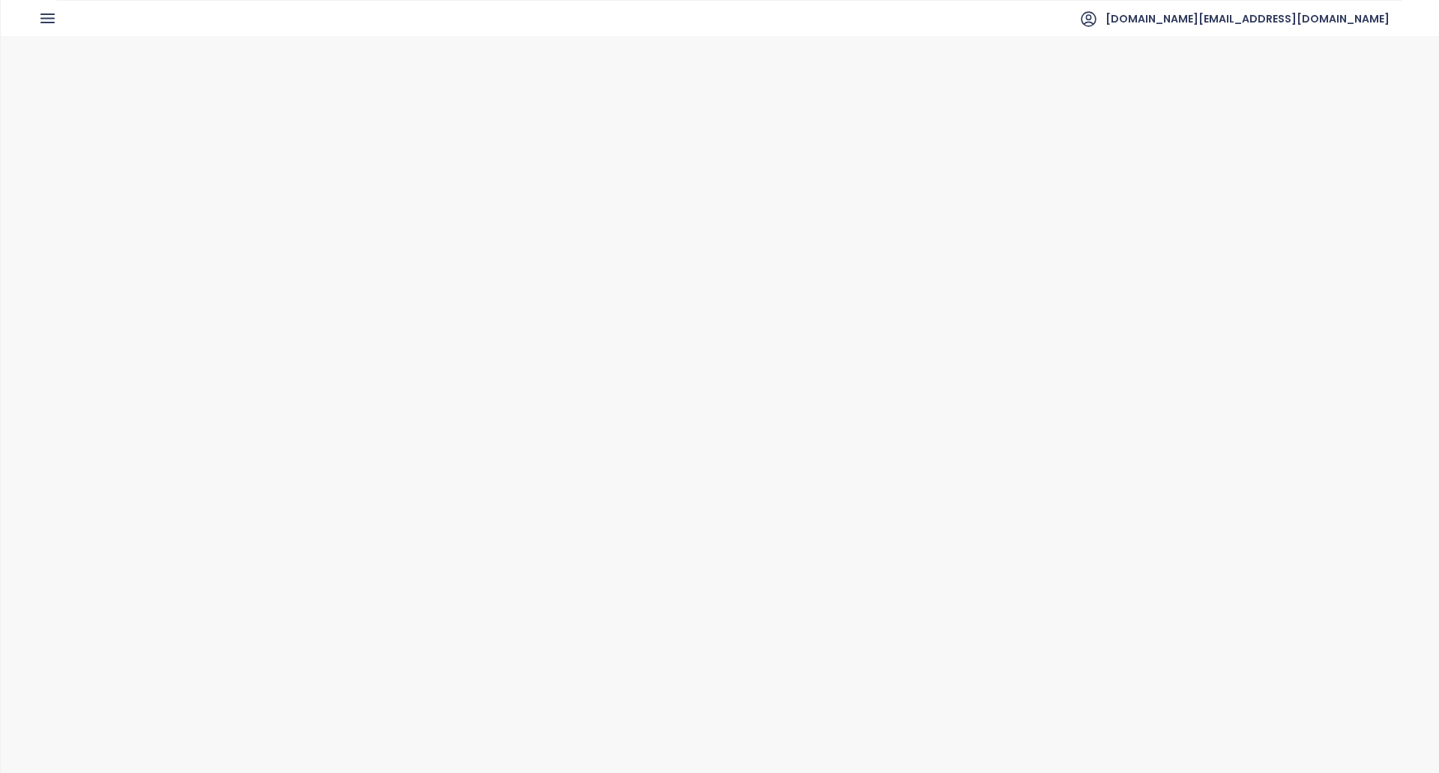
click at [666, 474] on icon at bounding box center [671, 465] width 25 height 25
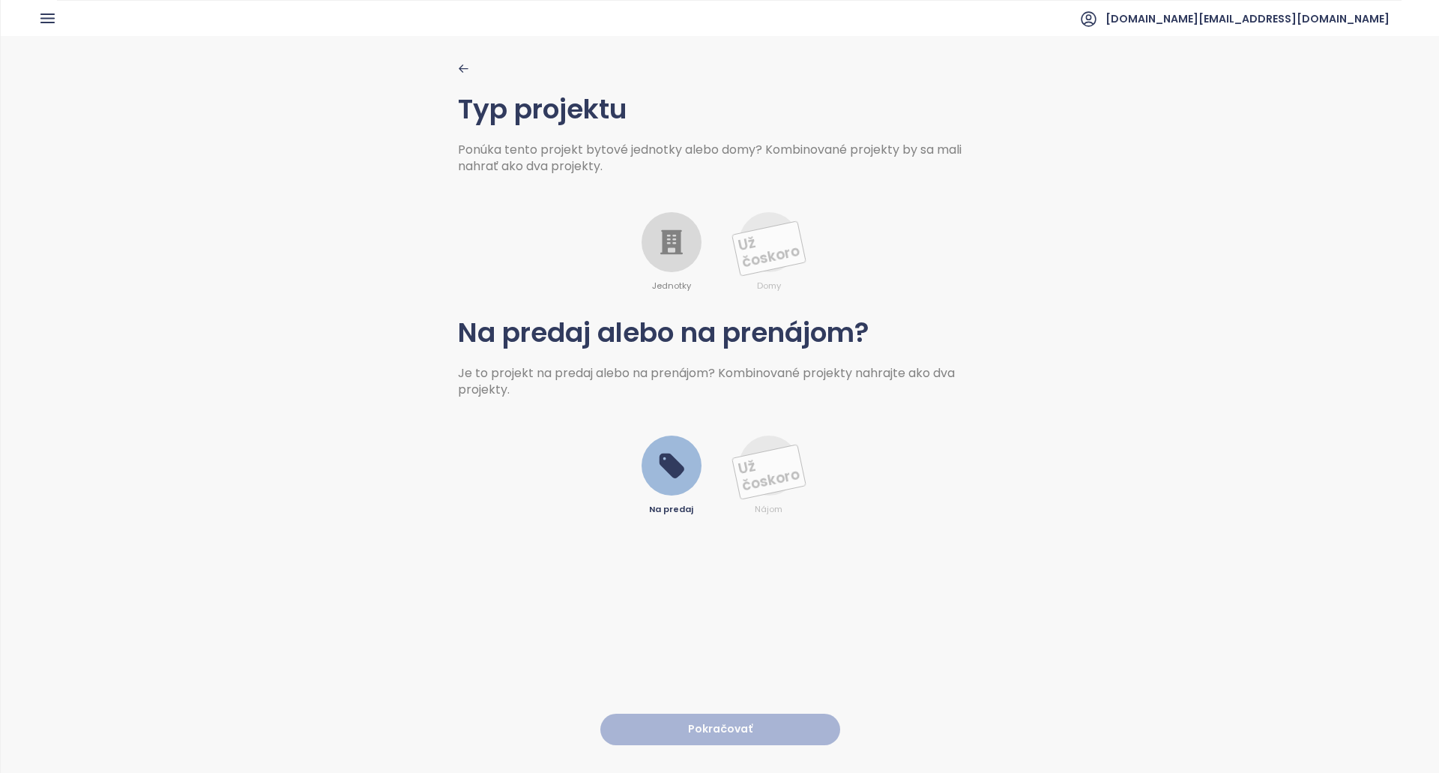
click at [658, 259] on div at bounding box center [672, 242] width 60 height 60
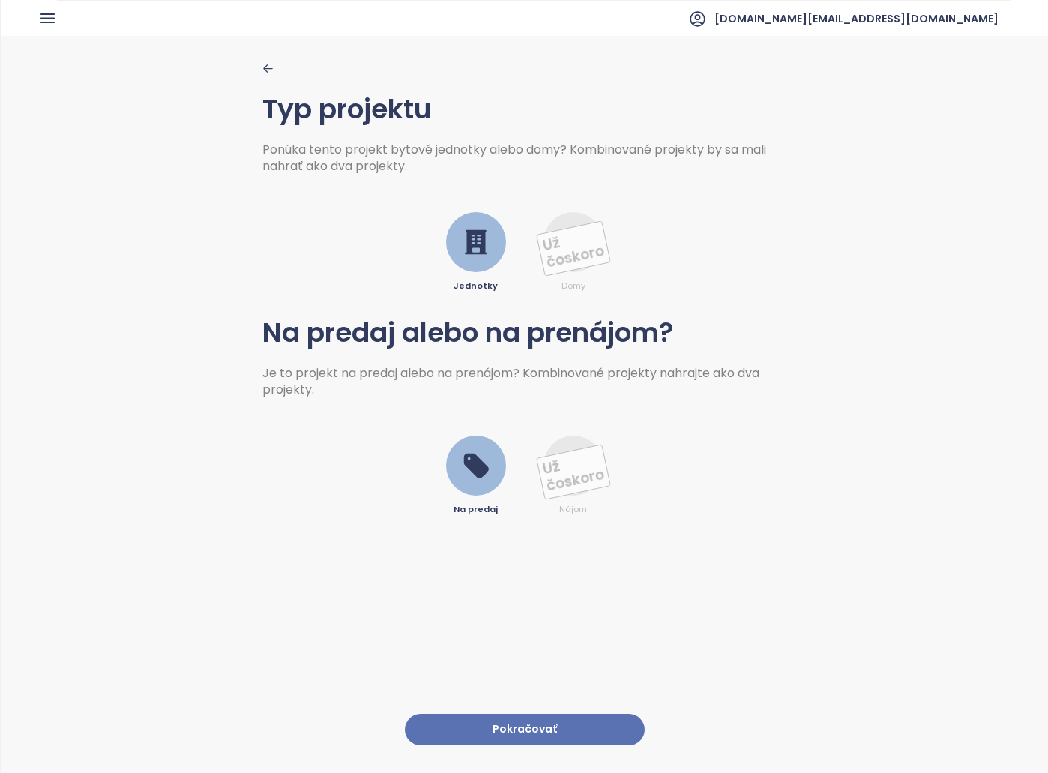
click at [609, 714] on button "Pokračovať" at bounding box center [525, 730] width 240 height 32
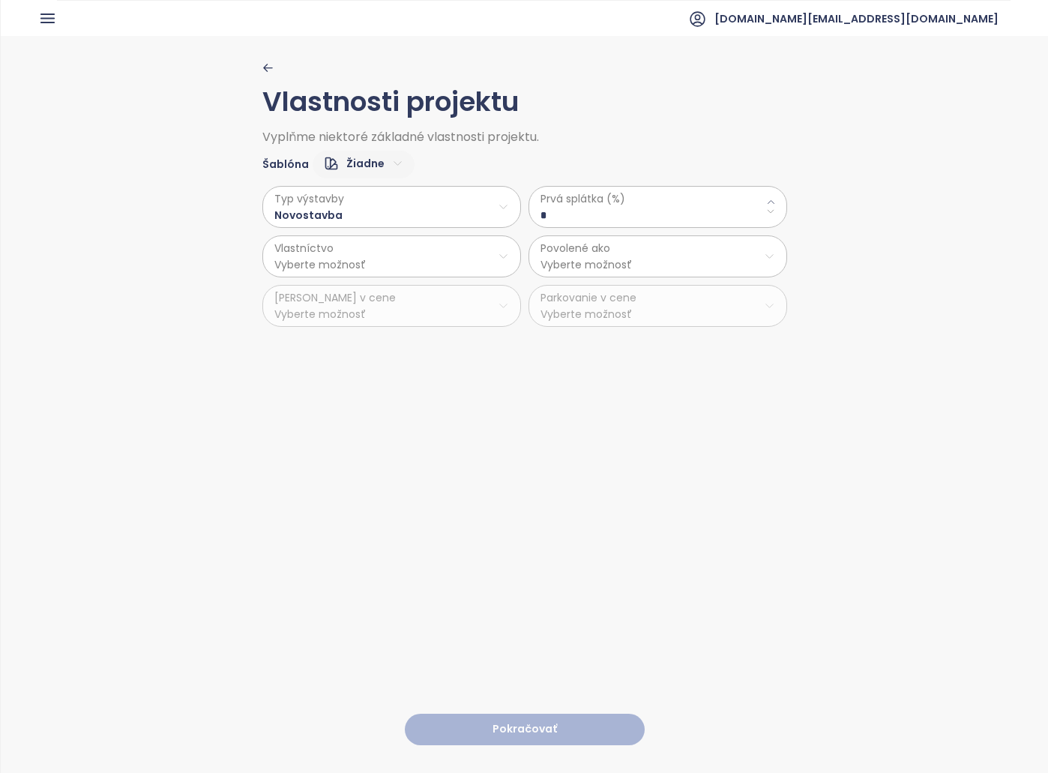
click at [367, 183] on div "Typ výstavby Novostavba Vlastníctvo Vyberte možnosť Kobka v cene Vyberte možnos…" at bounding box center [524, 252] width 525 height 148
click at [372, 166] on html "Domov Dashboard Analýza trhu Cenník Updaty Reporty Projekty Budúce projekty Nas…" at bounding box center [524, 386] width 1048 height 773
click at [367, 220] on span "Predvolené" at bounding box center [357, 216] width 75 height 21
type \(\%\) "**"
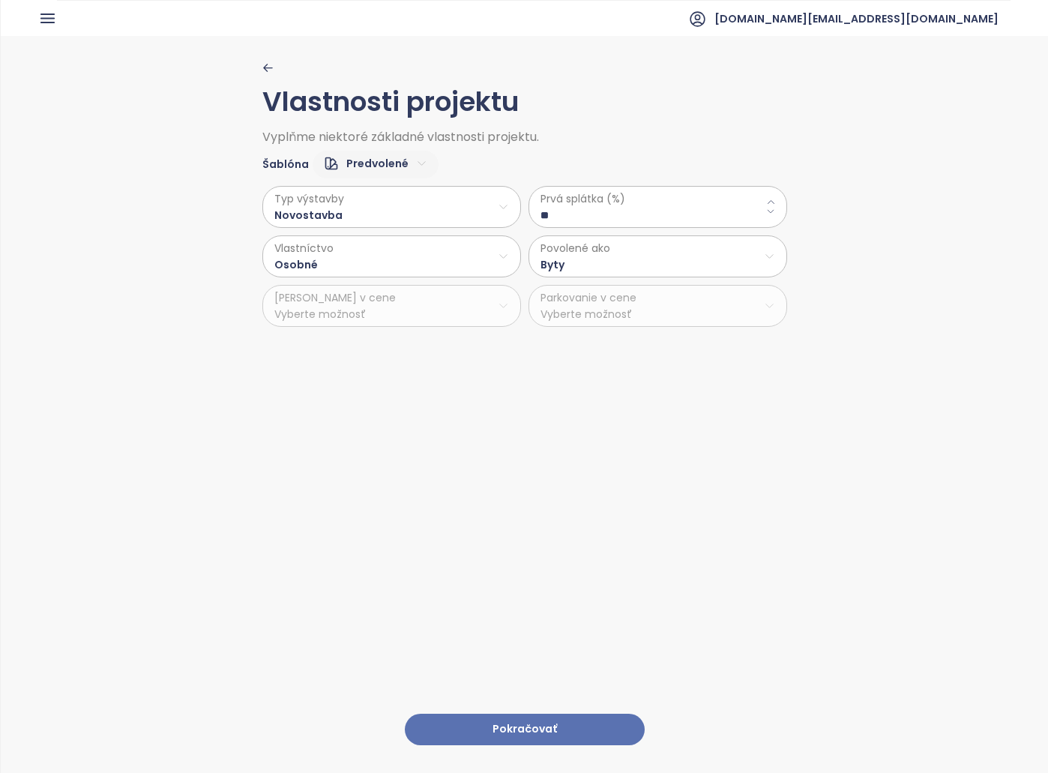
click at [548, 726] on button "Pokračovať" at bounding box center [525, 730] width 240 height 32
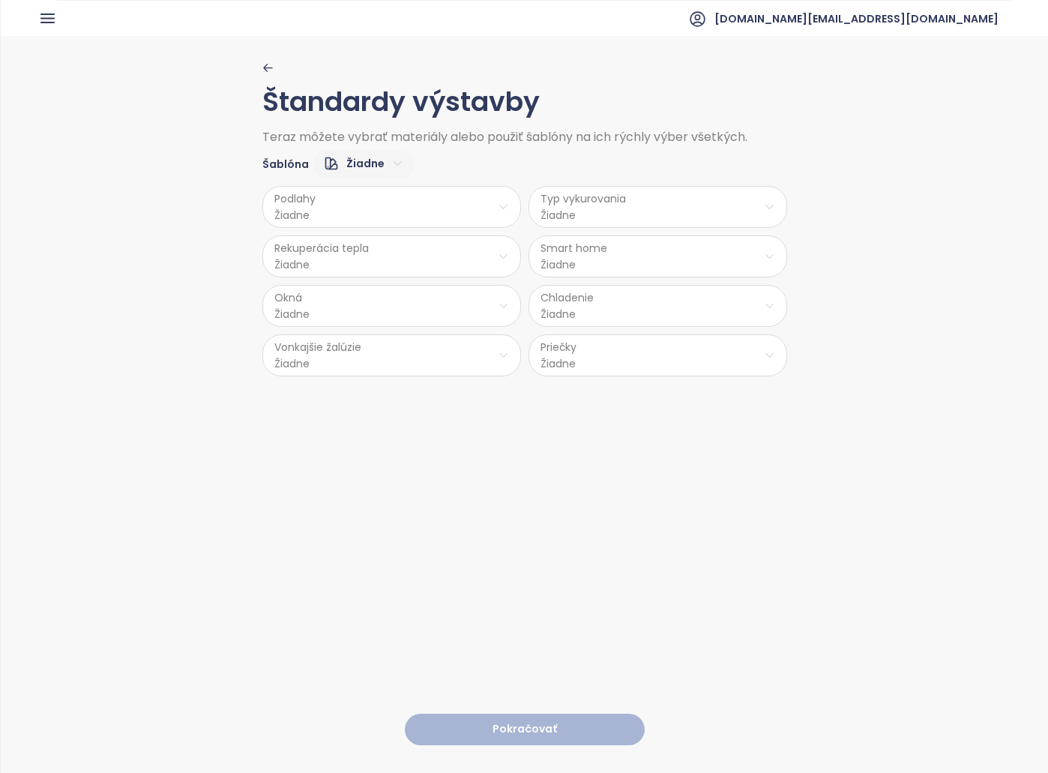
click at [373, 179] on div "Podlahy Žiadne Typ vykurovania Žiadne Rekuperácia tepla Žiadne Smart home Žiadn…" at bounding box center [524, 277] width 525 height 198
click at [372, 164] on html "Domov Dashboard Analýza trhu Cenník Updaty Reporty Projekty Budúce projekty Nas…" at bounding box center [524, 386] width 1048 height 773
click at [352, 226] on span "Nízky" at bounding box center [357, 216] width 59 height 21
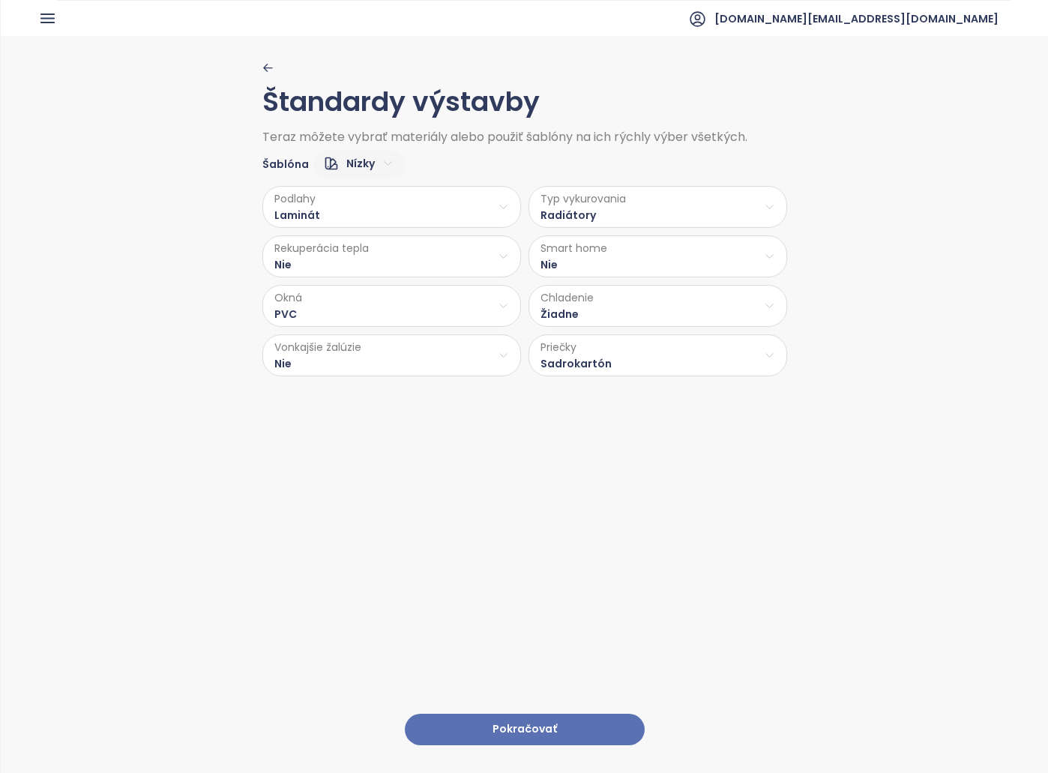
drag, startPoint x: 480, startPoint y: 715, endPoint x: 825, endPoint y: 772, distance: 350.2
click at [479, 716] on button "Pokračovať" at bounding box center [525, 730] width 240 height 32
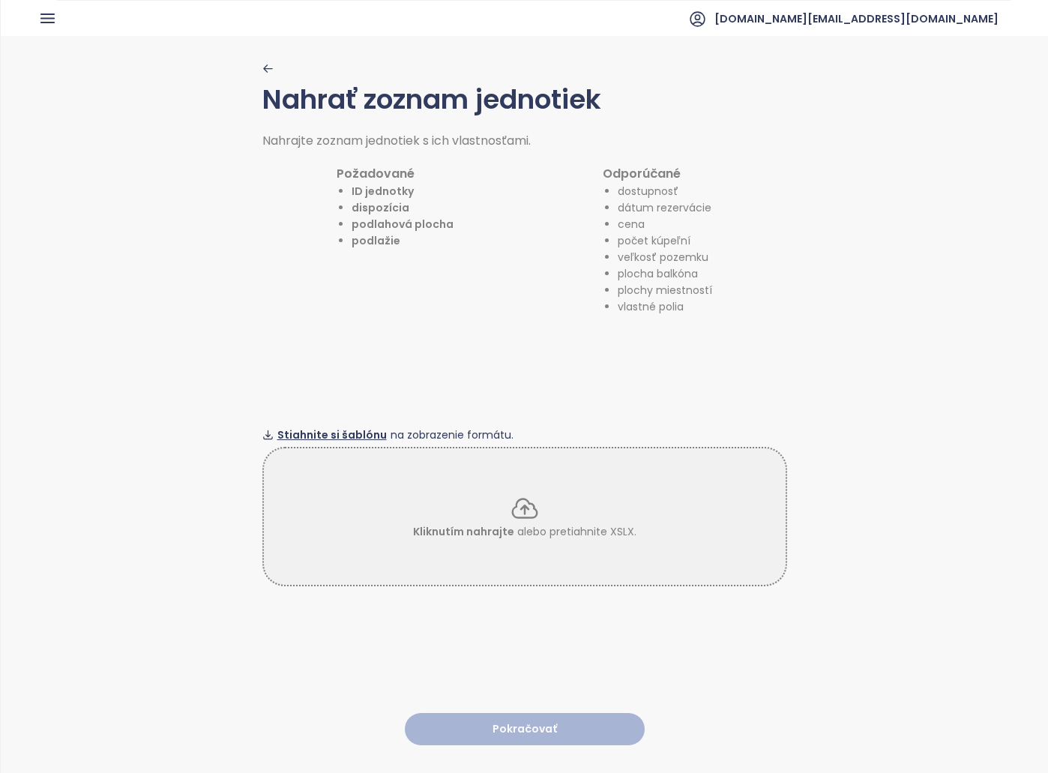
click at [358, 430] on span "Stiahnite si šablónu" at bounding box center [331, 434] width 109 height 16
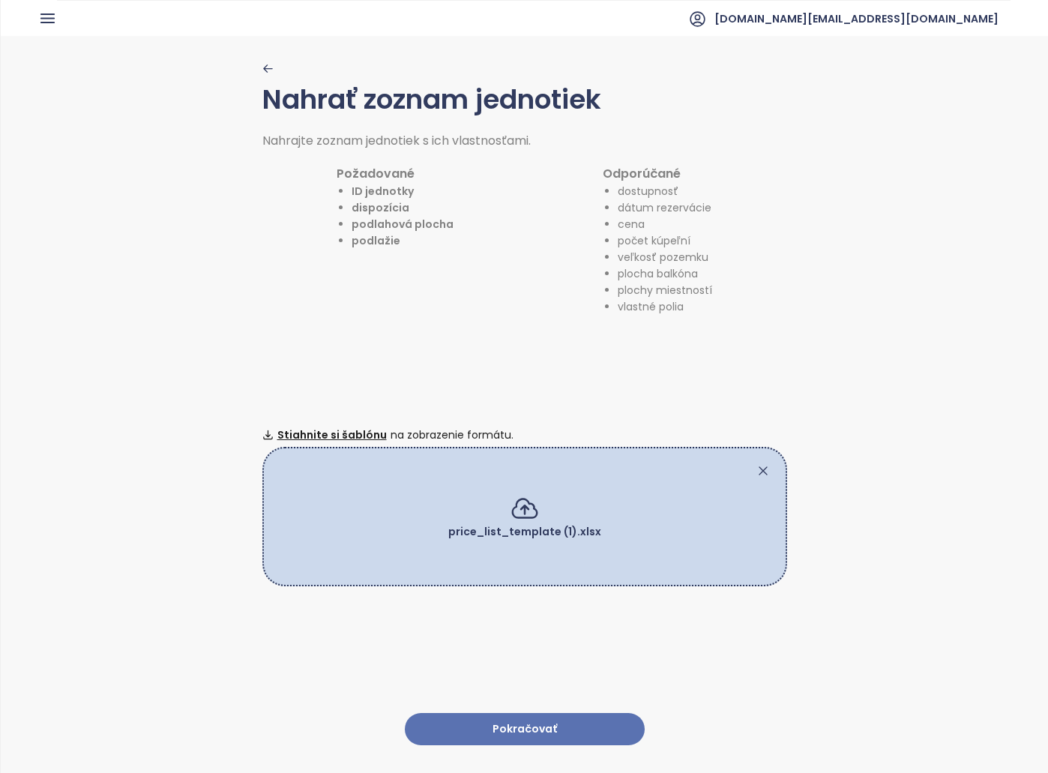
click at [543, 723] on button "Pokračovať" at bounding box center [525, 729] width 240 height 32
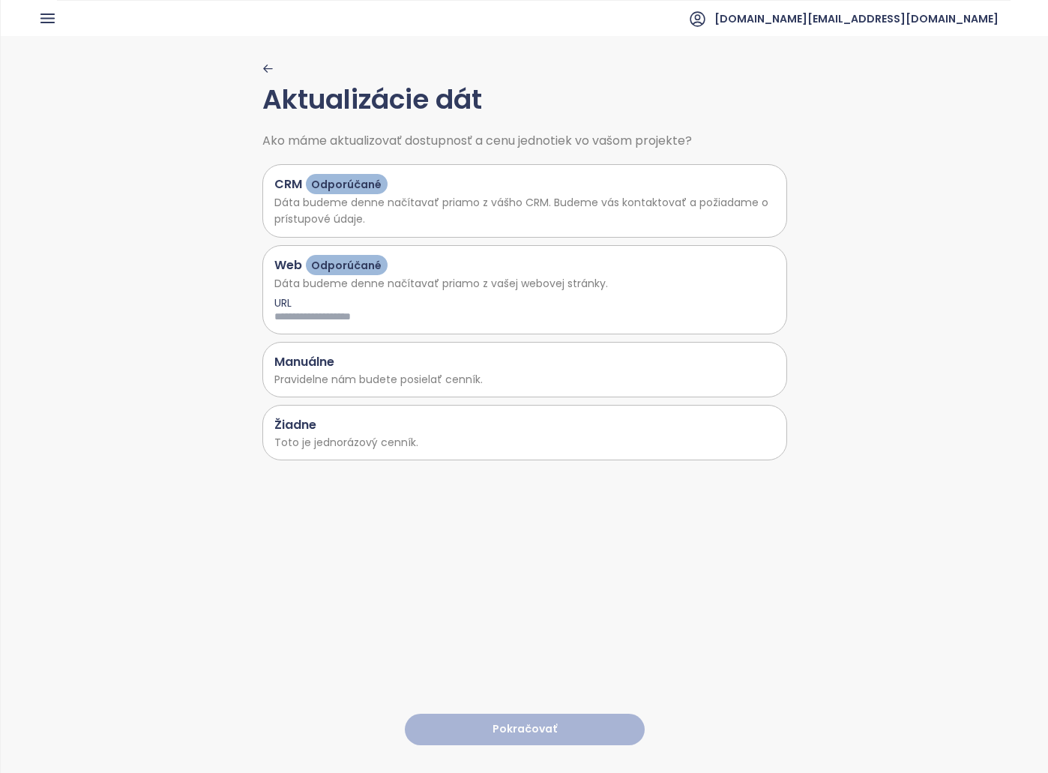
drag, startPoint x: 429, startPoint y: 437, endPoint x: 419, endPoint y: 437, distance: 9.7
click at [427, 437] on p "Toto je jednorázový cenník." at bounding box center [524, 442] width 501 height 16
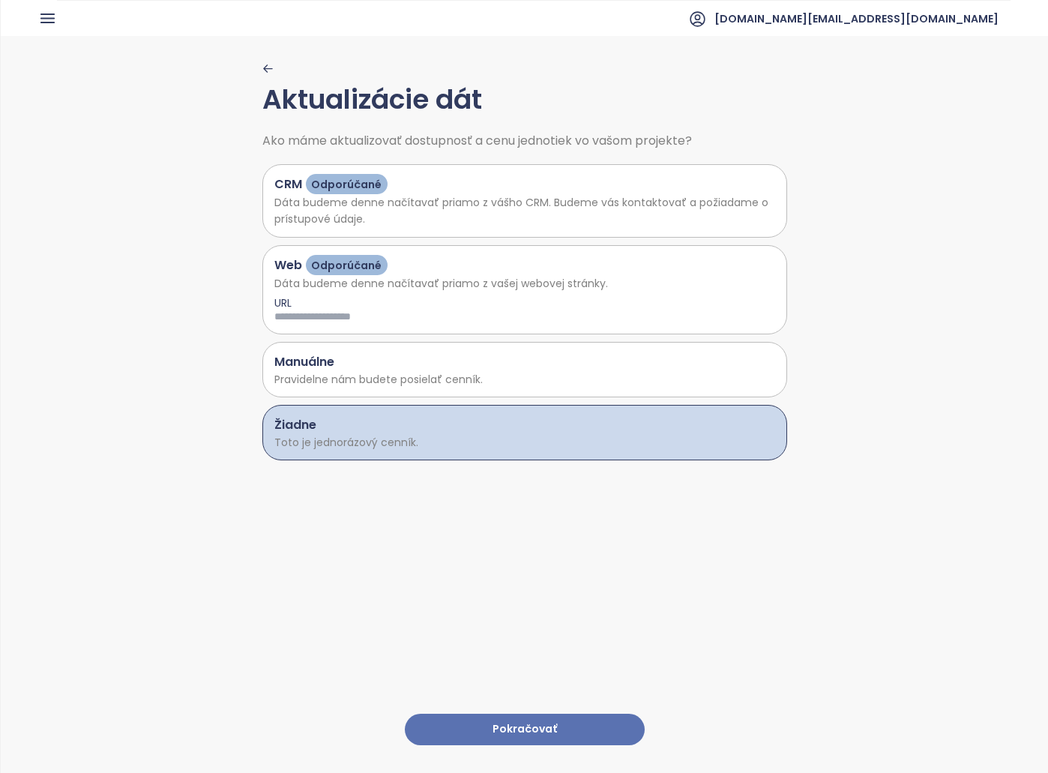
click at [531, 714] on button "Pokračovať" at bounding box center [525, 730] width 240 height 32
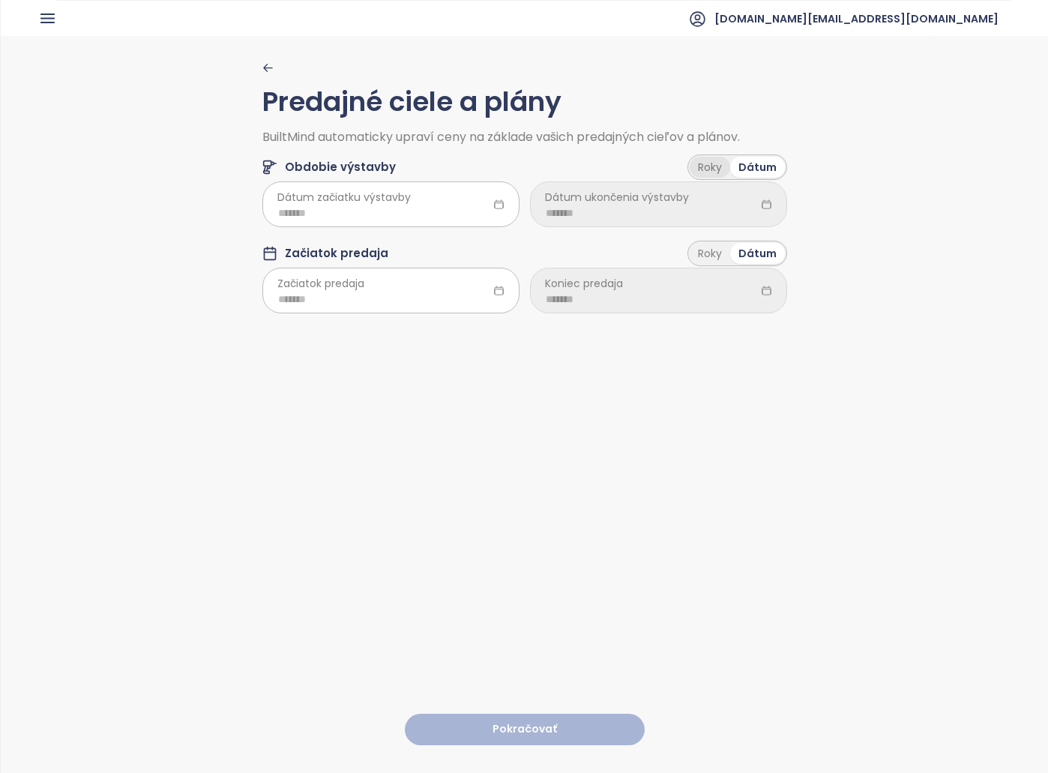
click at [704, 158] on div "Roky" at bounding box center [710, 167] width 40 height 21
click at [268, 71] on button "button" at bounding box center [524, 67] width 525 height 11
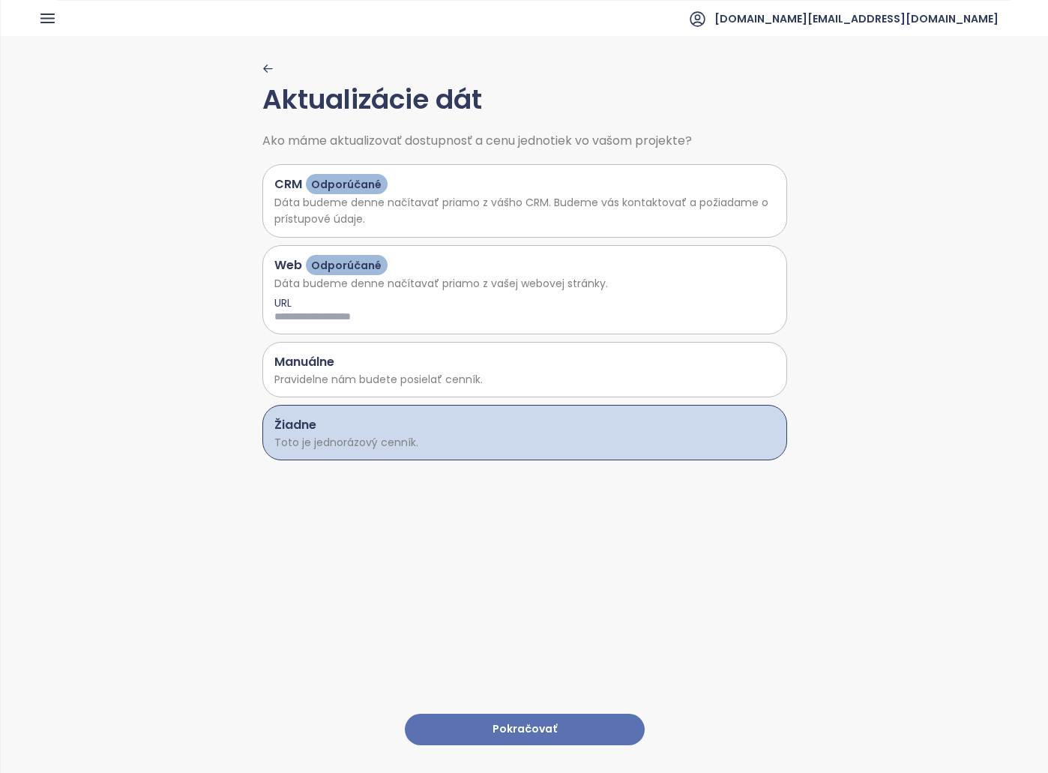
click at [266, 69] on icon "button" at bounding box center [267, 68] width 8 height 7
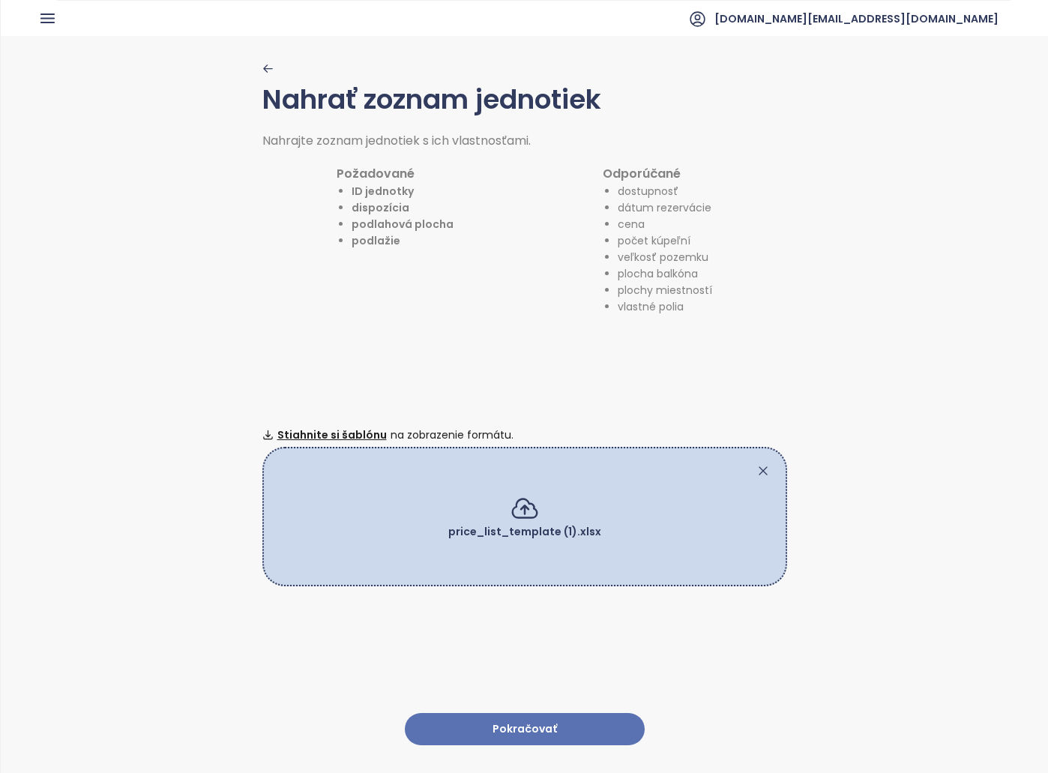
click at [756, 470] on icon at bounding box center [763, 470] width 15 height 15
click at [525, 698] on div "Pokračovať" at bounding box center [524, 721] width 525 height 47
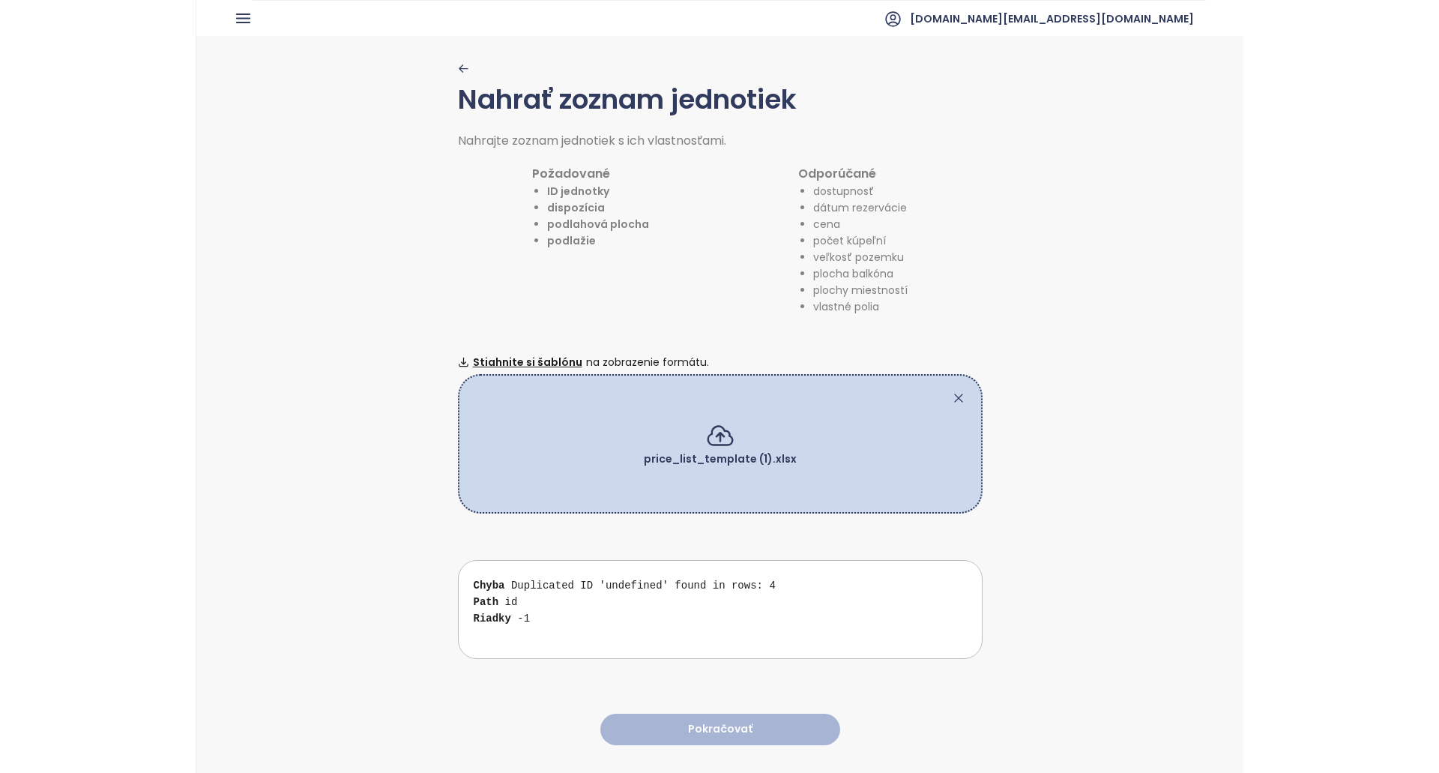
scroll to position [290, 0]
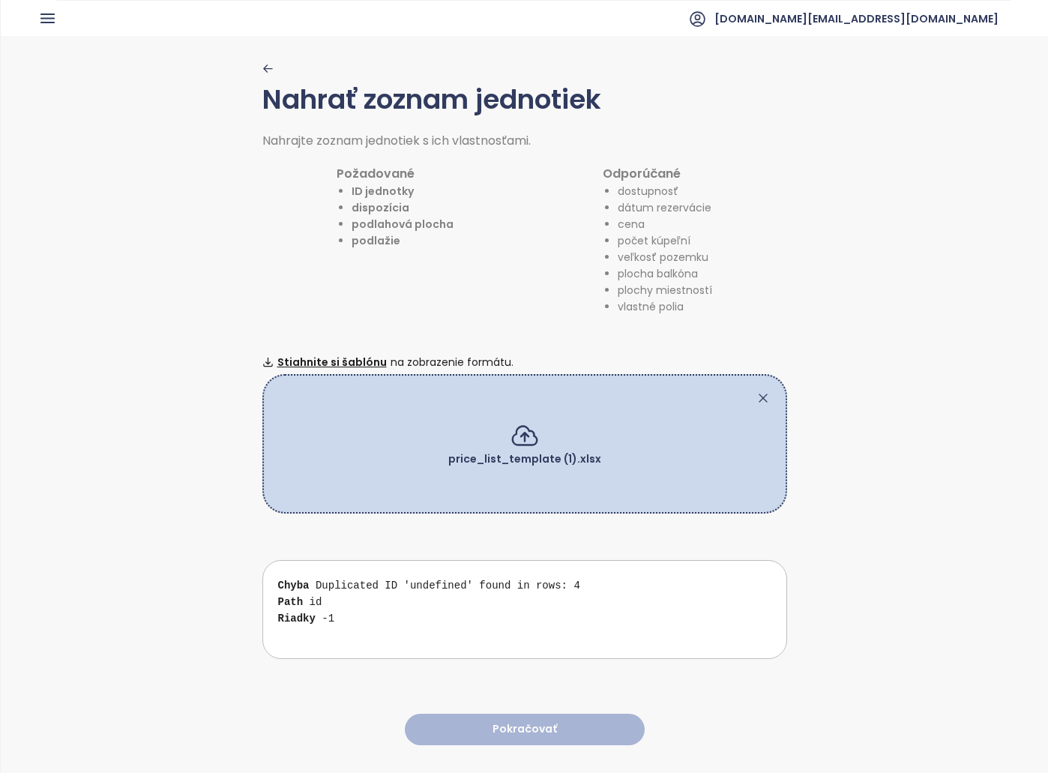
click at [756, 396] on icon at bounding box center [763, 397] width 15 height 15
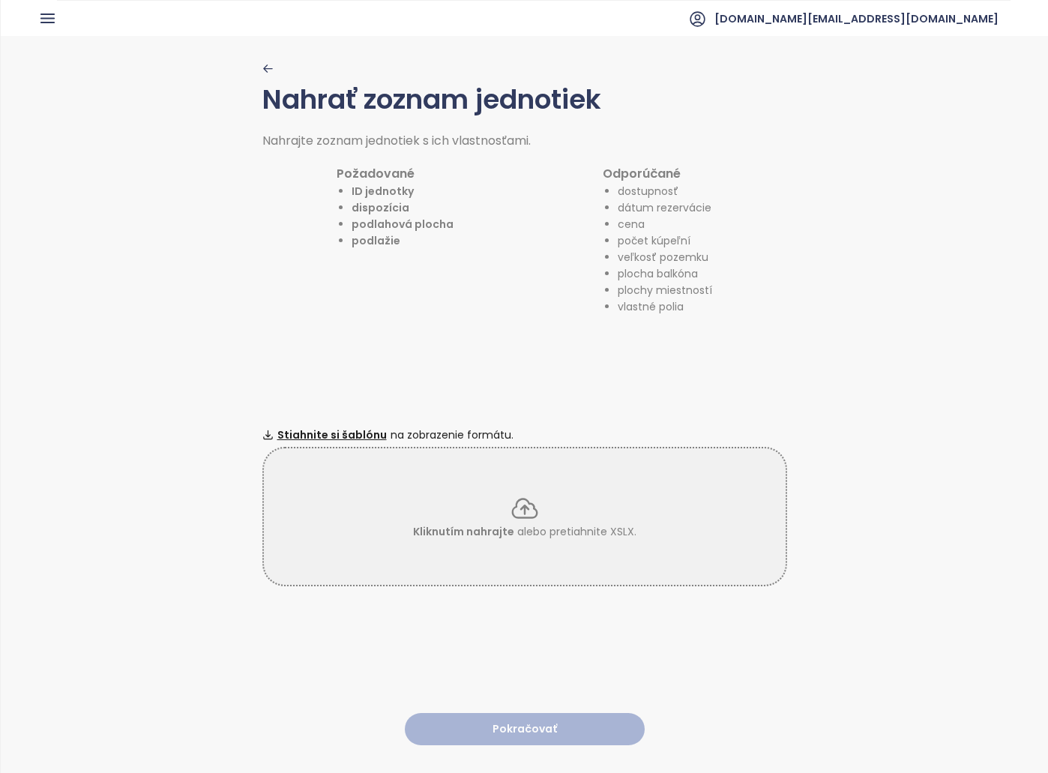
click at [254, 67] on div "Nahrať zoznam jednotiek Nahrajte zoznam jednotiek s ich vlastnosťami. Požadovan…" at bounding box center [524, 403] width 1047 height 735
click at [263, 71] on icon "button" at bounding box center [267, 68] width 8 height 7
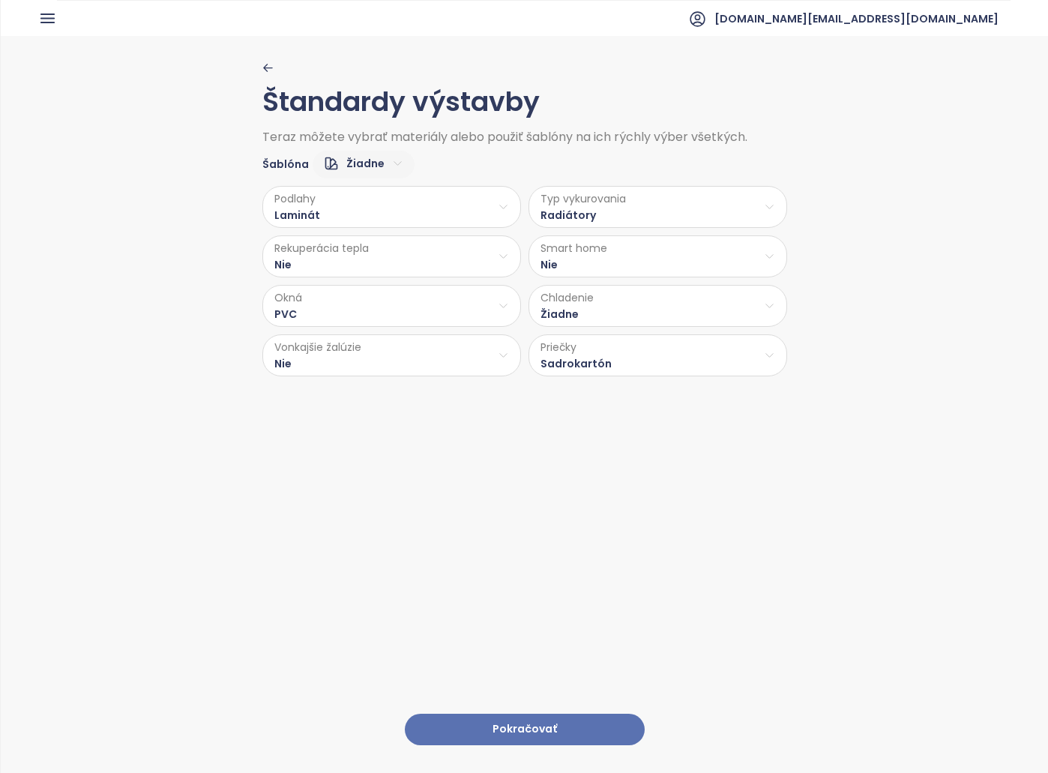
click at [263, 67] on icon "button" at bounding box center [267, 67] width 8 height 7
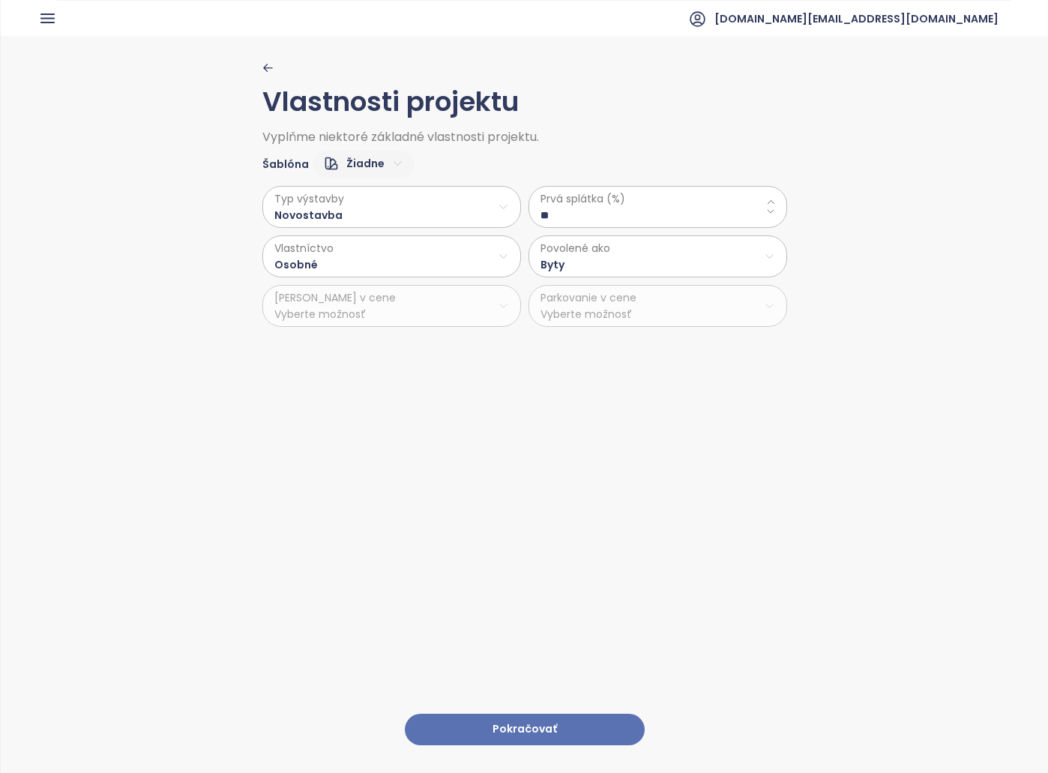
click at [262, 75] on div "Vlastnosti projektu Vyplňme niektoré základné vlastnosti projektu. Šablóna Žiad…" at bounding box center [524, 194] width 525 height 265
click at [245, 70] on div "Vlastnosti projektu Vyplňme niektoré základné vlastnosti projektu. Šablóna Žiad…" at bounding box center [524, 403] width 1047 height 735
click at [270, 67] on button "button" at bounding box center [524, 67] width 525 height 11
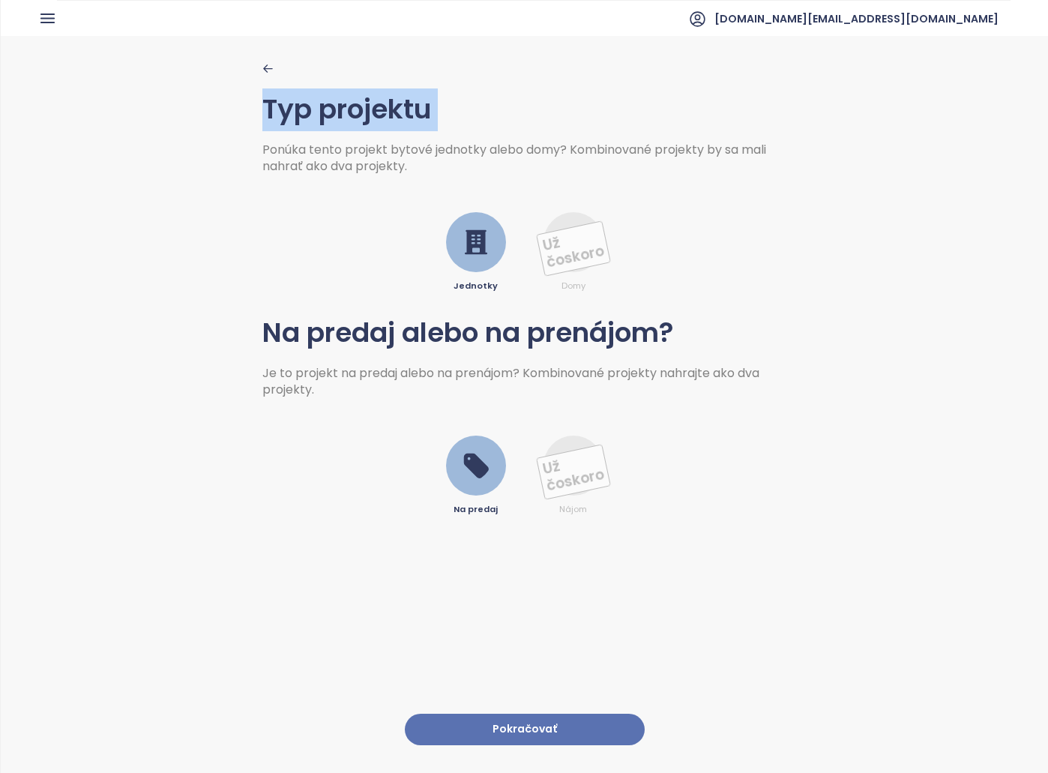
click at [270, 67] on div "Typ projektu Ponúka tento projekt bytové jednotky alebo domy? Kombinované proje…" at bounding box center [524, 289] width 525 height 454
click at [47, 13] on icon "button" at bounding box center [47, 18] width 19 height 19
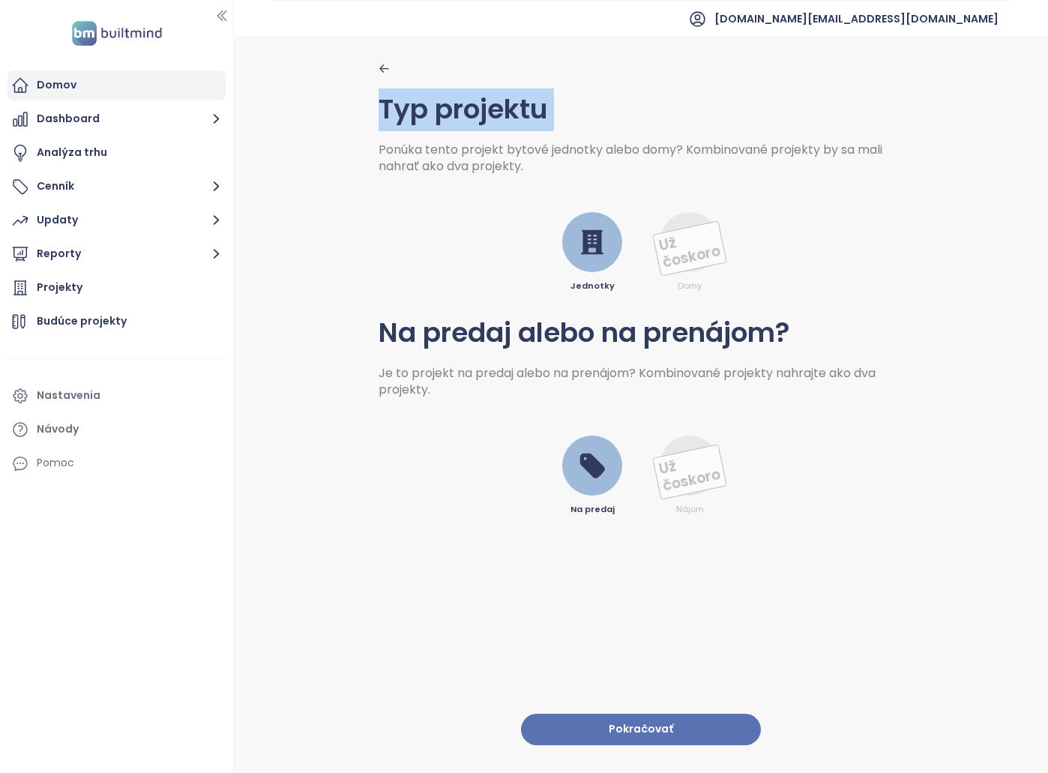
click at [53, 70] on div "Domov" at bounding box center [116, 85] width 218 height 30
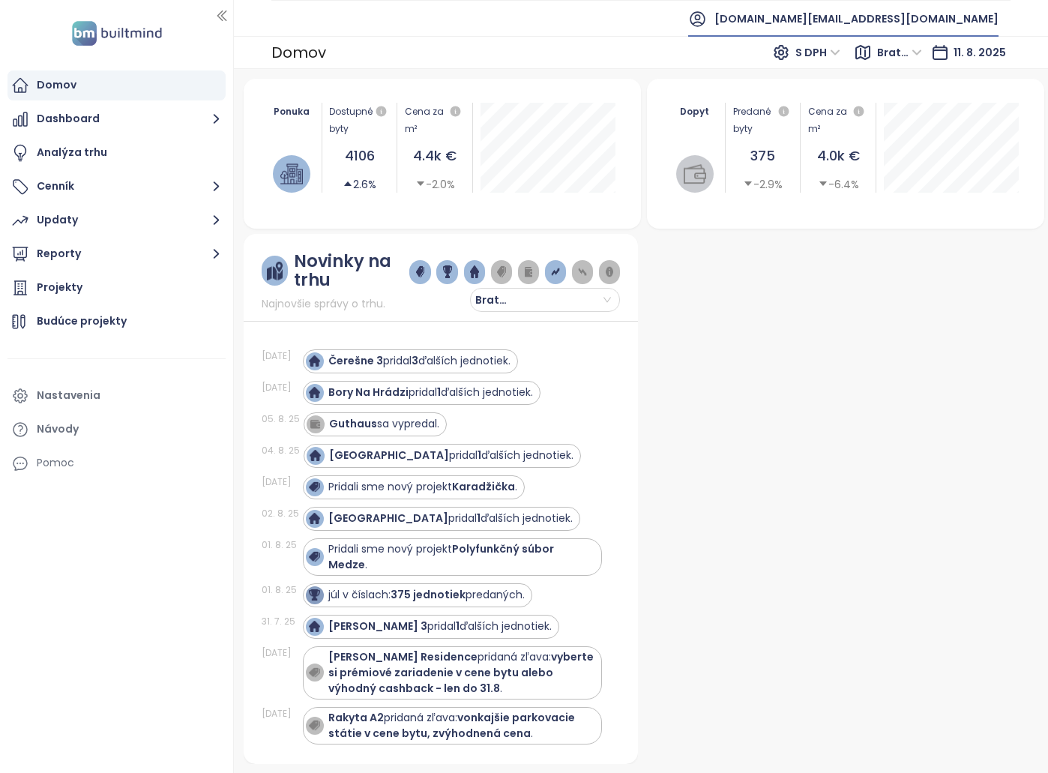
click at [935, 21] on span "test.sk@builtmind.com" at bounding box center [856, 19] width 284 height 36
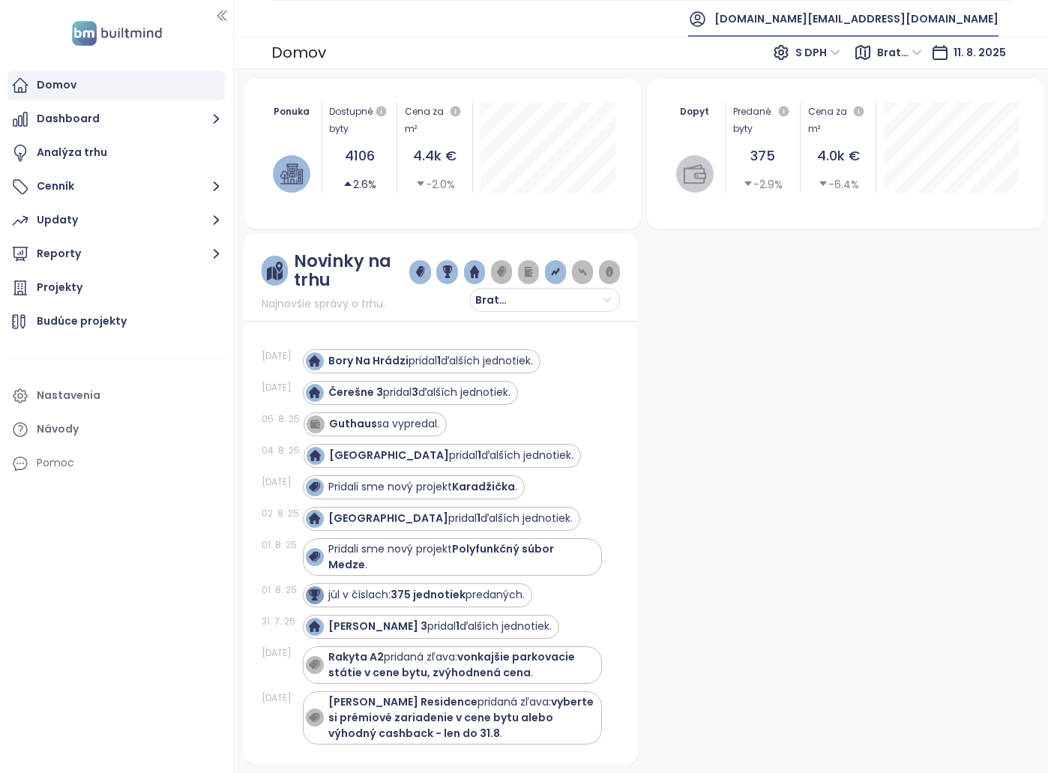
click at [945, 28] on span "test.sk@builtmind.com" at bounding box center [856, 19] width 284 height 36
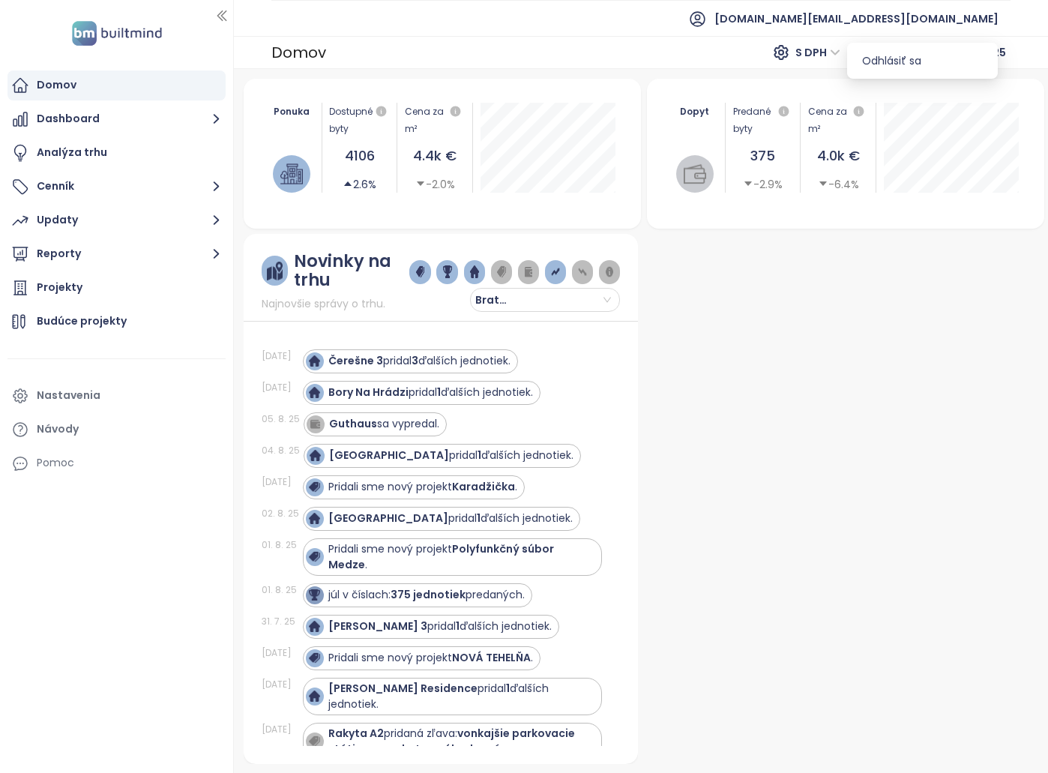
click at [705, 46] on div "Domov S DPH Bratislavský kraj 11. 8. 2025" at bounding box center [641, 52] width 814 height 33
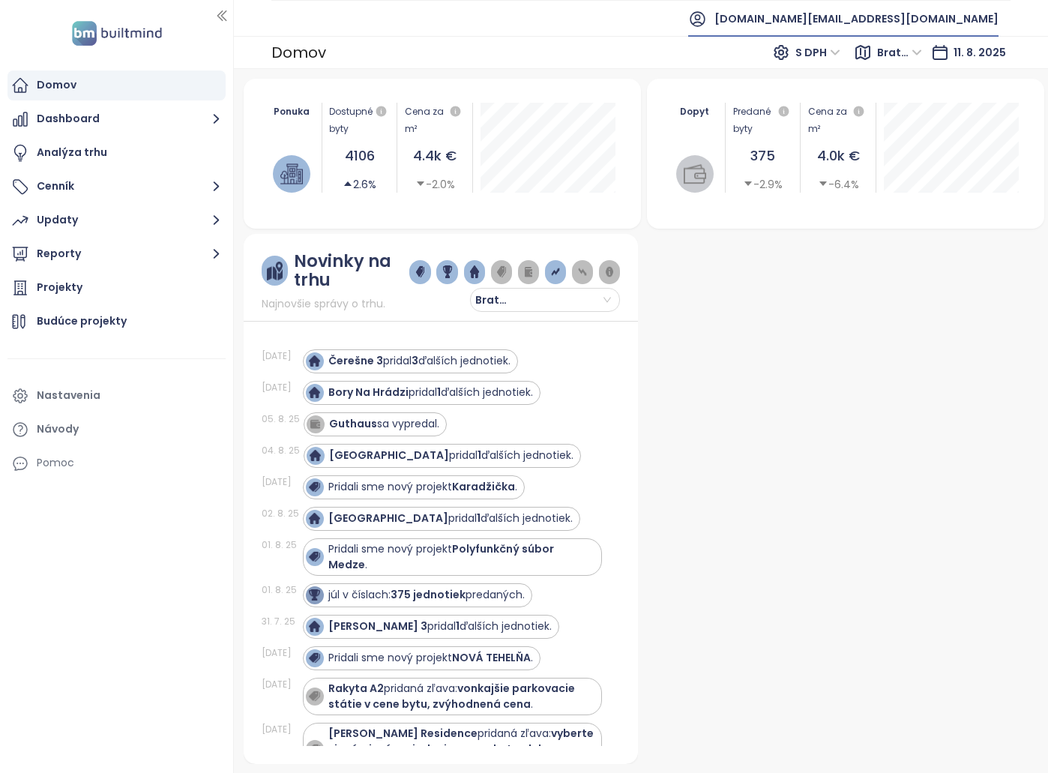
click at [923, 5] on span "test.sk@builtmind.com" at bounding box center [856, 19] width 284 height 36
click at [917, 59] on span "Odhlásiť sa" at bounding box center [891, 60] width 59 height 15
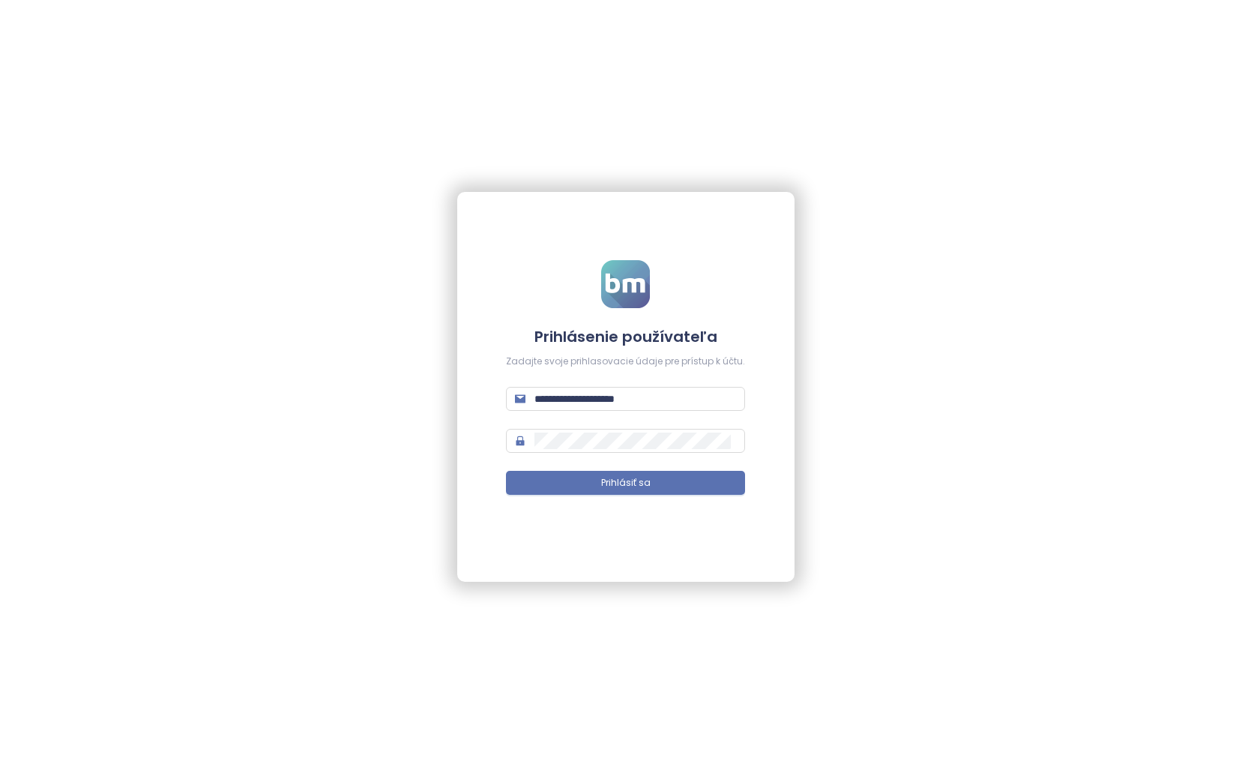
drag, startPoint x: 689, startPoint y: 408, endPoint x: 435, endPoint y: 405, distance: 253.4
click at [402, 403] on div "**********" at bounding box center [625, 386] width 1251 height 773
click at [663, 395] on input "**********" at bounding box center [635, 398] width 202 height 16
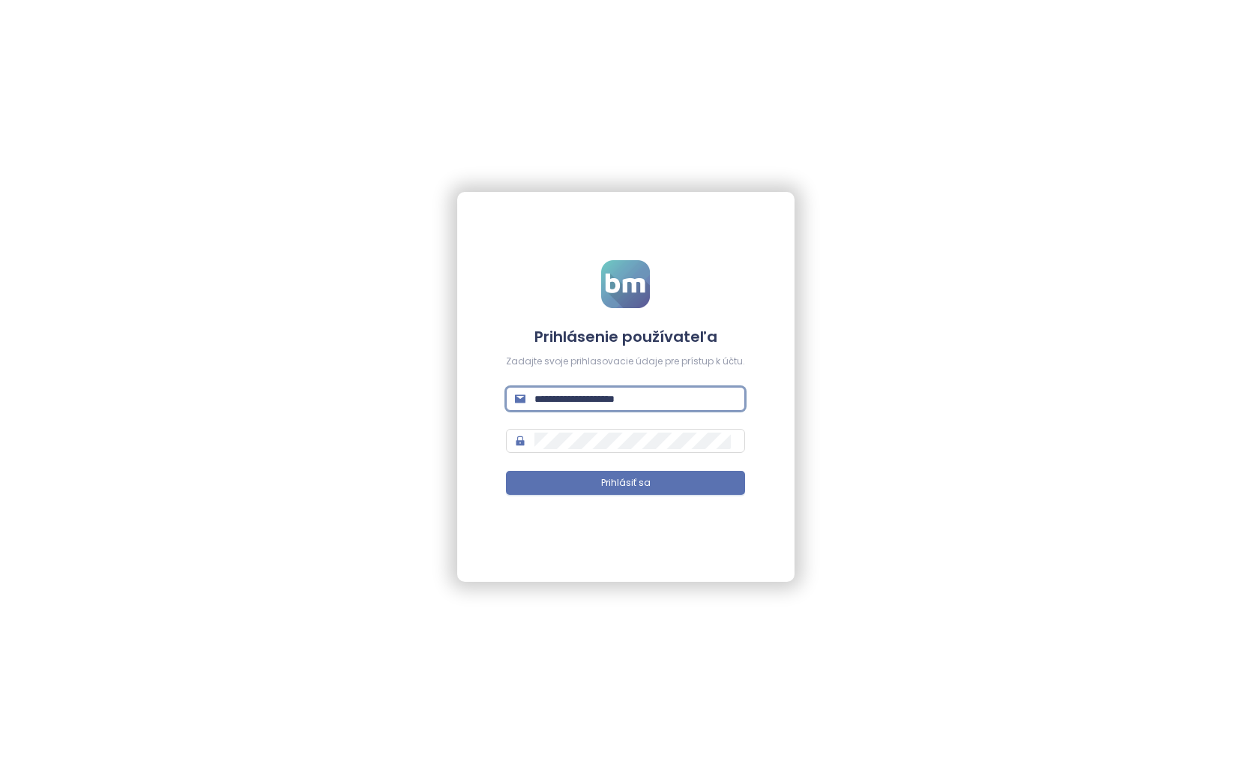
paste input "text"
type input "**********"
click at [618, 477] on span "Prihlásiť sa" at bounding box center [625, 483] width 49 height 14
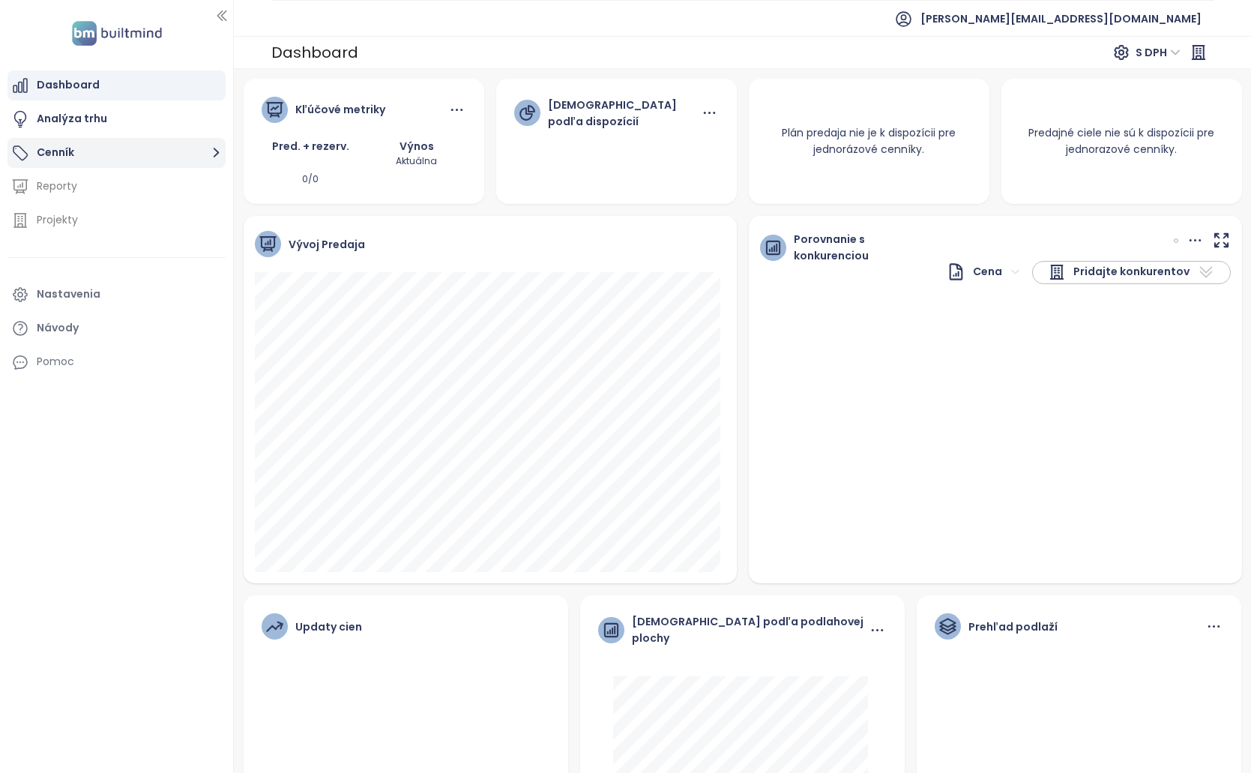
click at [26, 147] on icon "button" at bounding box center [20, 153] width 18 height 18
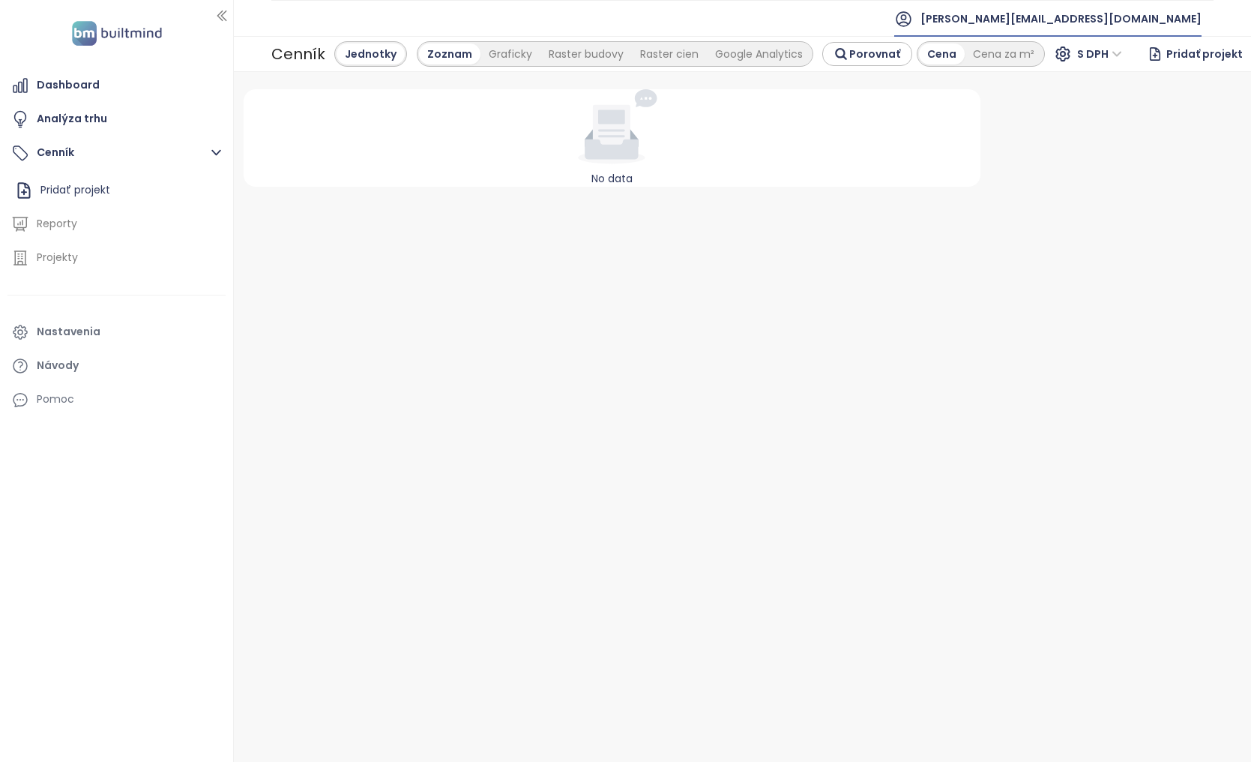
click at [1173, 19] on span "corwin@corwin.sk" at bounding box center [1060, 19] width 281 height 36
click at [1147, 63] on span "Odhlásiť sa" at bounding box center [1121, 60] width 59 height 15
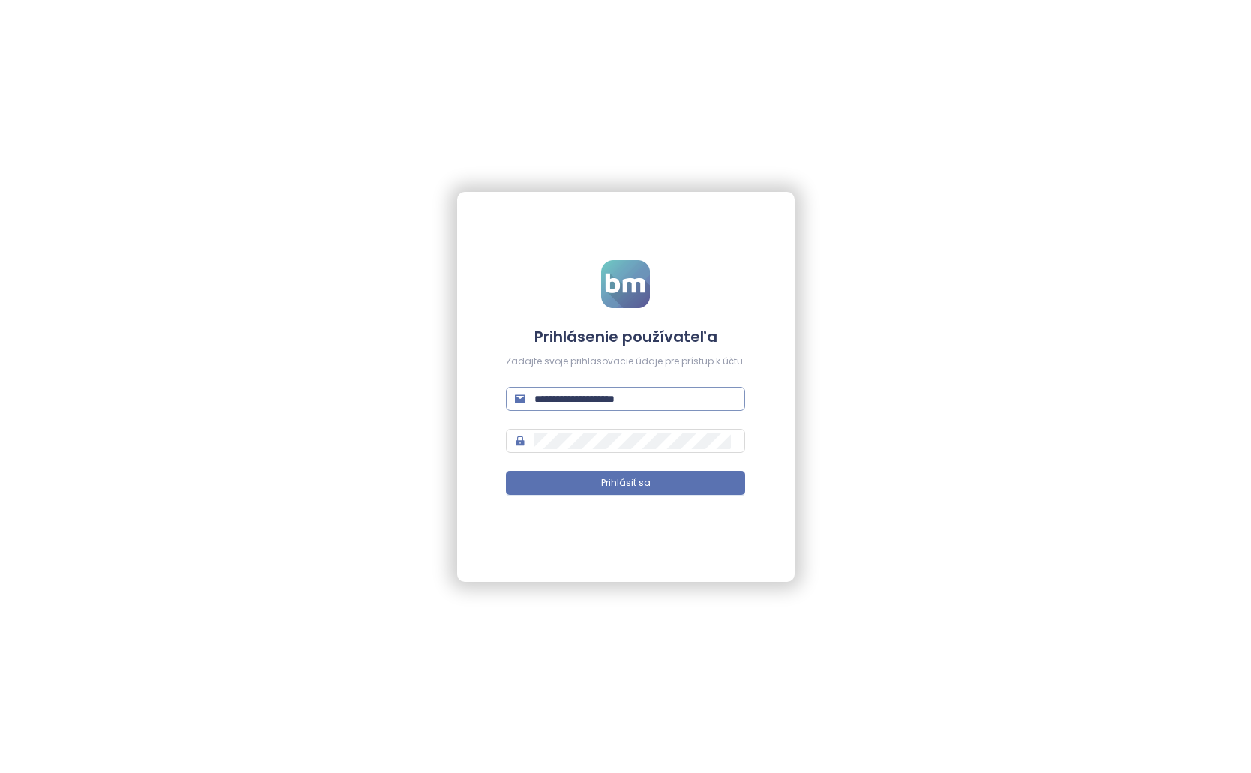
click at [589, 387] on span "**********" at bounding box center [625, 399] width 239 height 24
click at [589, 398] on input "**********" at bounding box center [635, 398] width 202 height 16
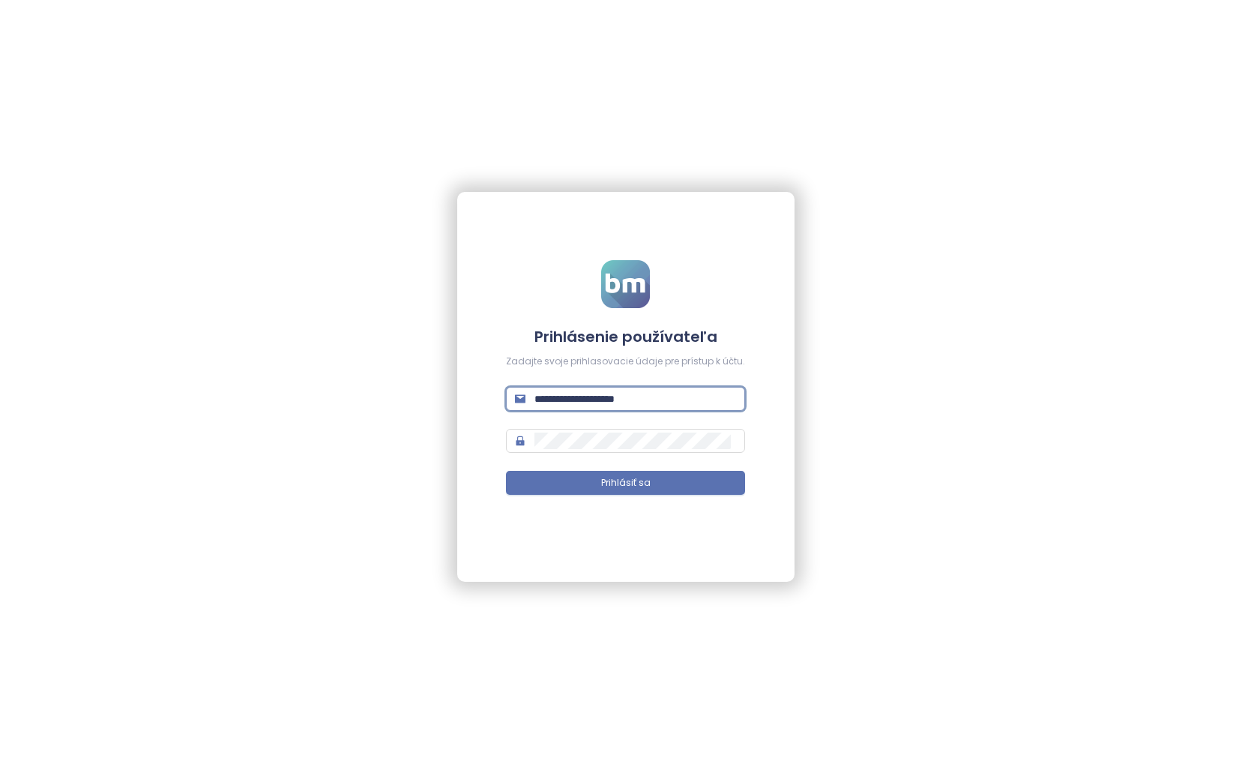
paste input "text"
type input "**********"
click at [607, 478] on span "Prihlásiť sa" at bounding box center [625, 483] width 49 height 14
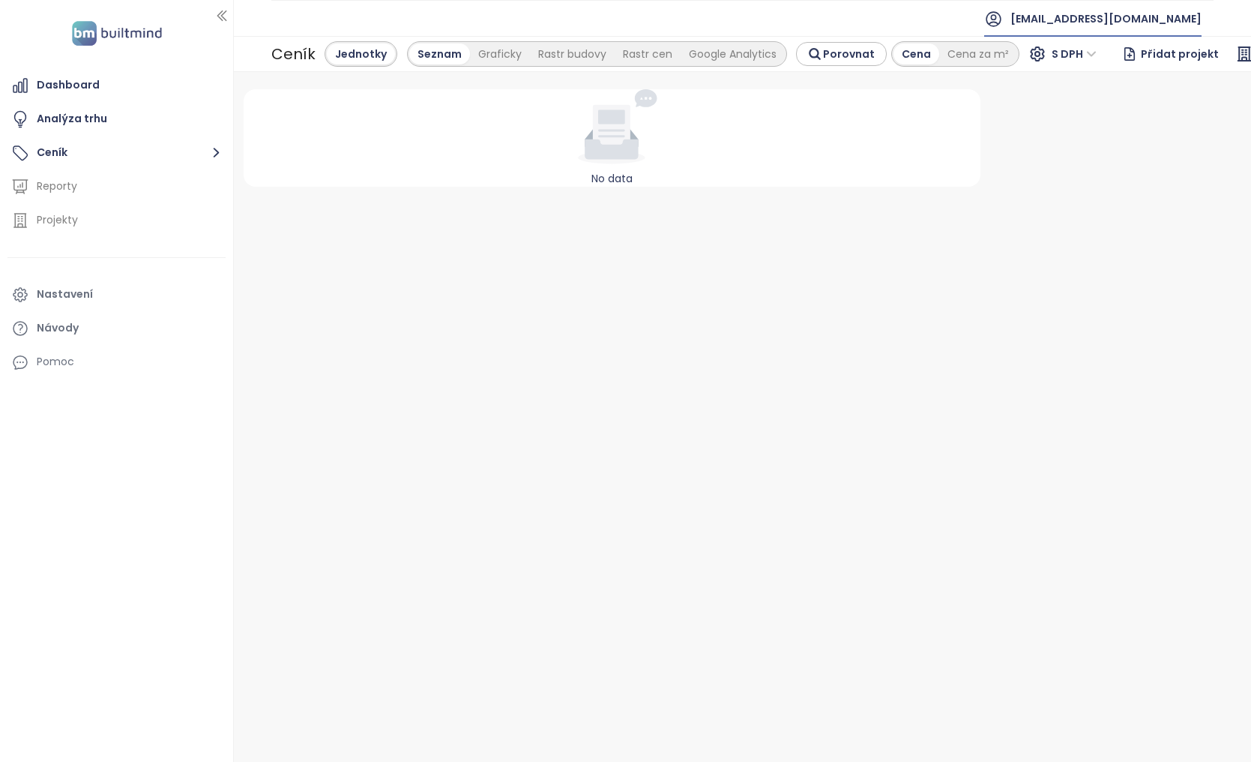
click at [1209, 27] on li "[EMAIL_ADDRESS][DOMAIN_NAME]" at bounding box center [1092, 19] width 241 height 36
click at [1169, 25] on span "[EMAIL_ADDRESS][DOMAIN_NAME]" at bounding box center [1105, 19] width 191 height 36
click at [1156, 60] on span "Odhlásit se" at bounding box center [1146, 60] width 58 height 15
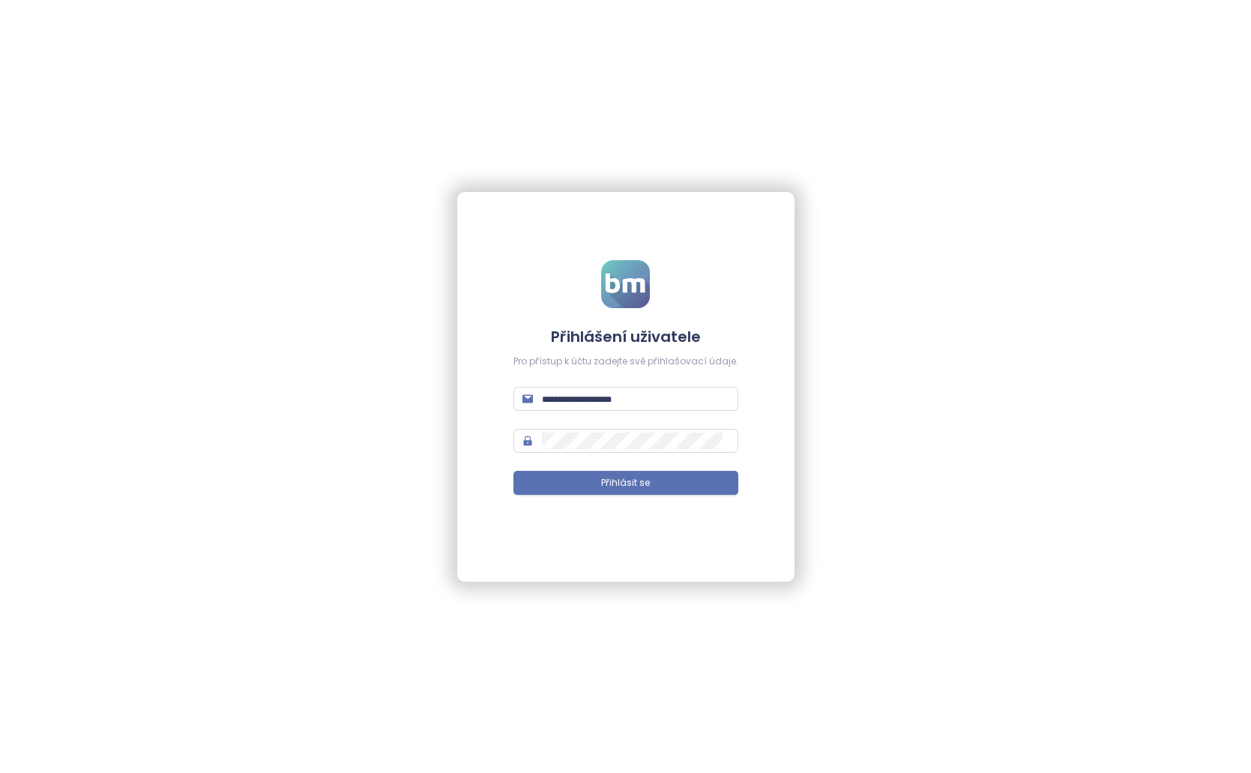
type input "**********"
